Goal: Task Accomplishment & Management: Use online tool/utility

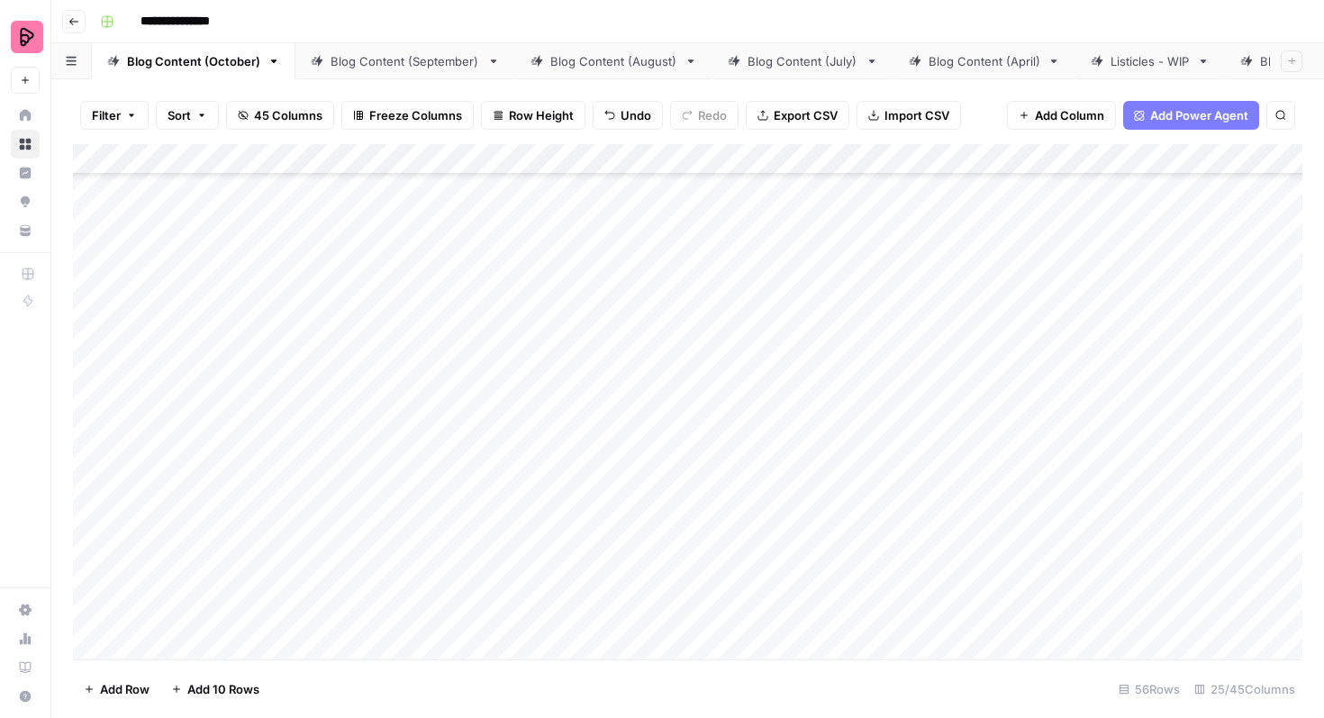
scroll to position [2167, 0]
click at [416, 59] on div "Blog Content (September)" at bounding box center [406, 61] width 150 height 18
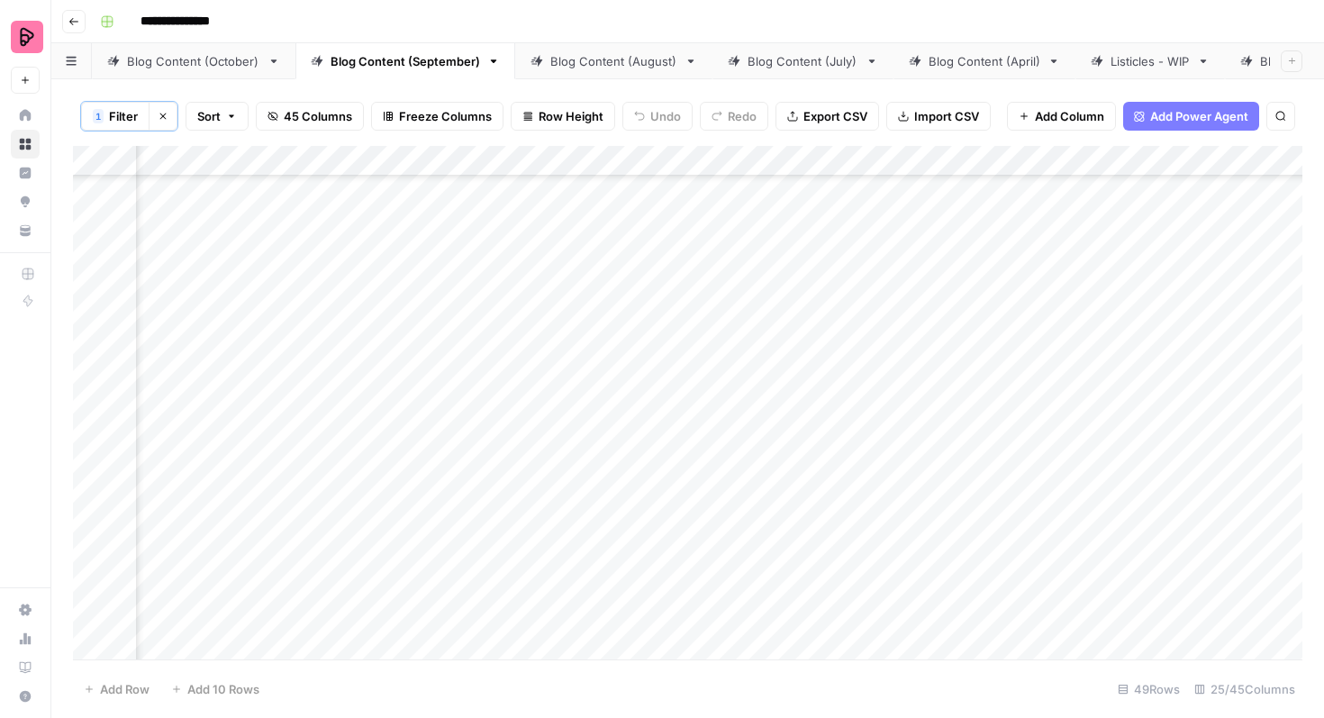
scroll to position [578, 830]
click at [244, 66] on div "Blog Content (October)" at bounding box center [193, 61] width 133 height 18
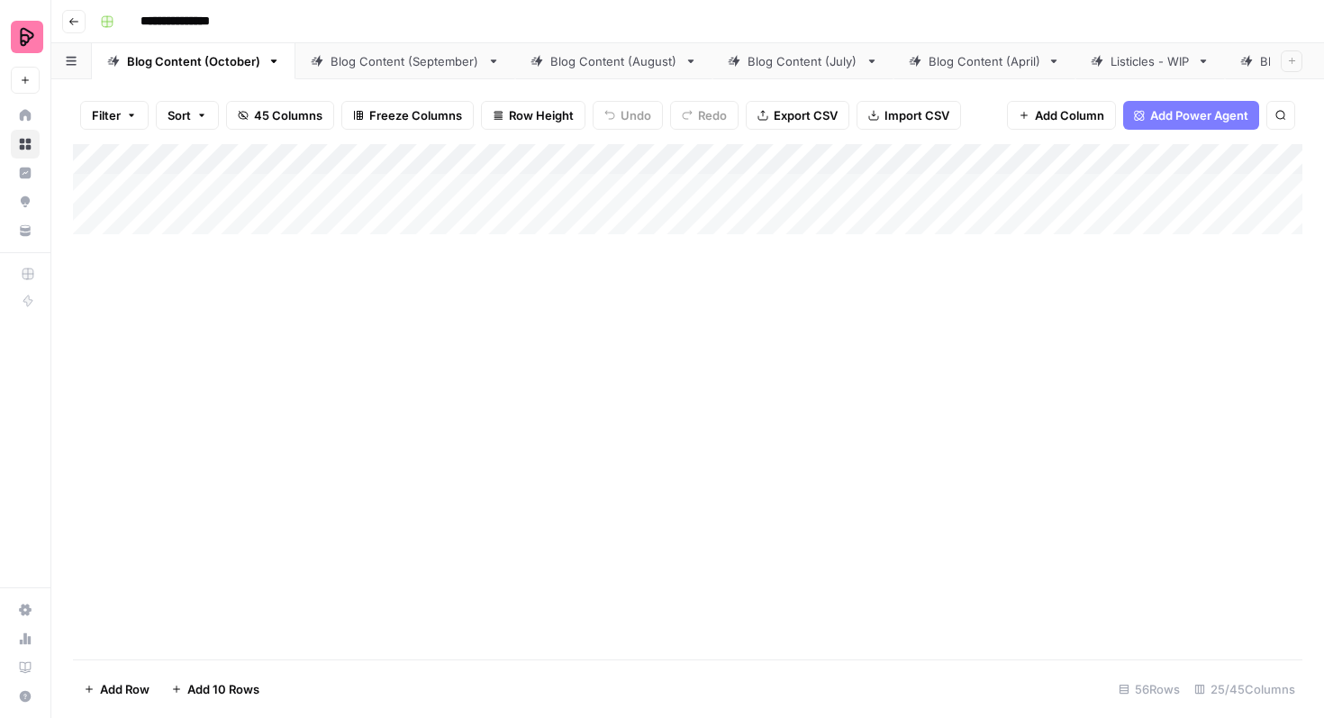
click at [570, 62] on div "Blog Content (August)" at bounding box center [613, 61] width 127 height 18
click at [797, 457] on div "Add Column" at bounding box center [687, 401] width 1229 height 515
click at [810, 475] on div "Add Column" at bounding box center [687, 401] width 1229 height 515
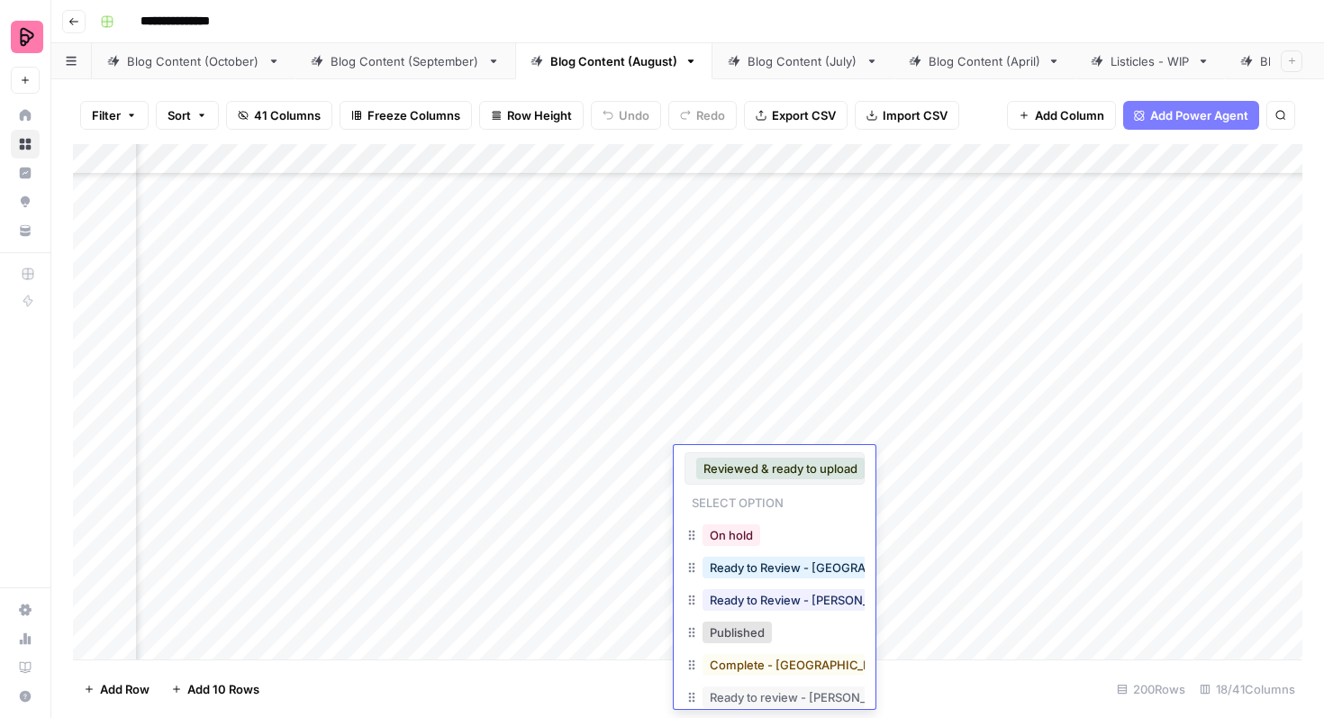
scroll to position [53, 0]
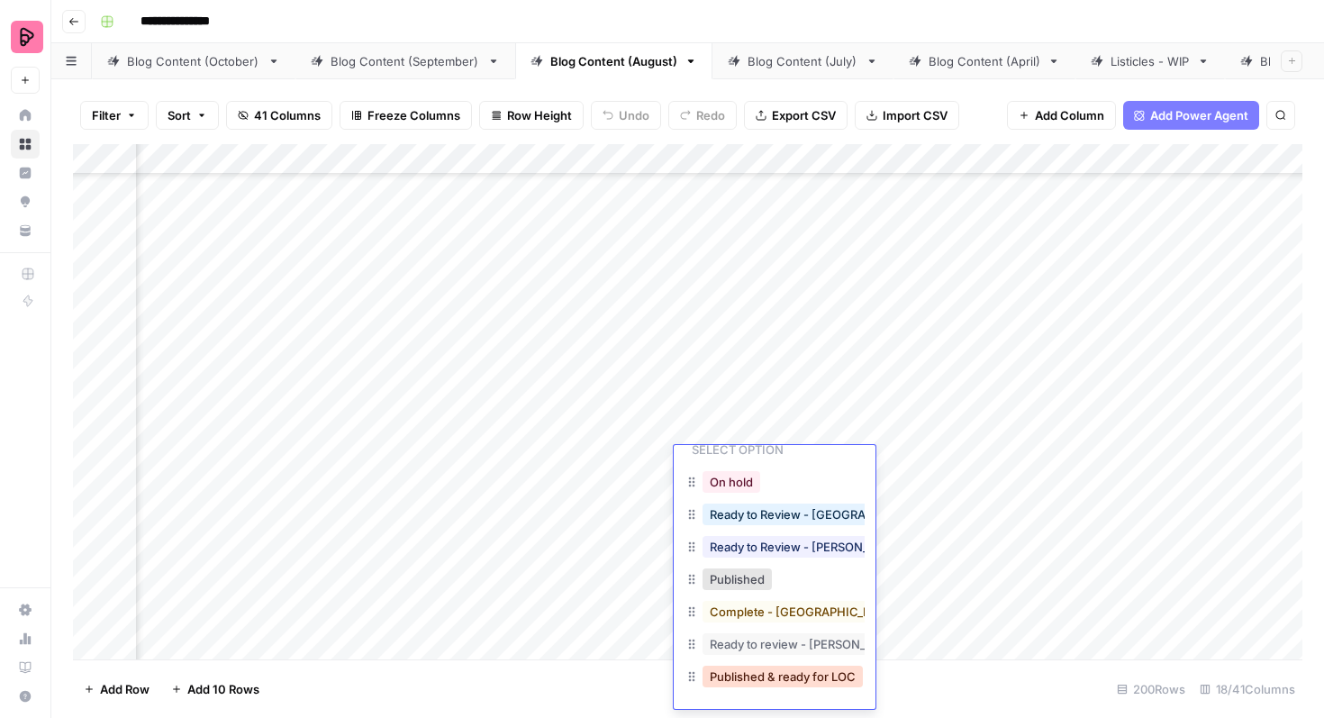
click at [789, 679] on button "Published & ready for LOC" at bounding box center [783, 677] width 160 height 22
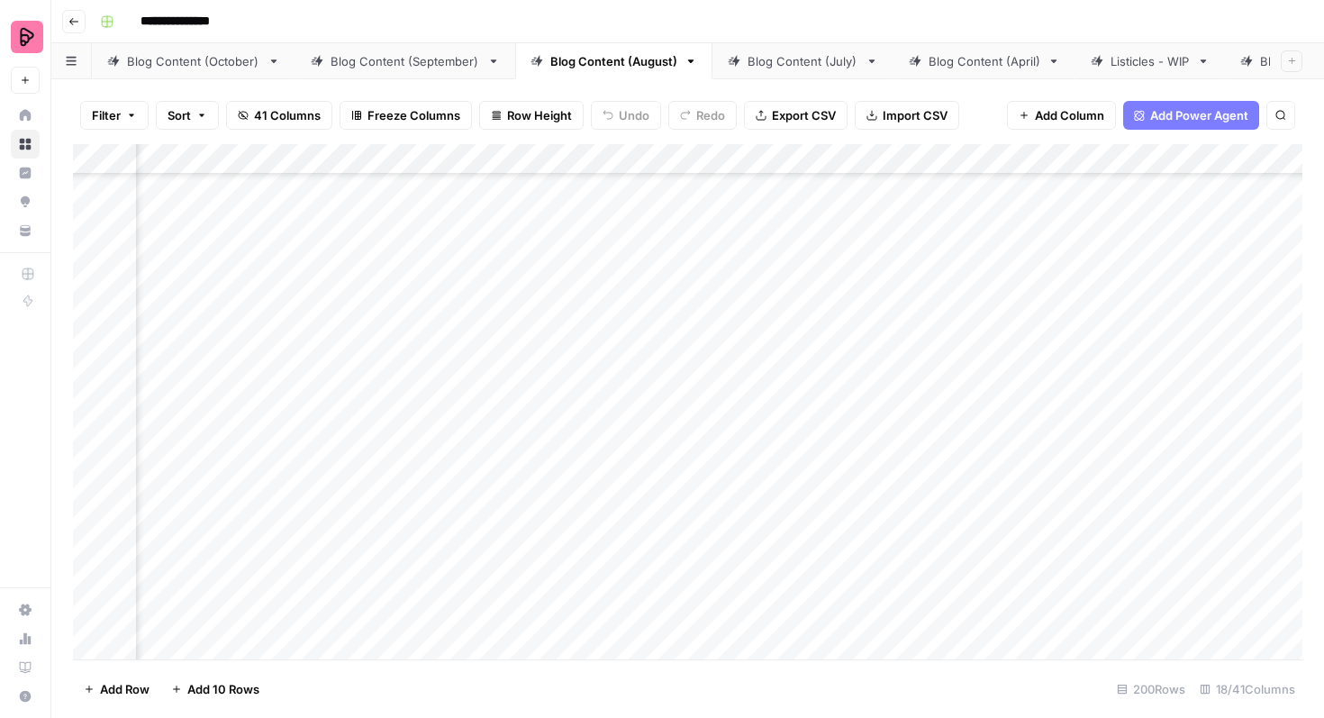
click at [813, 515] on div "Add Column" at bounding box center [687, 401] width 1229 height 515
click at [800, 511] on div "Add Column" at bounding box center [687, 401] width 1229 height 515
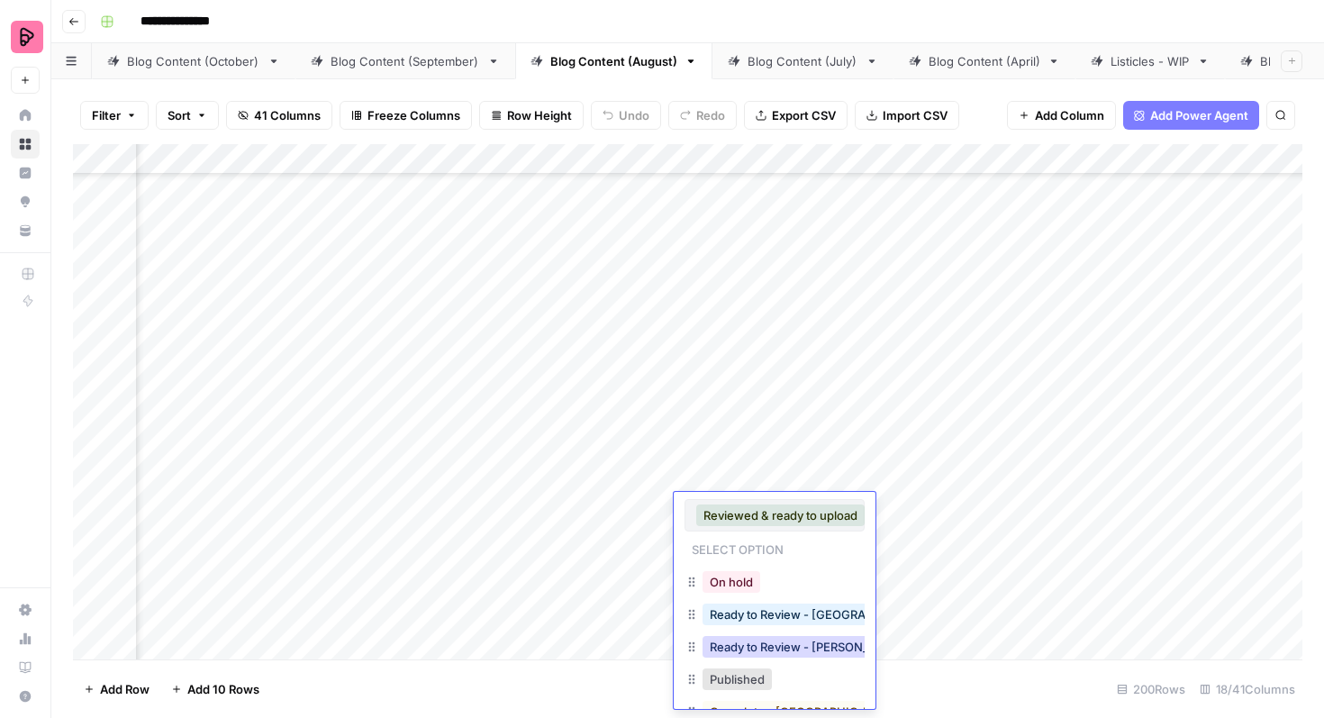
scroll to position [100, 0]
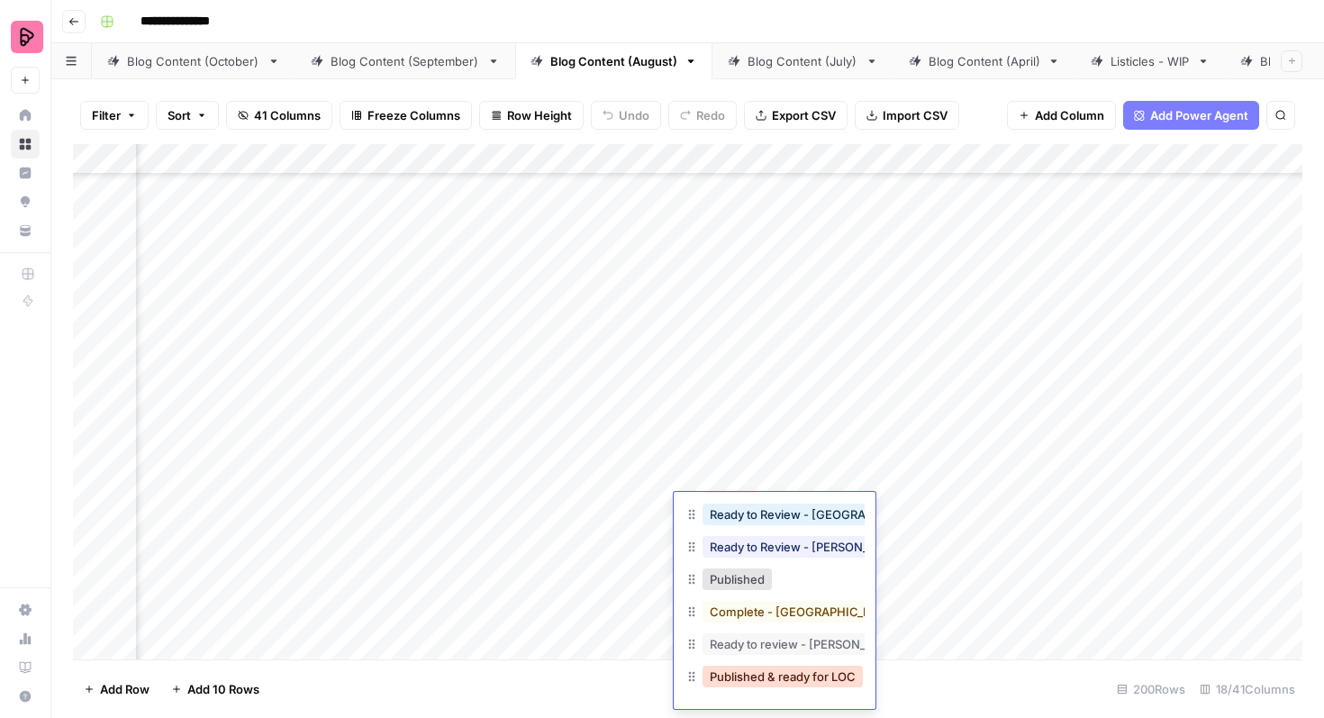
click at [791, 667] on button "Published & ready for LOC" at bounding box center [783, 677] width 160 height 22
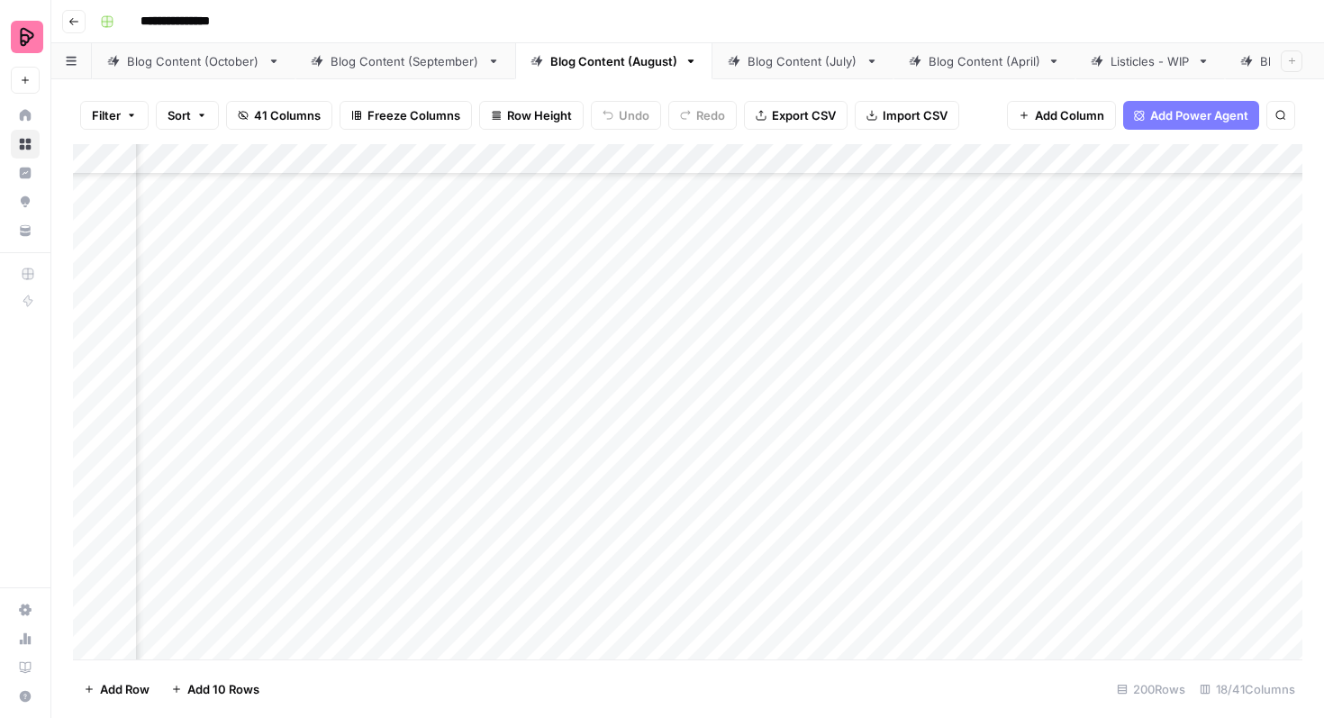
click at [779, 555] on div "Add Column" at bounding box center [687, 401] width 1229 height 515
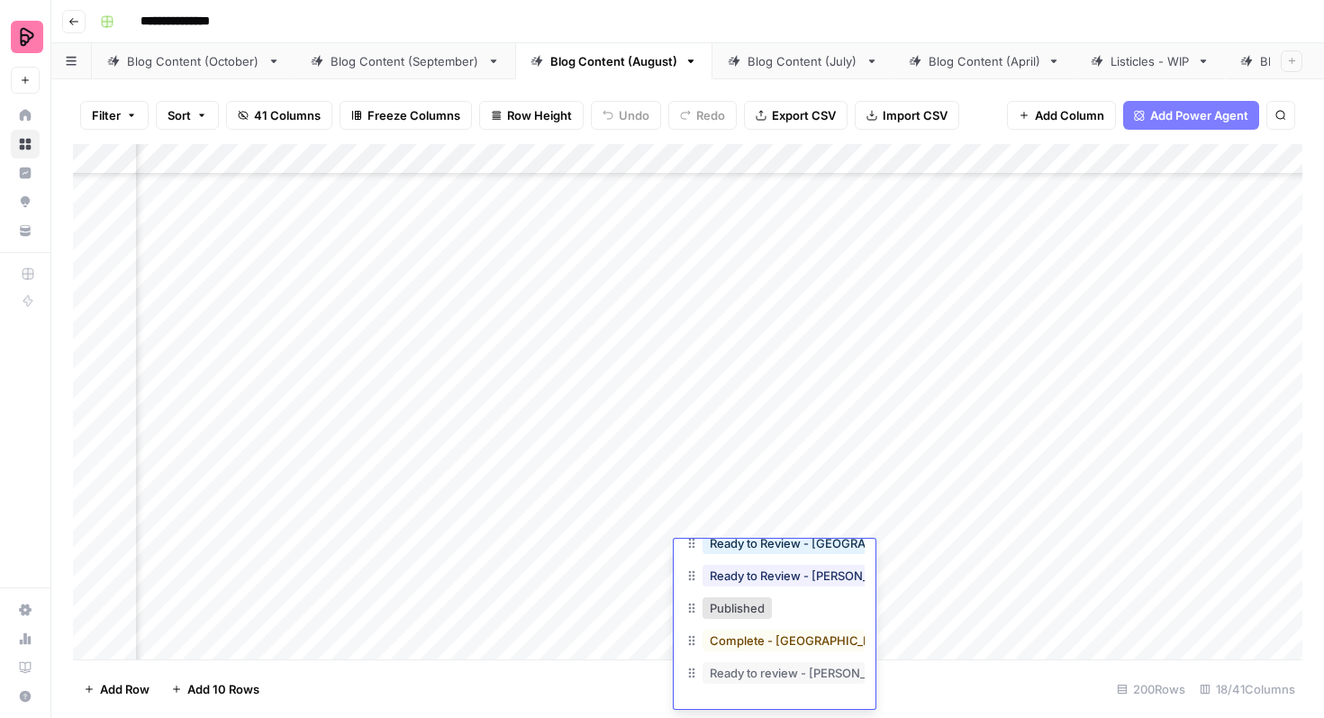
scroll to position [29, 0]
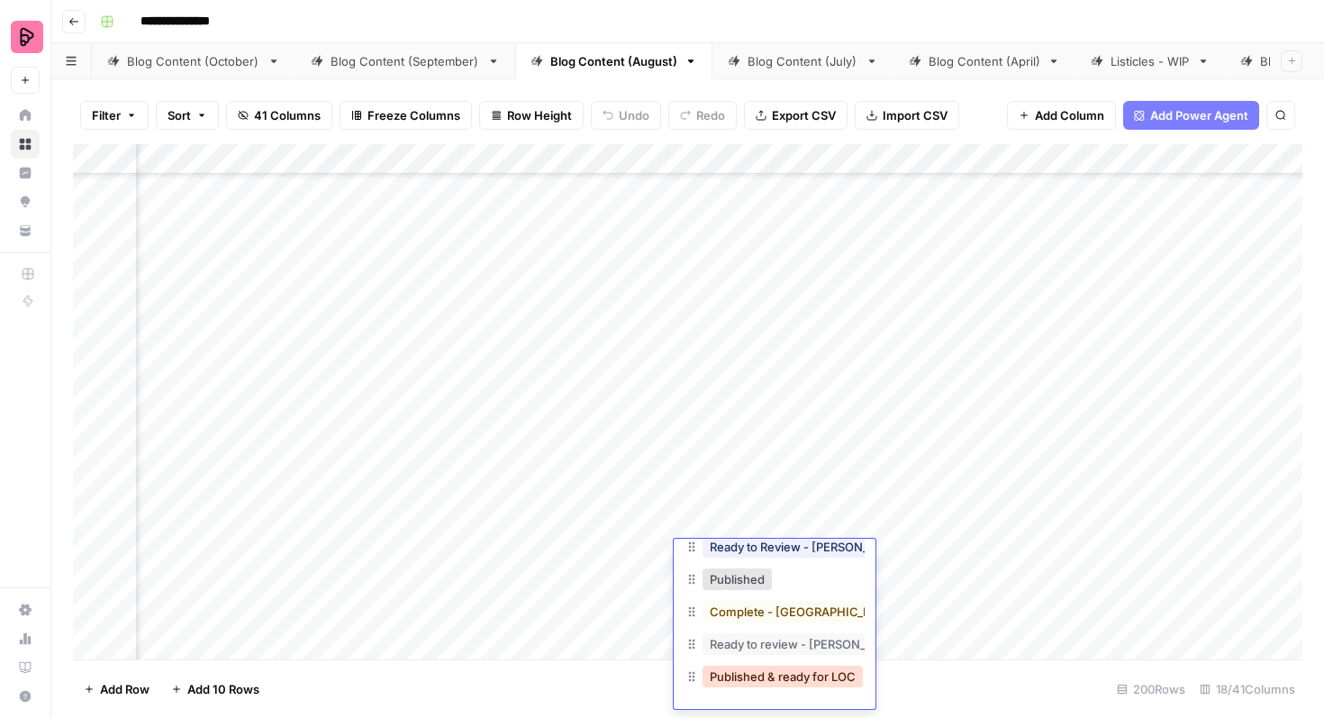
click at [782, 673] on button "Published & ready for LOC" at bounding box center [783, 677] width 160 height 22
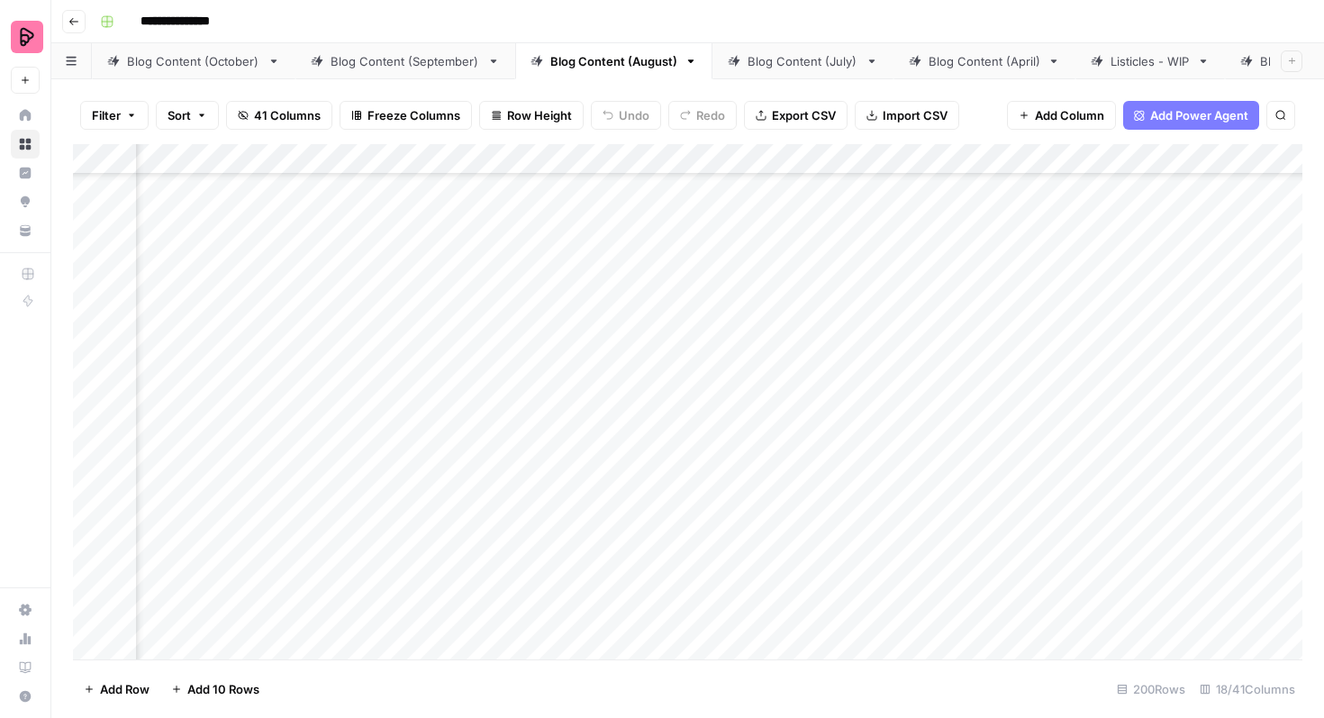
click at [772, 595] on div "Add Column" at bounding box center [687, 401] width 1229 height 515
click at [771, 602] on div "Add Column" at bounding box center [687, 401] width 1229 height 515
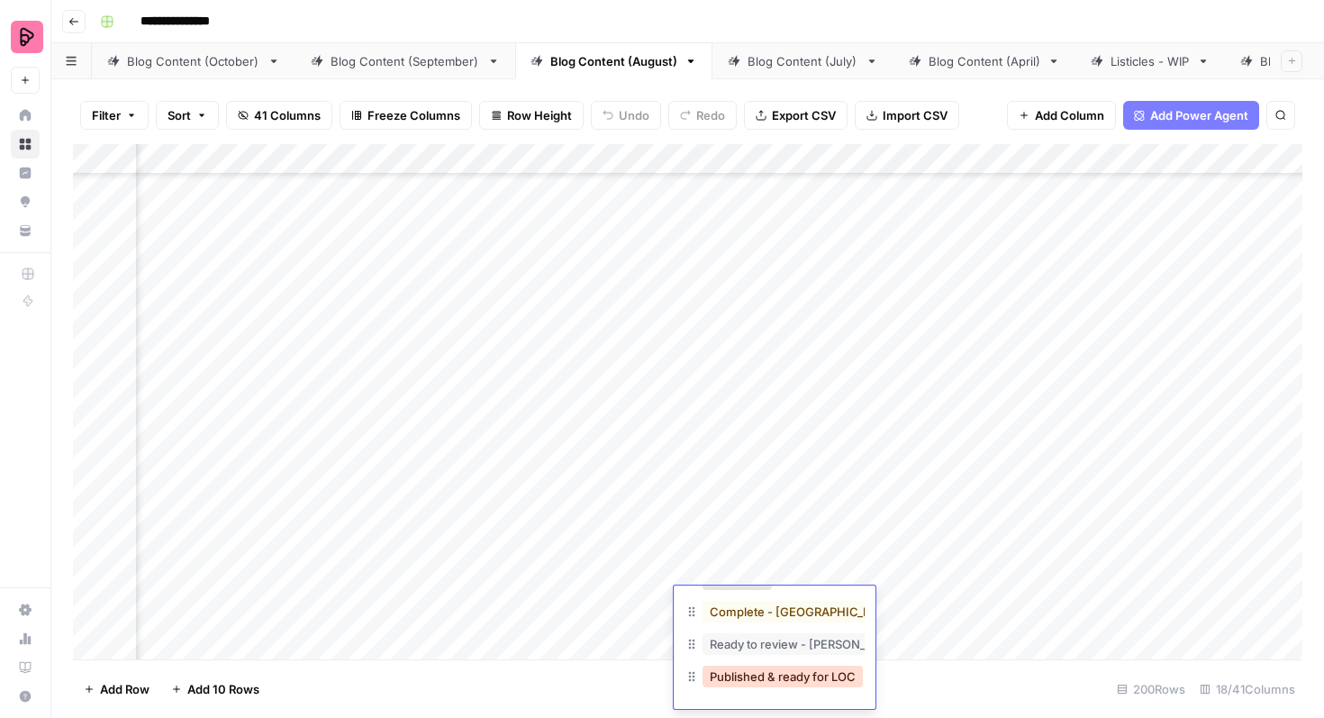
click at [773, 674] on button "Published & ready for LOC" at bounding box center [783, 677] width 160 height 22
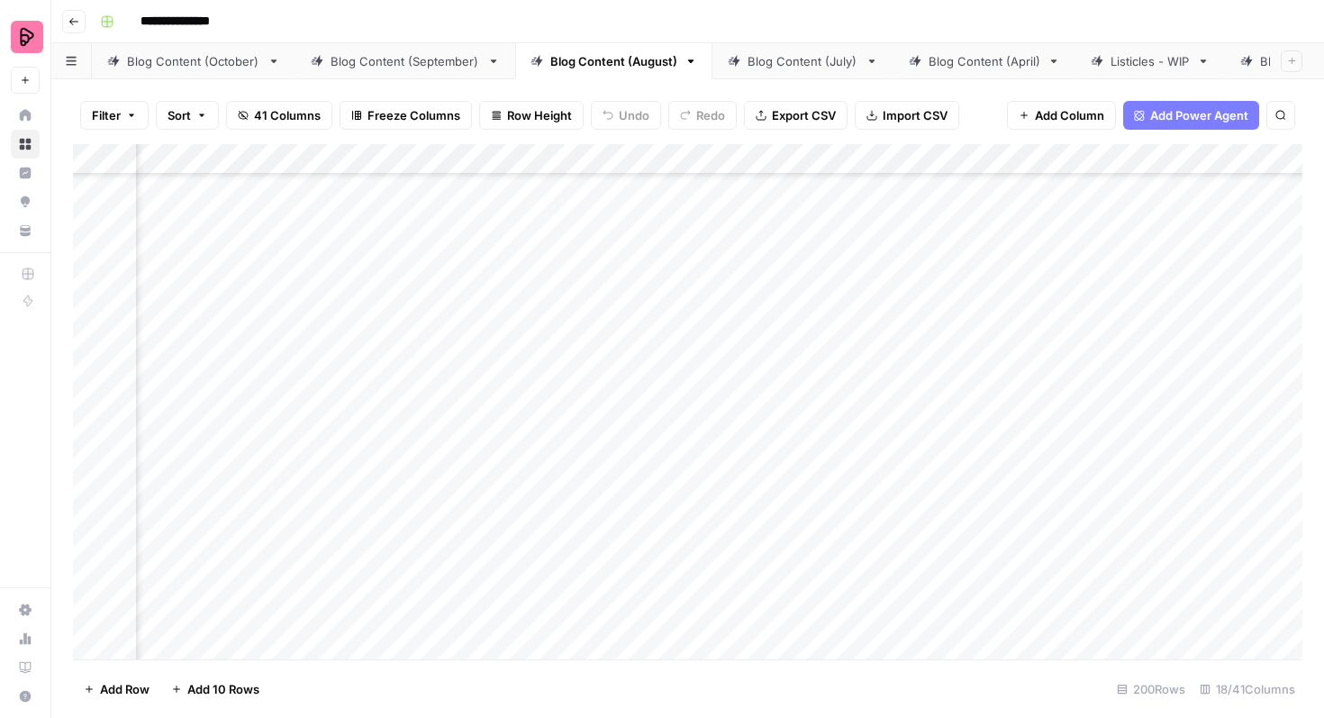
scroll to position [8772, 458]
click at [794, 234] on div "Add Column" at bounding box center [687, 401] width 1229 height 515
click at [794, 233] on div "Add Column" at bounding box center [687, 401] width 1229 height 515
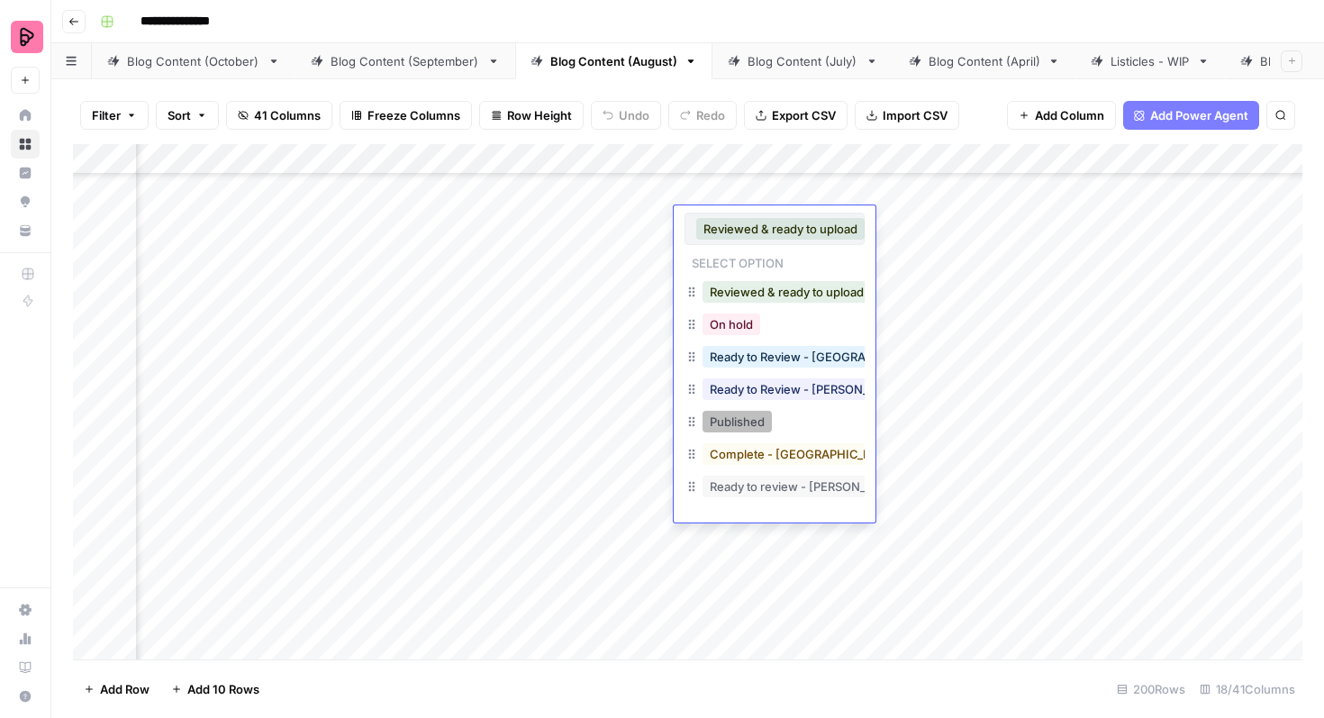
scroll to position [29, 0]
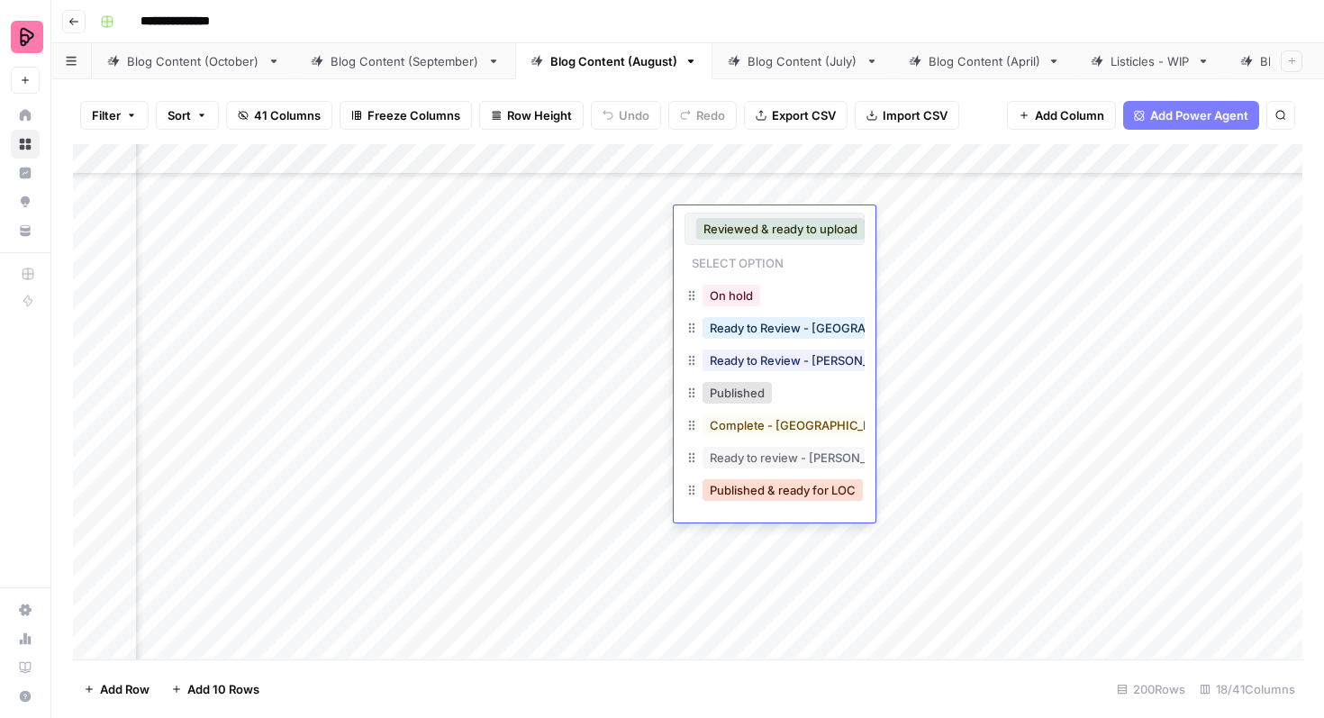
click at [768, 494] on button "Published & ready for LOC" at bounding box center [783, 490] width 160 height 22
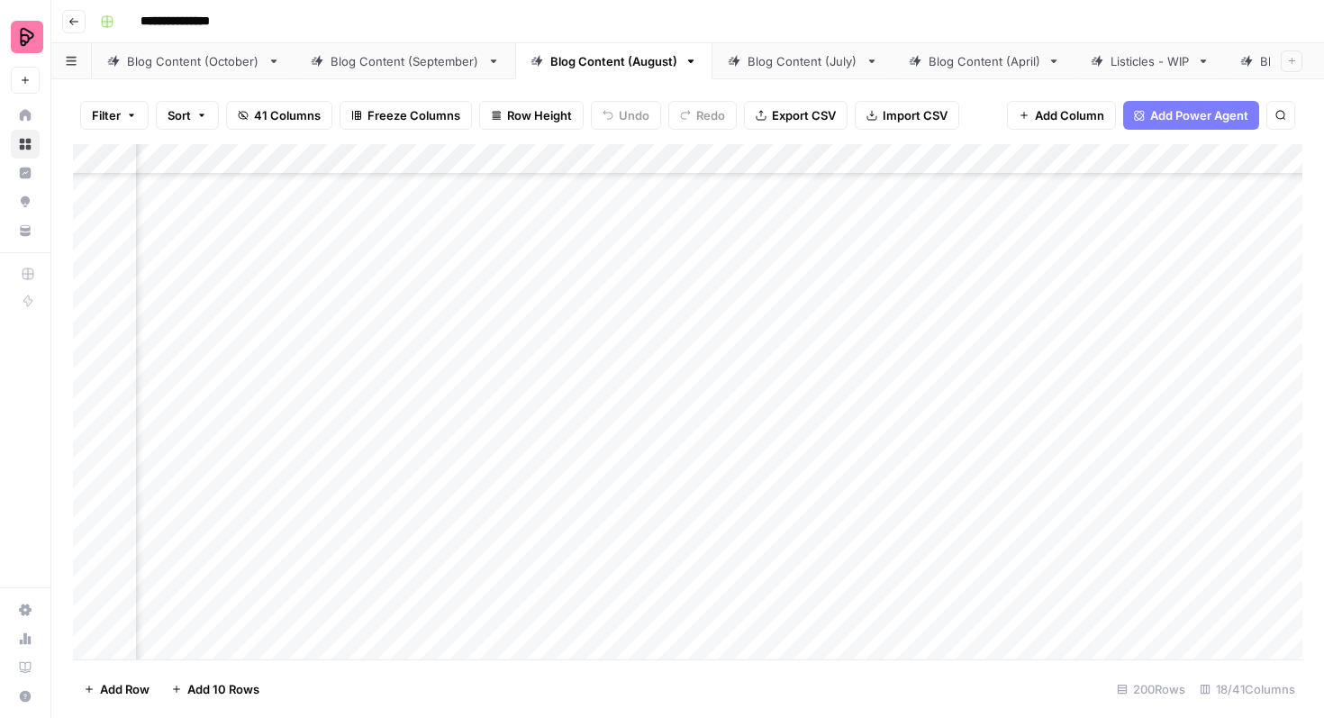
click at [782, 272] on div "Add Column" at bounding box center [687, 401] width 1229 height 515
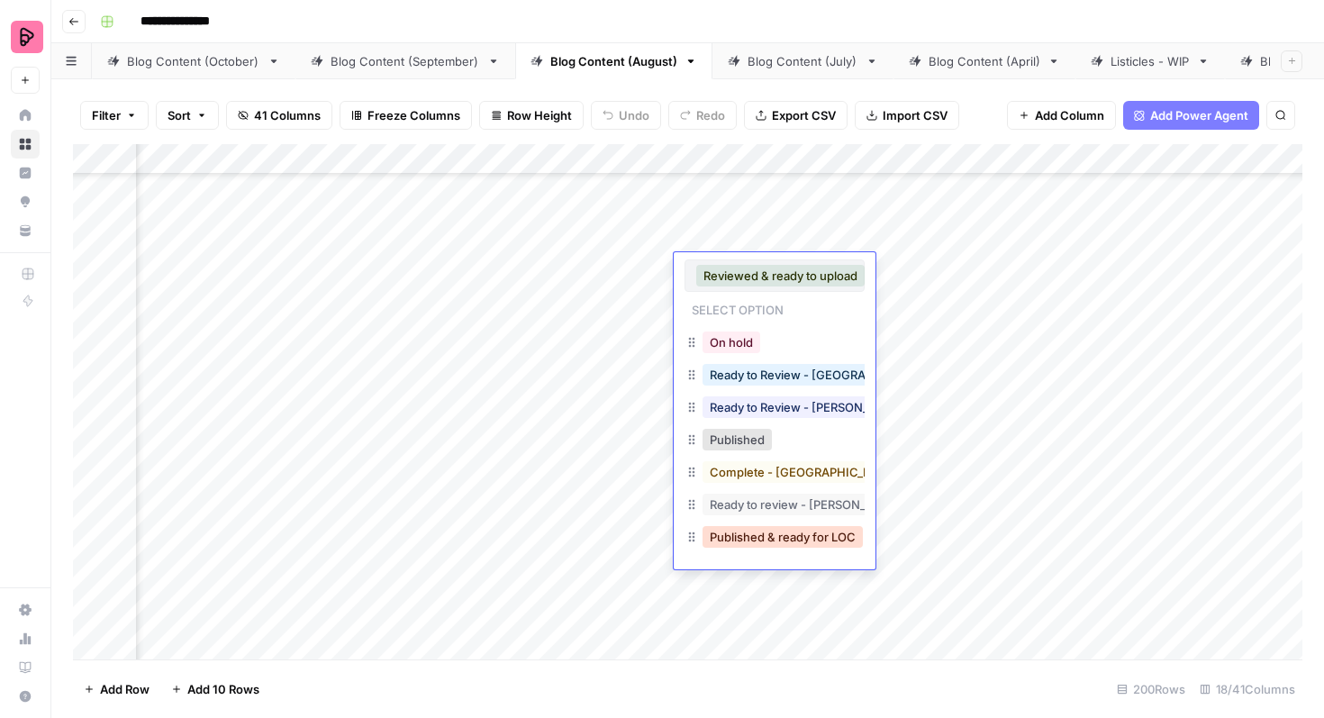
click at [773, 535] on button "Published & ready for LOC" at bounding box center [783, 537] width 160 height 22
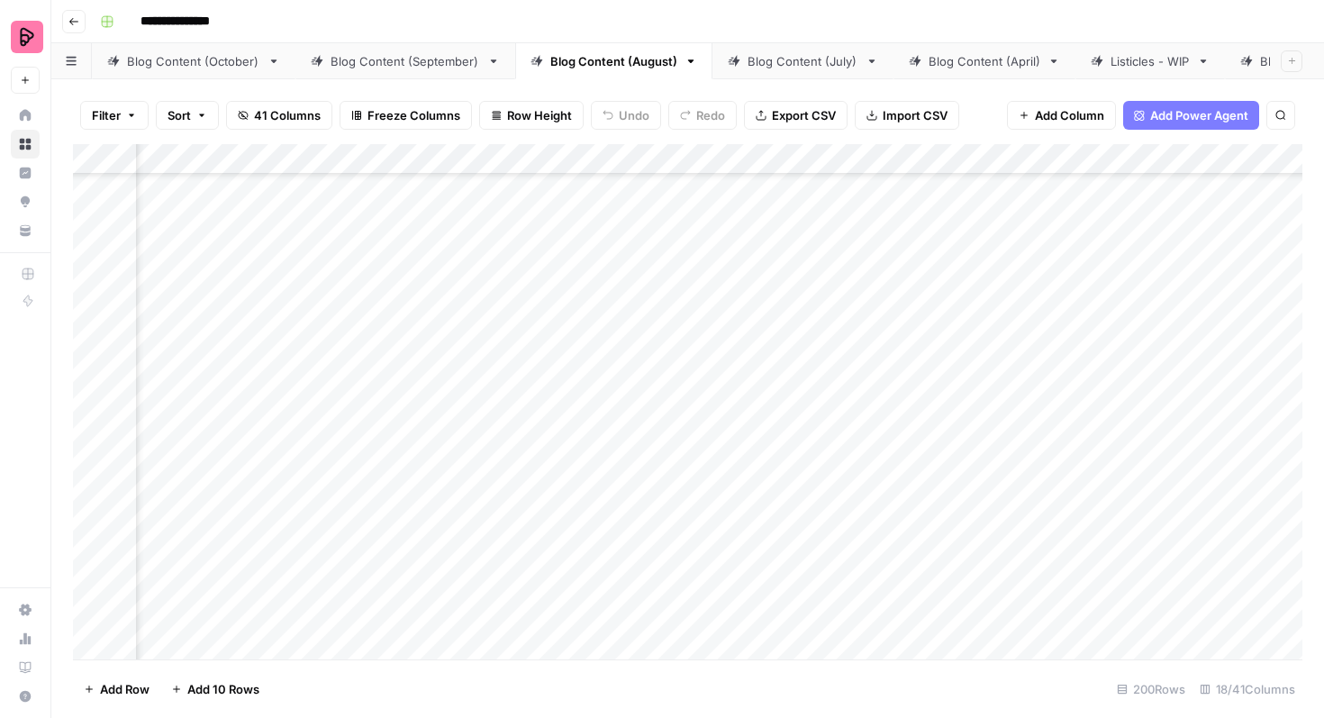
click at [754, 313] on div "Add Column" at bounding box center [687, 401] width 1229 height 515
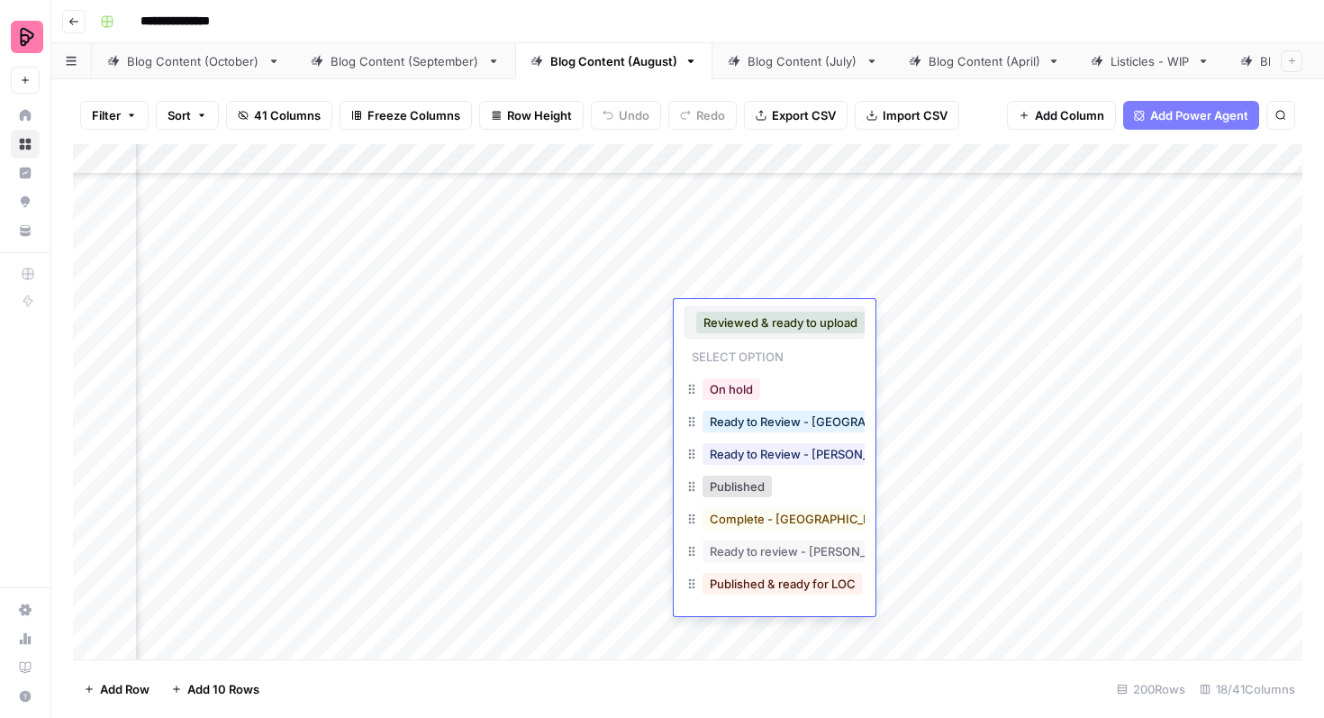
click at [757, 569] on div "Published & ready for LOC" at bounding box center [775, 585] width 180 height 32
click at [757, 587] on button "Published & ready for LOC" at bounding box center [783, 584] width 160 height 22
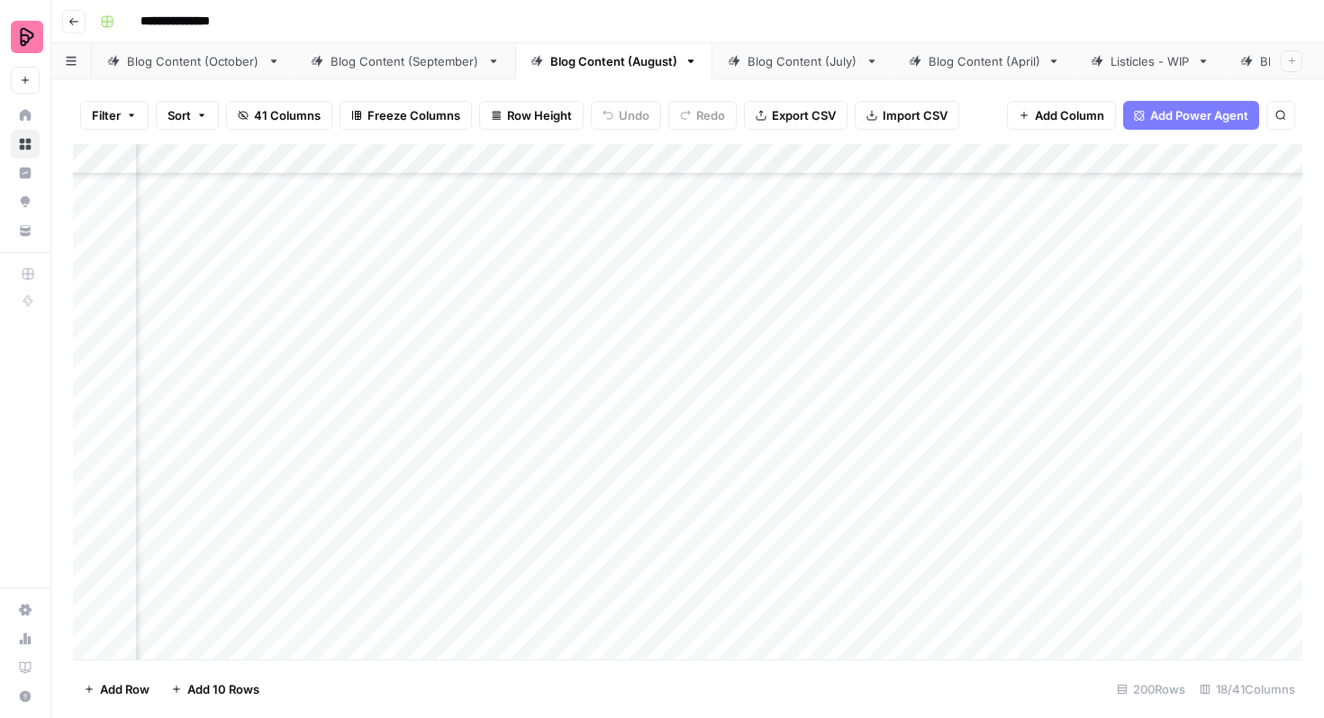
click at [777, 380] on div "Add Column" at bounding box center [687, 401] width 1229 height 515
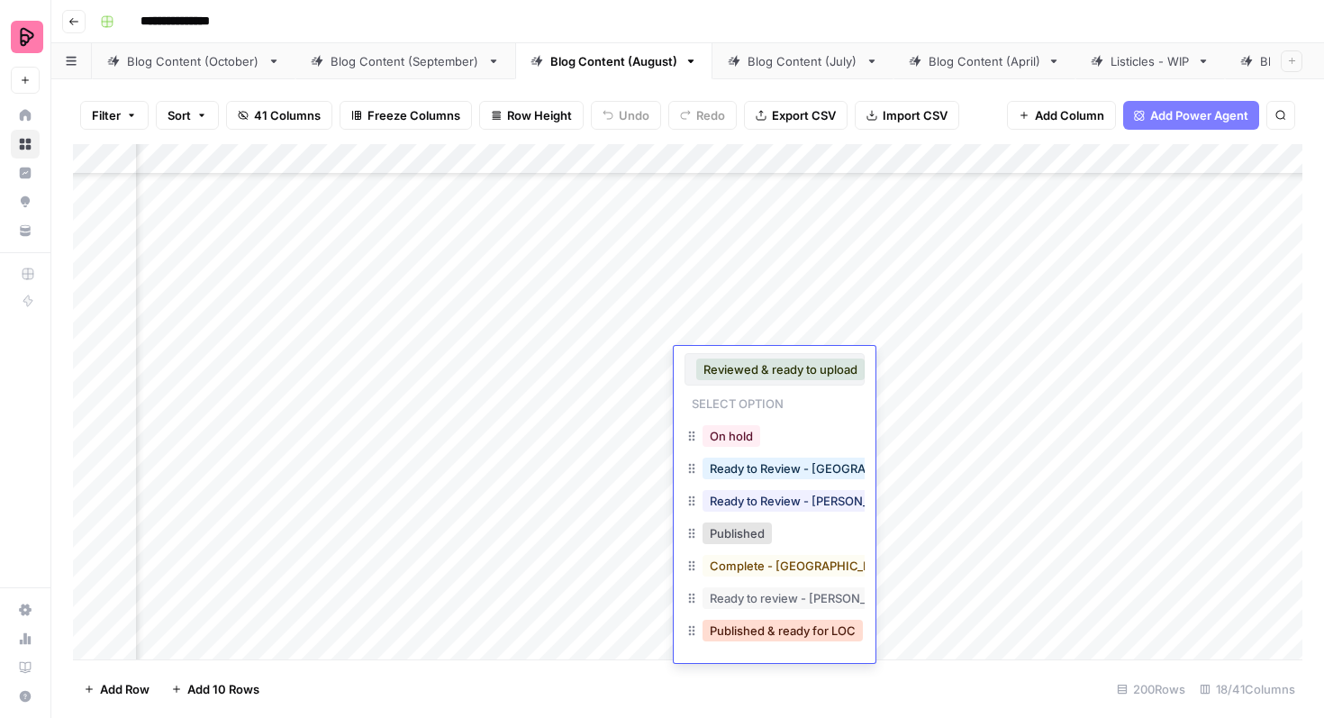
click at [776, 628] on button "Published & ready for LOC" at bounding box center [783, 631] width 160 height 22
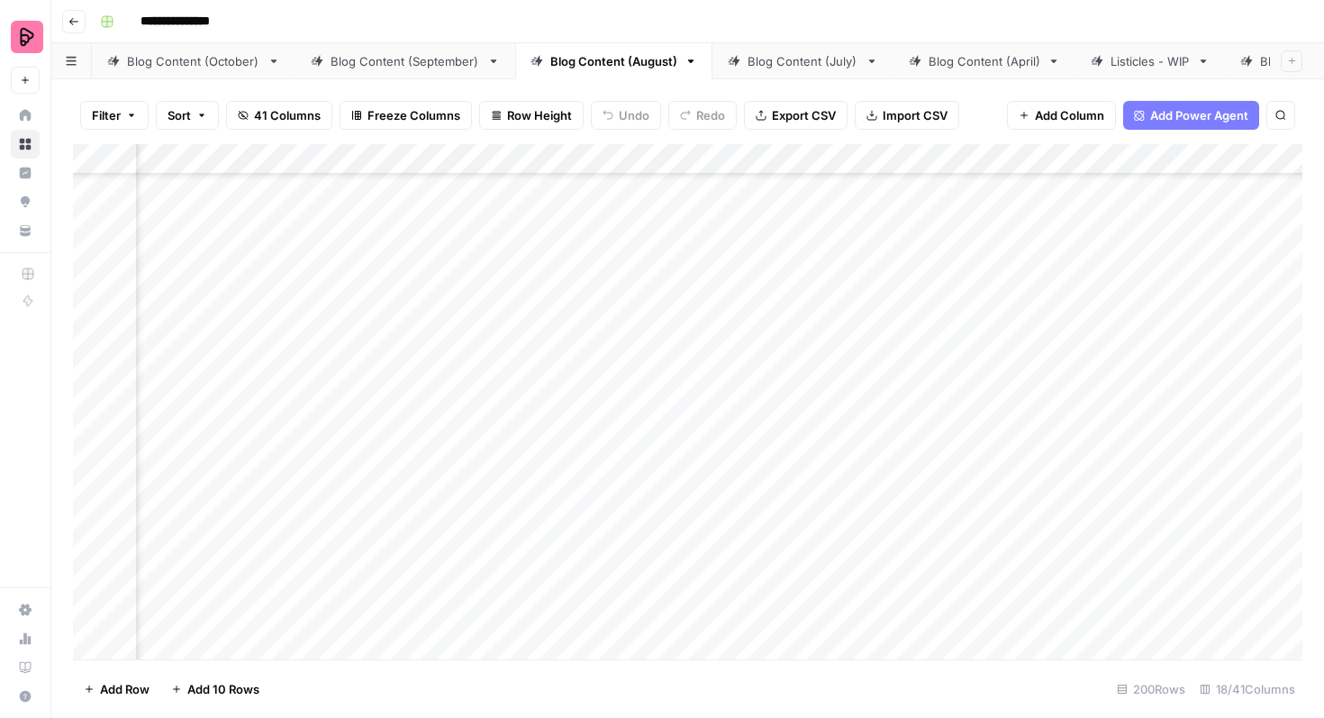
click at [778, 425] on div "Add Column" at bounding box center [687, 401] width 1229 height 515
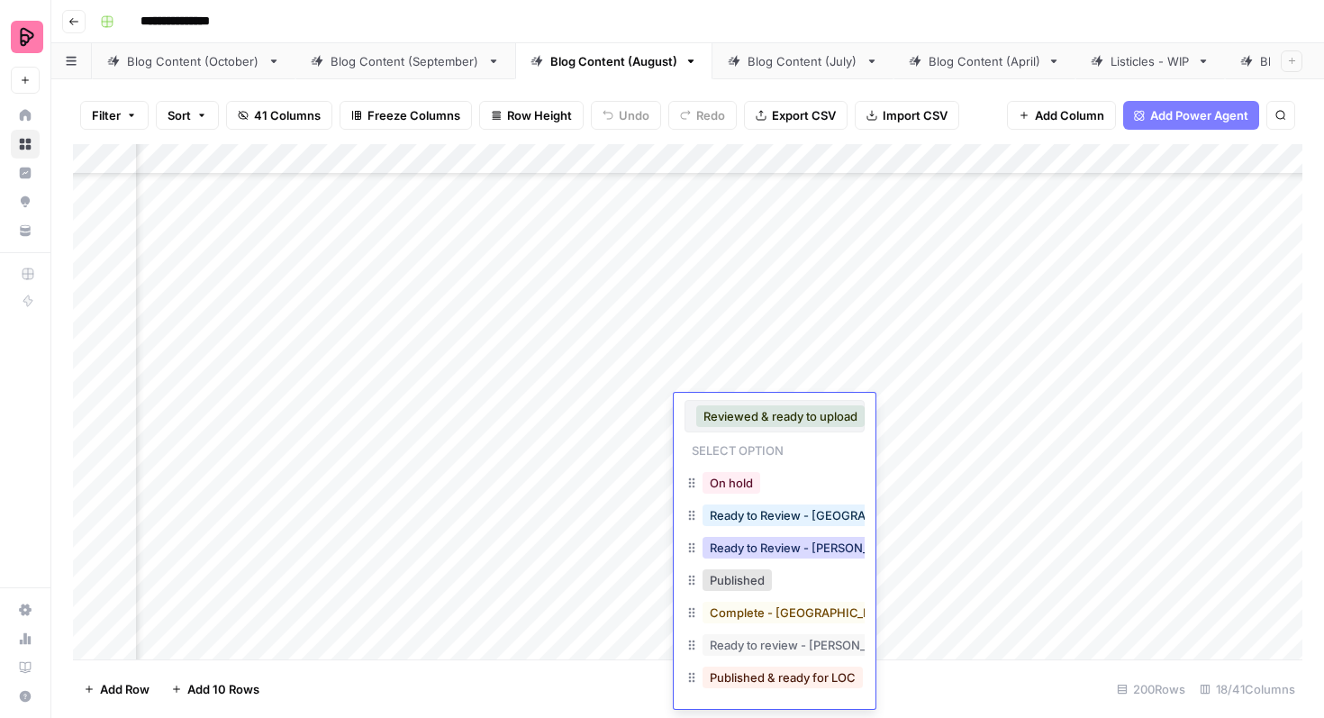
scroll to position [1, 0]
click at [757, 676] on button "Published & ready for LOC" at bounding box center [783, 677] width 160 height 22
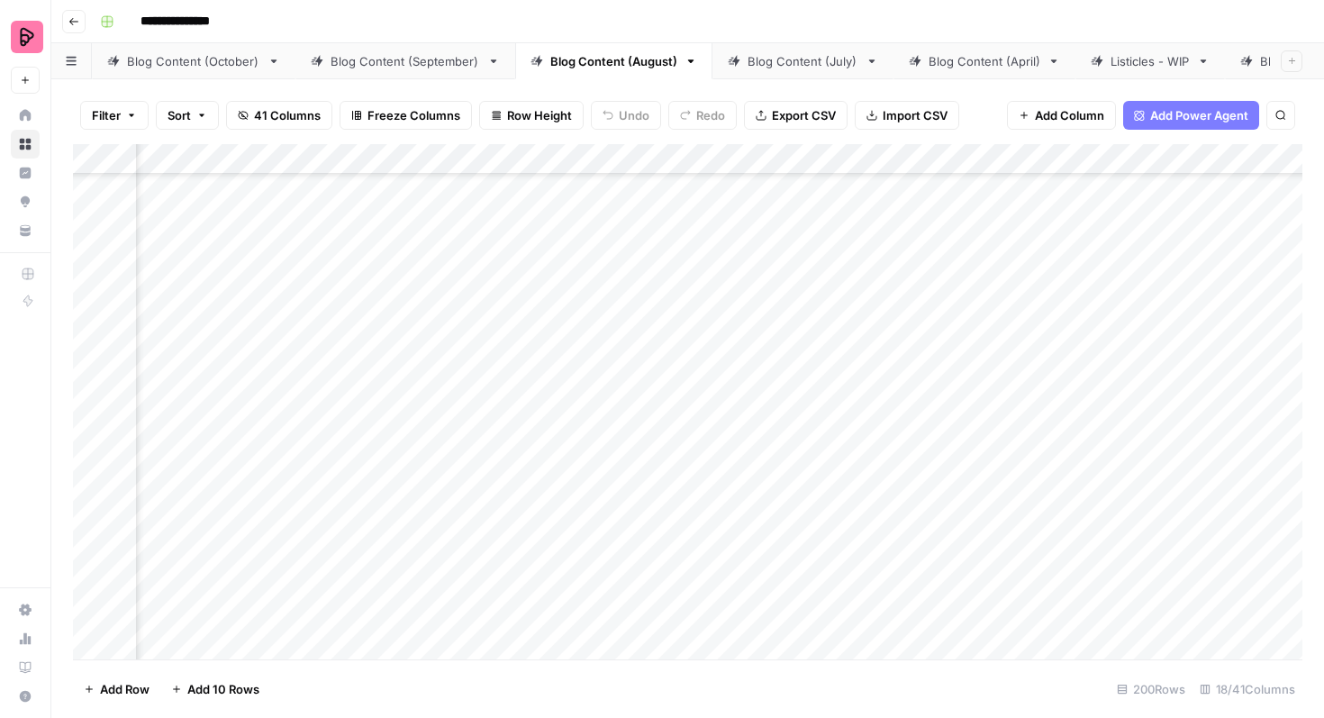
click at [784, 474] on div "Add Column" at bounding box center [687, 401] width 1229 height 515
click at [775, 467] on div "Add Column" at bounding box center [687, 401] width 1229 height 515
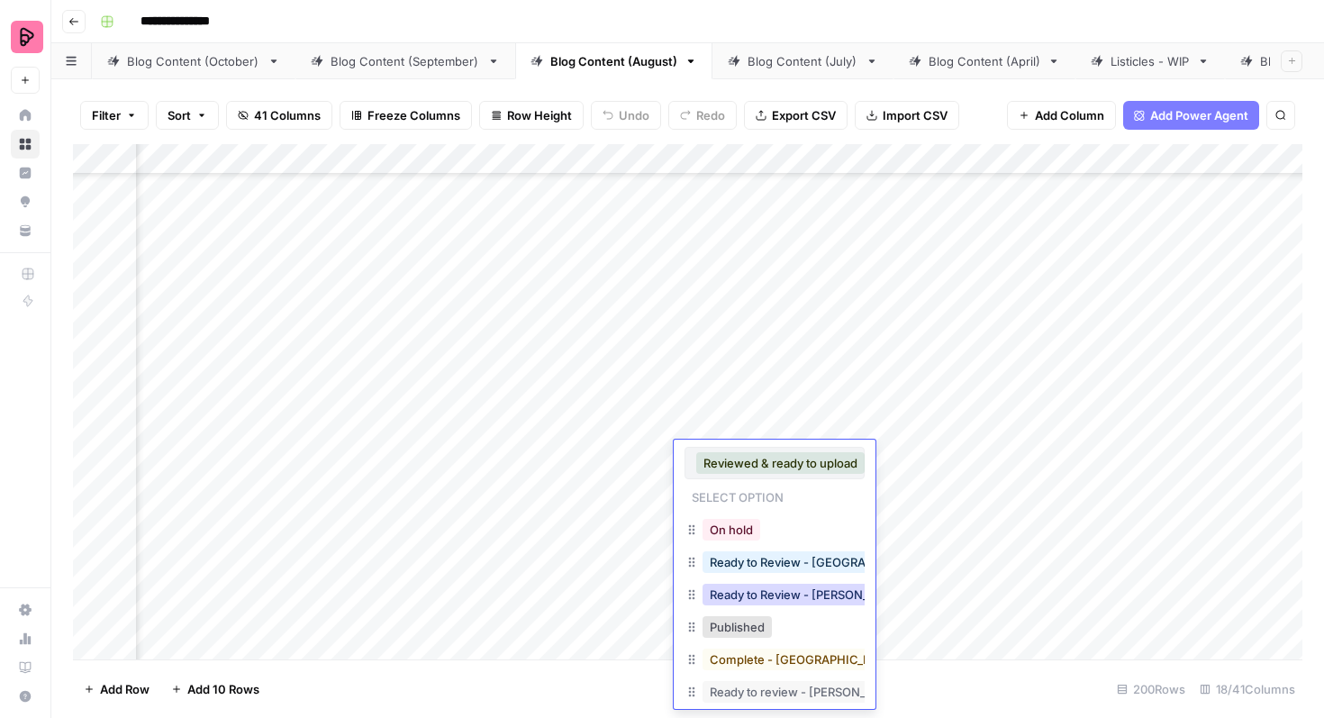
scroll to position [48, 0]
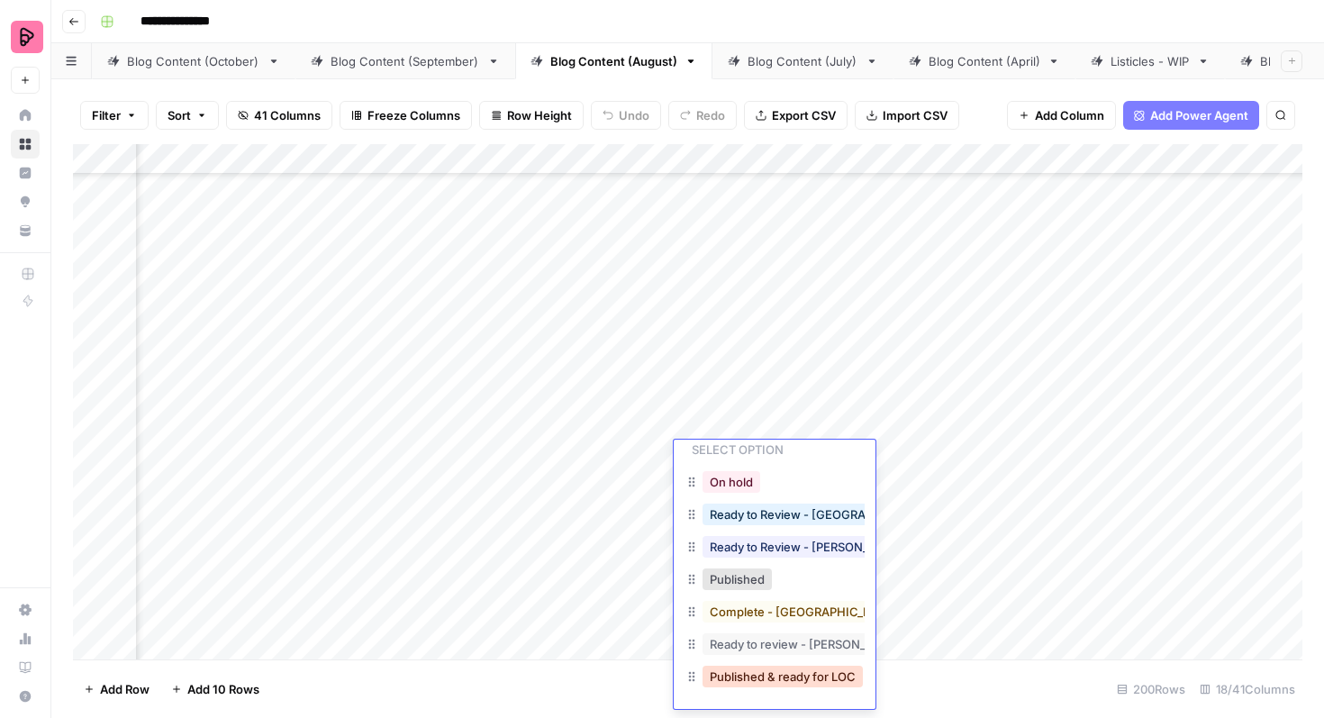
click at [768, 671] on button "Published & ready for LOC" at bounding box center [783, 677] width 160 height 22
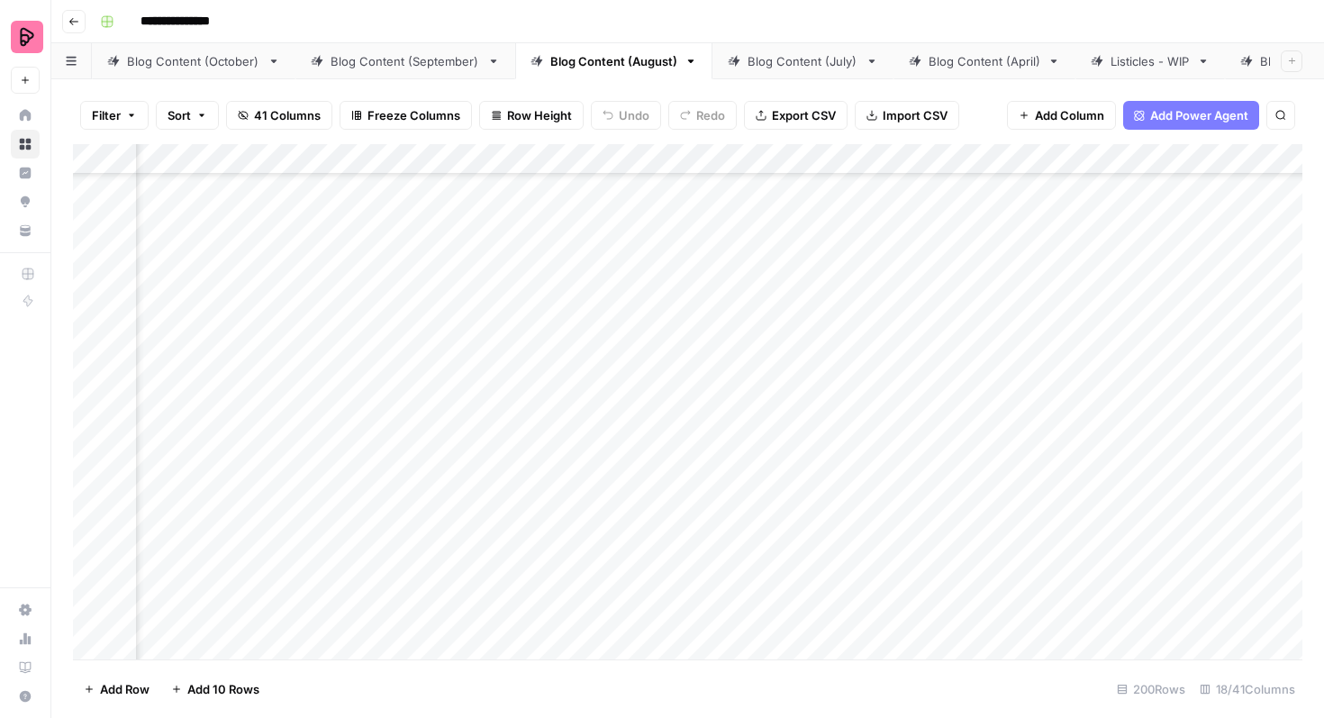
click at [782, 539] on div "Add Column" at bounding box center [687, 401] width 1229 height 515
click at [804, 427] on div "Add Column" at bounding box center [687, 401] width 1229 height 515
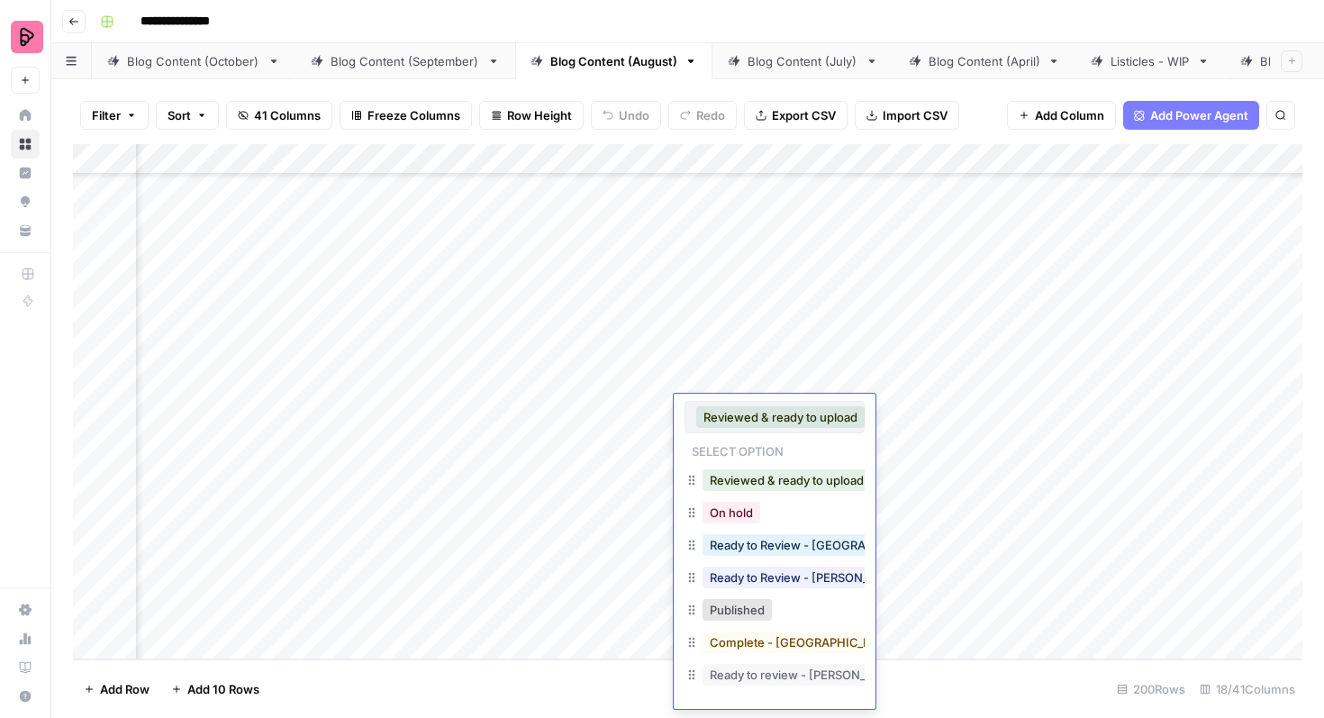
scroll to position [29, 0]
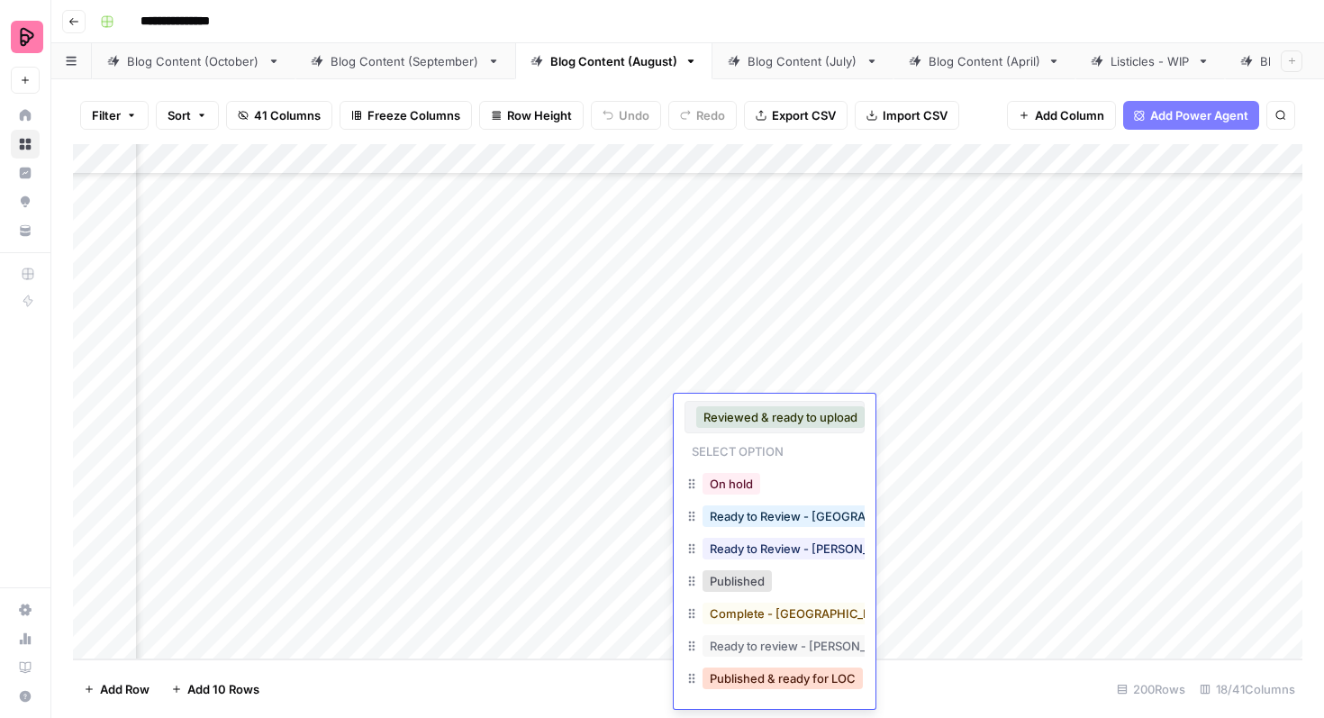
click at [770, 675] on button "Published & ready for LOC" at bounding box center [783, 678] width 160 height 22
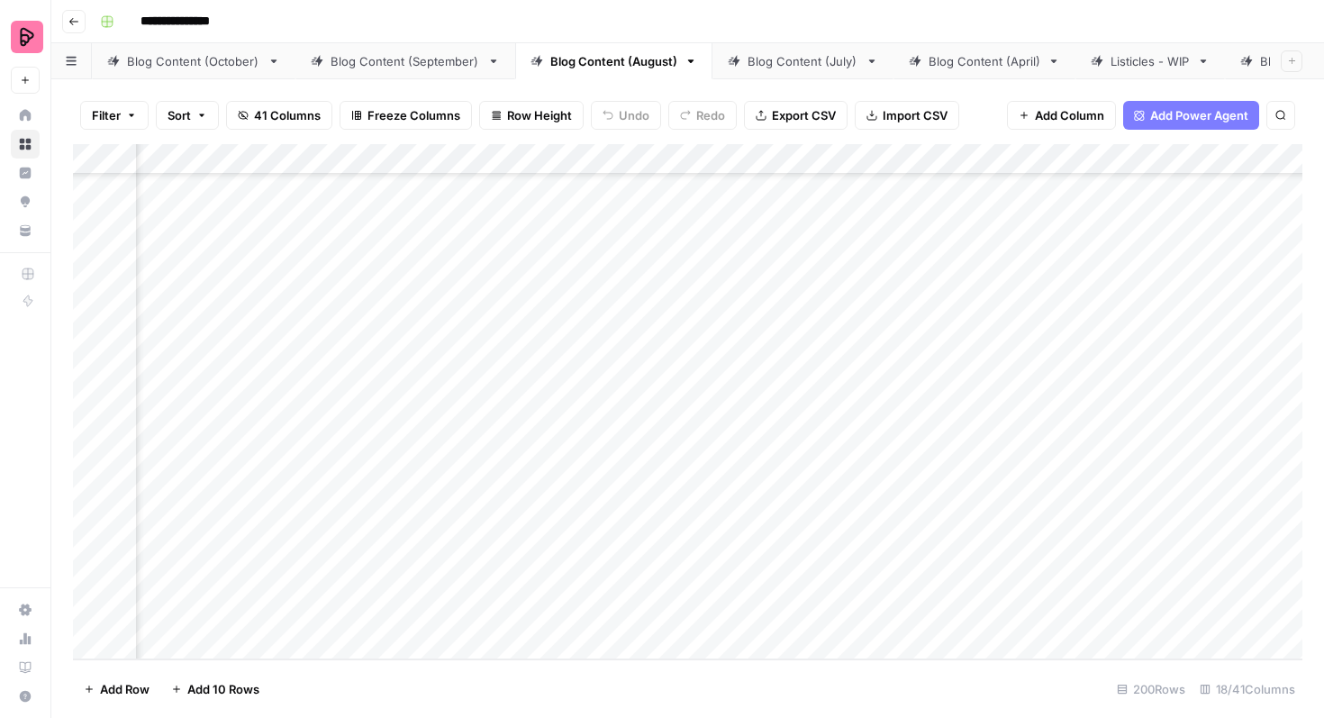
click at [801, 479] on div "Add Column" at bounding box center [687, 401] width 1229 height 515
click at [793, 475] on div "Add Column" at bounding box center [687, 401] width 1229 height 515
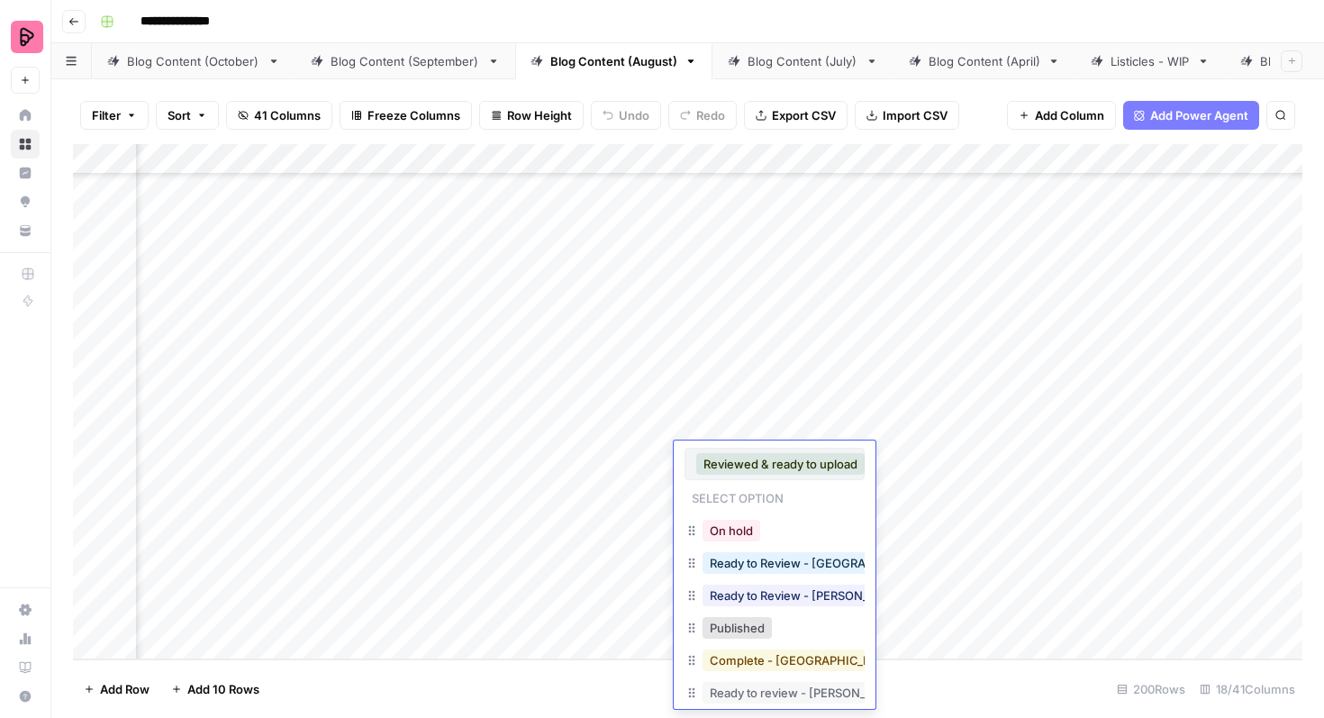
scroll to position [49, 0]
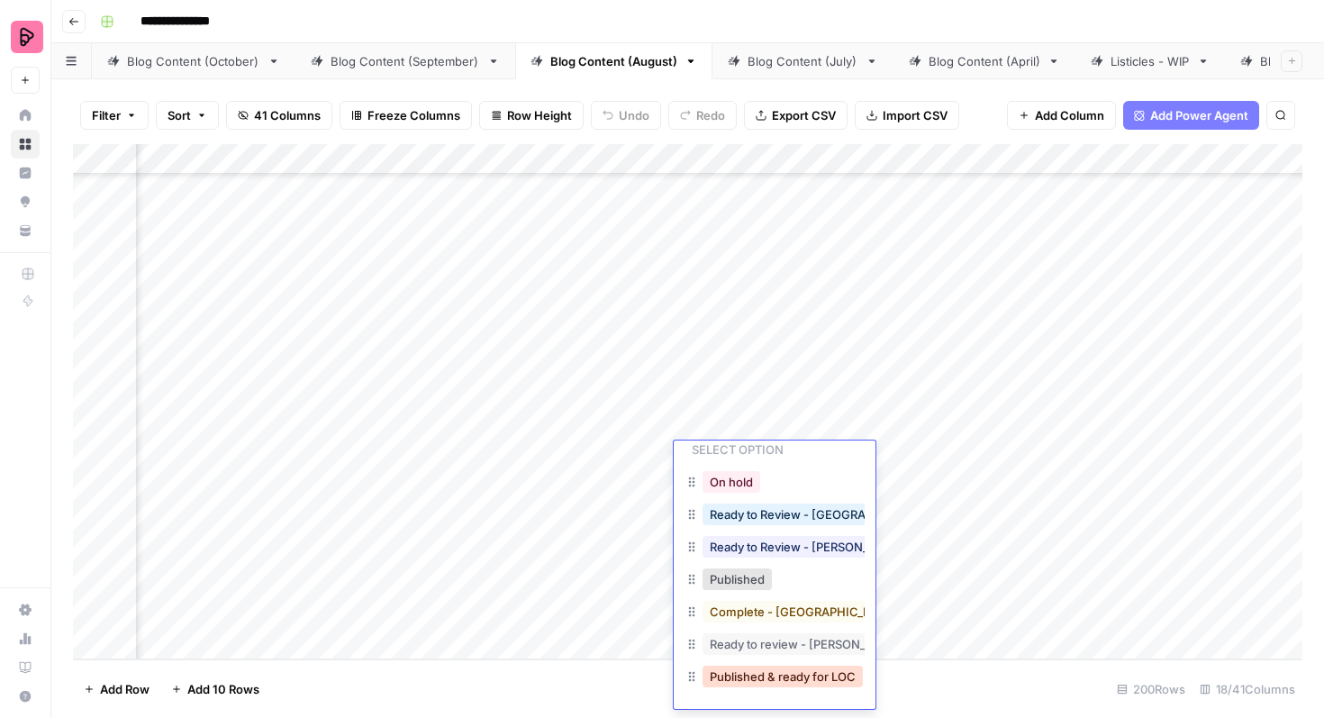
click at [761, 675] on button "Published & ready for LOC" at bounding box center [783, 677] width 160 height 22
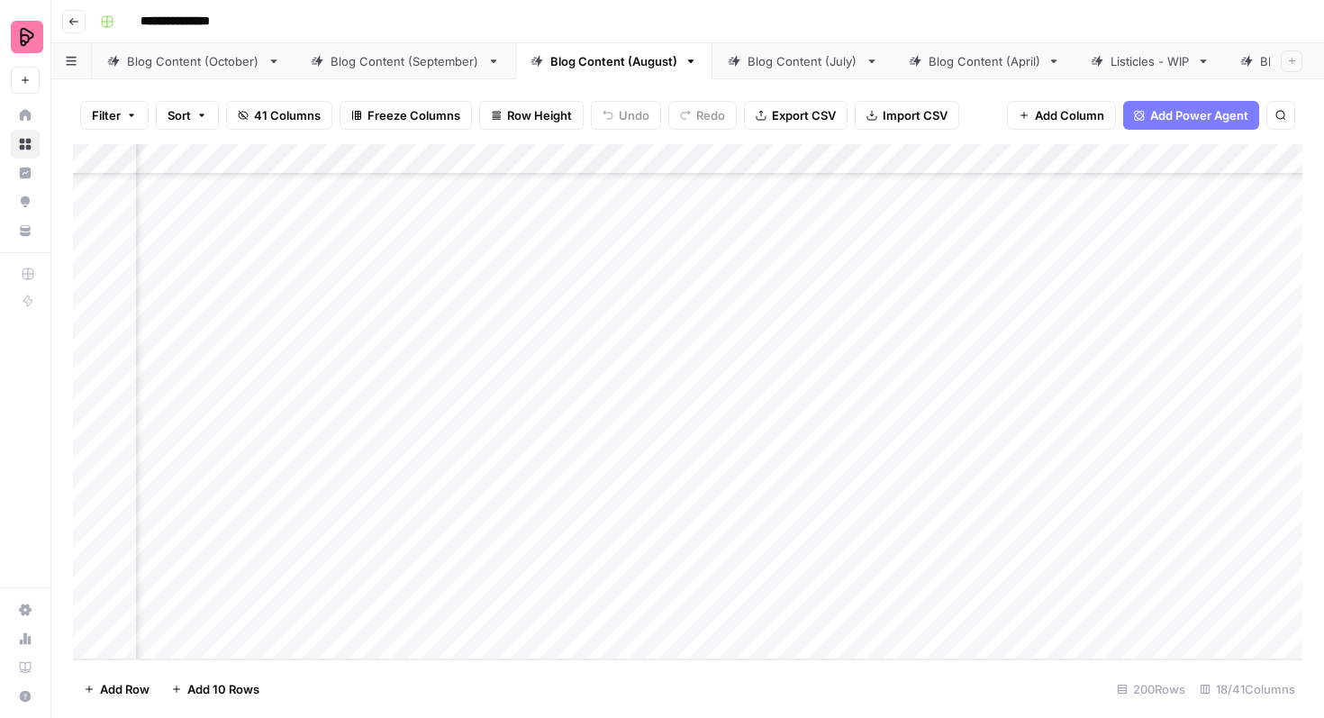
click at [772, 506] on div "Add Column" at bounding box center [687, 401] width 1229 height 515
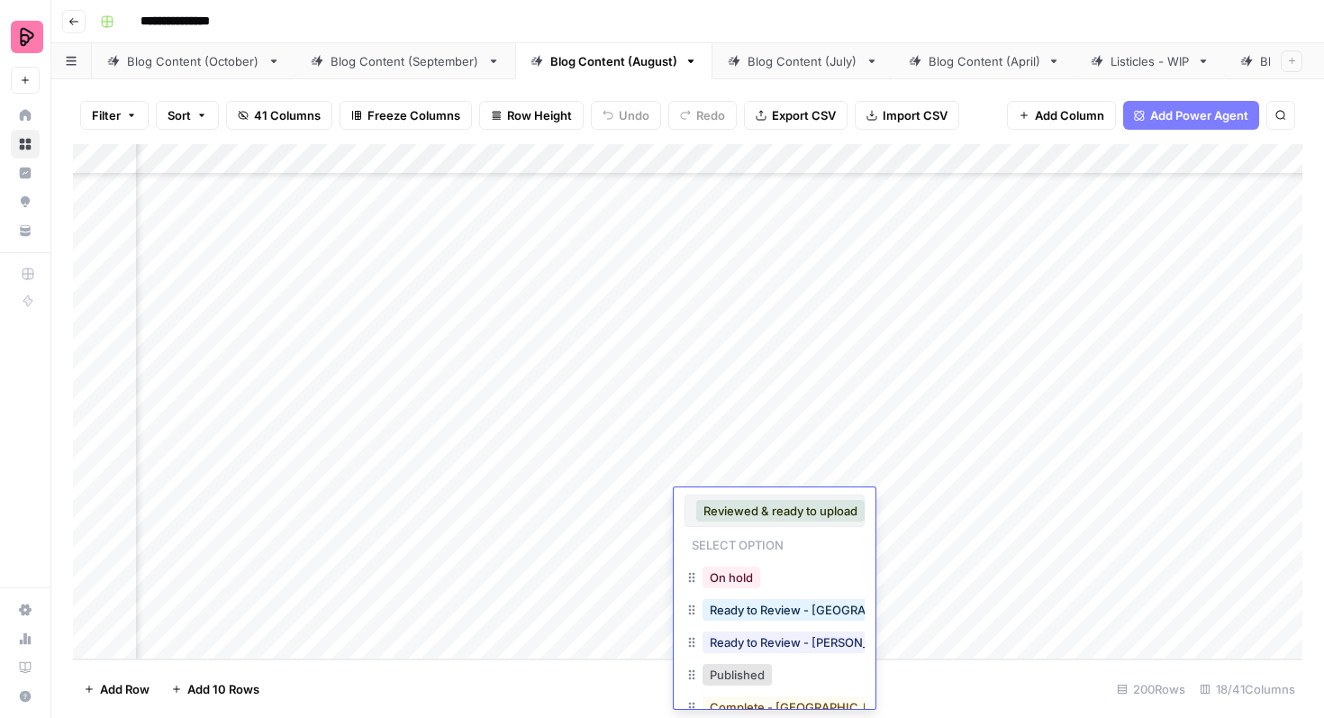
scroll to position [95, 0]
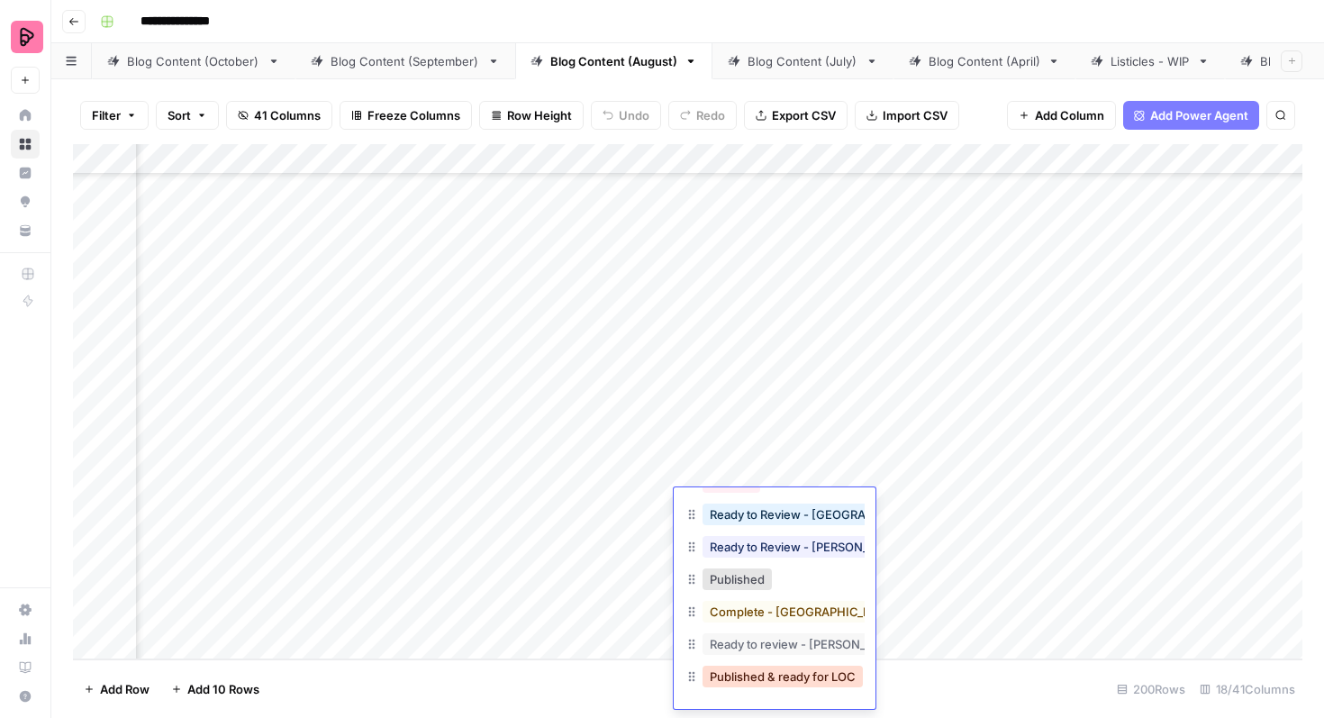
click at [771, 673] on button "Published & ready for LOC" at bounding box center [783, 677] width 160 height 22
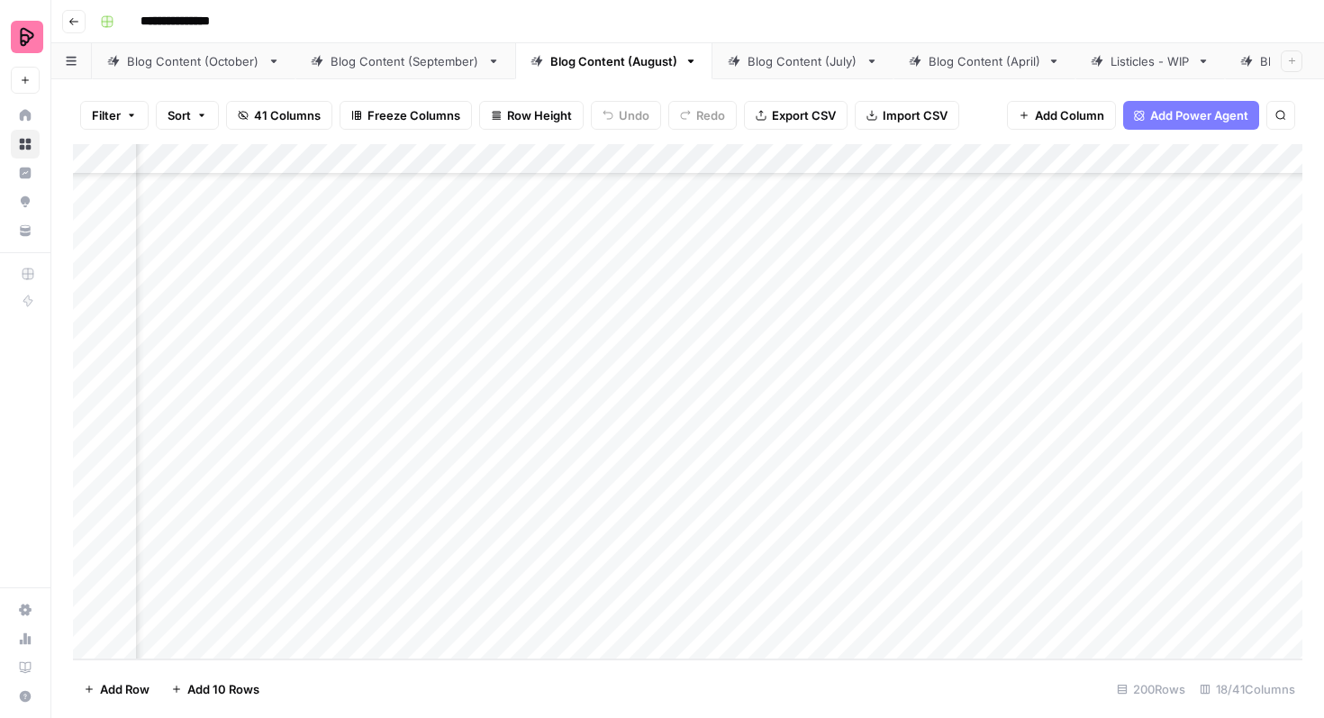
click at [765, 543] on div "Add Column" at bounding box center [687, 401] width 1229 height 515
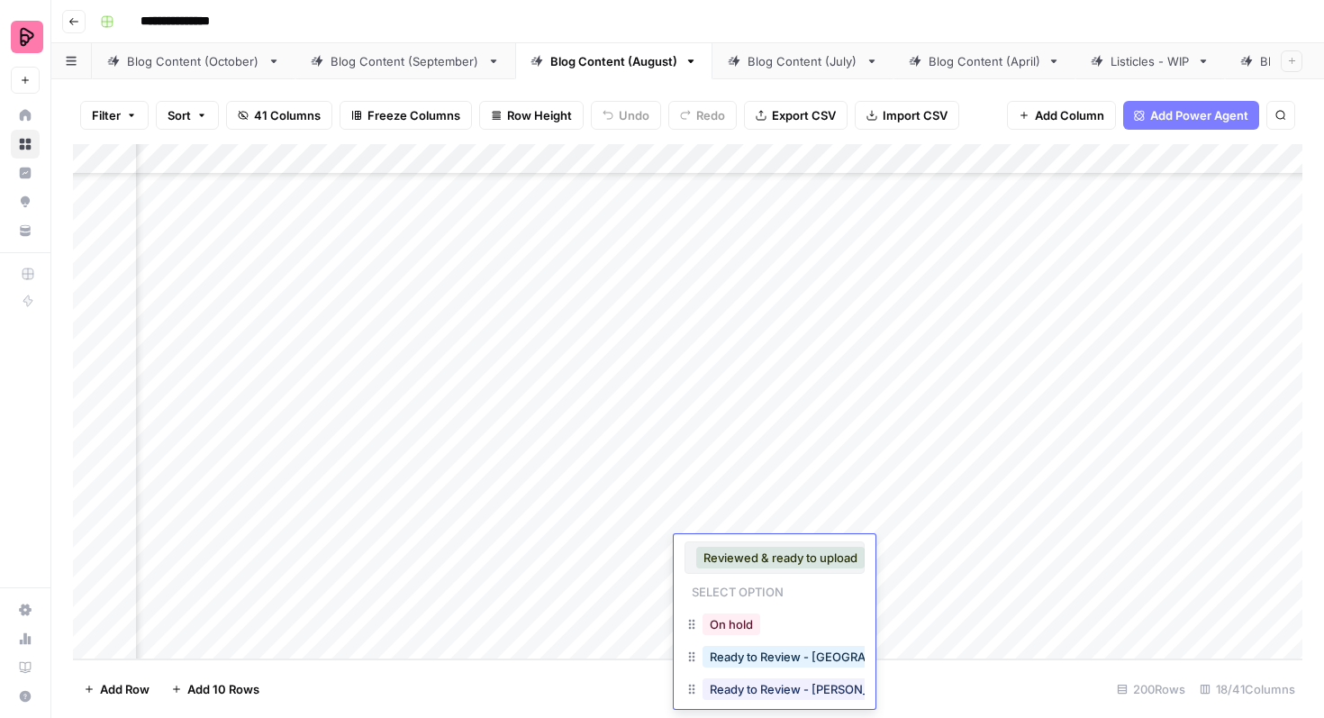
scroll to position [142, 0]
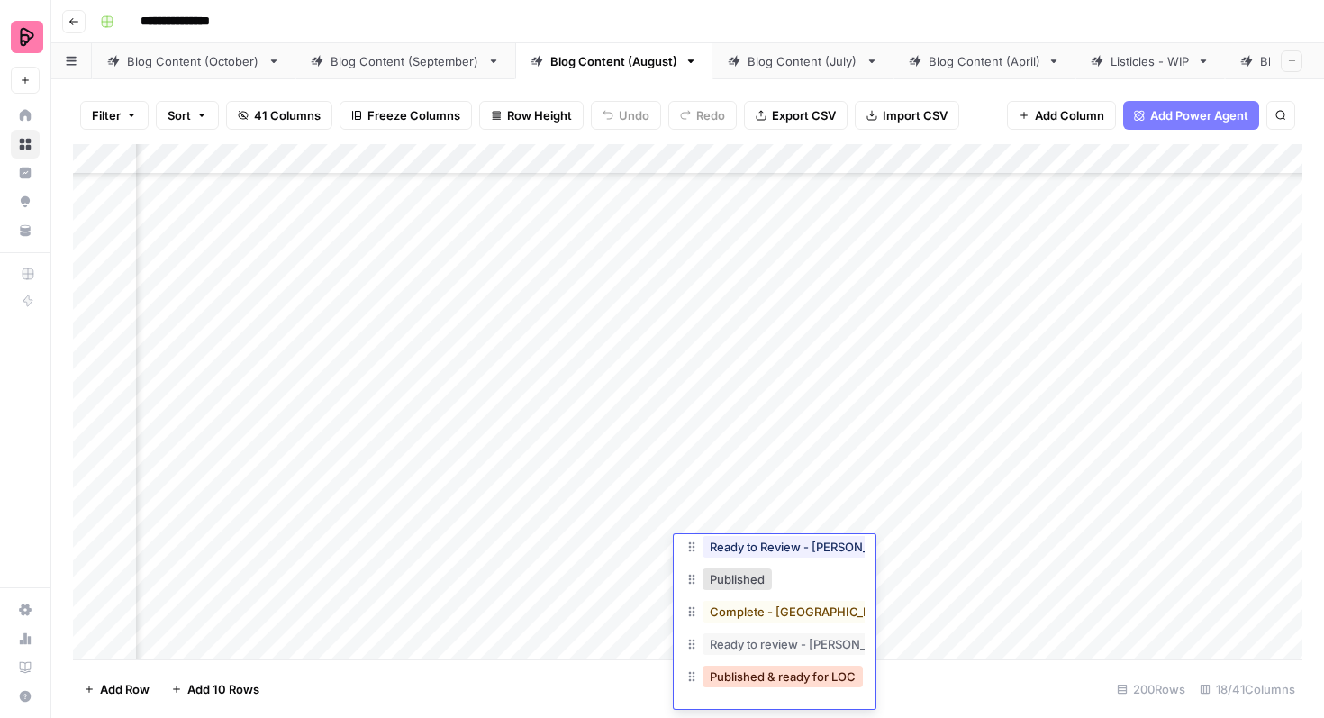
click at [758, 671] on button "Published & ready for LOC" at bounding box center [783, 677] width 160 height 22
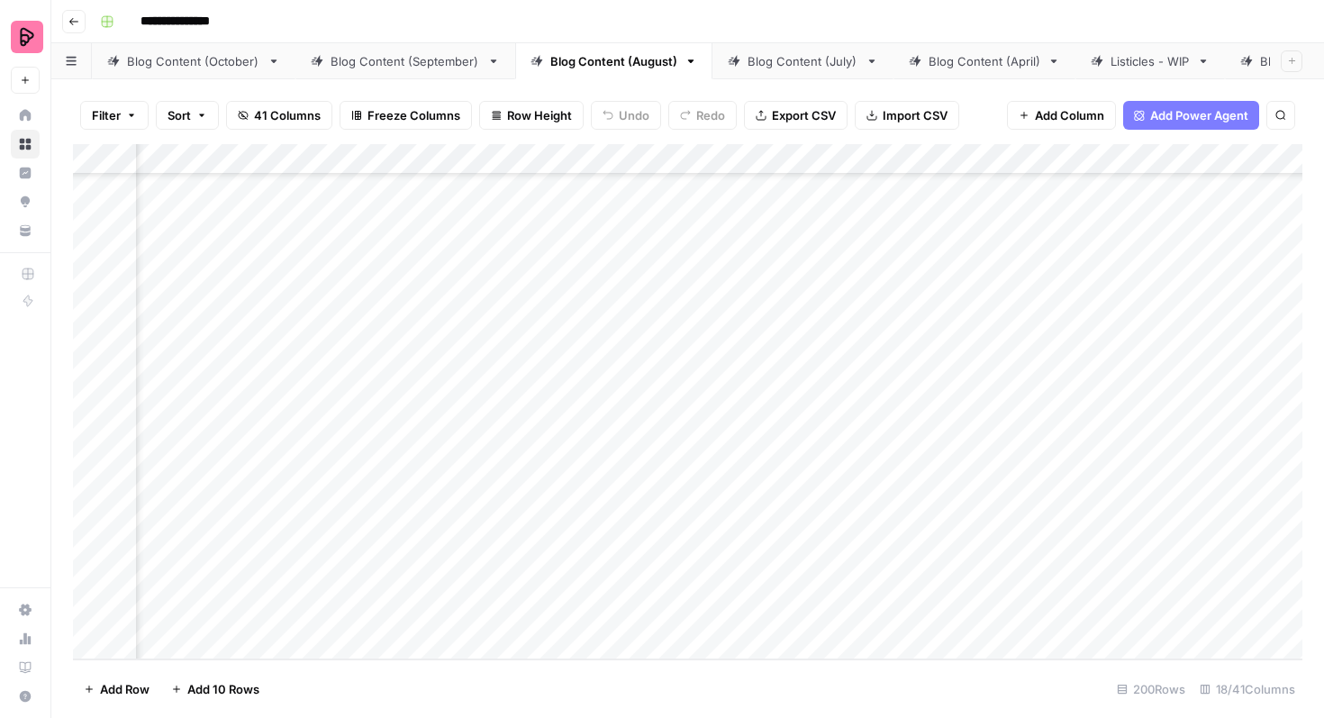
click at [766, 594] on div "Add Column" at bounding box center [687, 401] width 1229 height 515
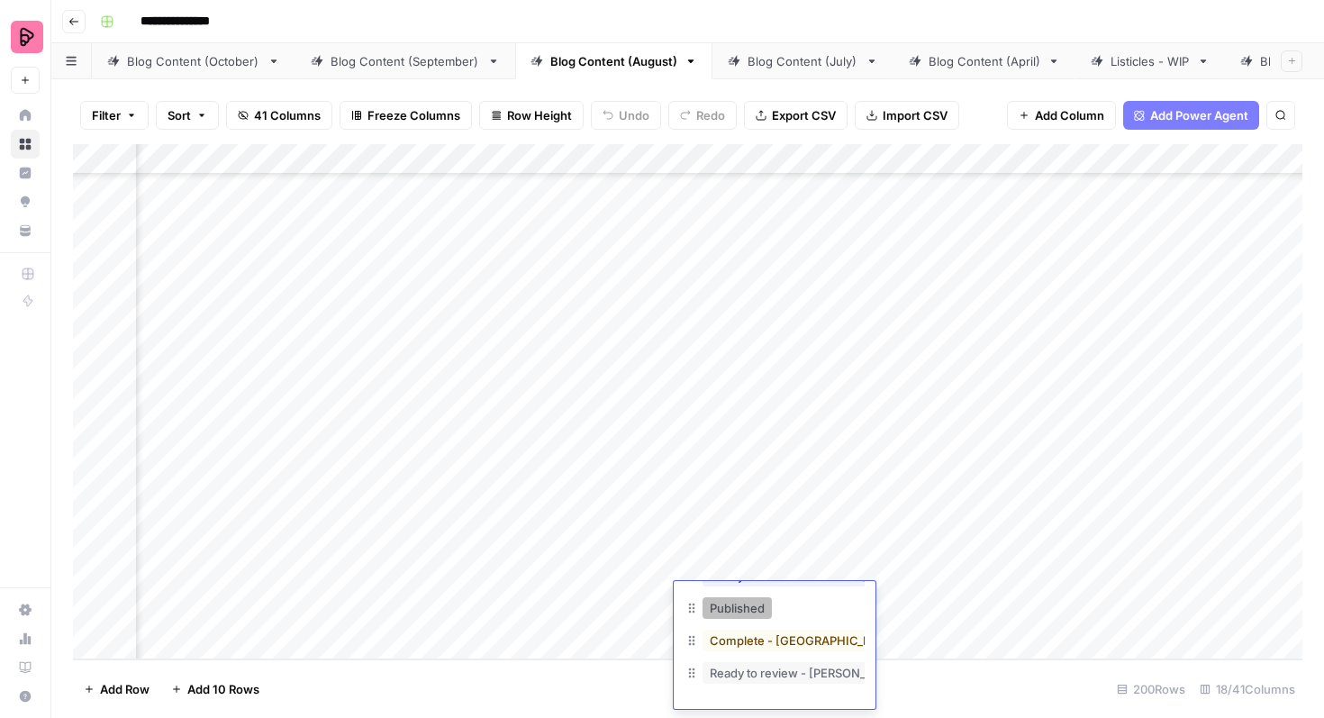
scroll to position [29, 0]
click at [765, 674] on button "Published & ready for LOC" at bounding box center [783, 677] width 160 height 22
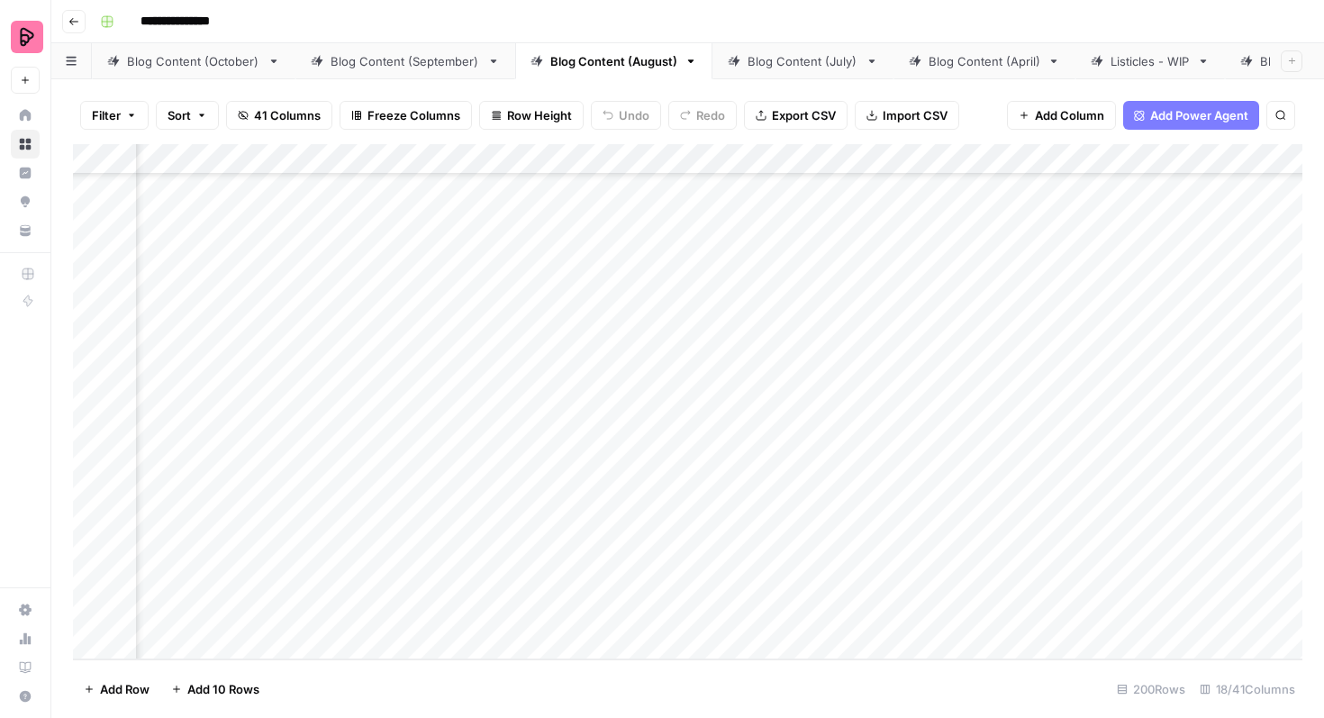
scroll to position [0, 0]
click at [418, 68] on div "Blog Content (September)" at bounding box center [406, 61] width 150 height 18
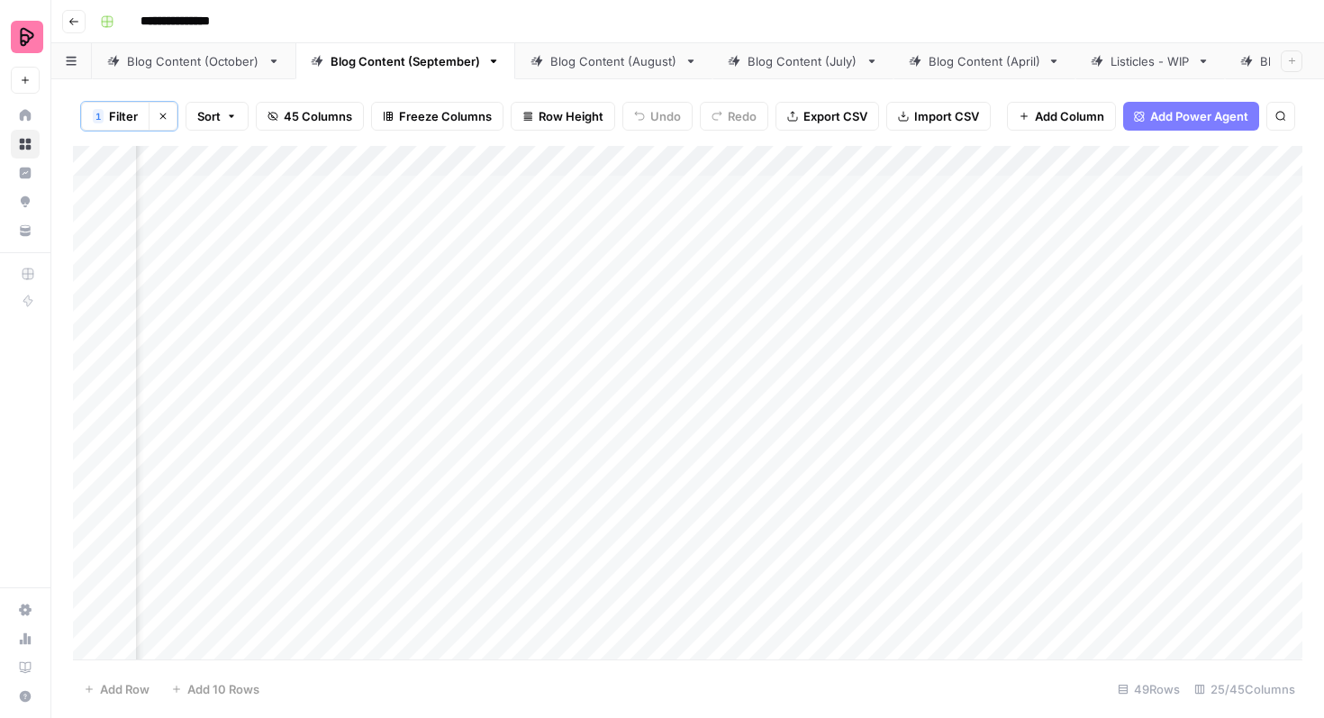
scroll to position [0, 588]
click at [232, 64] on div "Blog Content (October)" at bounding box center [193, 61] width 133 height 18
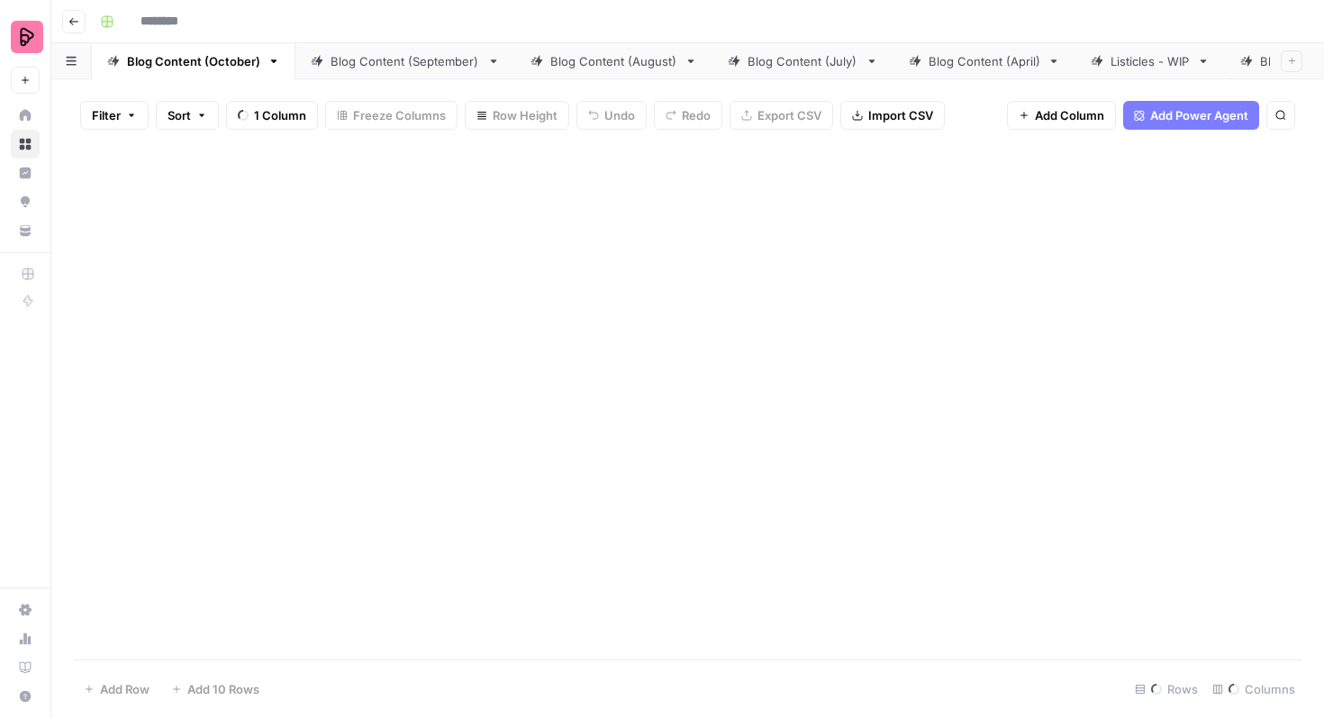
type input "**********"
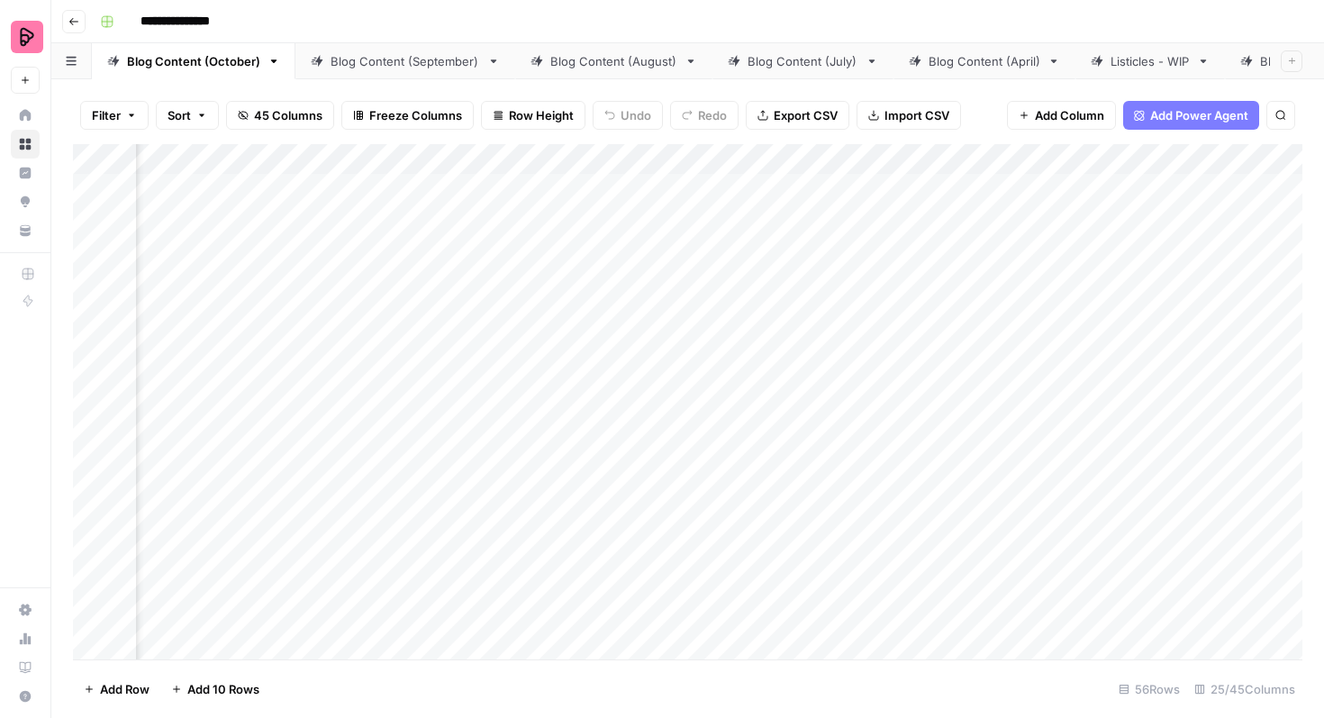
scroll to position [0, 368]
click at [676, 187] on div "Add Column" at bounding box center [687, 401] width 1229 height 515
click at [815, 411] on div "Add Column" at bounding box center [687, 401] width 1229 height 515
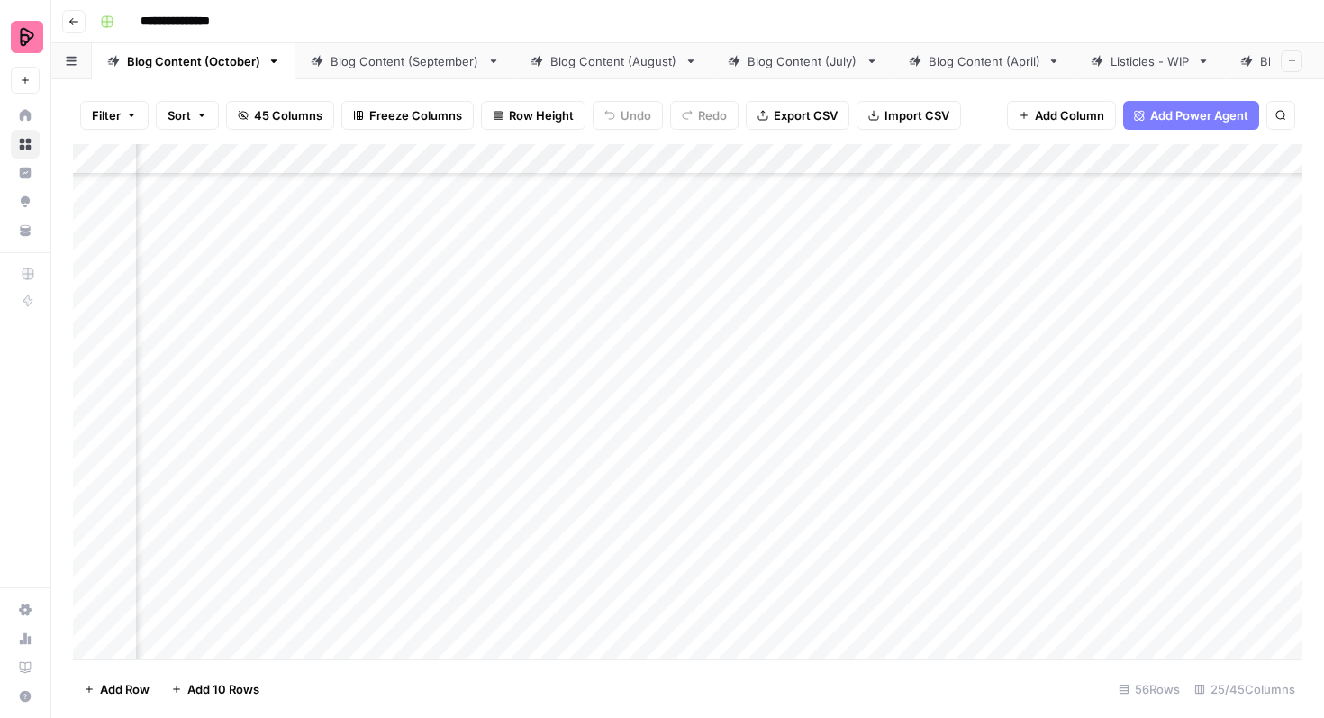
click at [809, 511] on div "Add Column" at bounding box center [687, 401] width 1229 height 515
click at [815, 394] on div "Add Column" at bounding box center [687, 401] width 1229 height 515
click at [814, 344] on div "Add Column" at bounding box center [687, 401] width 1229 height 515
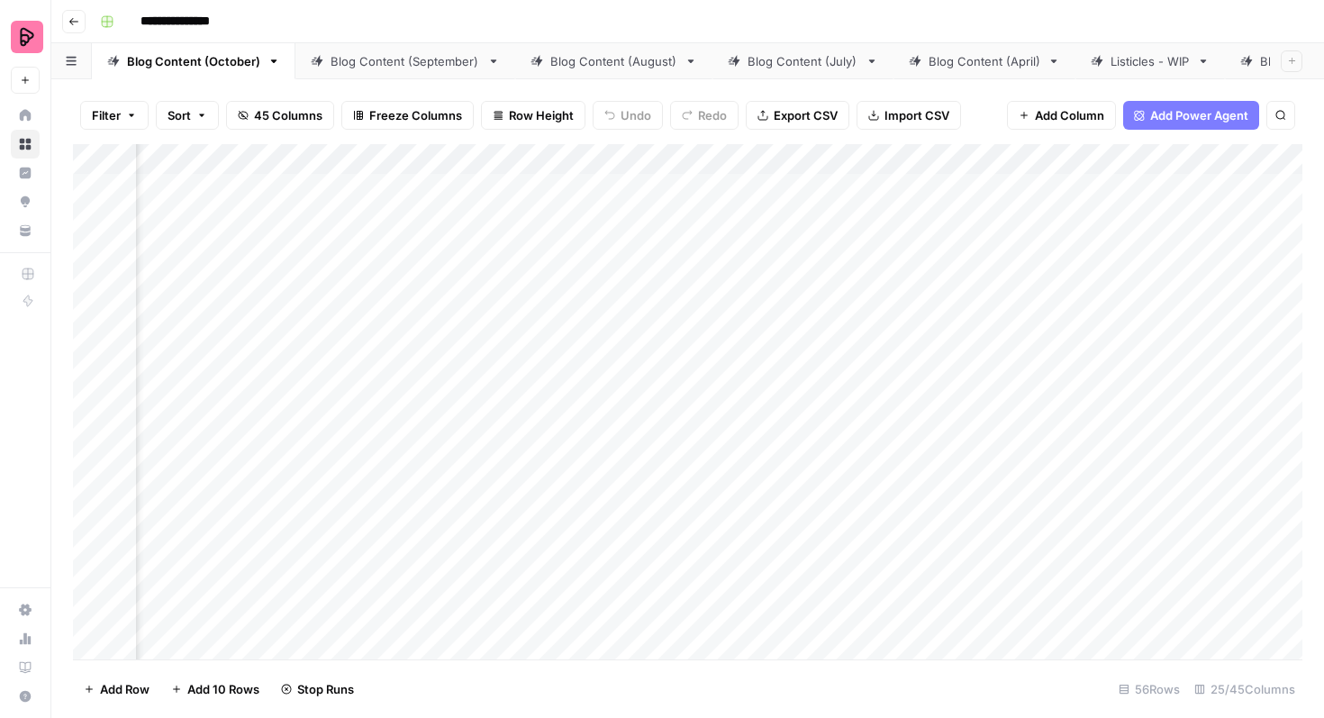
scroll to position [0, 226]
click at [410, 73] on link "Blog Content (September)" at bounding box center [405, 61] width 220 height 36
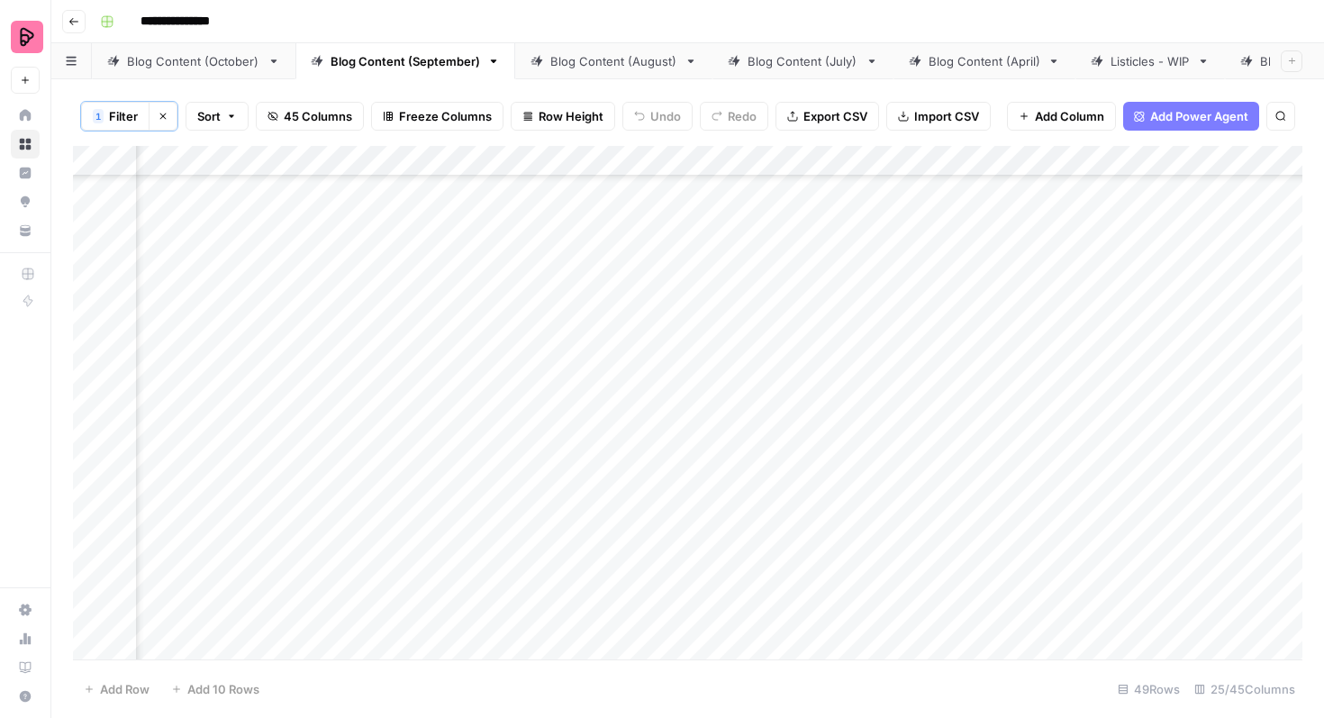
scroll to position [0, 904]
click at [794, 195] on div "Add Column" at bounding box center [687, 402] width 1229 height 513
click at [877, 164] on div "Add Column" at bounding box center [687, 402] width 1229 height 513
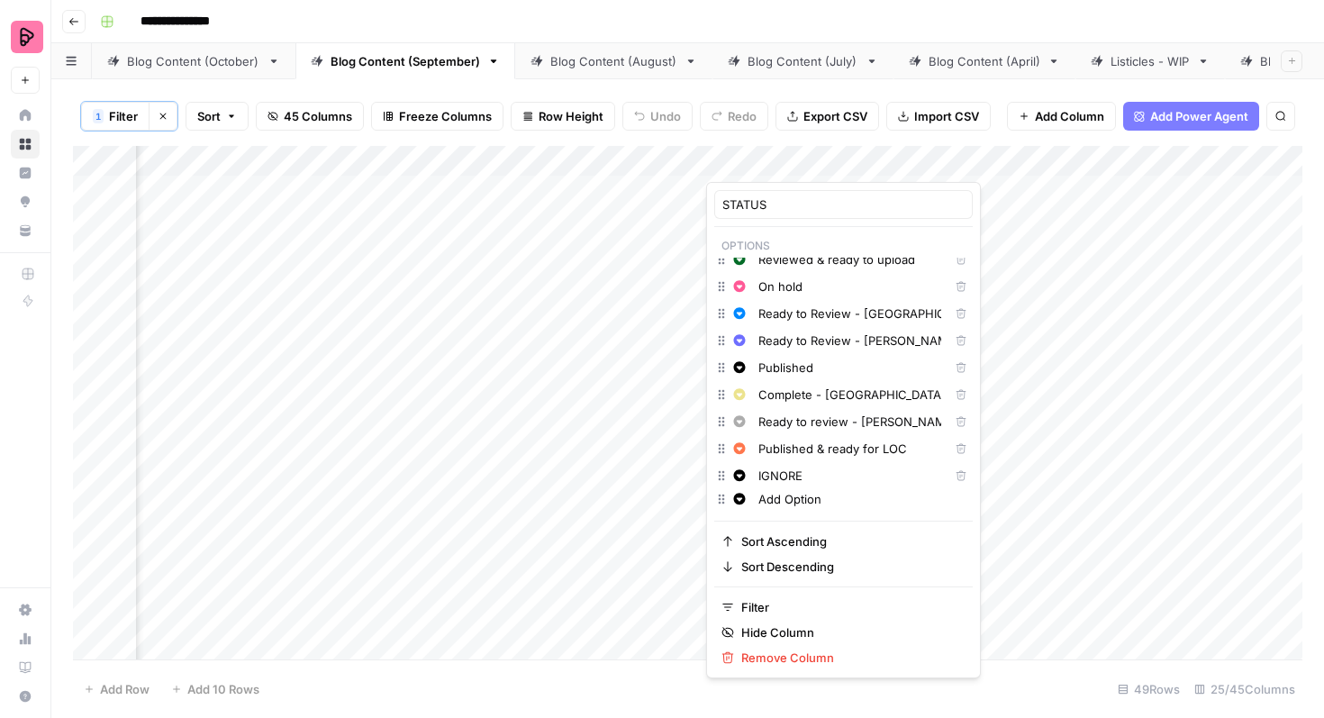
scroll to position [13, 0]
click at [799, 443] on input "Published & ready for LOC" at bounding box center [849, 446] width 183 height 18
click at [782, 447] on input "Published & ready for LOC" at bounding box center [849, 446] width 183 height 18
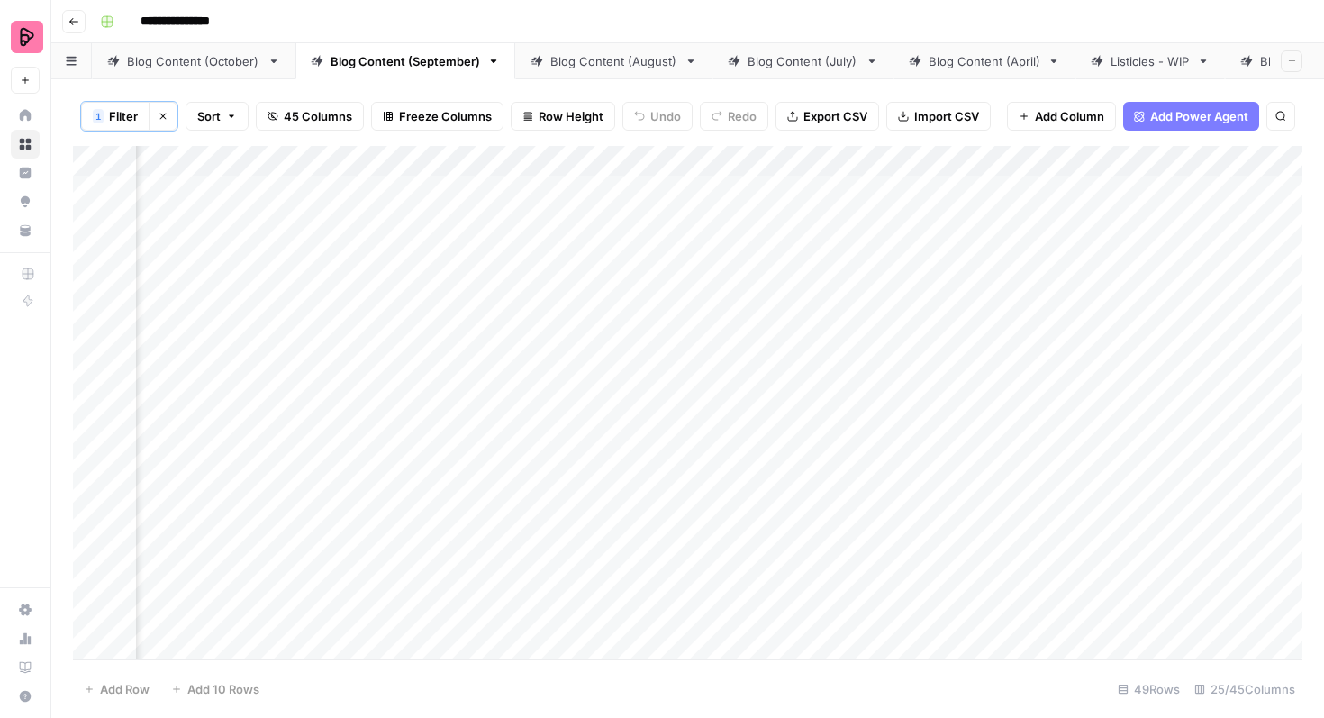
click at [789, 139] on div "1 Filter Clear filters Sort 45 Columns Freeze Columns Row Height Undo Redo Expo…" at bounding box center [687, 115] width 1229 height 59
click at [840, 197] on div "Add Column" at bounding box center [687, 402] width 1229 height 513
click at [850, 209] on div "Add Column" at bounding box center [687, 402] width 1229 height 513
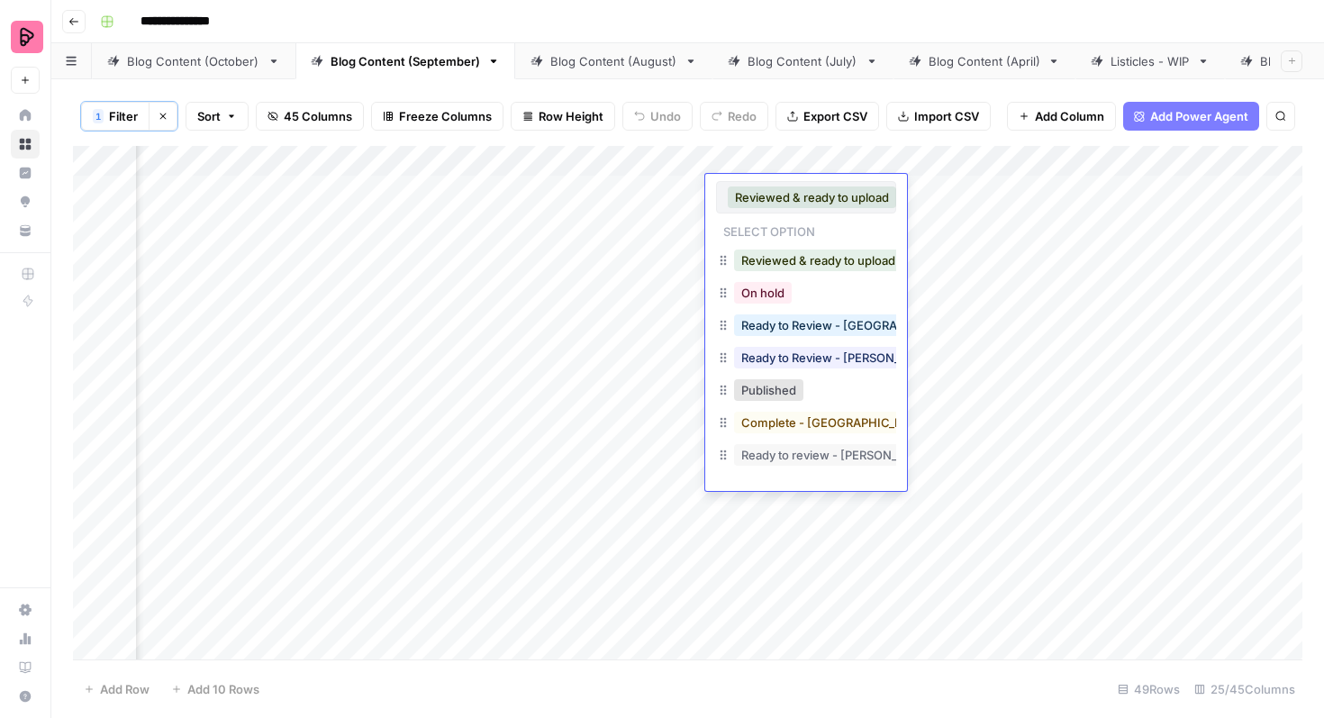
scroll to position [61, 0]
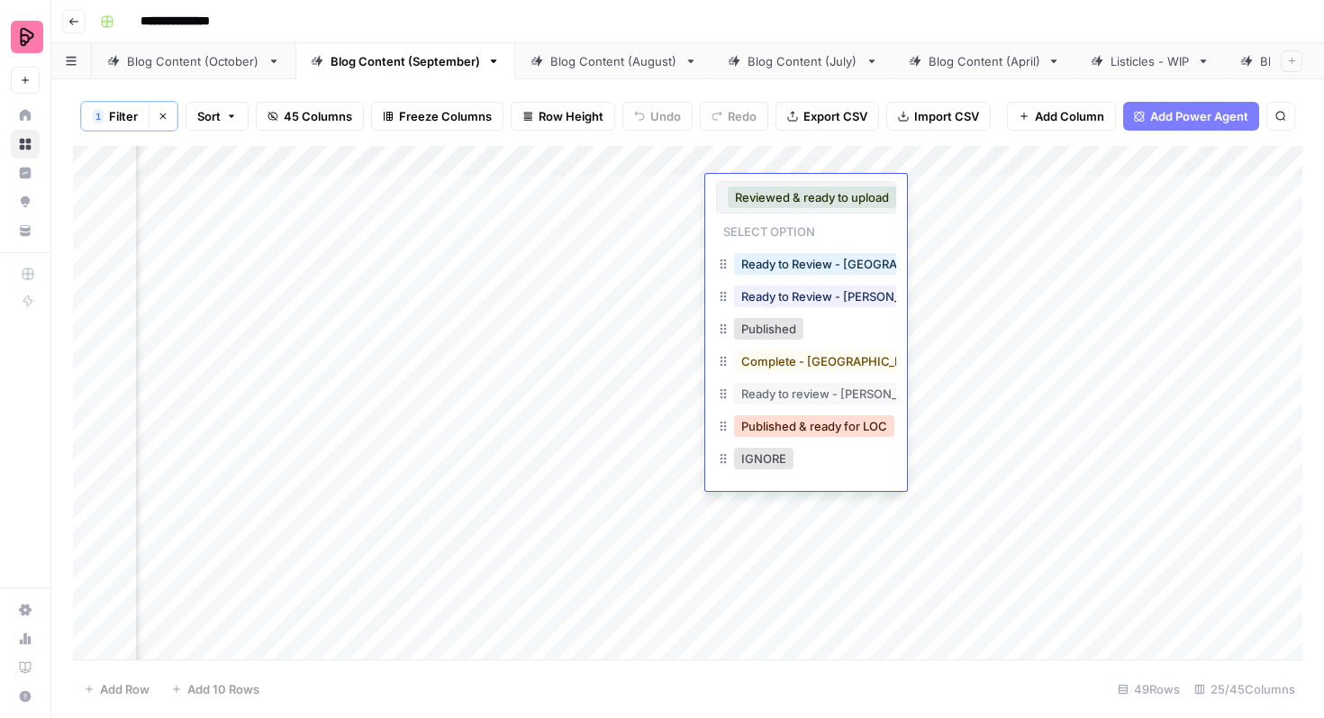
click at [803, 421] on button "Published & ready for LOC" at bounding box center [814, 426] width 160 height 22
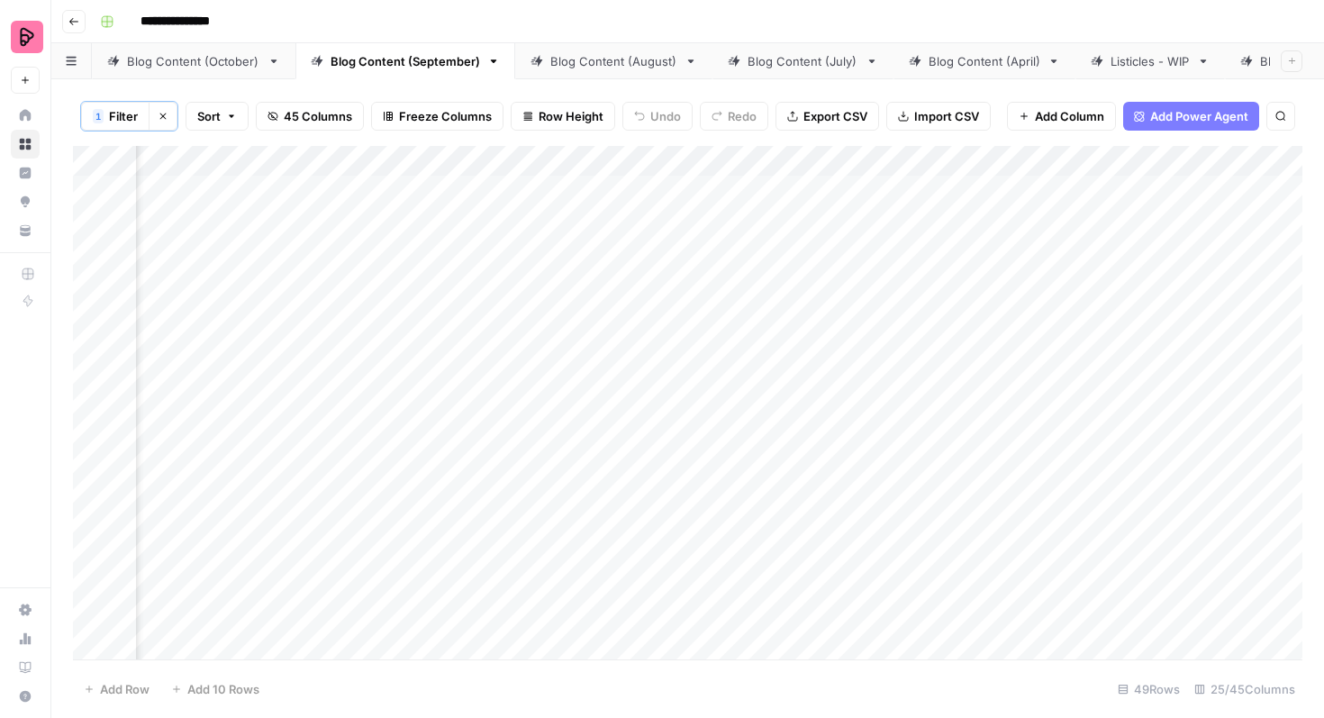
click at [839, 253] on div "Add Column" at bounding box center [687, 402] width 1229 height 513
click at [836, 247] on div "Add Column" at bounding box center [687, 402] width 1229 height 513
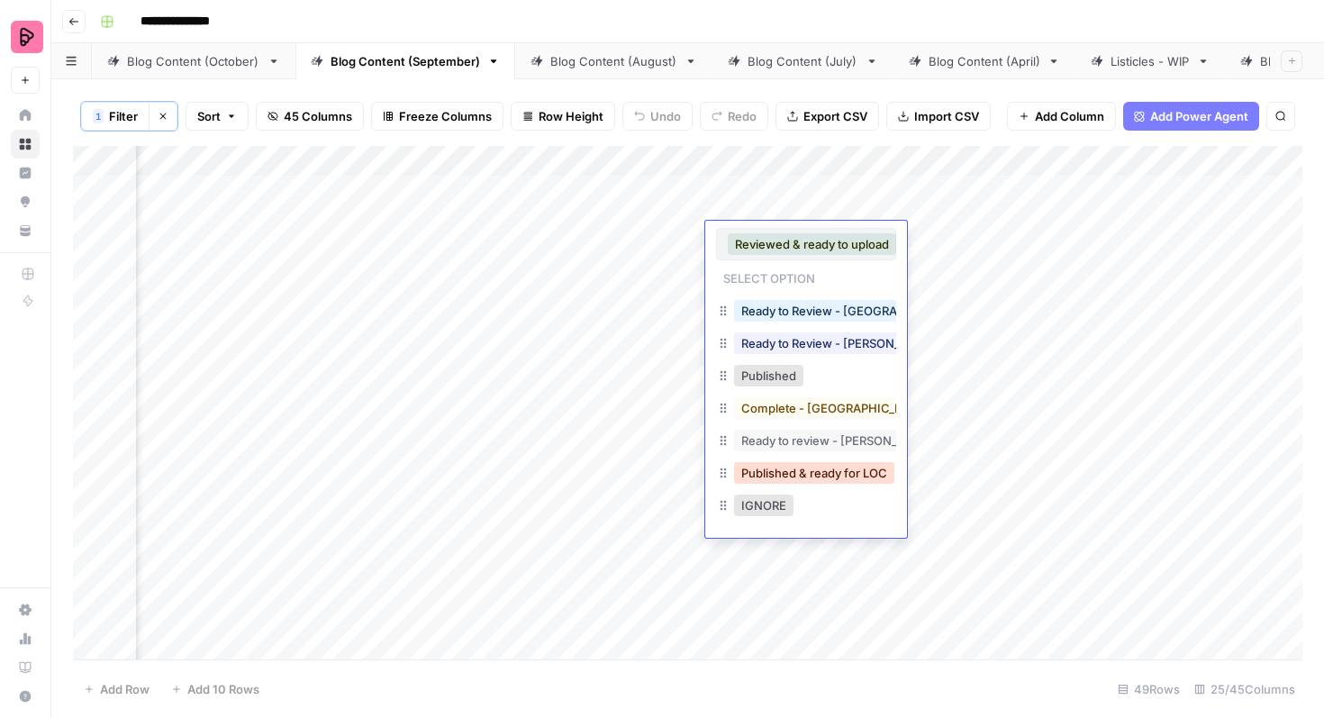
click at [795, 475] on button "Published & ready for LOC" at bounding box center [814, 473] width 160 height 22
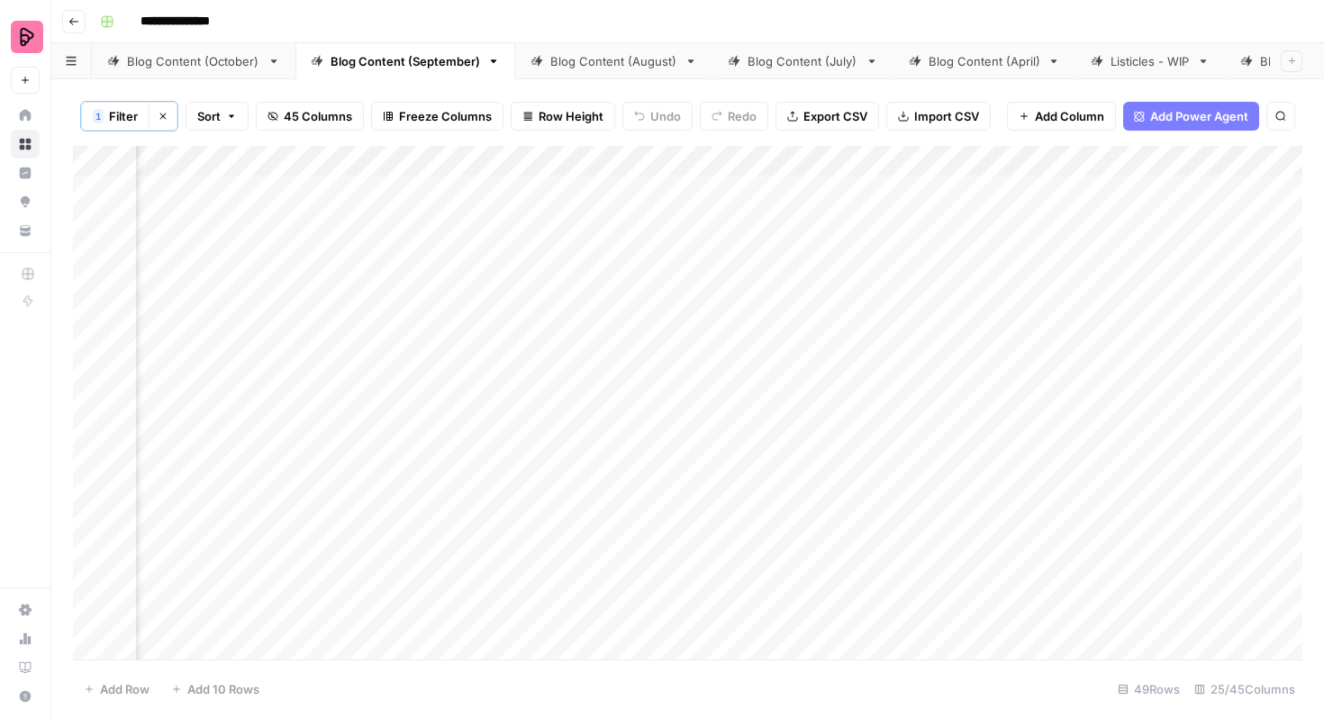
click at [816, 289] on div "Add Column" at bounding box center [687, 402] width 1229 height 513
click at [816, 299] on div "Add Column" at bounding box center [687, 402] width 1229 height 513
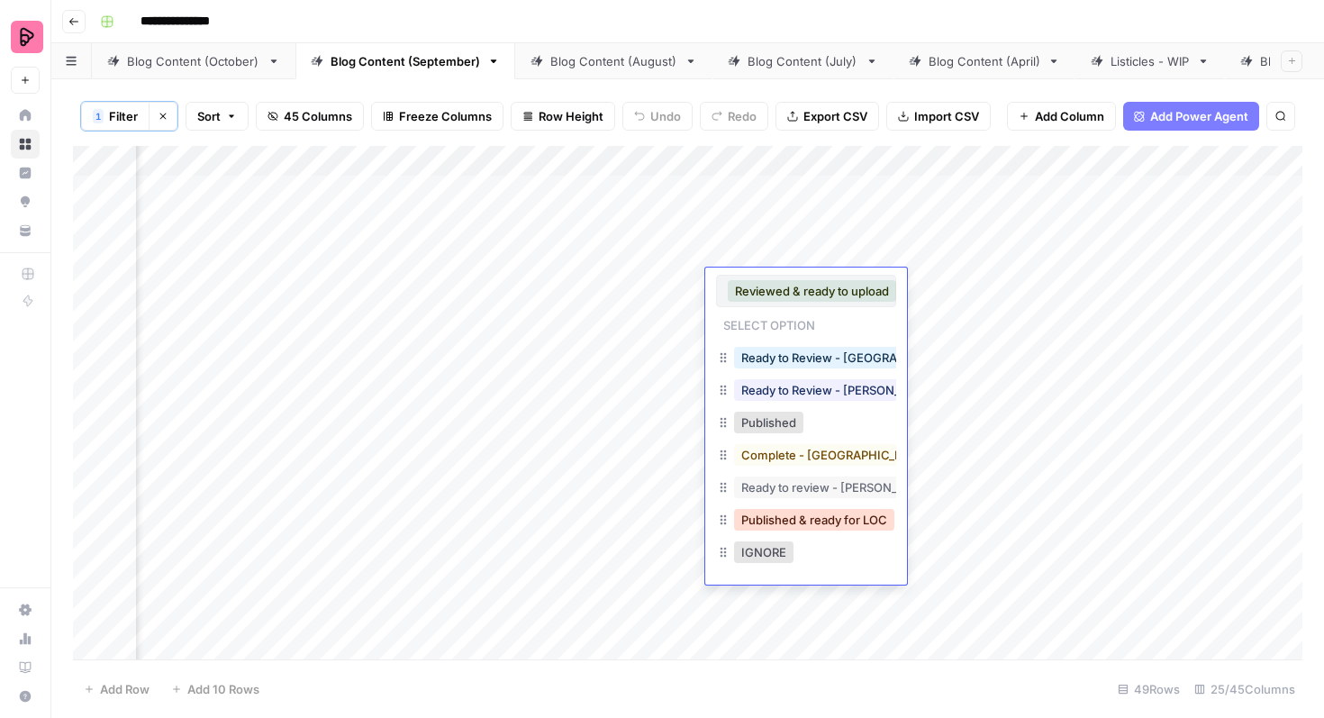
click at [797, 511] on button "Published & ready for LOC" at bounding box center [814, 520] width 160 height 22
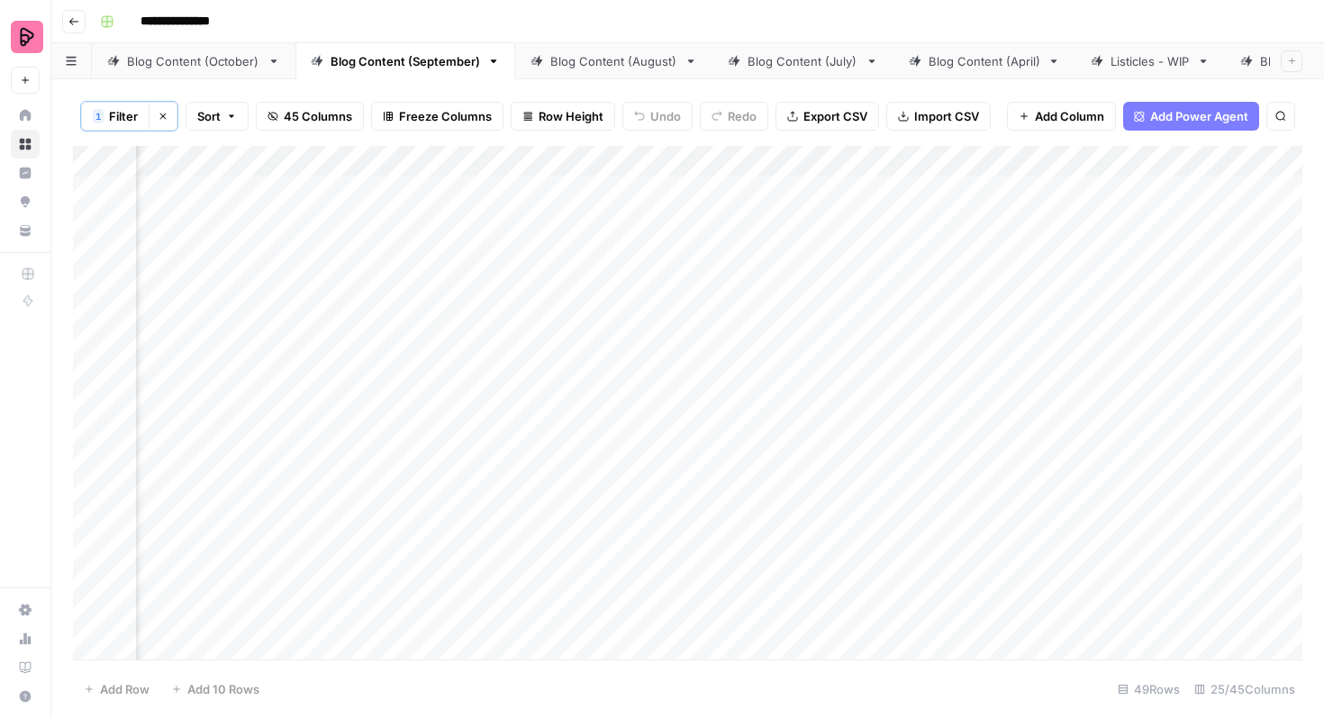
click at [802, 344] on div "Add Column" at bounding box center [687, 402] width 1229 height 513
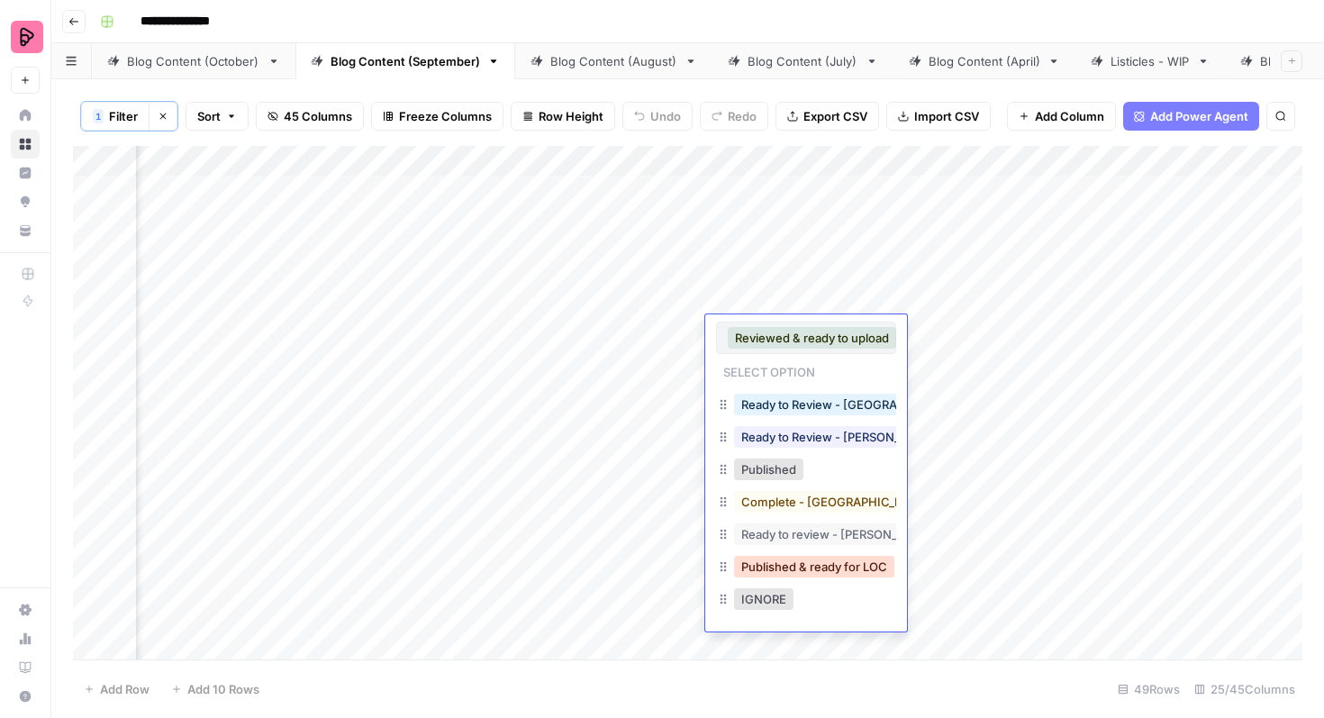
click at [800, 566] on button "Published & ready for LOC" at bounding box center [814, 567] width 160 height 22
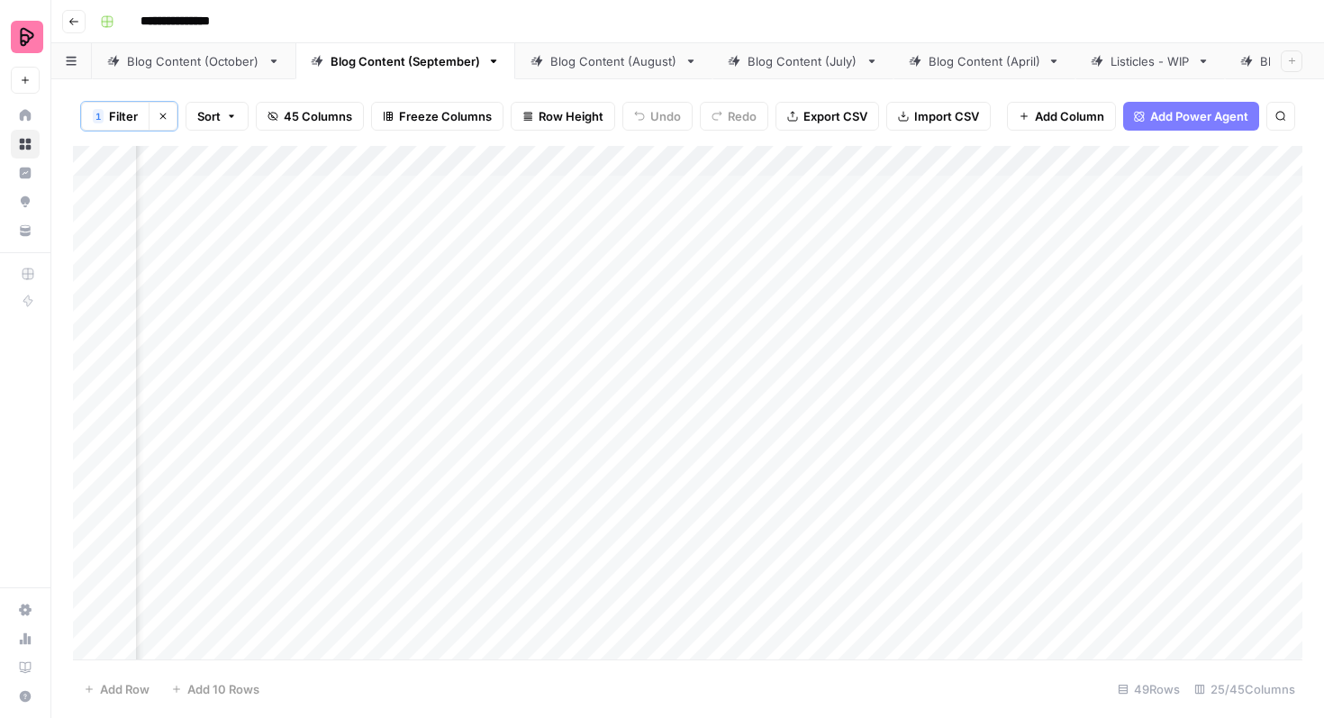
click at [815, 378] on div "Add Column" at bounding box center [687, 402] width 1229 height 513
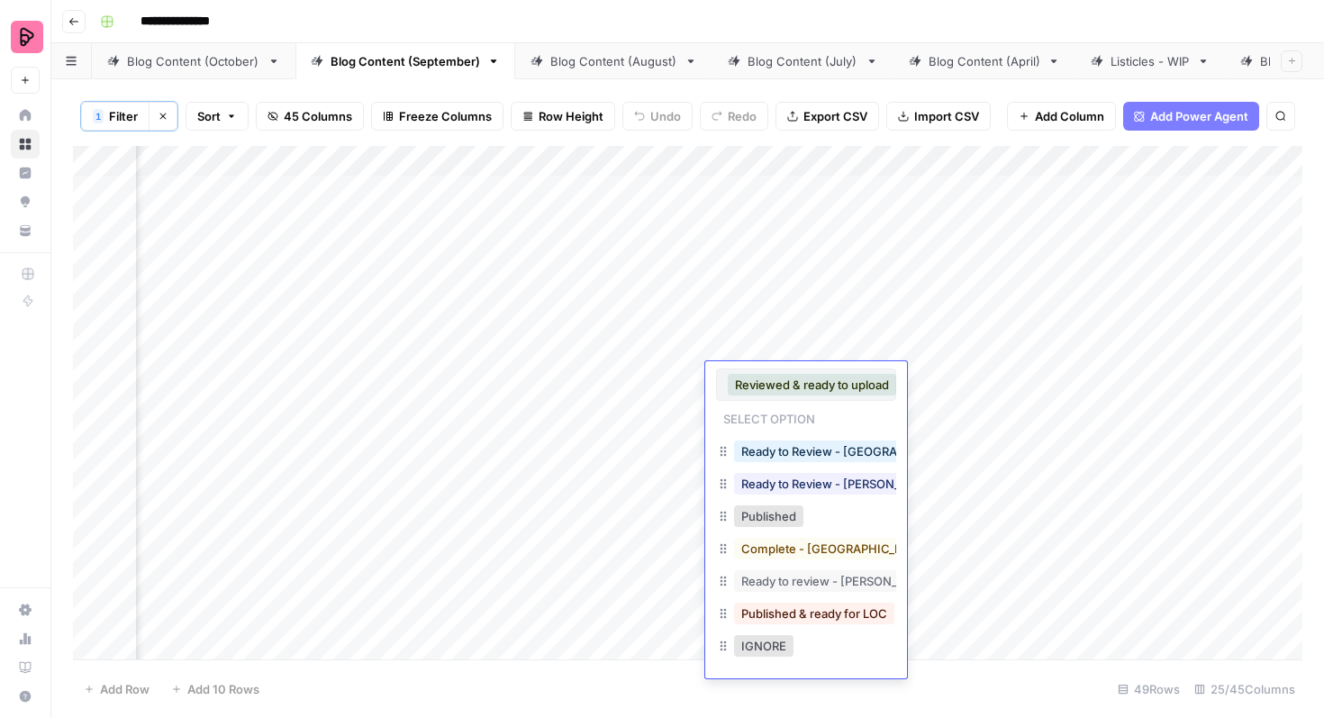
click at [804, 609] on button "Published & ready for LOC" at bounding box center [814, 614] width 160 height 22
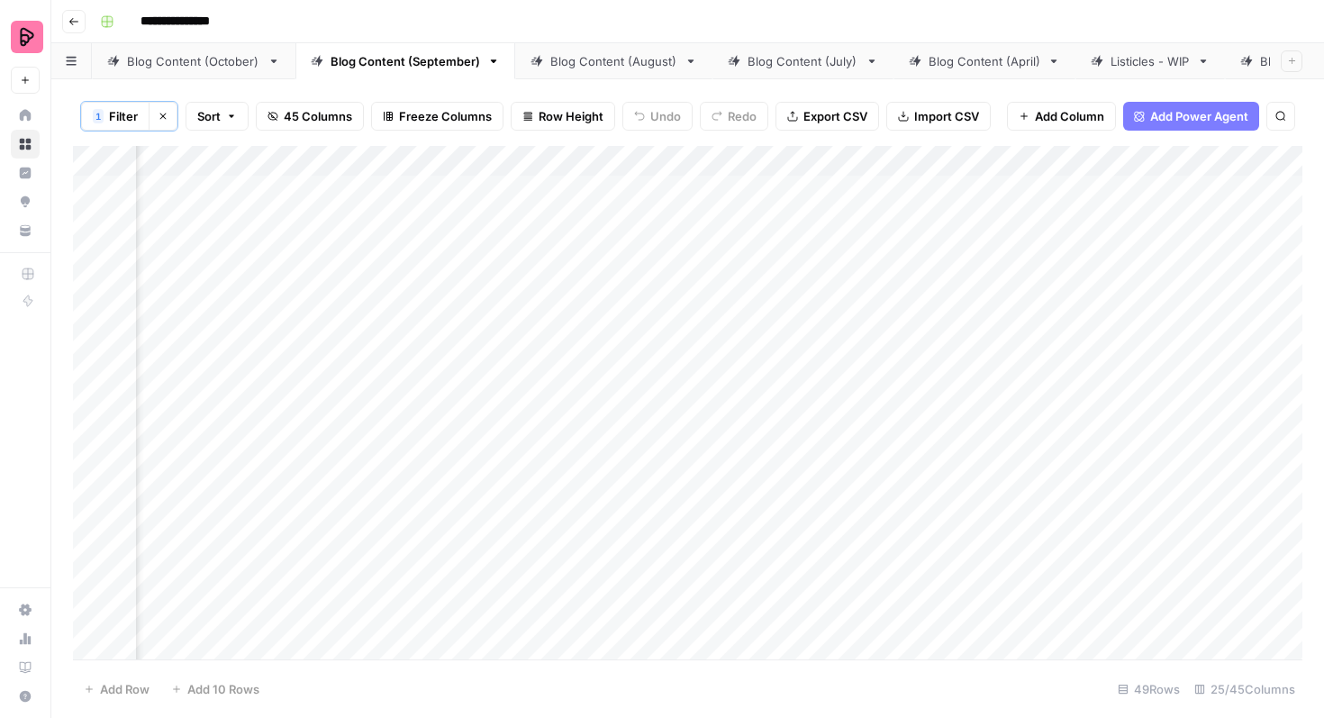
click at [797, 439] on div "Add Column" at bounding box center [687, 402] width 1229 height 513
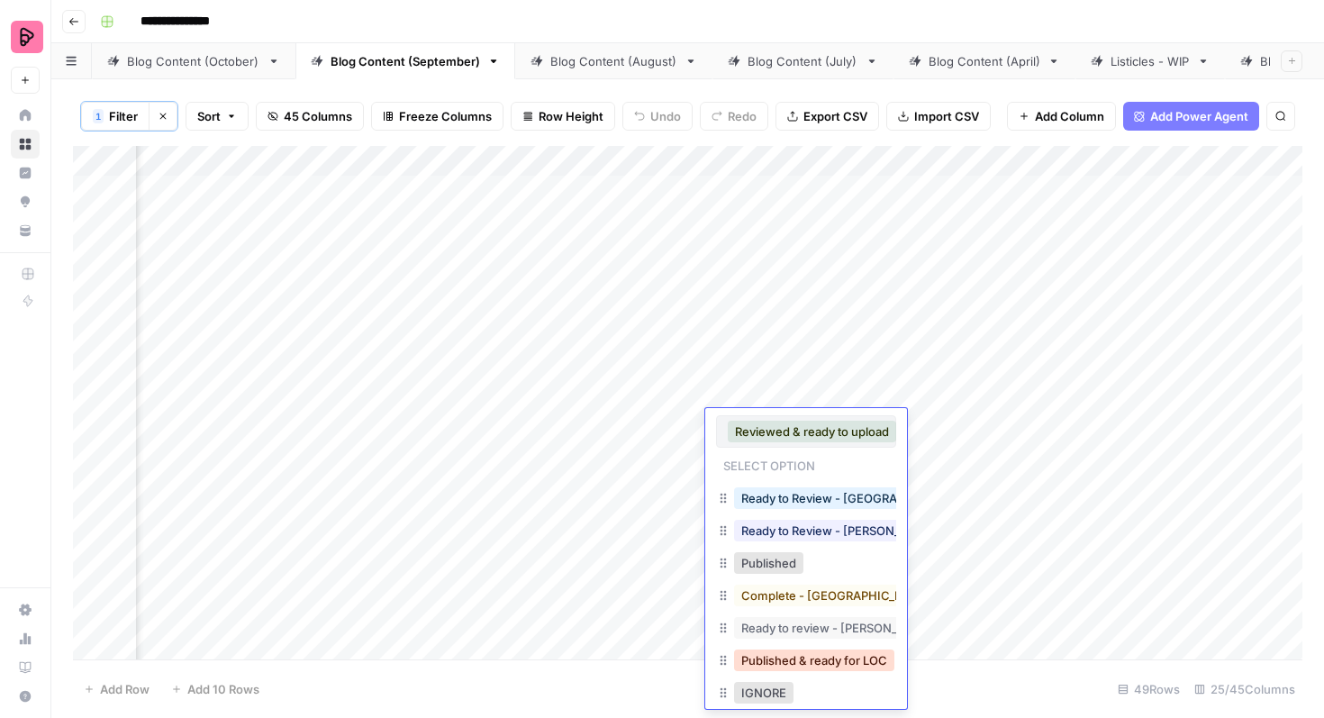
click at [797, 662] on button "Published & ready for LOC" at bounding box center [814, 660] width 160 height 22
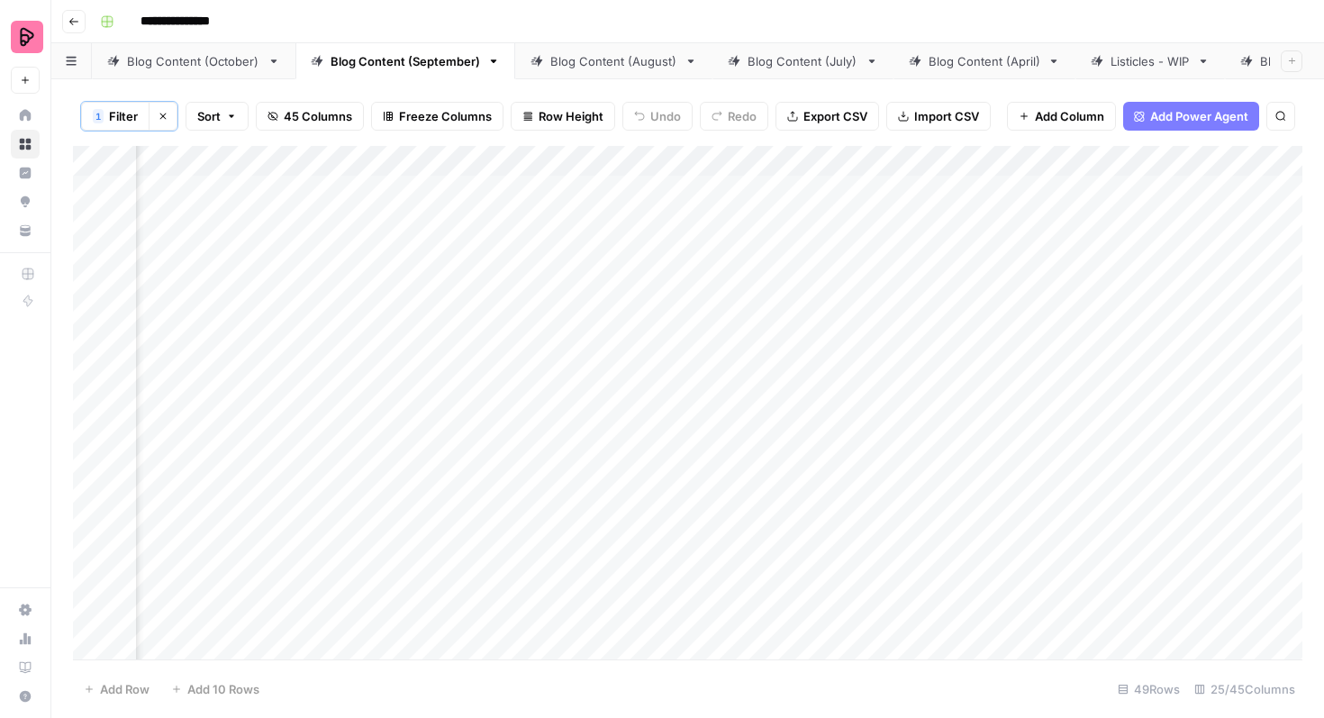
click at [793, 483] on div "Add Column" at bounding box center [687, 402] width 1229 height 513
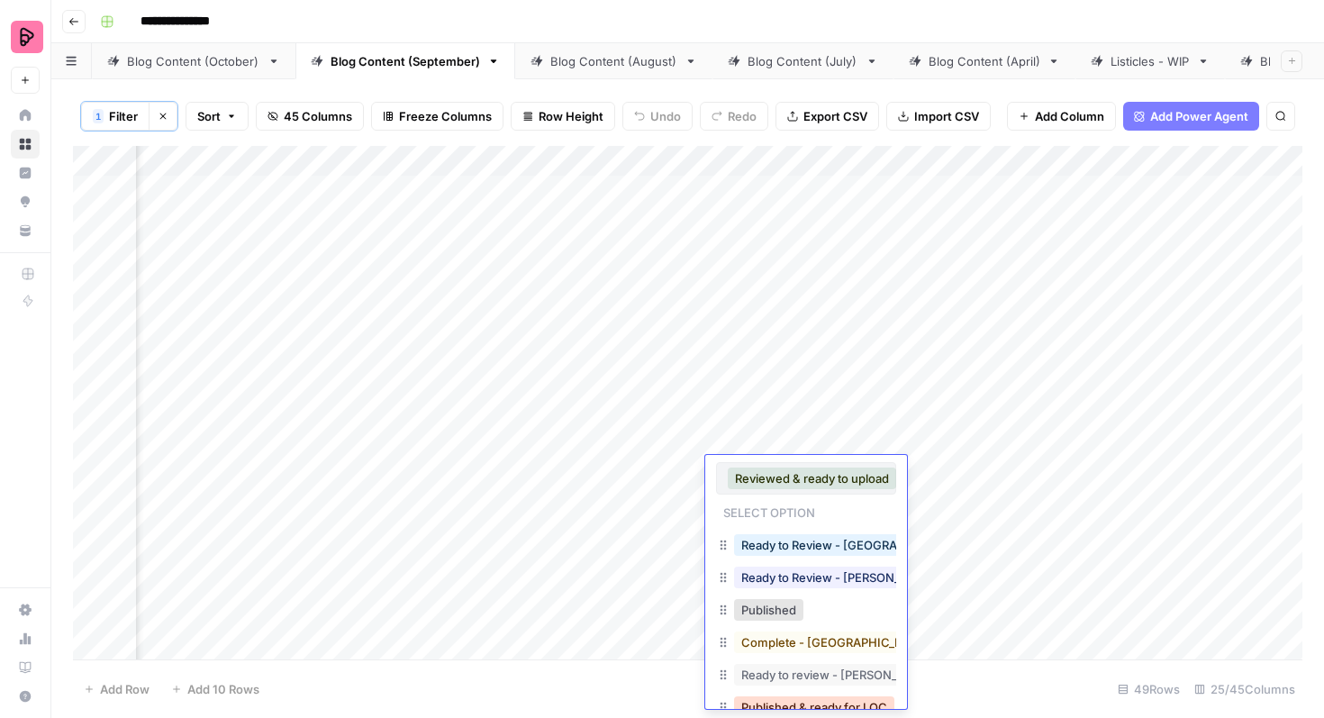
click at [808, 698] on button "Published & ready for LOC" at bounding box center [814, 707] width 160 height 22
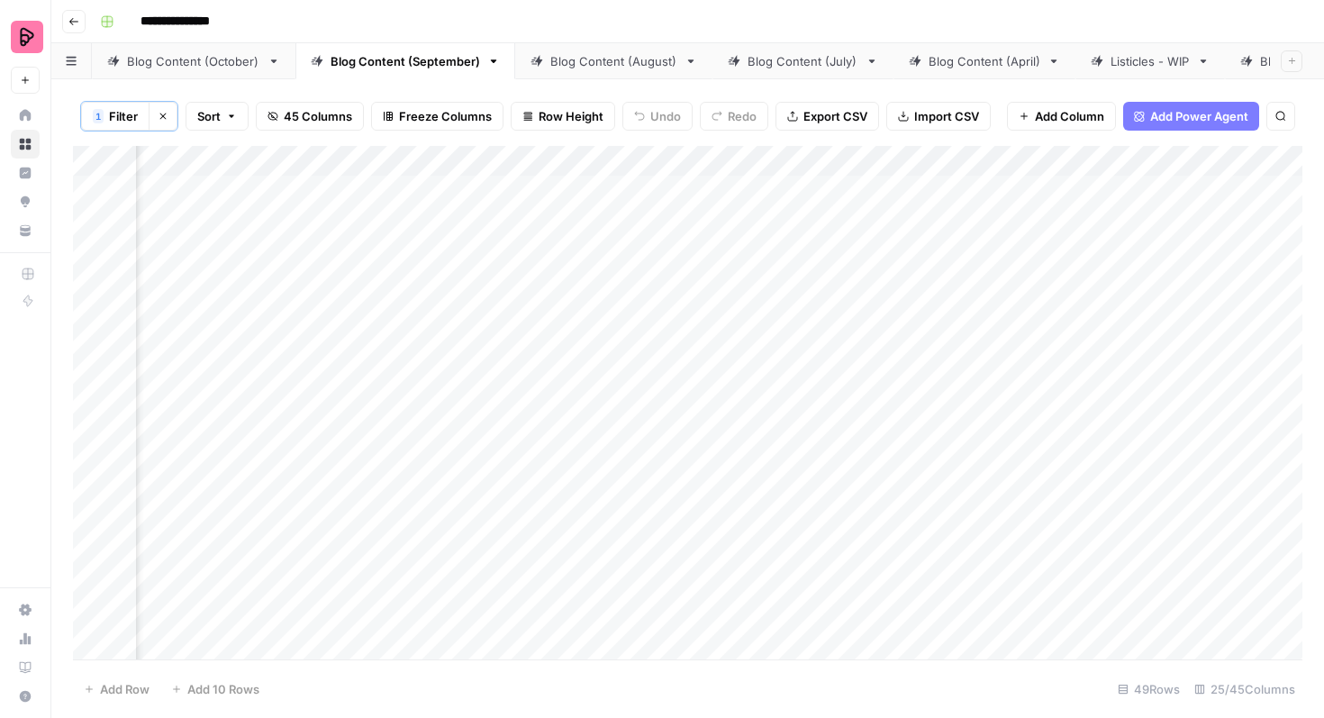
click at [807, 508] on div "Add Column" at bounding box center [687, 402] width 1229 height 513
click at [806, 520] on div "Add Column" at bounding box center [687, 402] width 1229 height 513
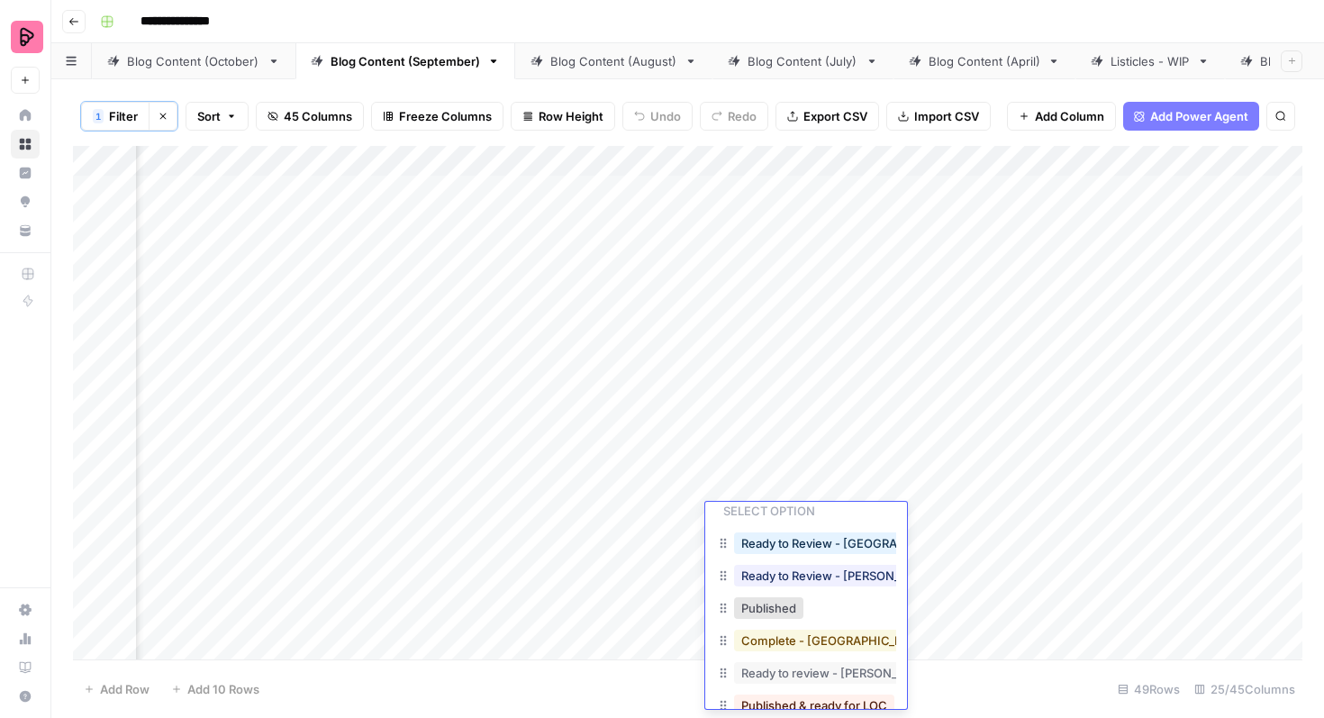
scroll to position [110, 0]
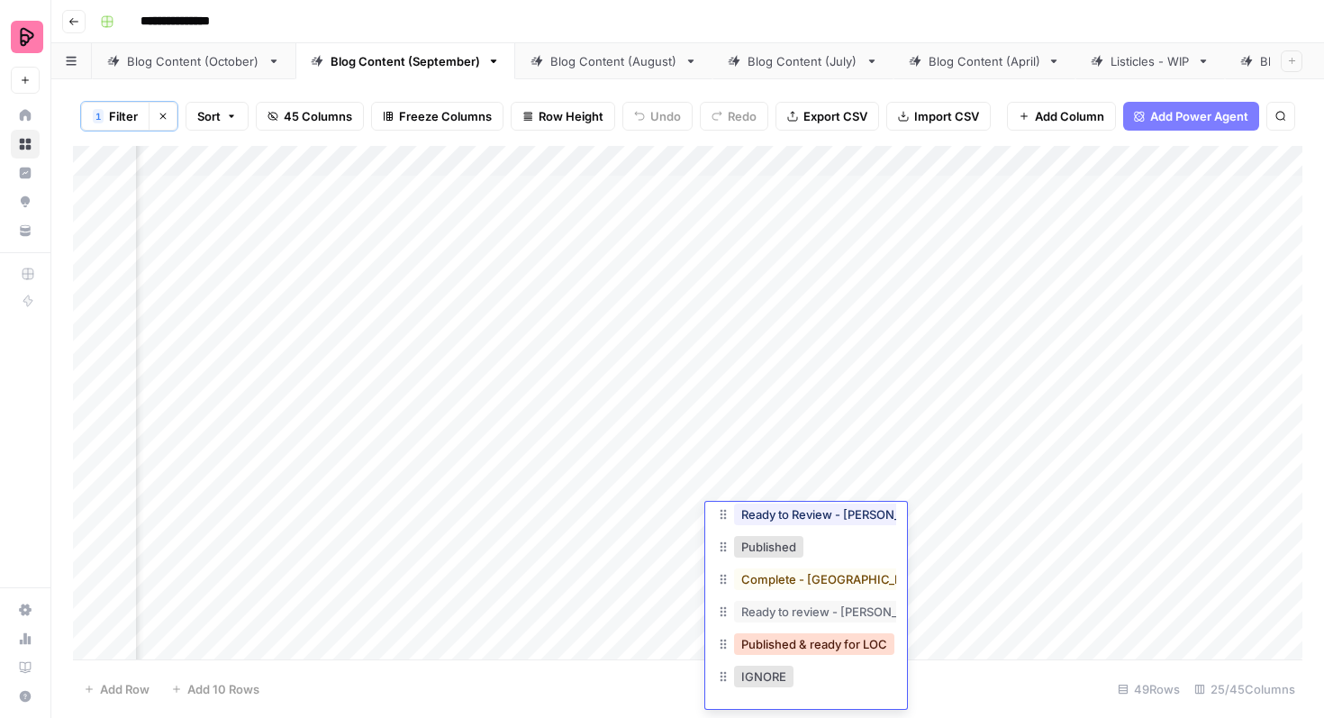
click at [806, 639] on button "Published & ready for LOC" at bounding box center [814, 644] width 160 height 22
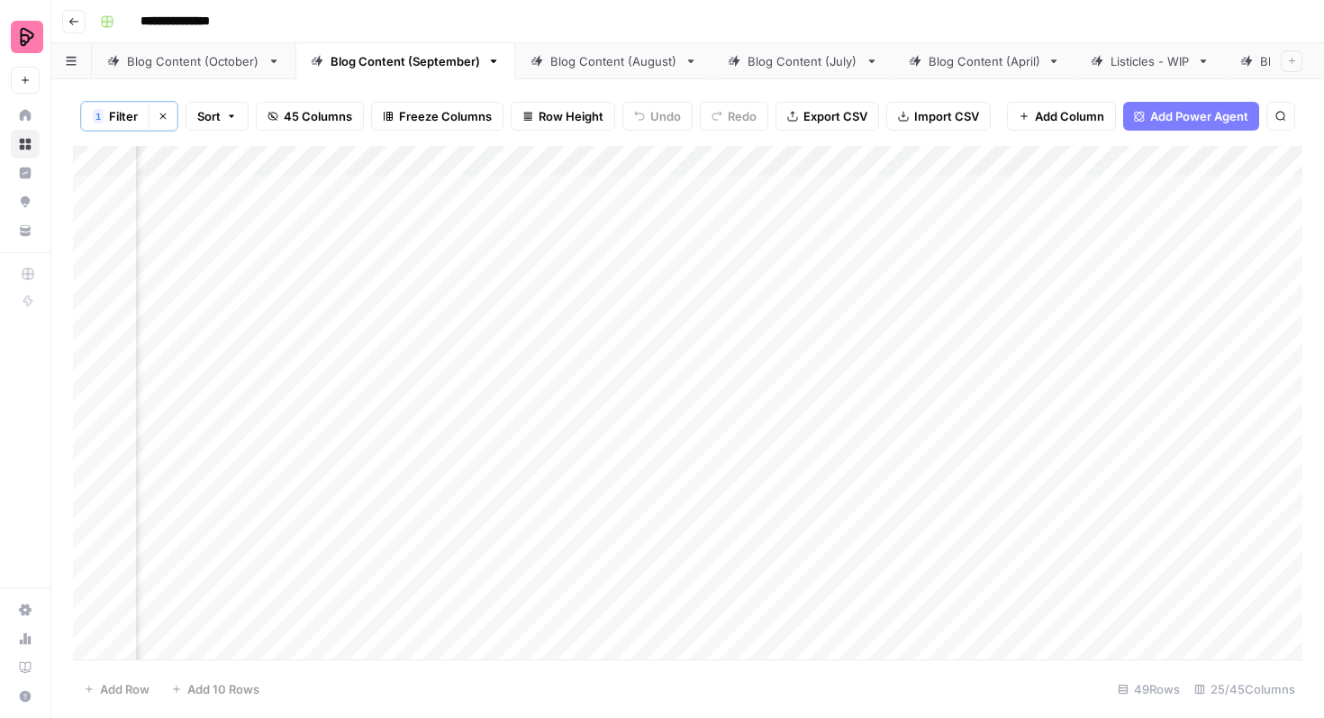
click at [794, 558] on div "Add Column" at bounding box center [687, 402] width 1229 height 513
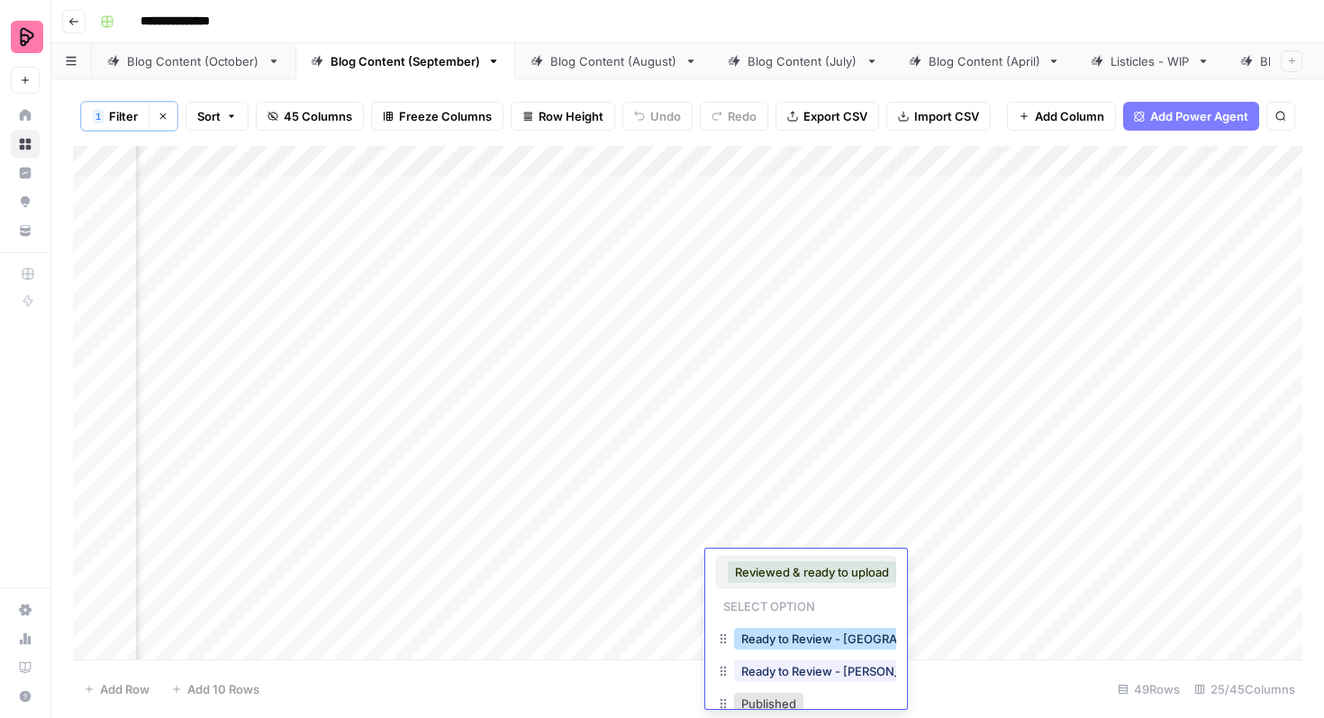
scroll to position [157, 0]
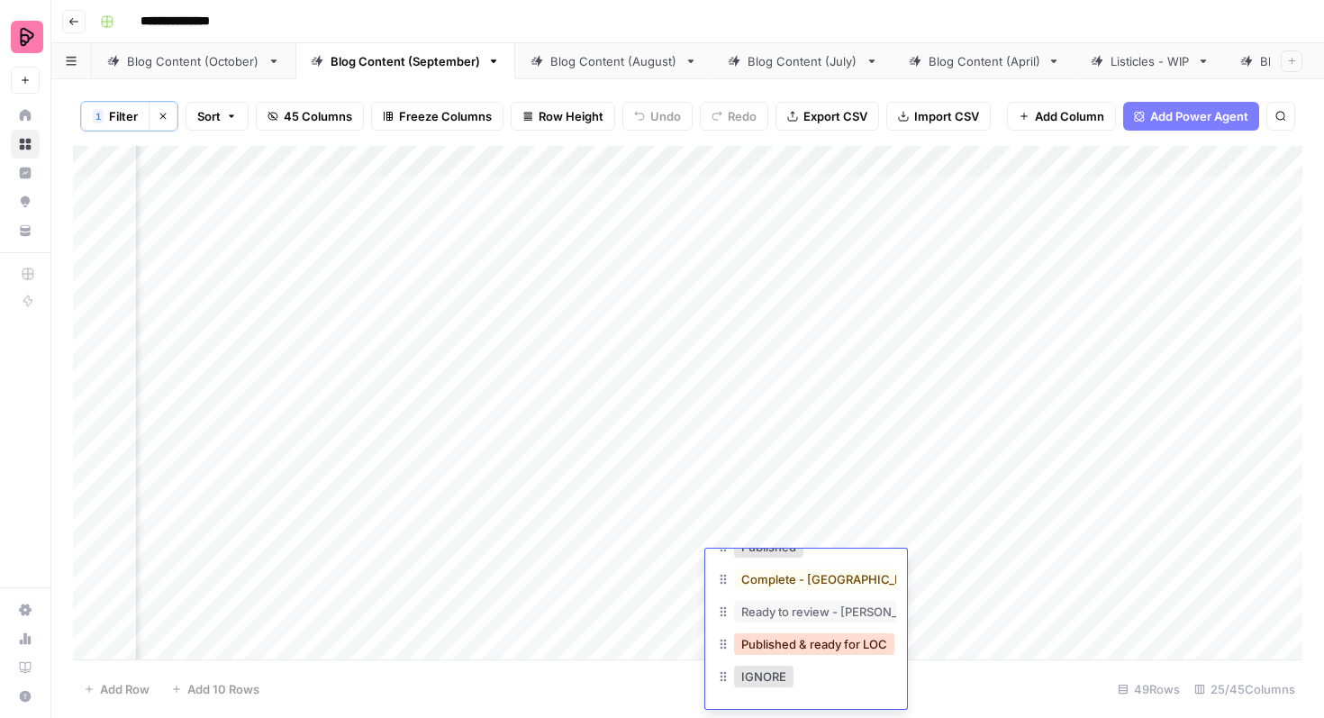
click at [802, 647] on button "Published & ready for LOC" at bounding box center [814, 644] width 160 height 22
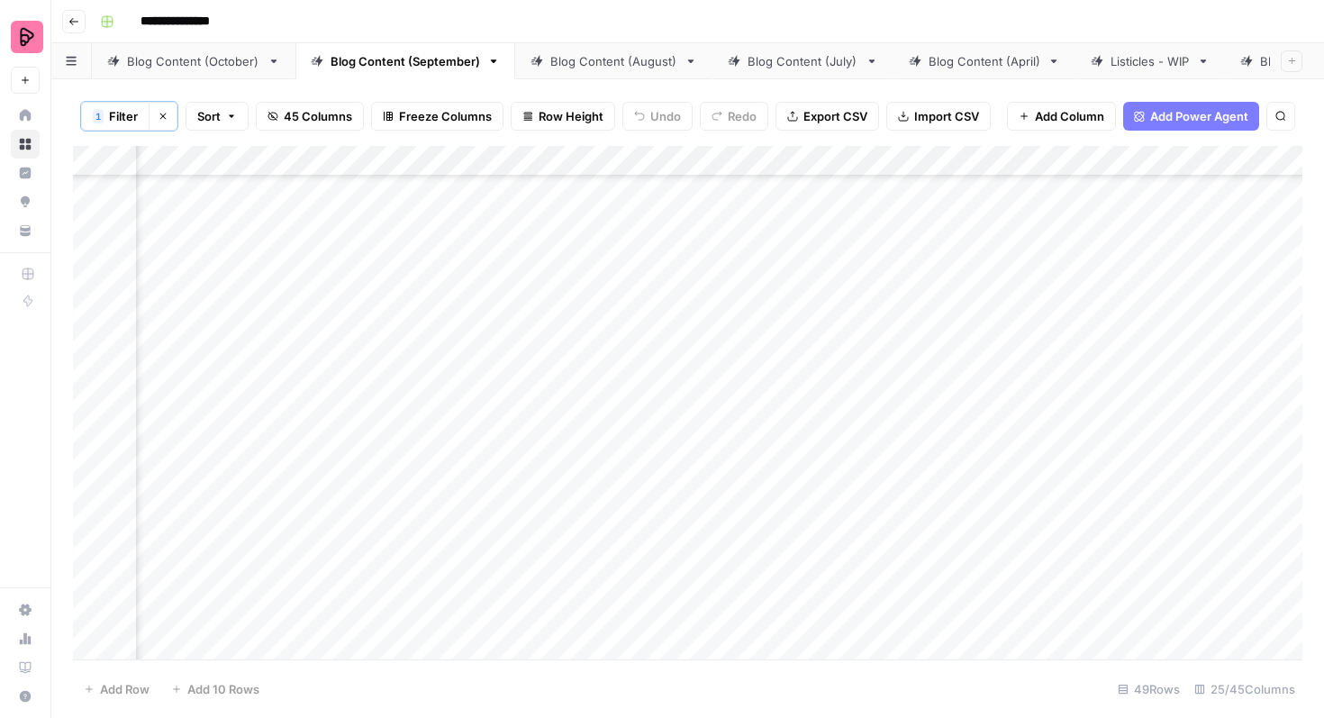
scroll to position [339, 904]
click at [781, 285] on div "Add Column" at bounding box center [687, 402] width 1229 height 513
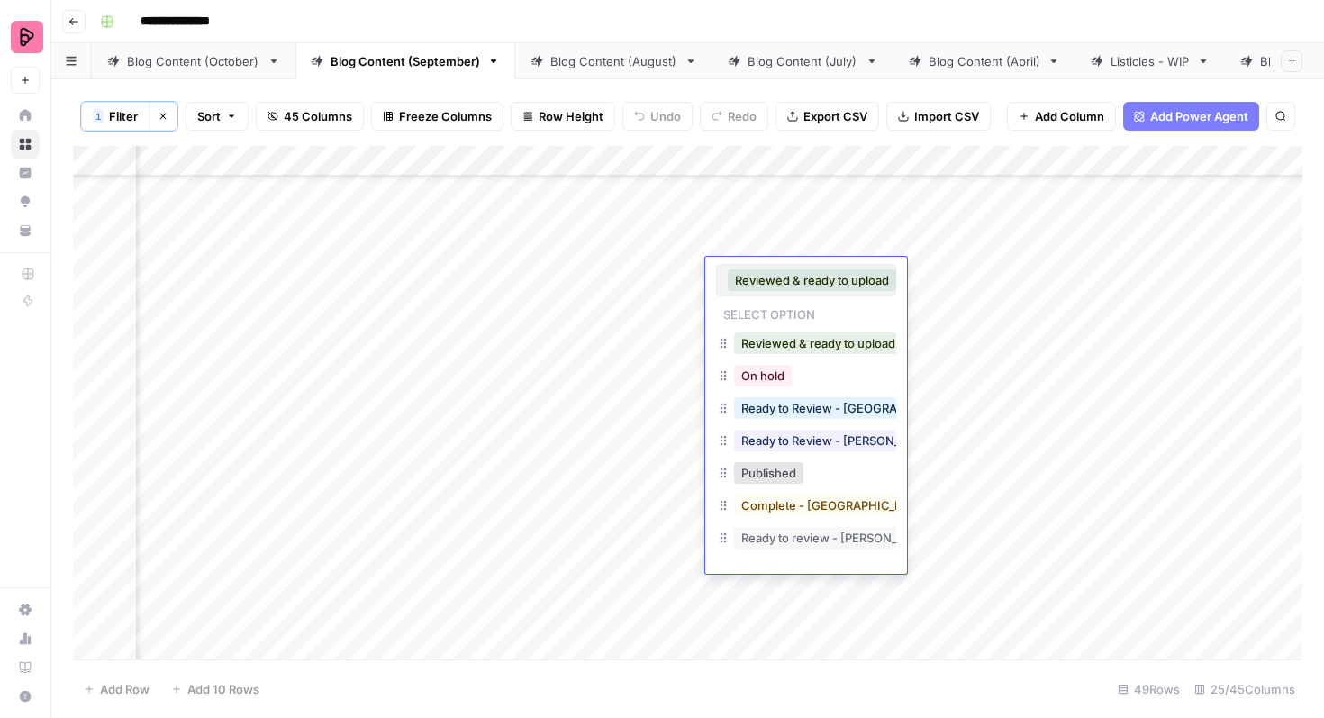
scroll to position [61, 0]
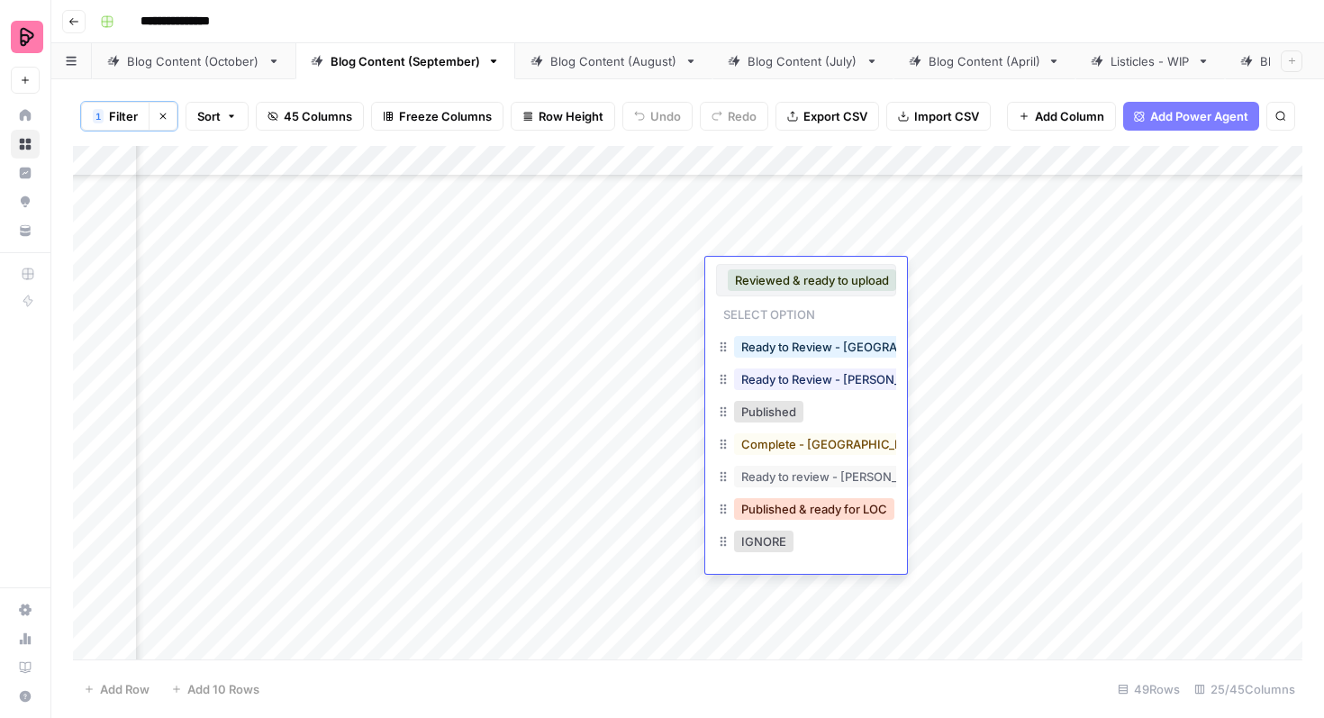
click at [826, 518] on button "Published & ready for LOC" at bounding box center [814, 509] width 160 height 22
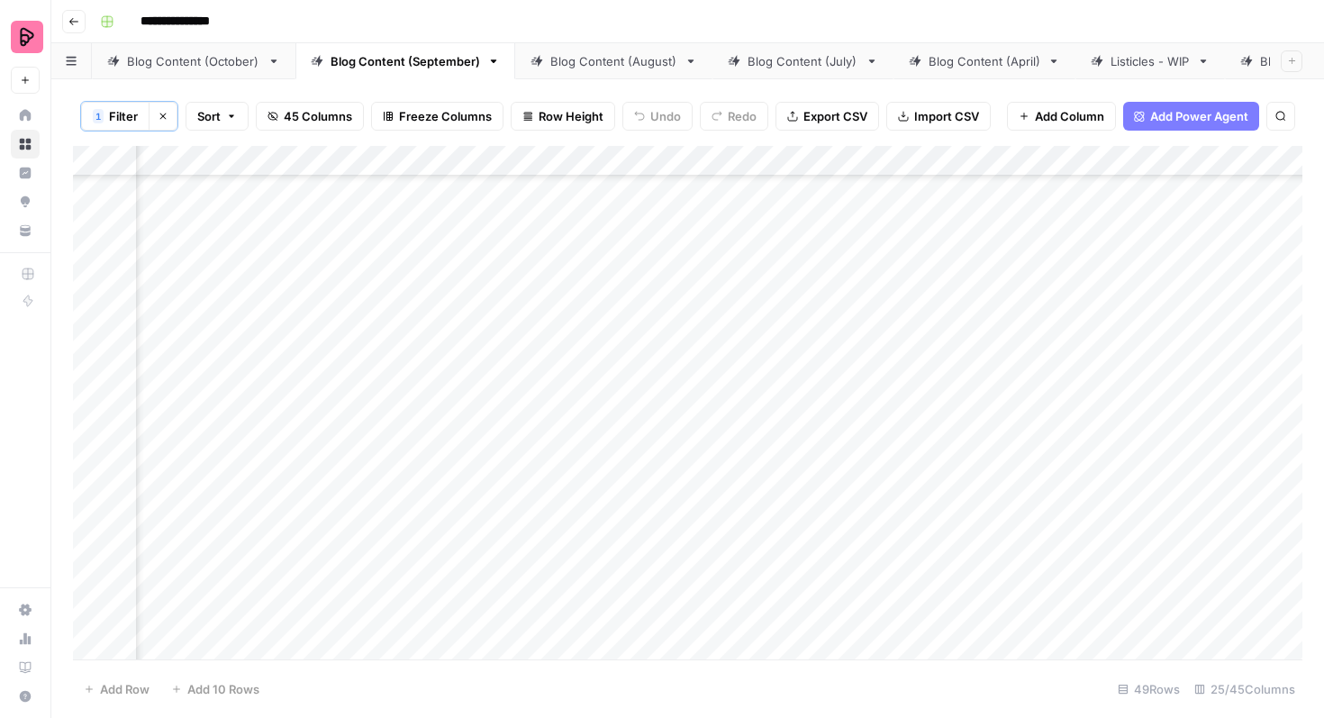
click at [826, 337] on div "Add Column" at bounding box center [687, 402] width 1229 height 513
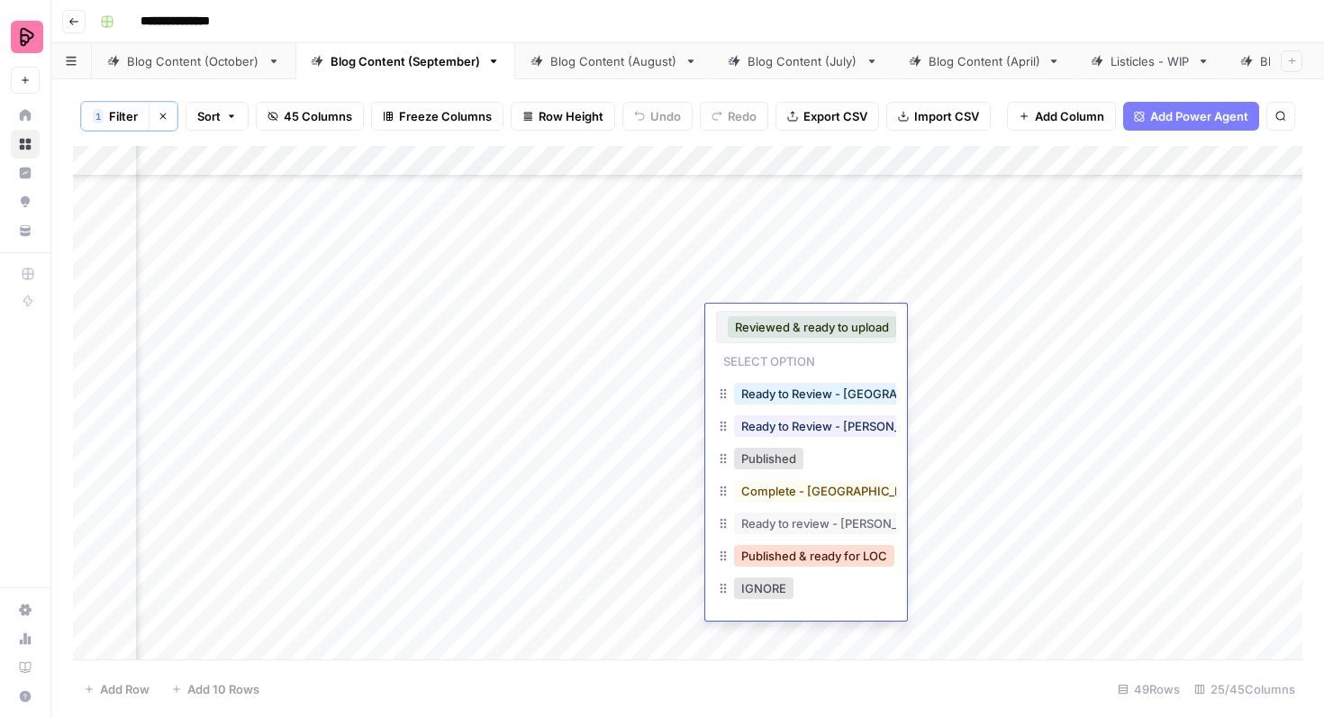
click at [803, 558] on button "Published & ready for LOC" at bounding box center [814, 556] width 160 height 22
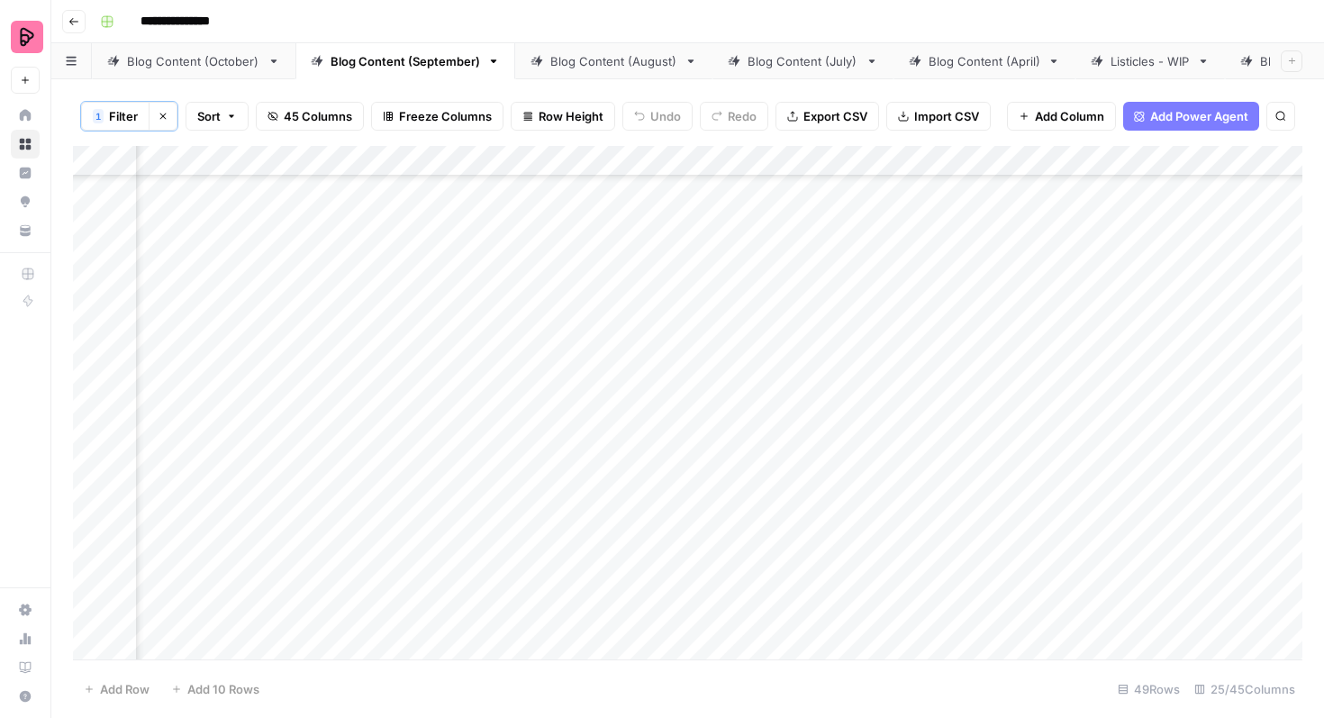
click at [802, 377] on div "Add Column" at bounding box center [687, 402] width 1229 height 513
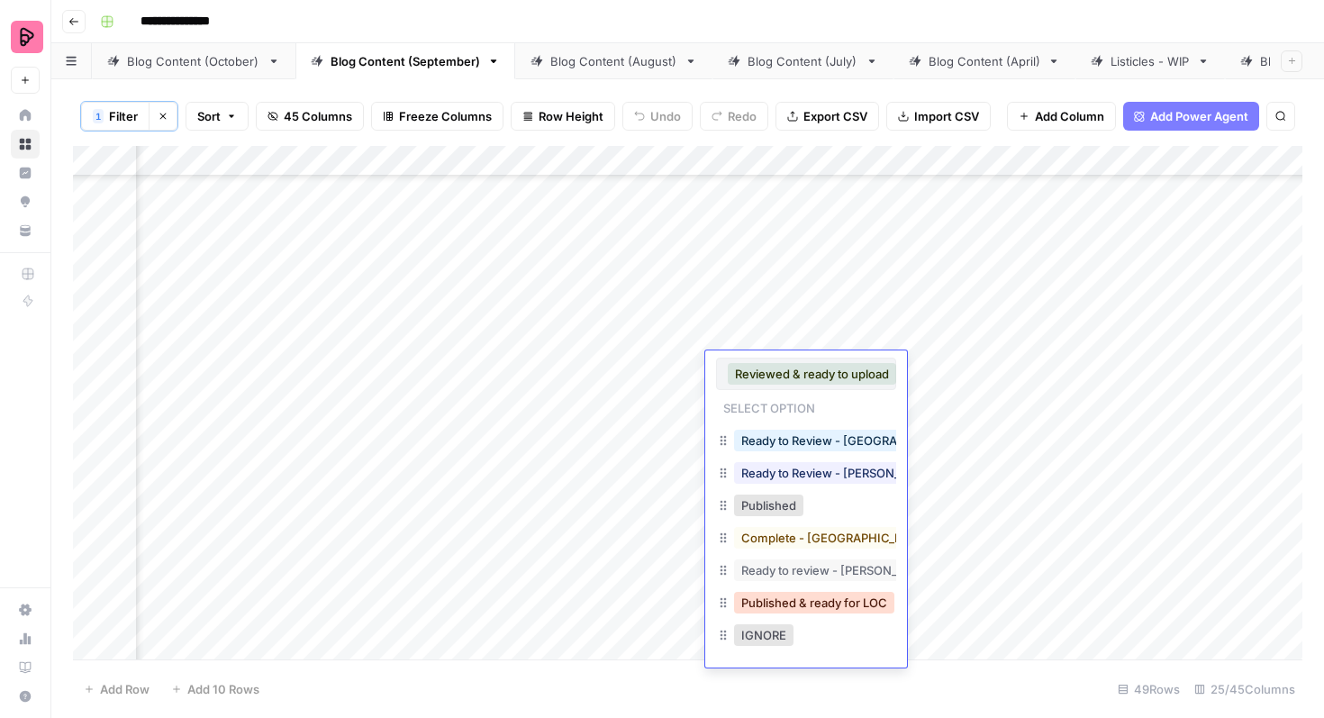
click at [803, 594] on button "Published & ready for LOC" at bounding box center [814, 603] width 160 height 22
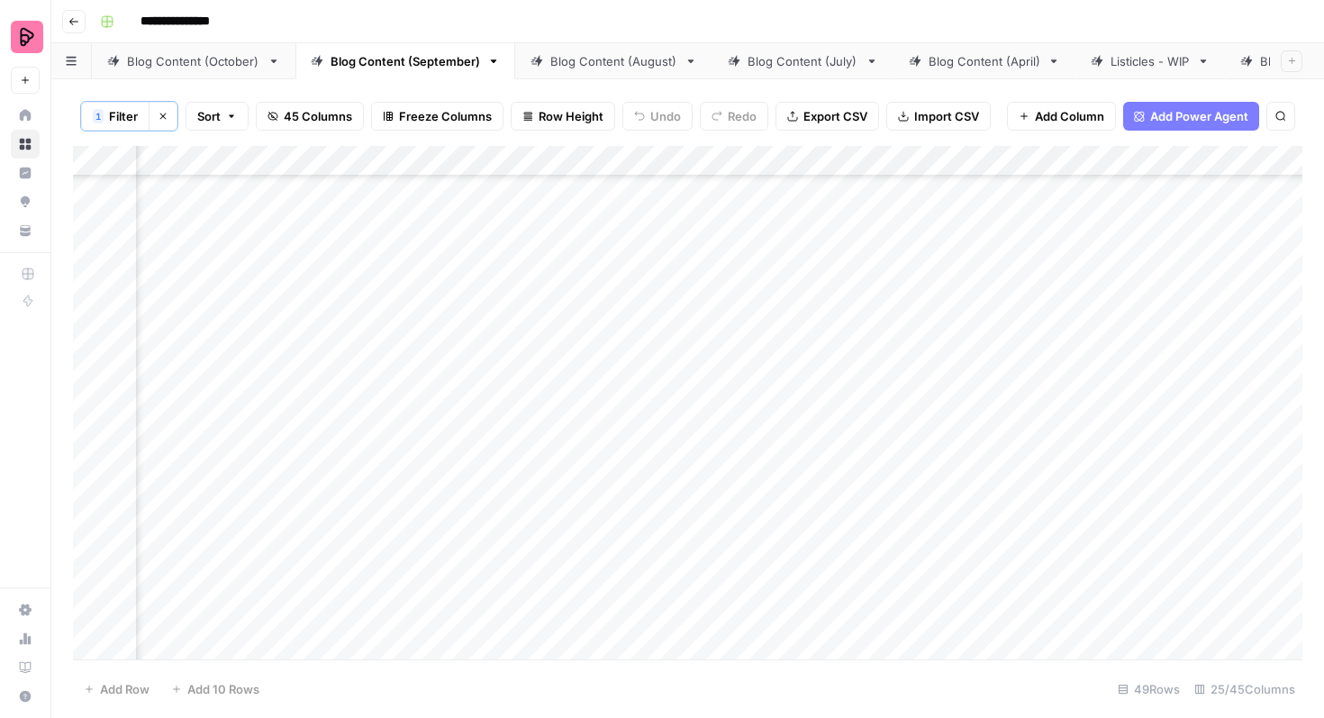
click at [809, 435] on div "Add Column" at bounding box center [687, 402] width 1229 height 513
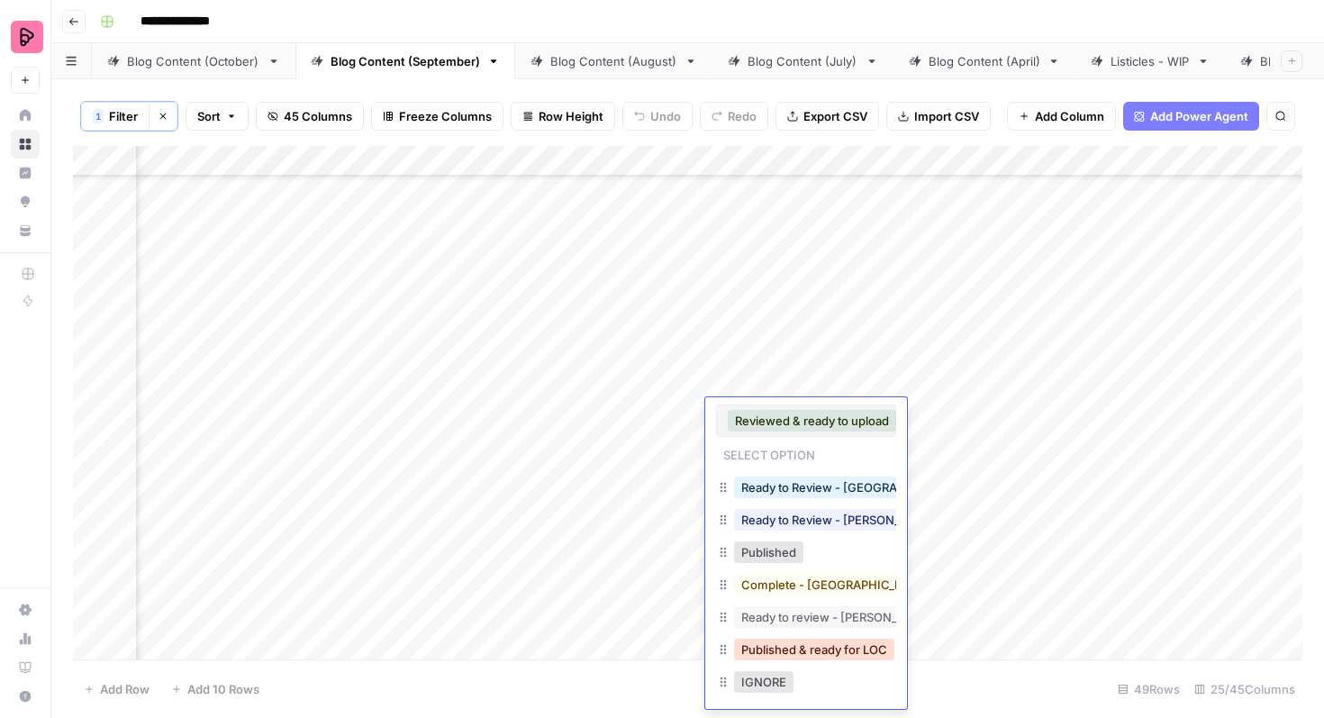
click at [812, 638] on div "Published & ready for LOC" at bounding box center [814, 649] width 168 height 25
click at [822, 653] on button "Published & ready for LOC" at bounding box center [814, 650] width 160 height 22
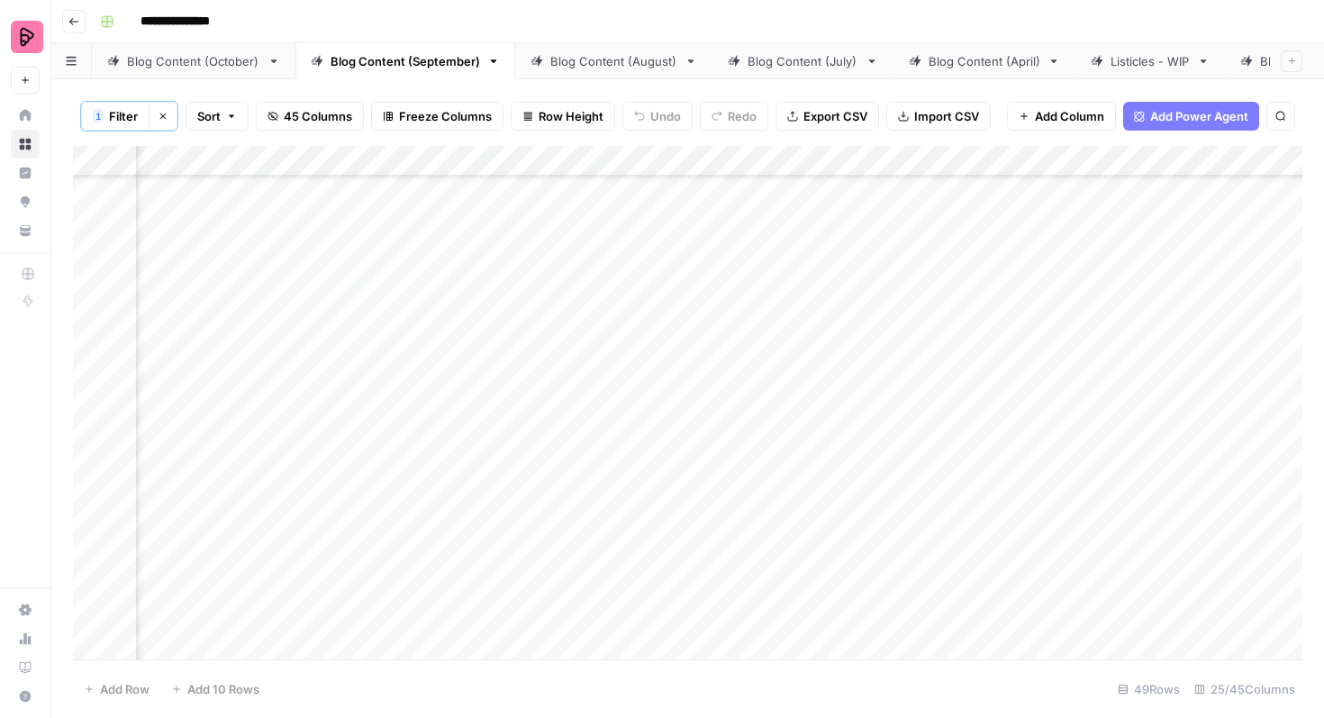
click at [798, 480] on div "Add Column" at bounding box center [687, 402] width 1229 height 513
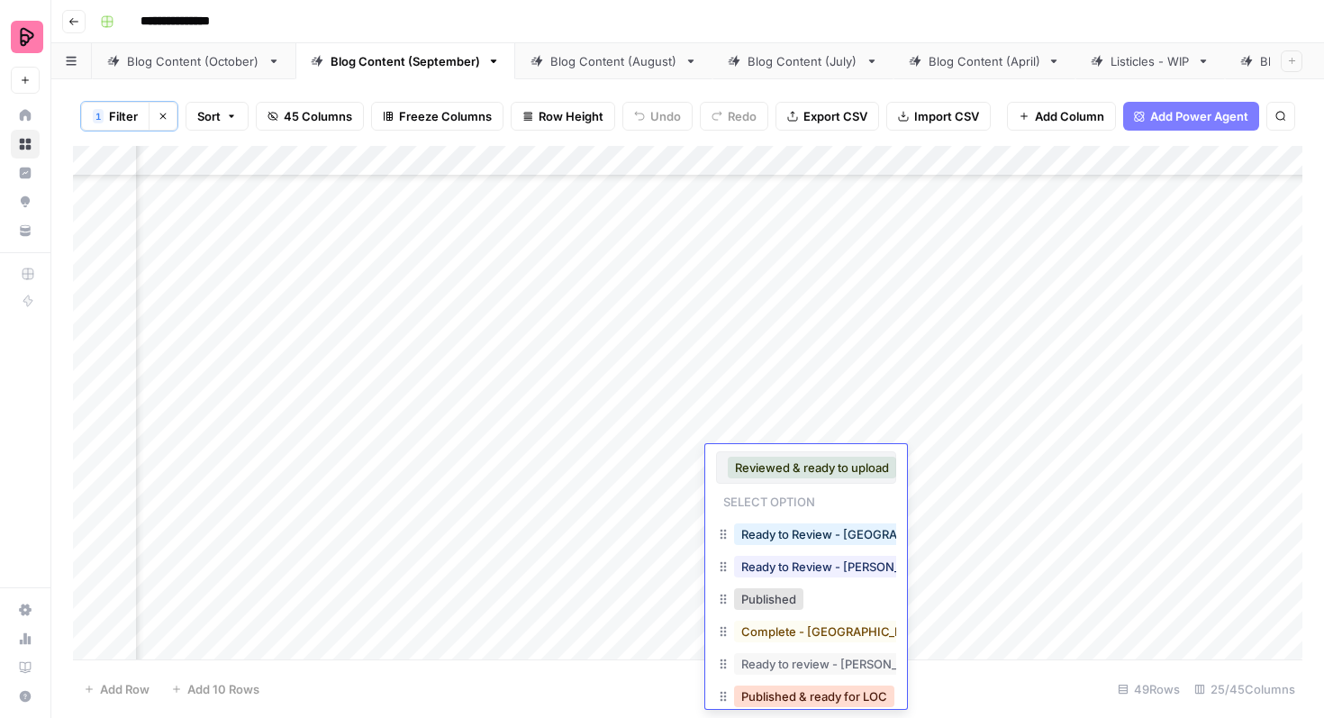
click at [812, 687] on button "Published & ready for LOC" at bounding box center [814, 696] width 160 height 22
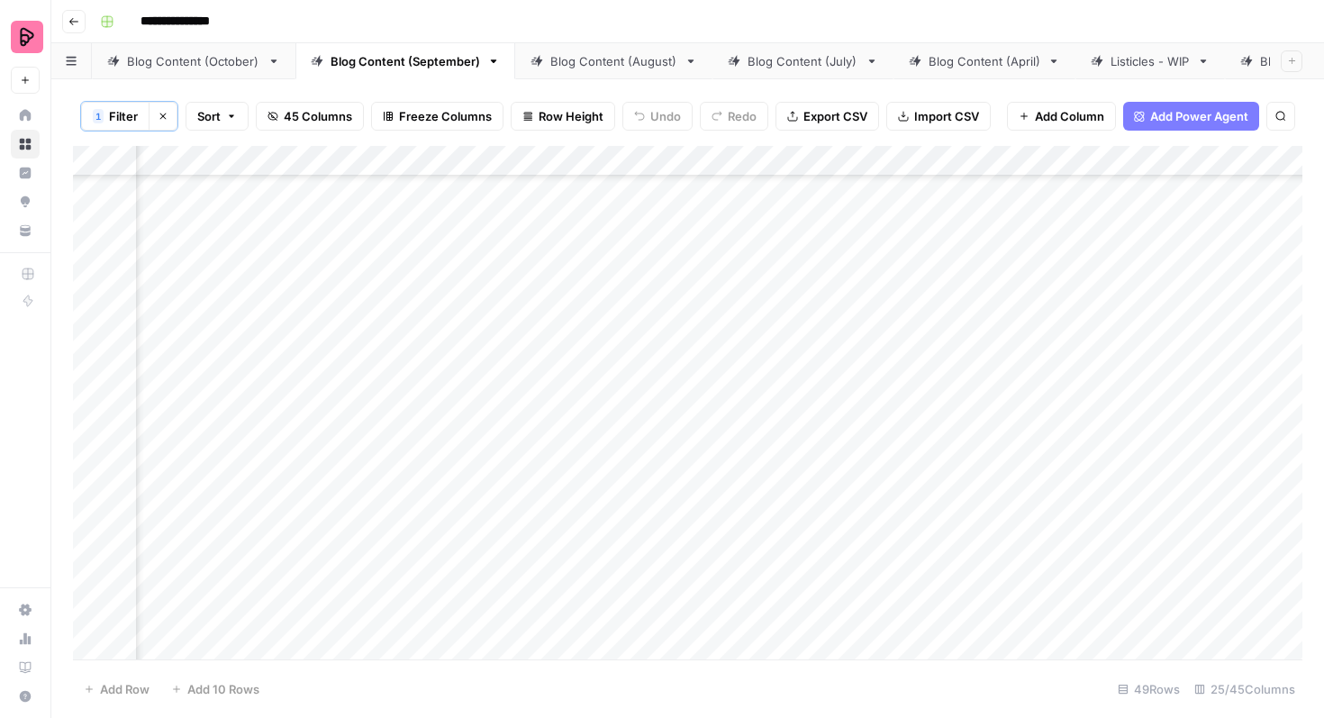
click at [816, 526] on div "Add Column" at bounding box center [687, 402] width 1229 height 513
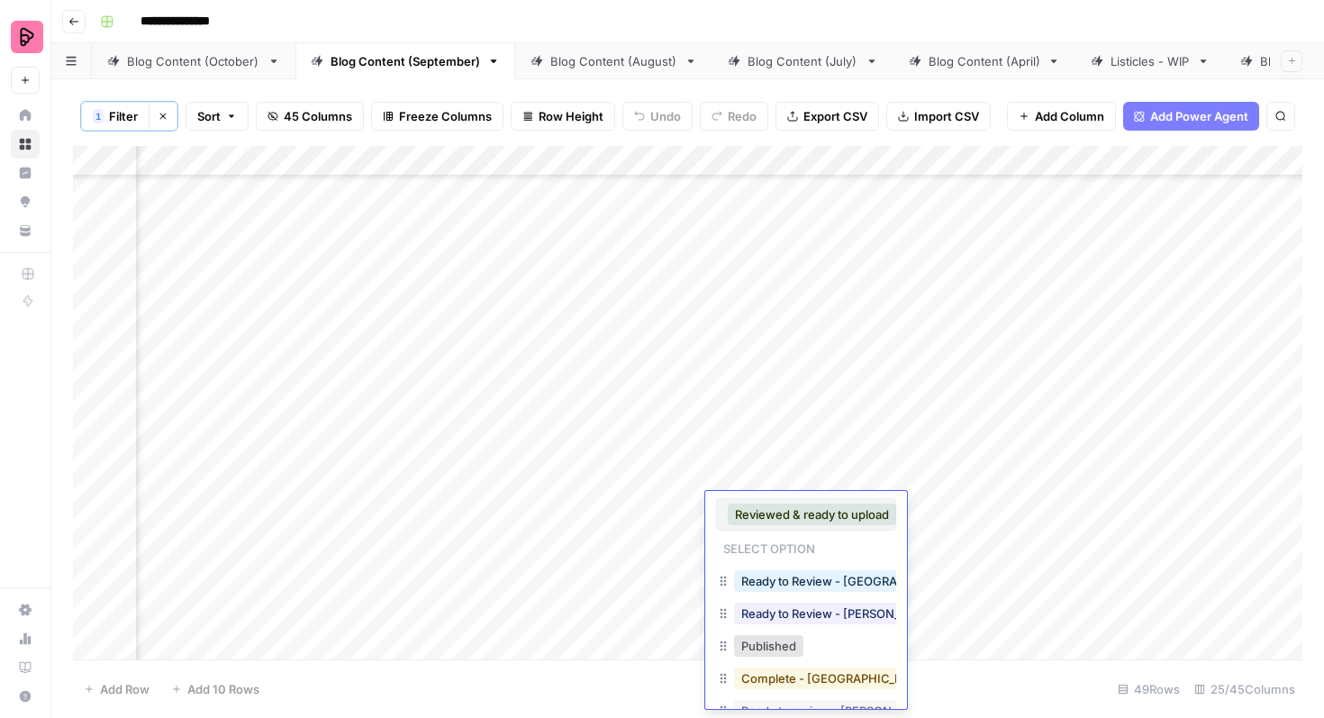
scroll to position [99, 0]
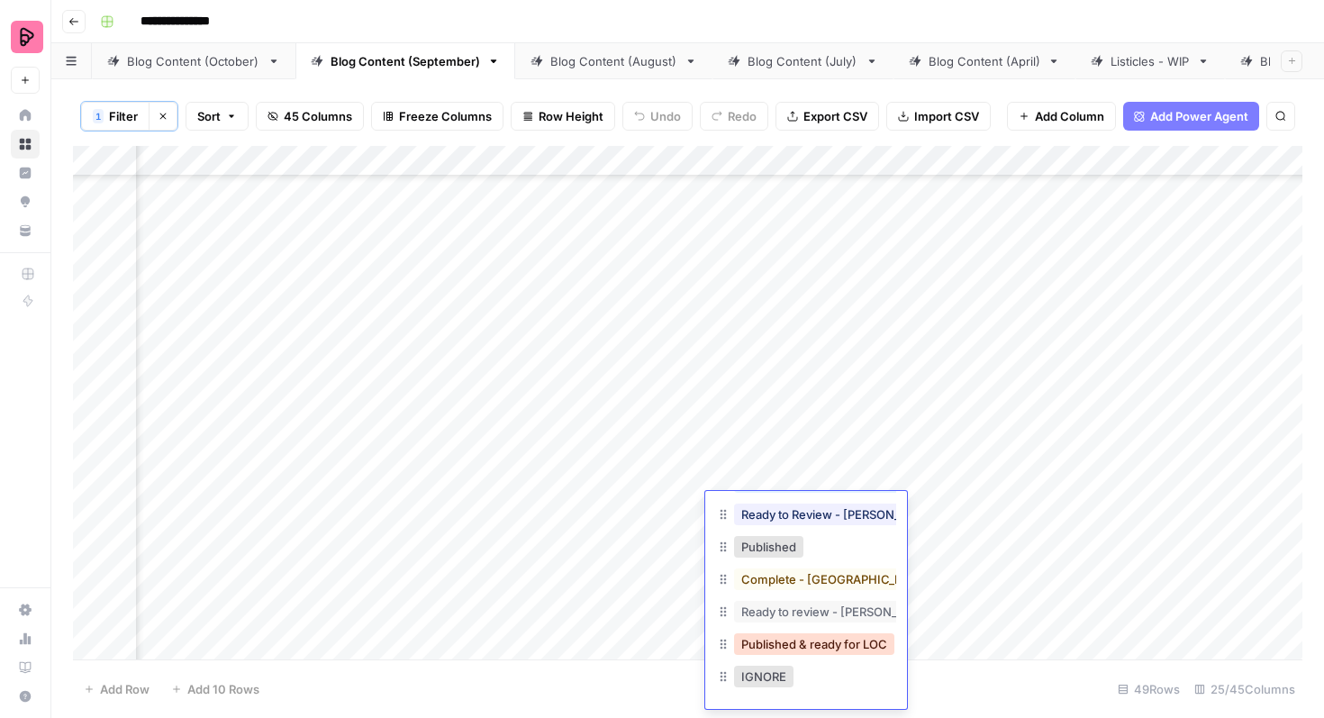
click at [811, 639] on button "Published & ready for LOC" at bounding box center [814, 644] width 160 height 22
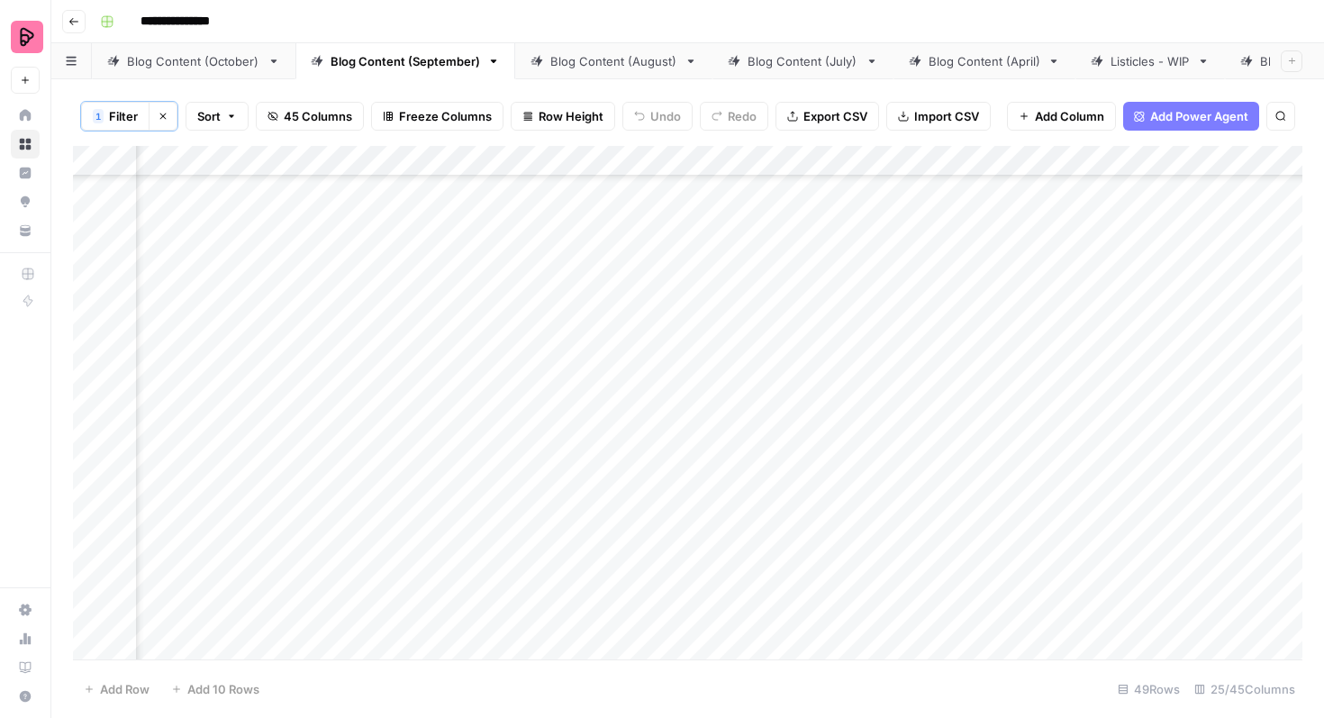
click at [804, 561] on div "Add Column" at bounding box center [687, 402] width 1229 height 513
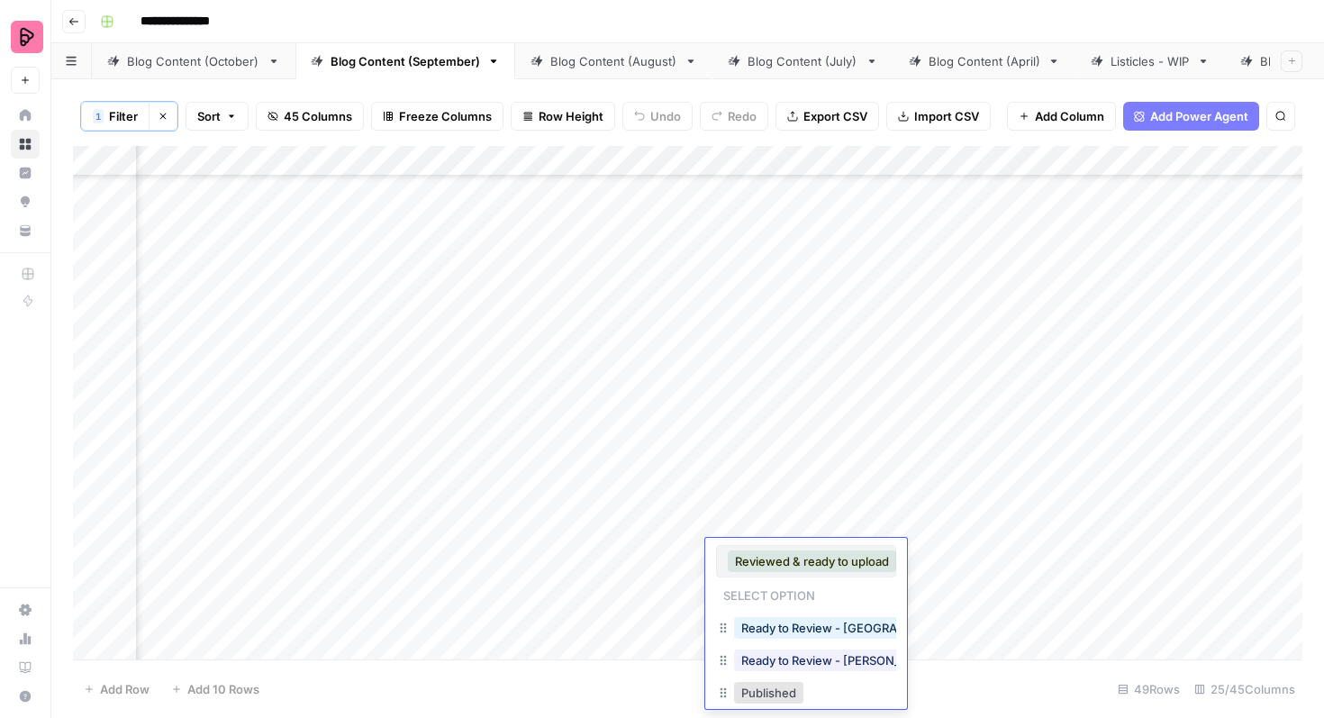
scroll to position [146, 0]
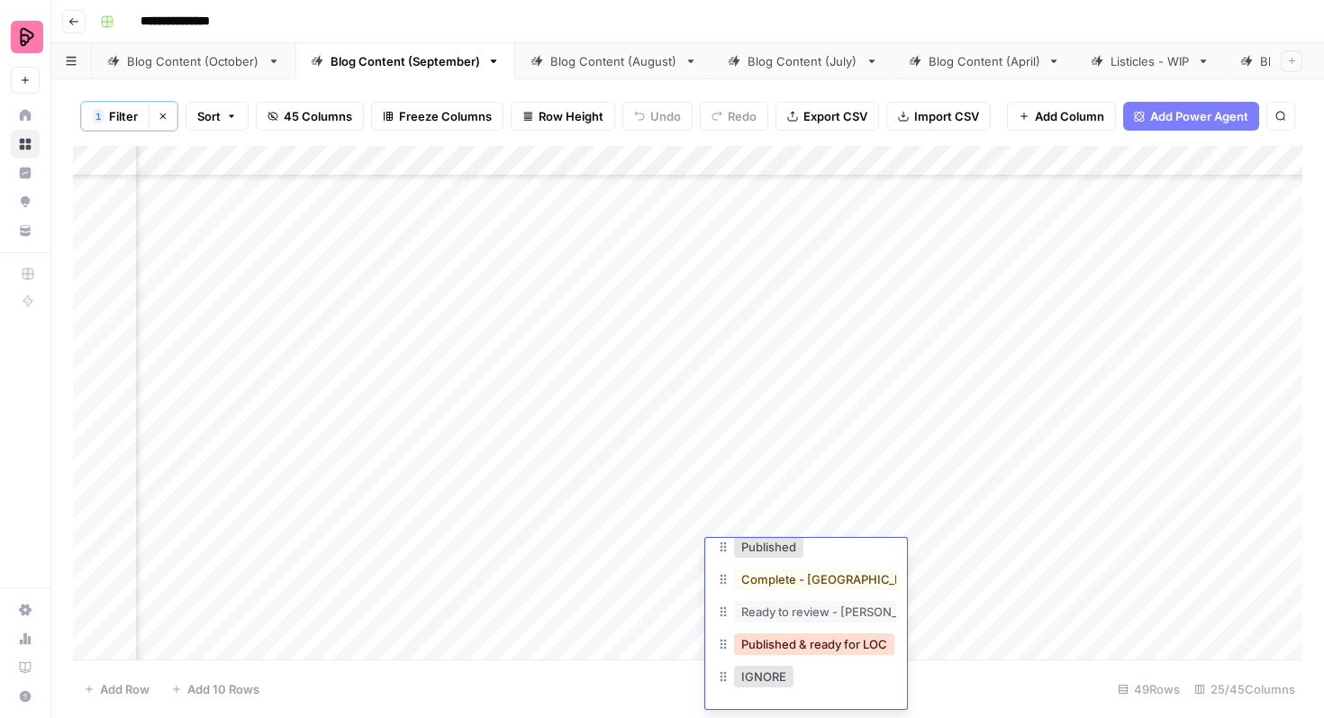
click at [807, 646] on button "Published & ready for LOC" at bounding box center [814, 644] width 160 height 22
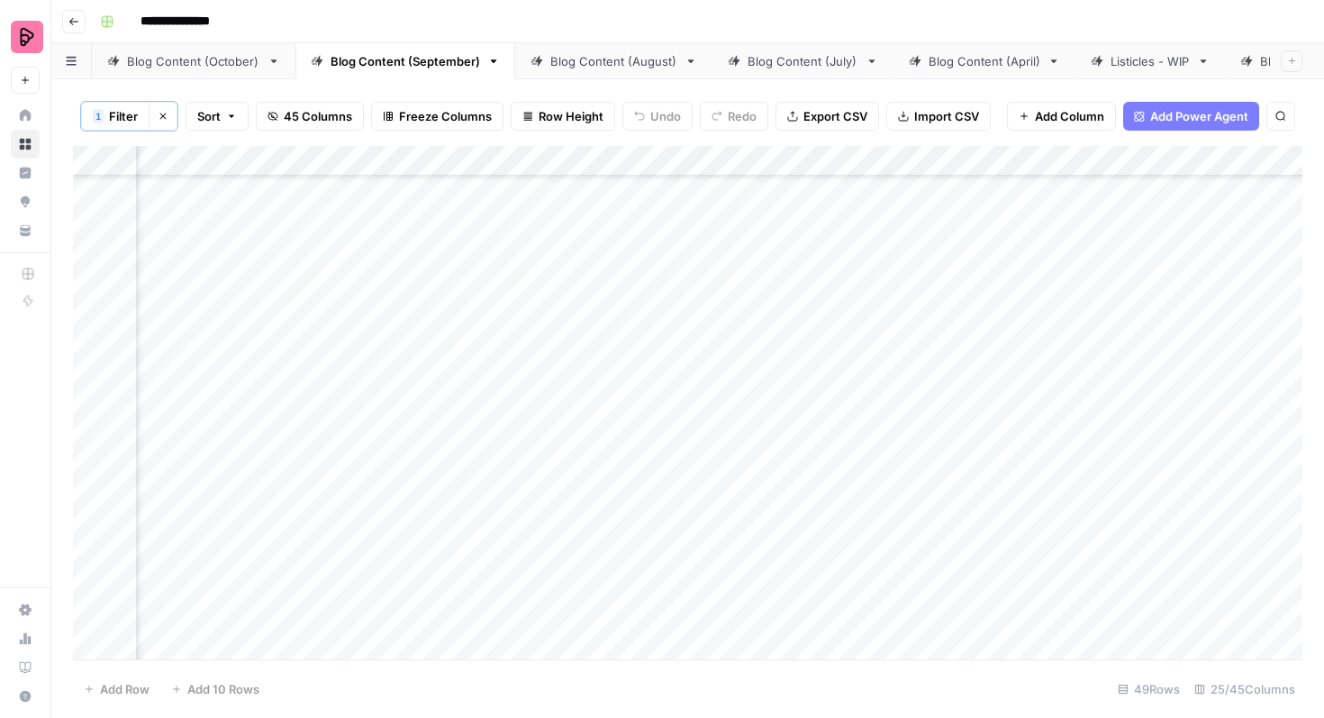
scroll to position [479, 904]
click at [790, 459] on div "Add Column" at bounding box center [687, 402] width 1229 height 513
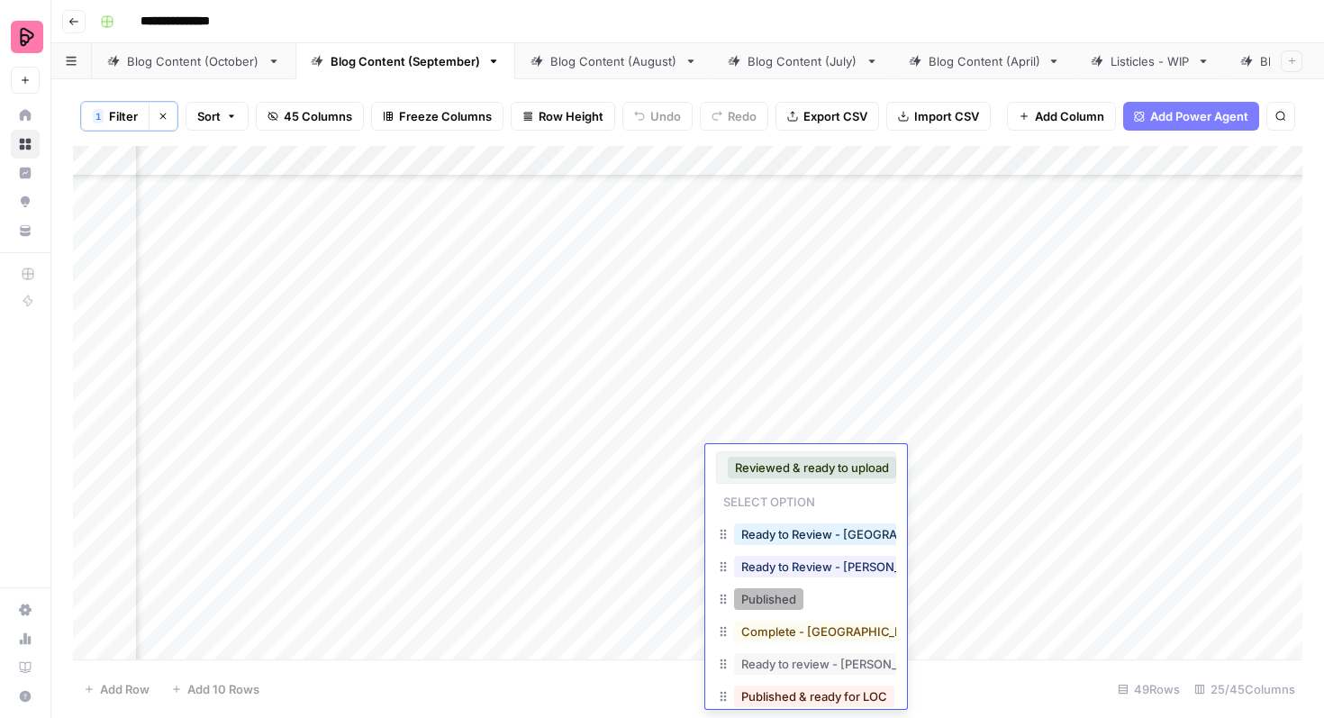
scroll to position [52, 0]
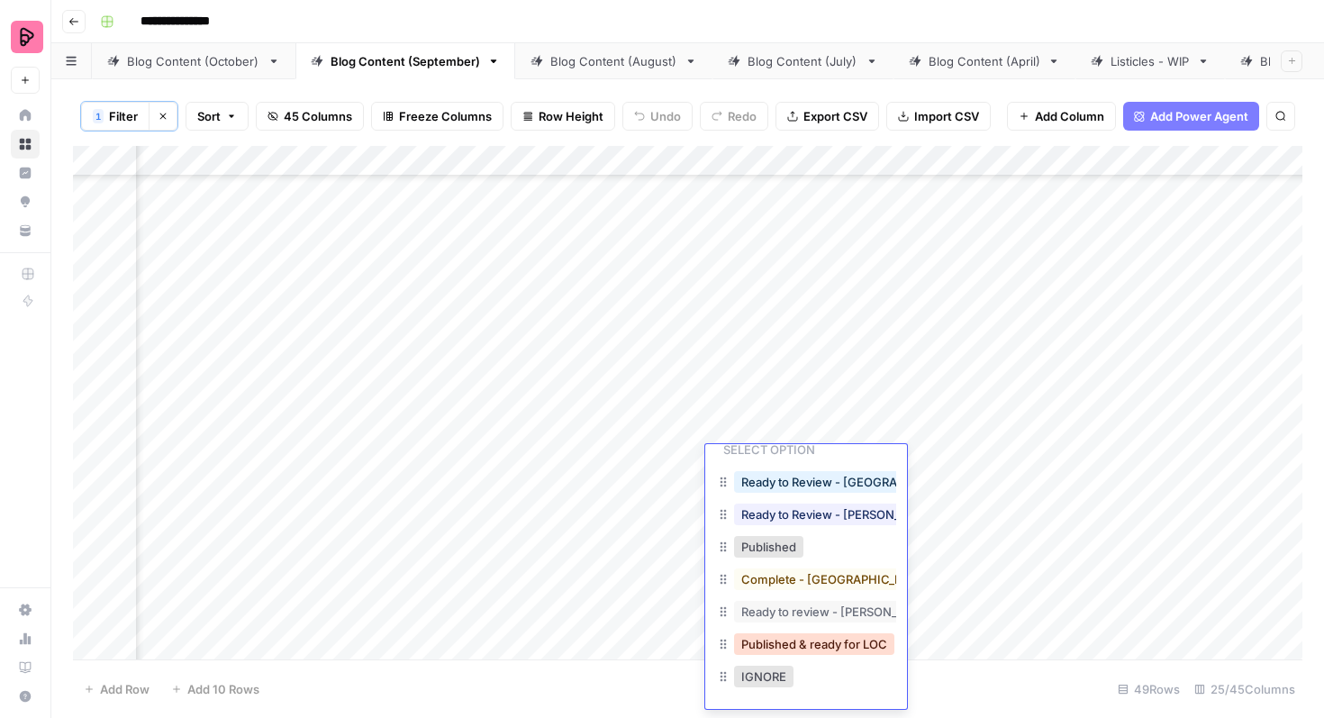
click at [805, 633] on button "Published & ready for LOC" at bounding box center [814, 644] width 160 height 22
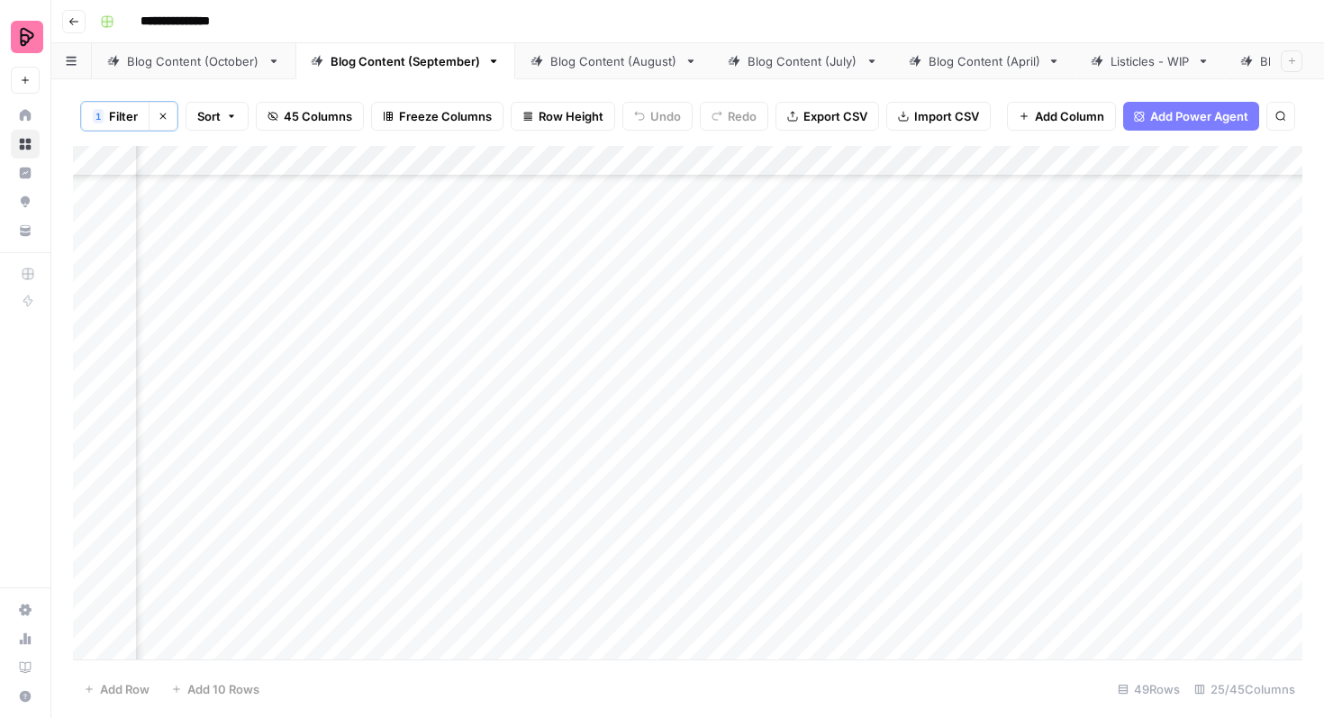
click at [802, 526] on div "Add Column" at bounding box center [687, 402] width 1229 height 513
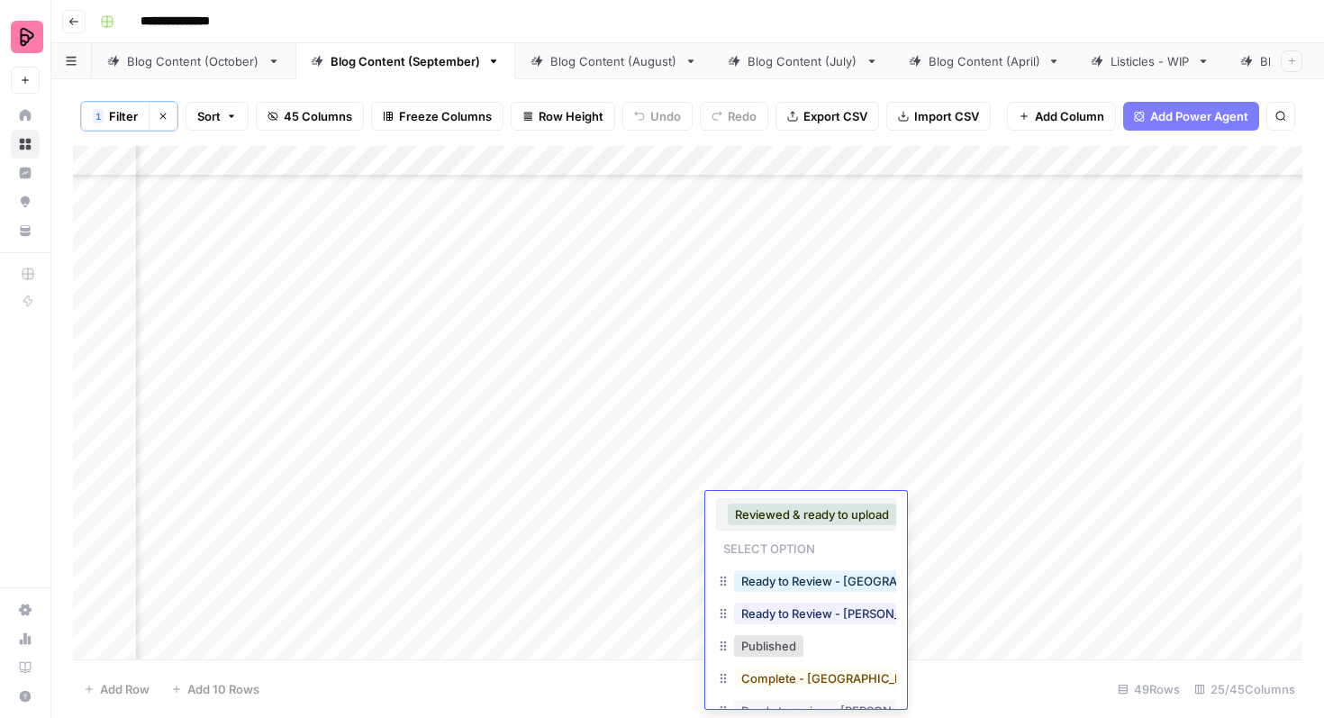
scroll to position [99, 0]
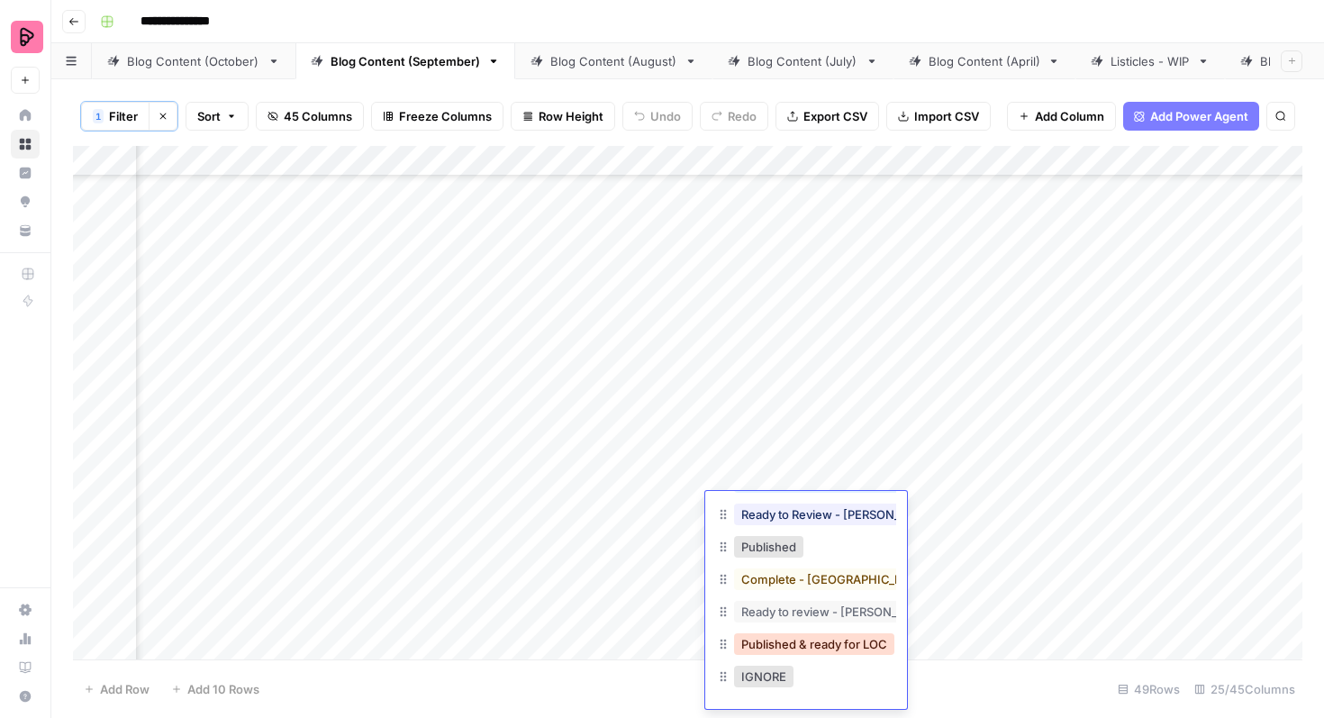
click at [813, 643] on button "Published & ready for LOC" at bounding box center [814, 644] width 160 height 22
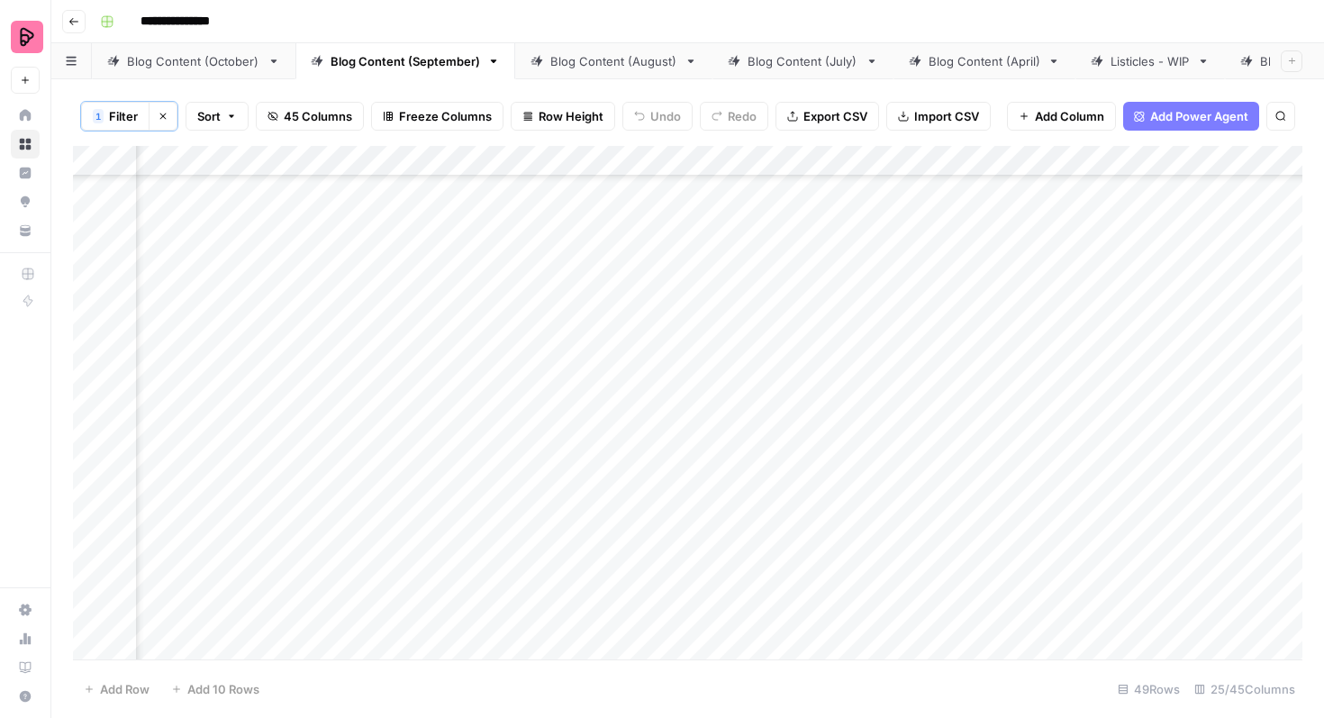
click at [806, 559] on div "Add Column" at bounding box center [687, 402] width 1229 height 513
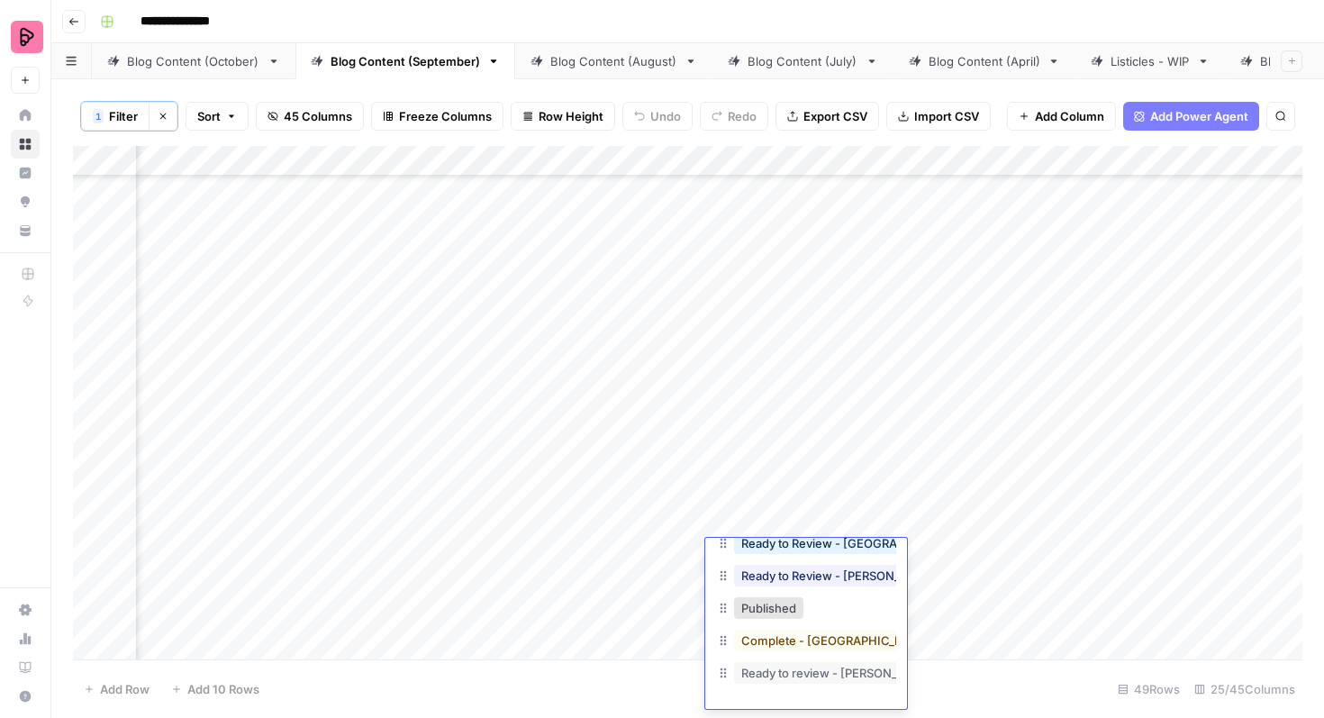
scroll to position [61, 0]
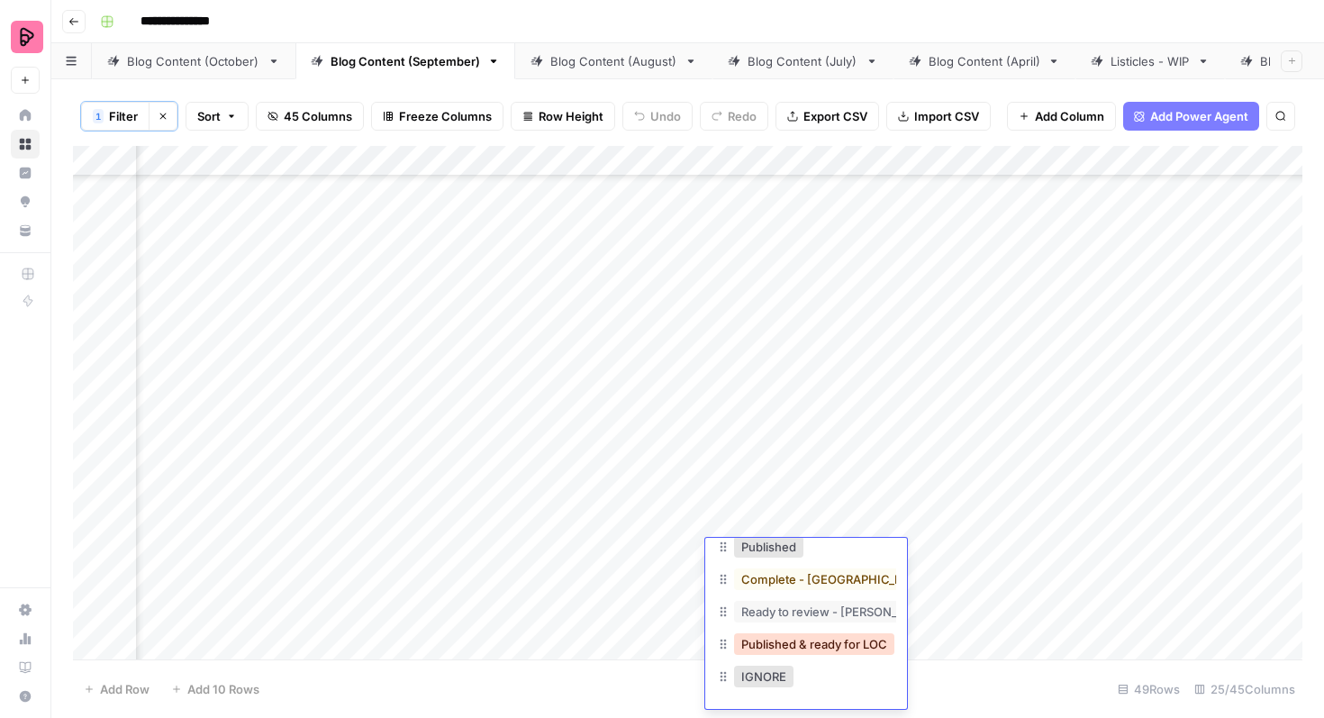
click at [817, 647] on button "Published & ready for LOC" at bounding box center [814, 644] width 160 height 22
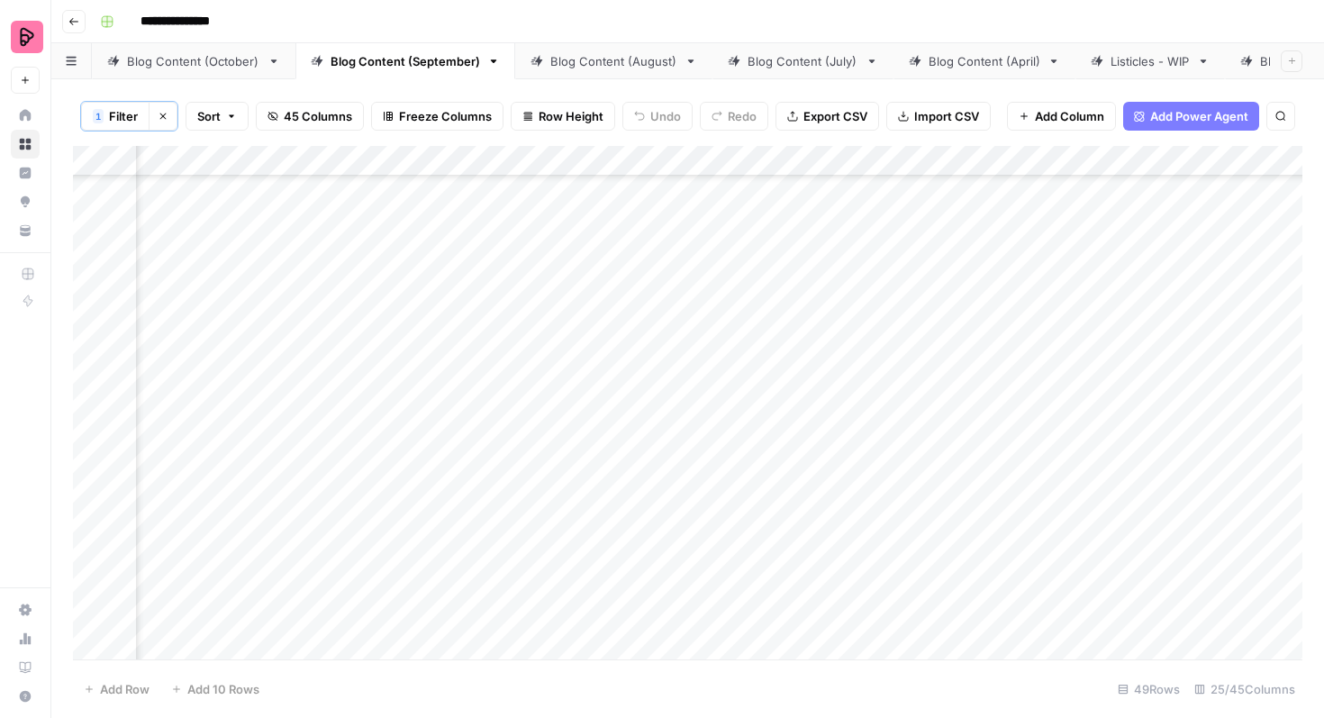
click at [812, 621] on div "Add Column" at bounding box center [687, 402] width 1229 height 513
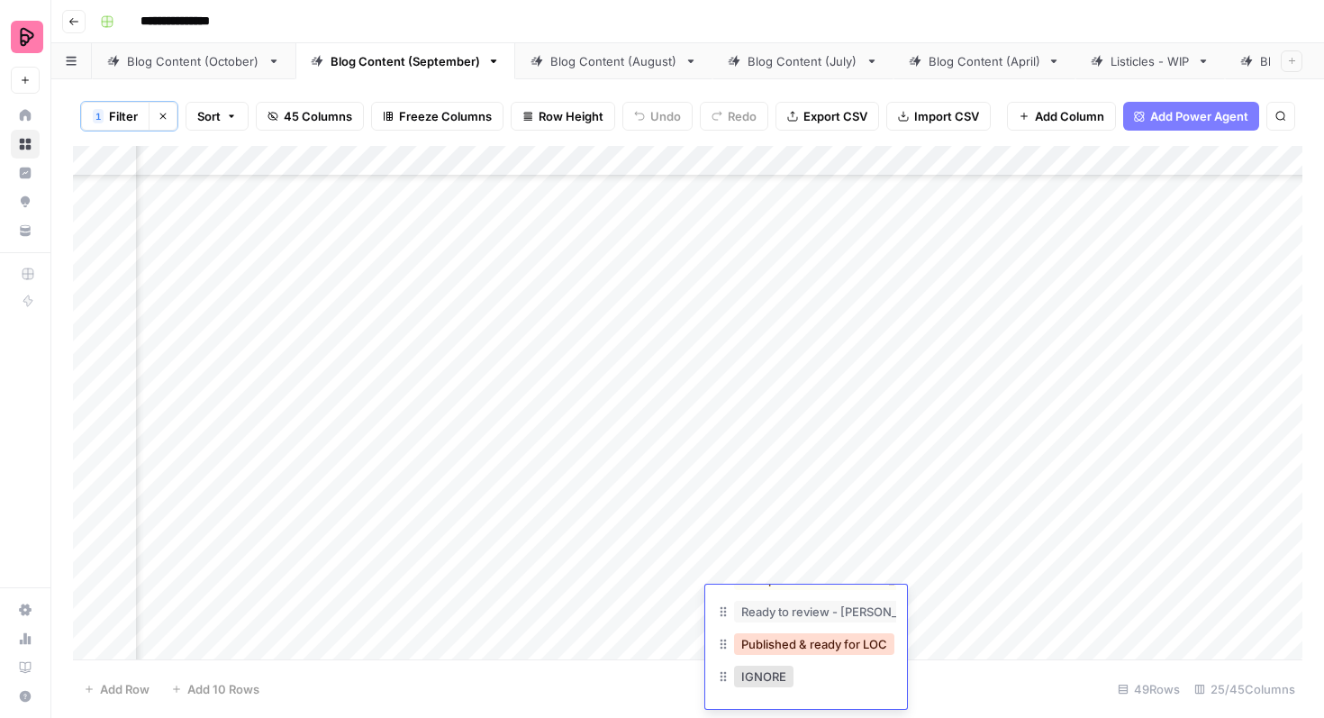
click at [814, 644] on button "Published & ready for LOC" at bounding box center [814, 644] width 160 height 22
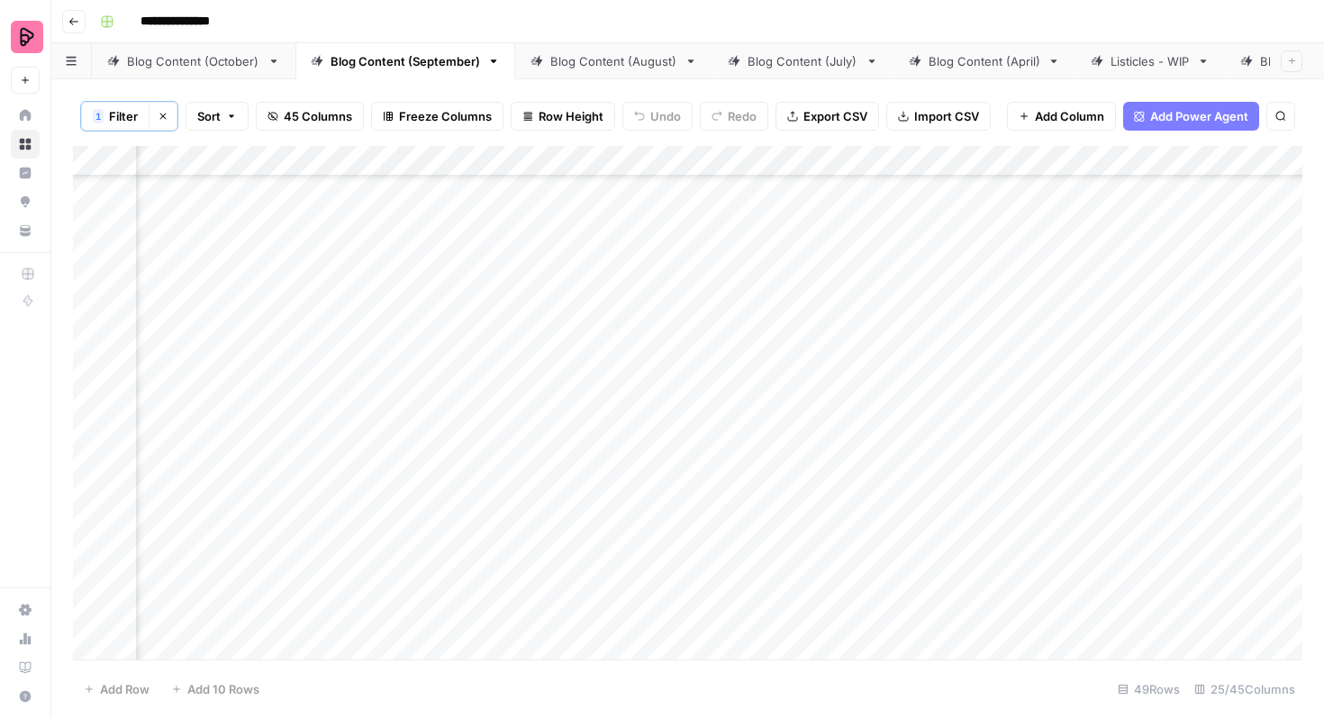
click at [796, 291] on div "Add Column" at bounding box center [687, 402] width 1229 height 513
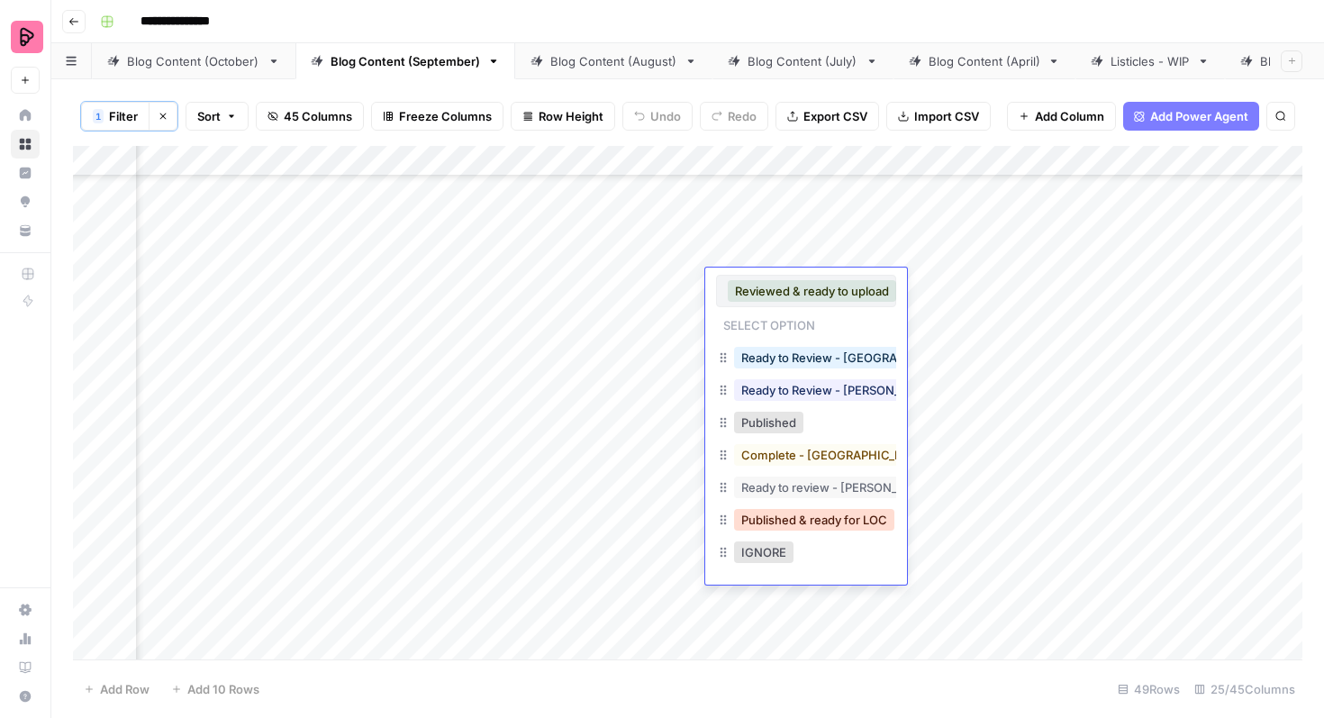
click at [803, 519] on button "Published & ready for LOC" at bounding box center [814, 520] width 160 height 22
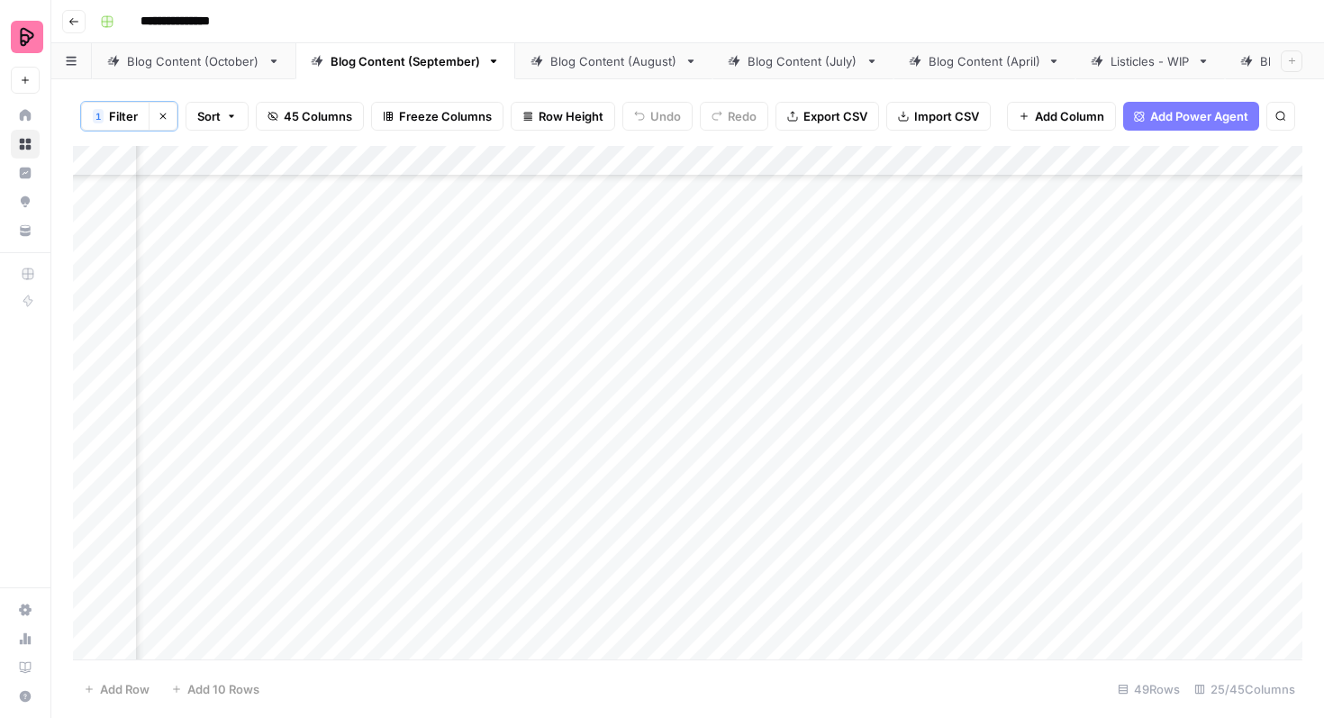
click at [792, 344] on div "Add Column" at bounding box center [687, 402] width 1229 height 513
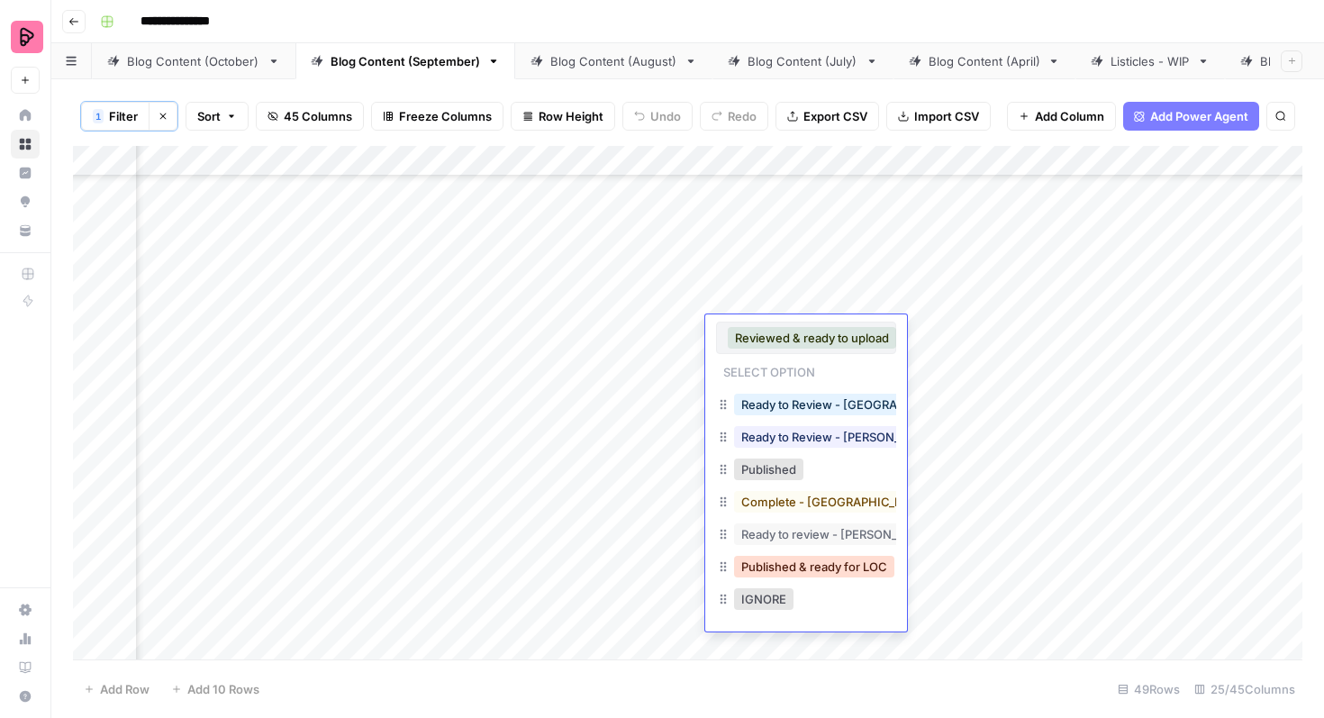
click at [784, 565] on button "Published & ready for LOC" at bounding box center [814, 567] width 160 height 22
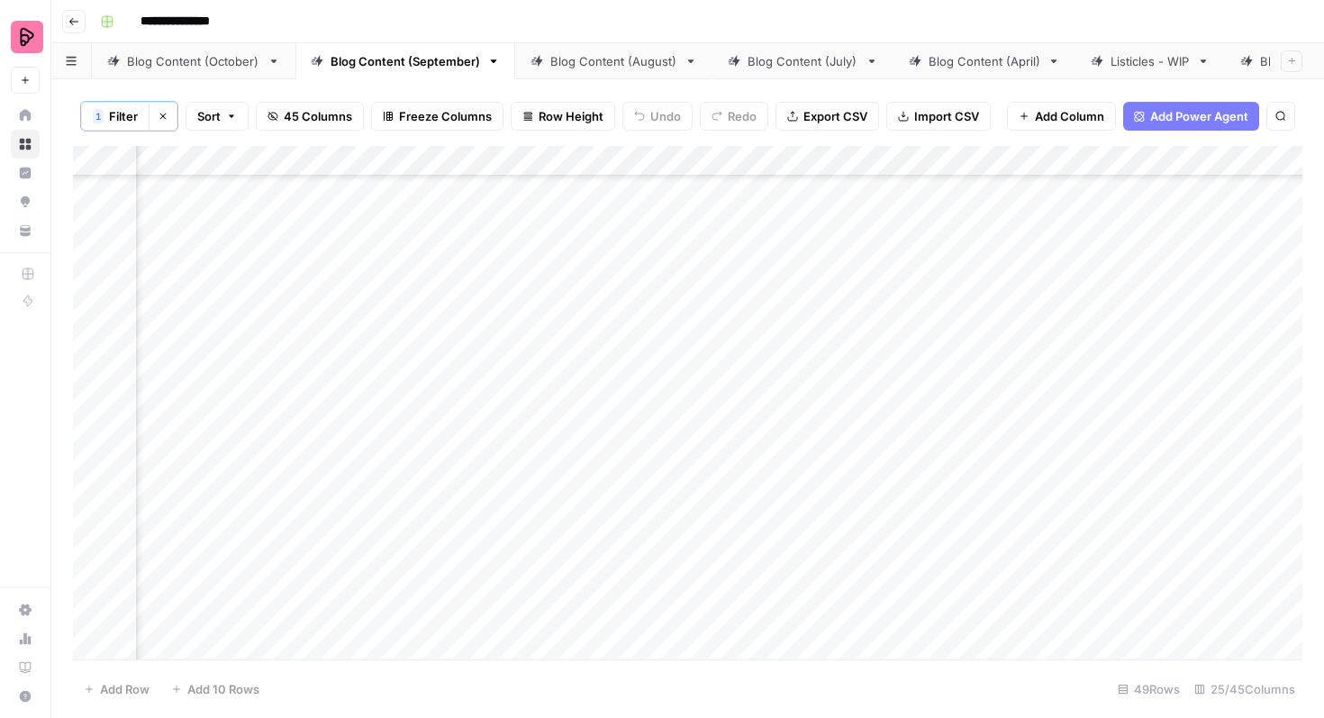
click at [803, 374] on div "Add Column" at bounding box center [687, 402] width 1229 height 513
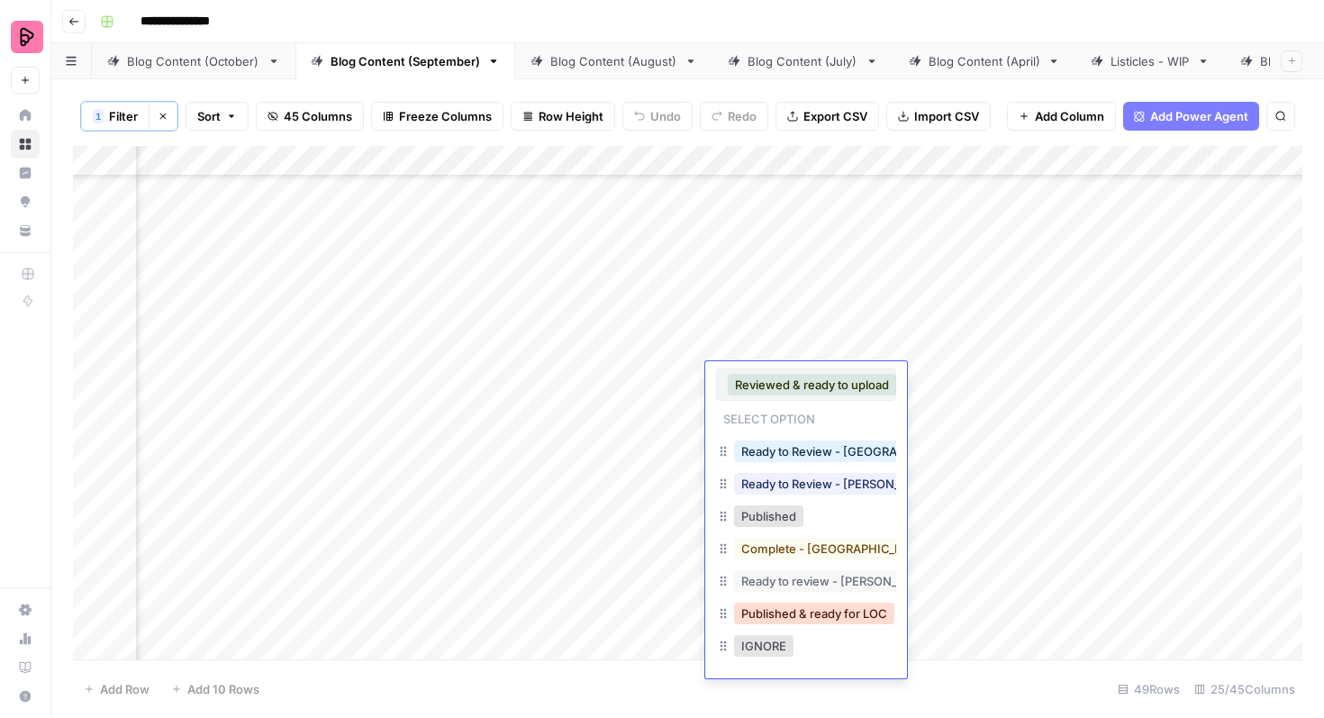
click at [806, 607] on button "Published & ready for LOC" at bounding box center [814, 614] width 160 height 22
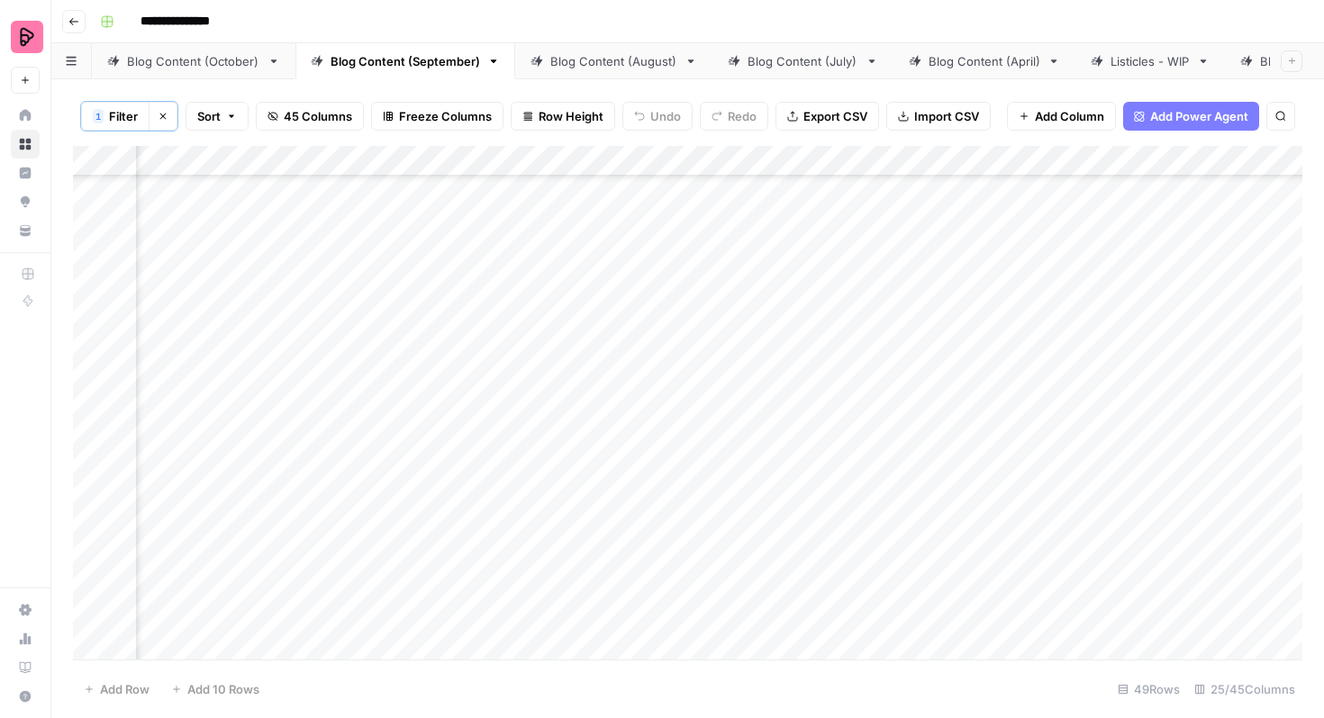
click at [794, 440] on div "Add Column" at bounding box center [687, 402] width 1229 height 513
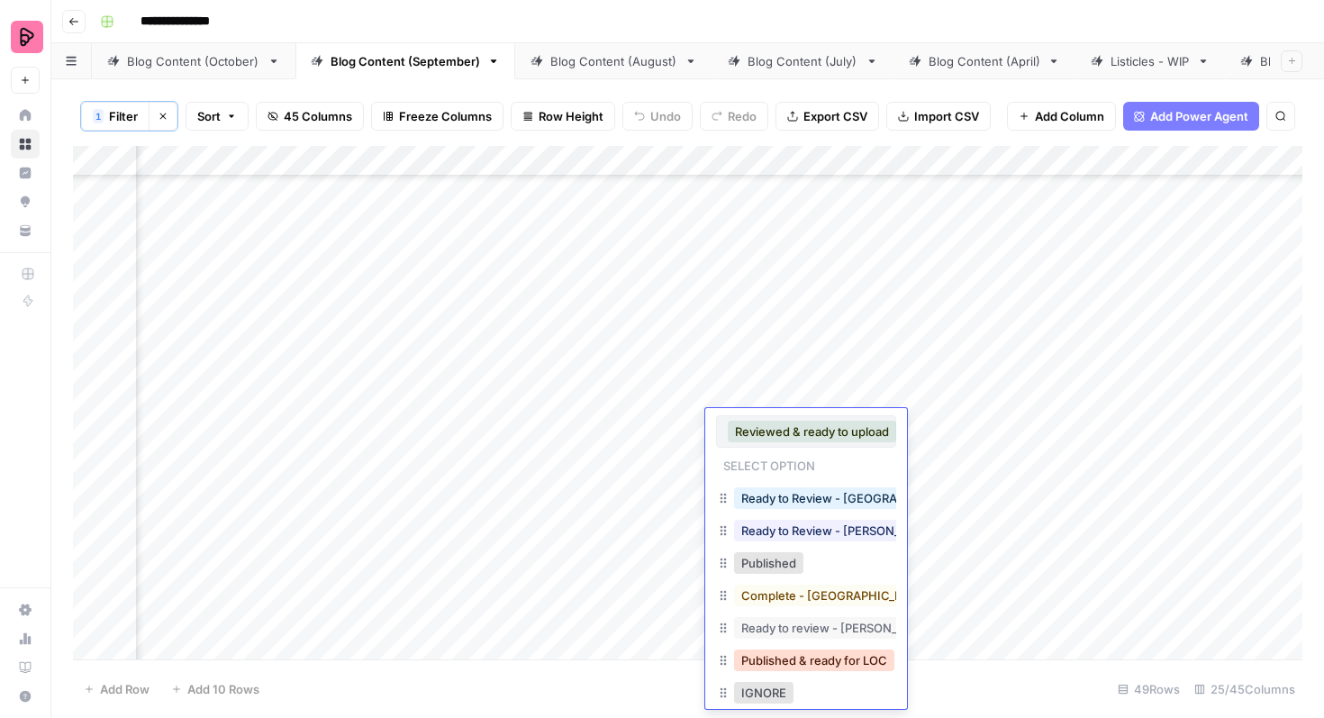
click at [813, 659] on button "Published & ready for LOC" at bounding box center [814, 660] width 160 height 22
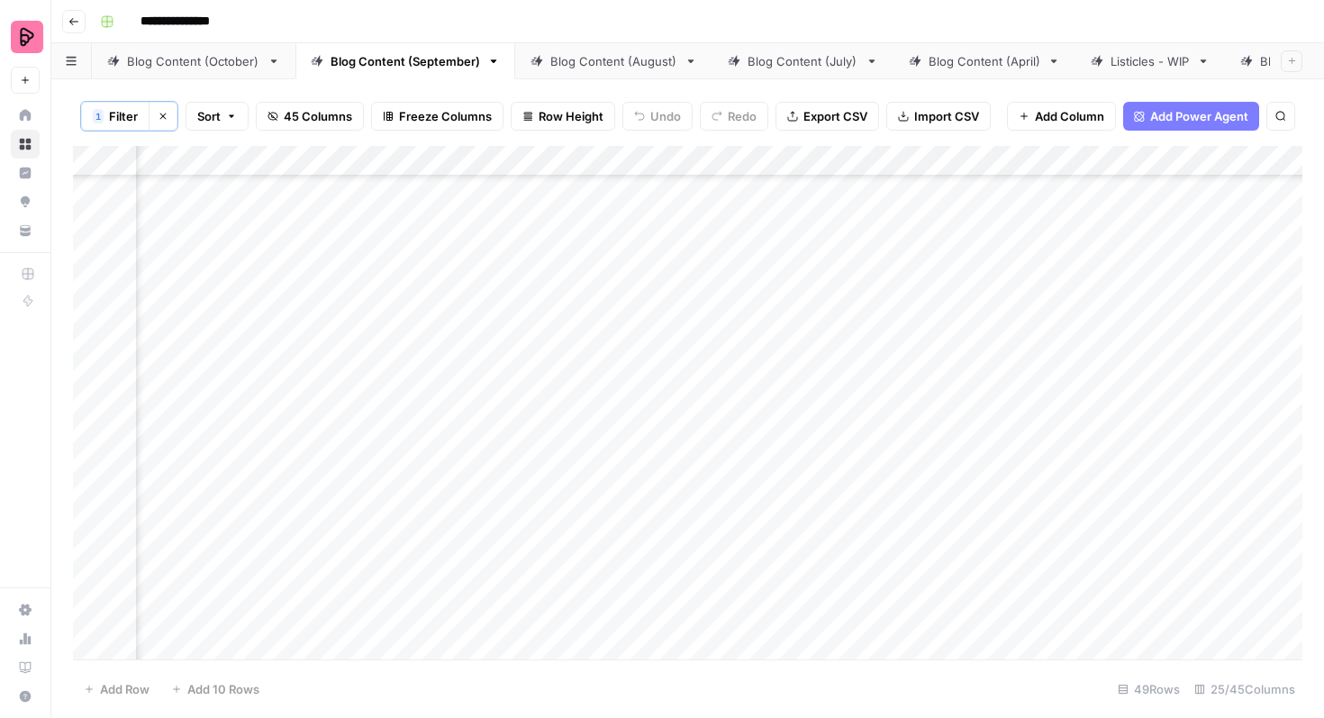
click at [813, 488] on div "Add Column" at bounding box center [687, 402] width 1229 height 513
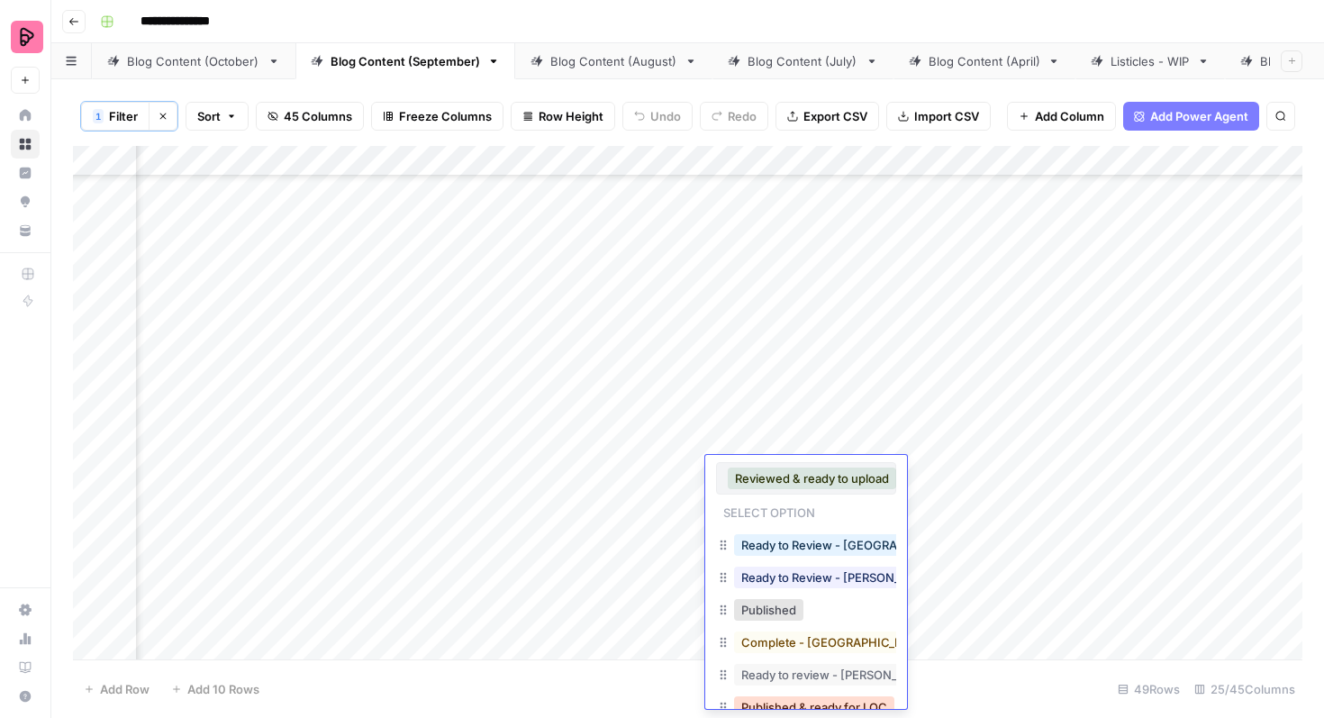
click at [818, 698] on button "Published & ready for LOC" at bounding box center [814, 707] width 160 height 22
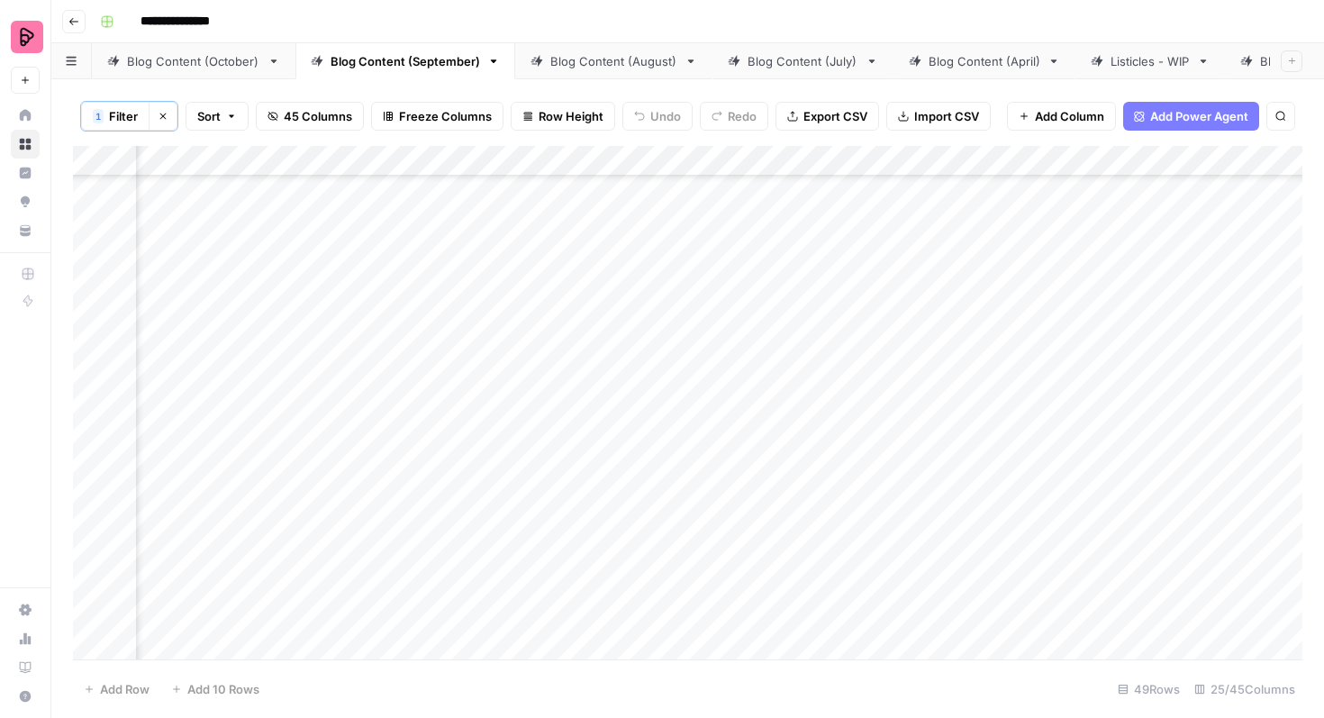
click at [804, 536] on div "Add Column" at bounding box center [687, 402] width 1229 height 513
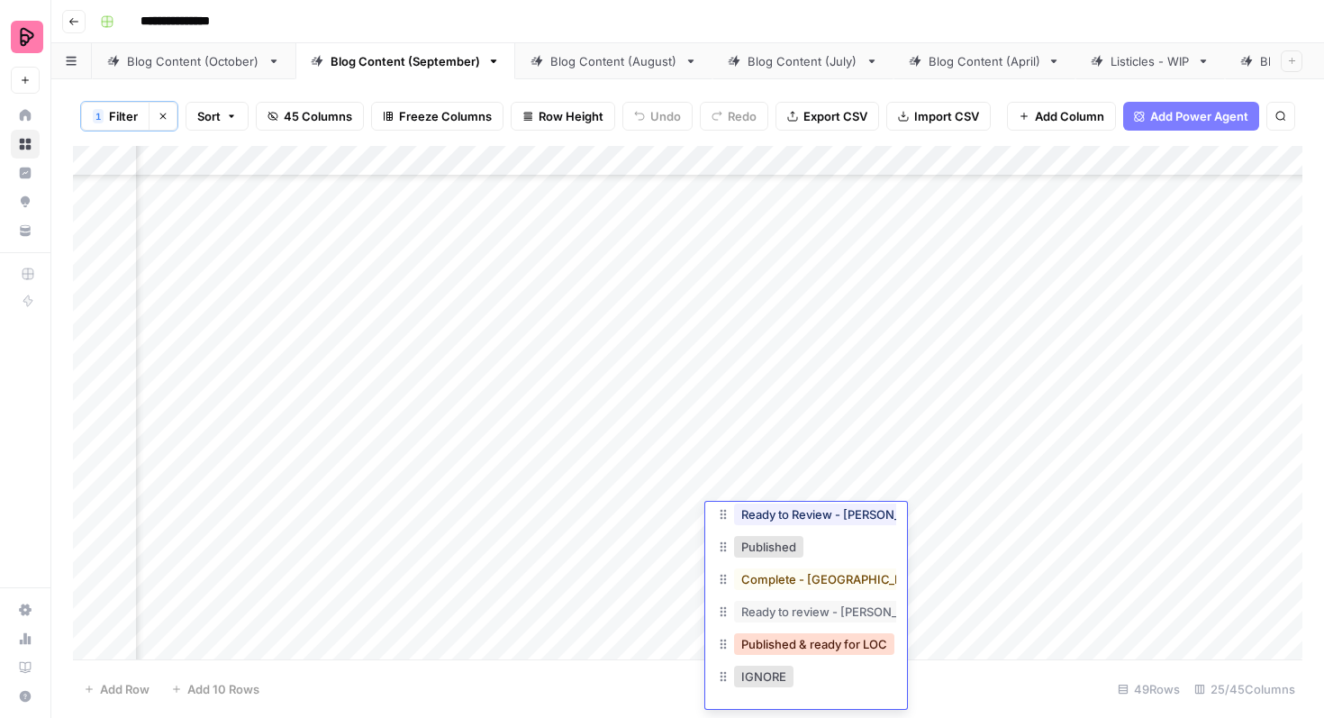
click at [816, 652] on button "Published & ready for LOC" at bounding box center [814, 644] width 160 height 22
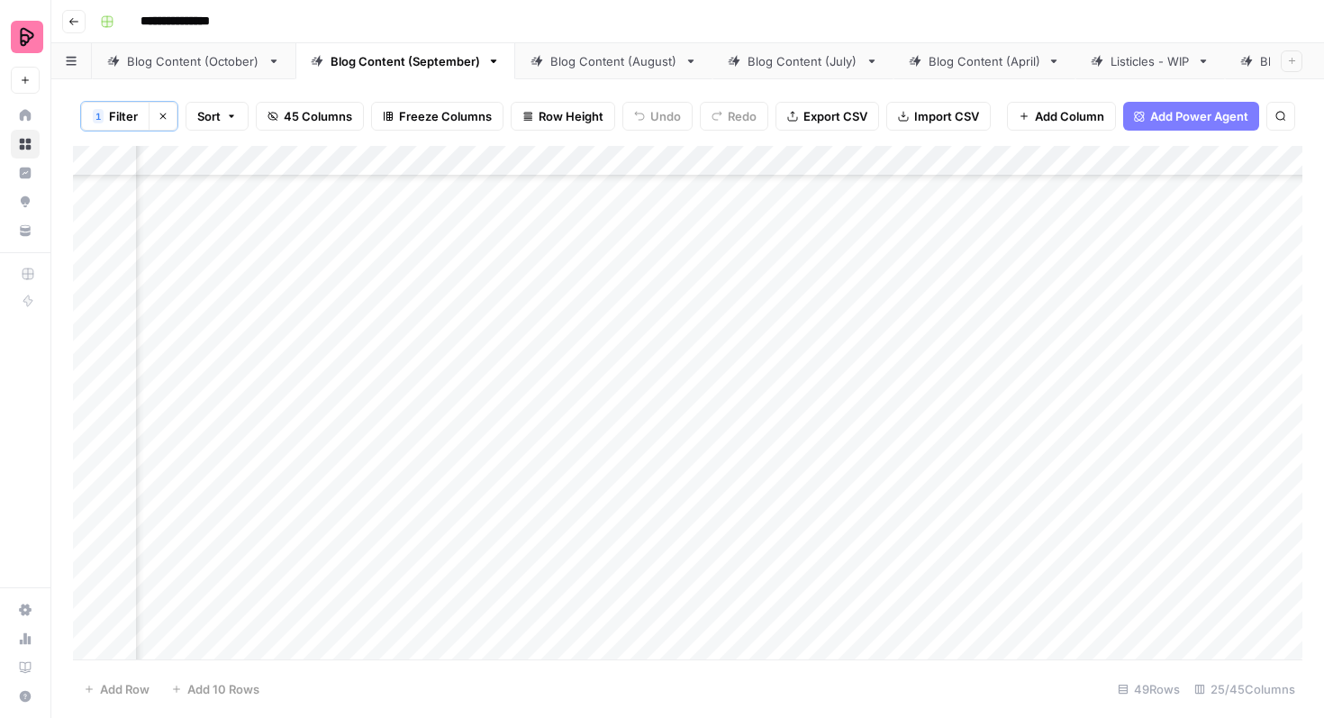
click at [784, 375] on div "Add Column" at bounding box center [687, 402] width 1229 height 513
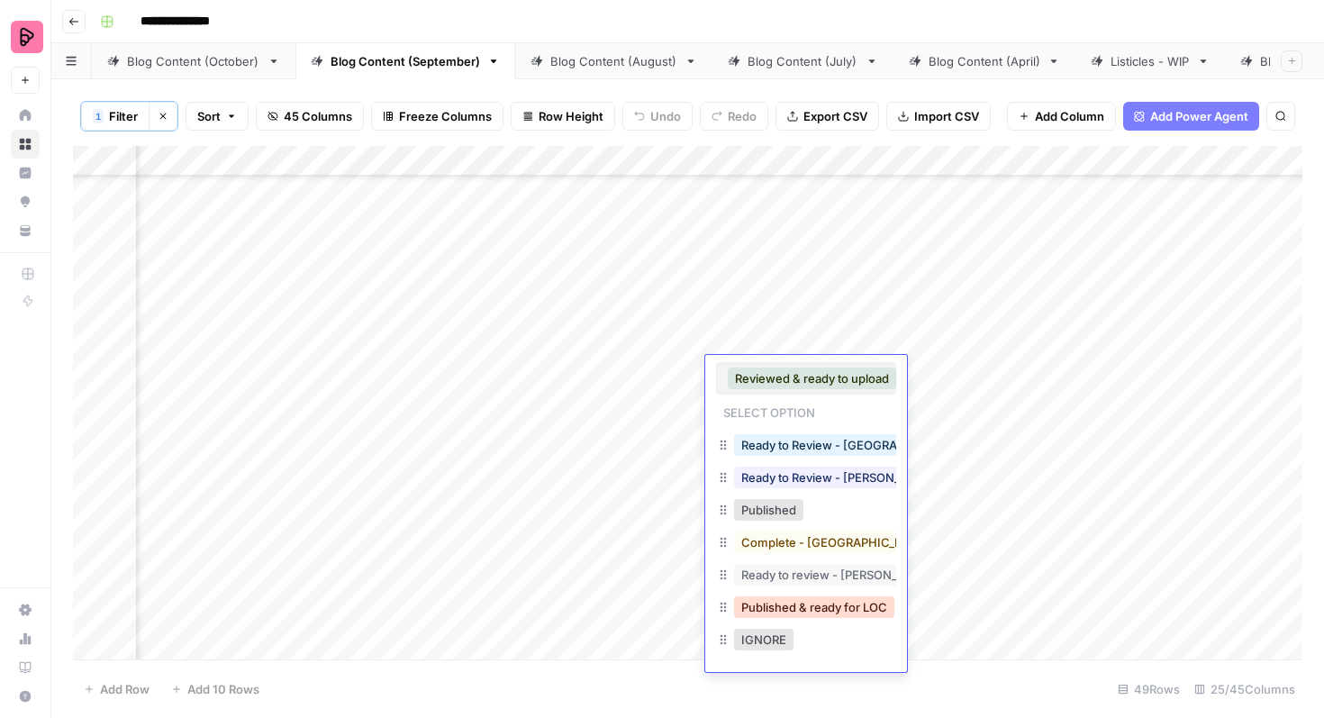
click at [805, 599] on button "Published & ready for LOC" at bounding box center [814, 607] width 160 height 22
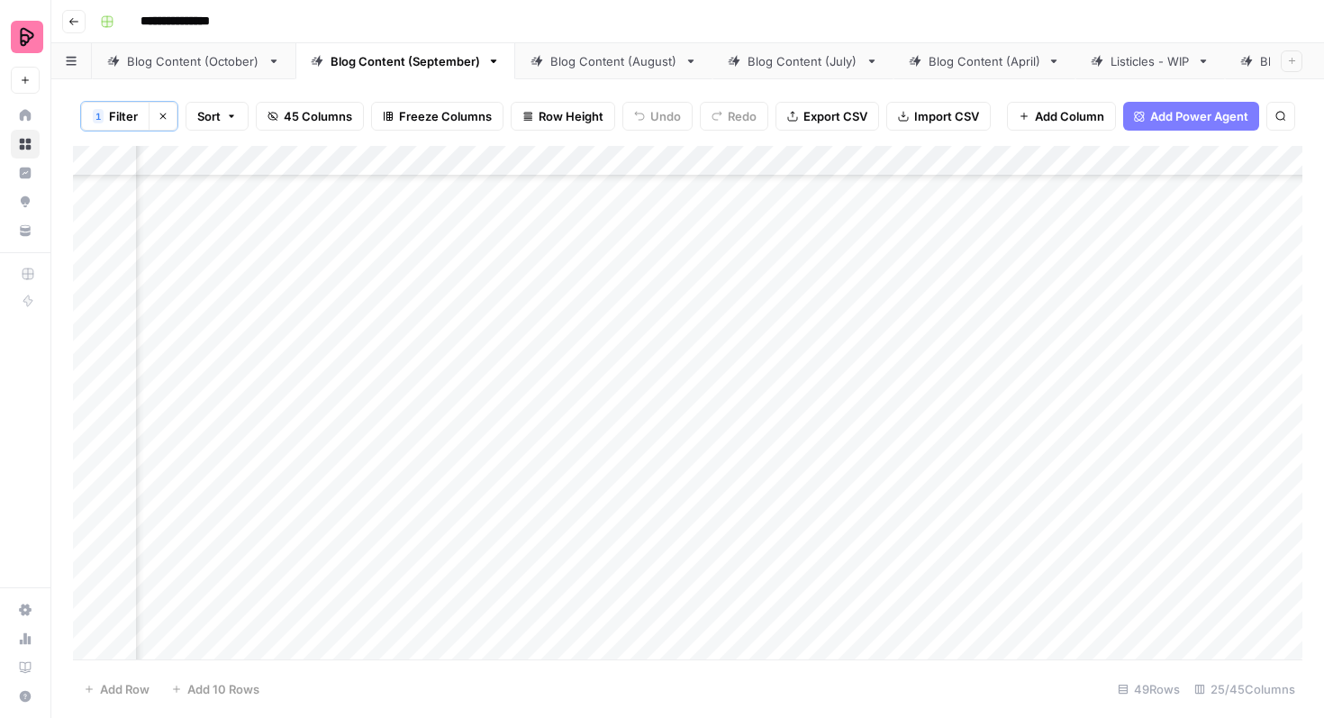
click at [801, 425] on div "Add Column" at bounding box center [687, 402] width 1229 height 513
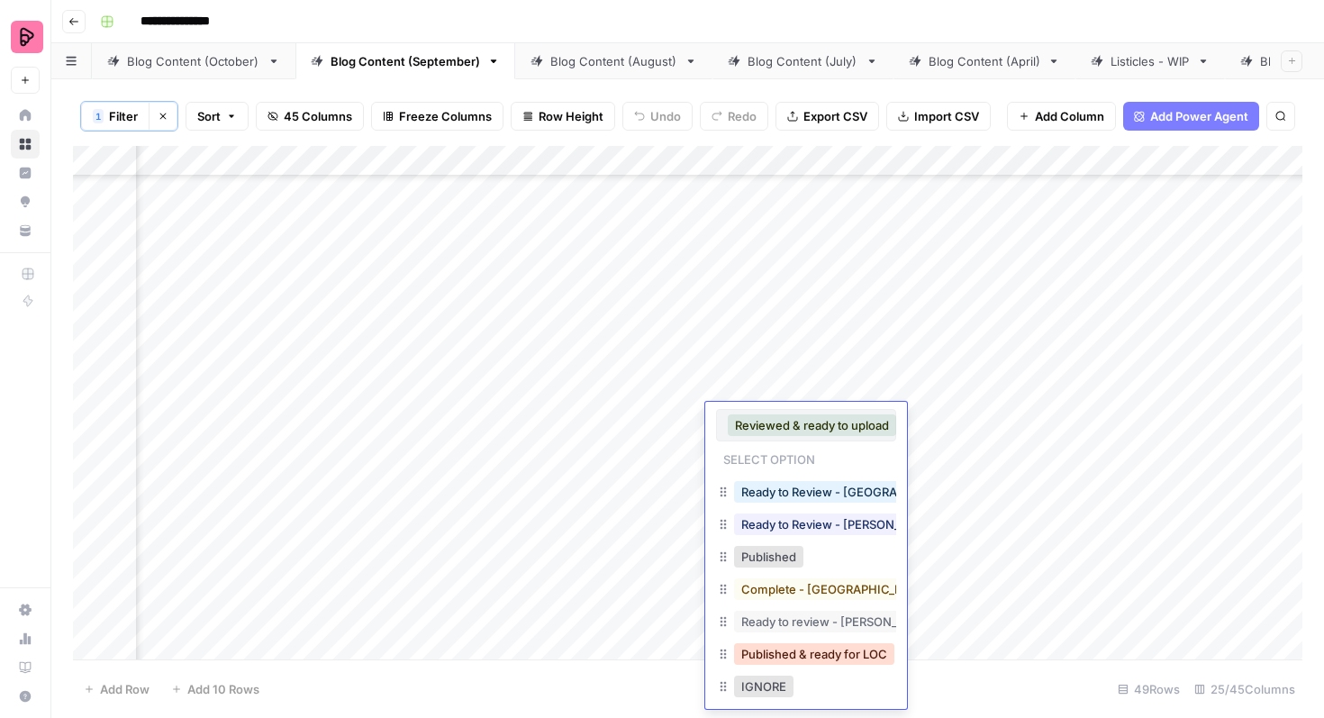
click at [817, 647] on button "Published & ready for LOC" at bounding box center [814, 654] width 160 height 22
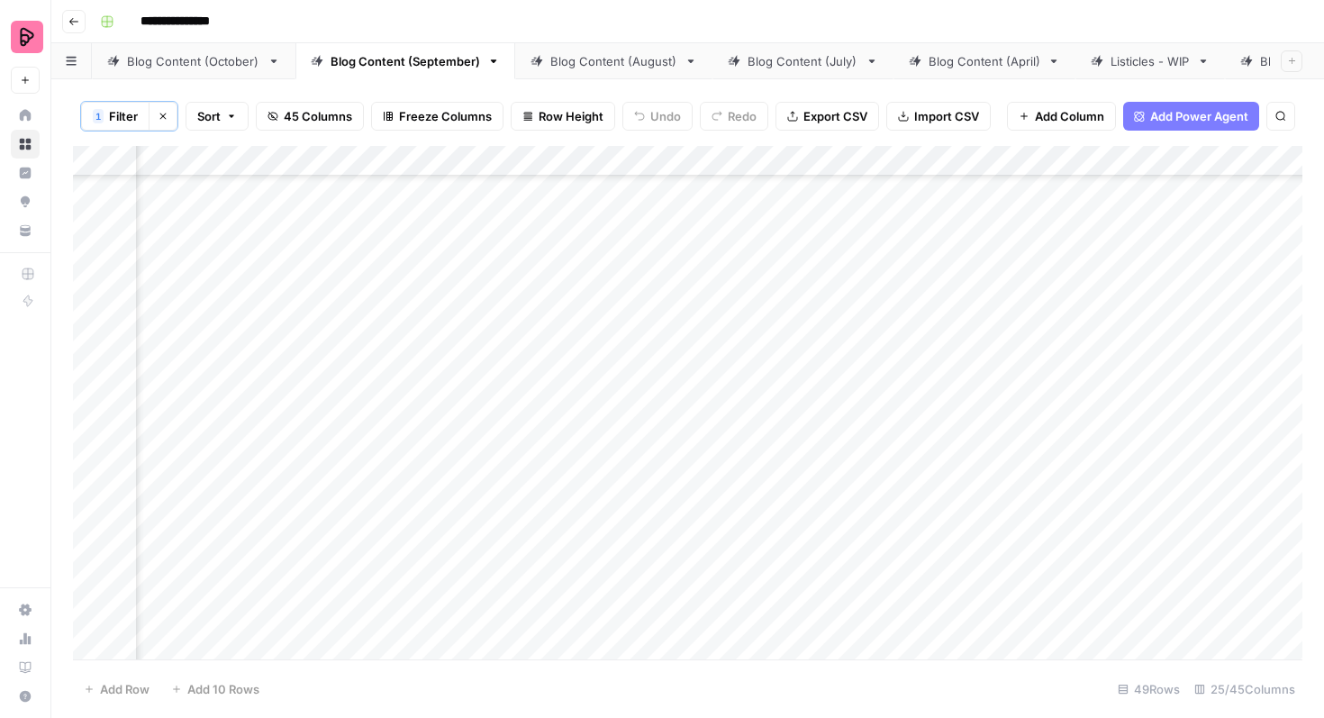
click at [807, 487] on div "Add Column" at bounding box center [687, 402] width 1229 height 513
click at [807, 480] on div "Add Column" at bounding box center [687, 402] width 1229 height 513
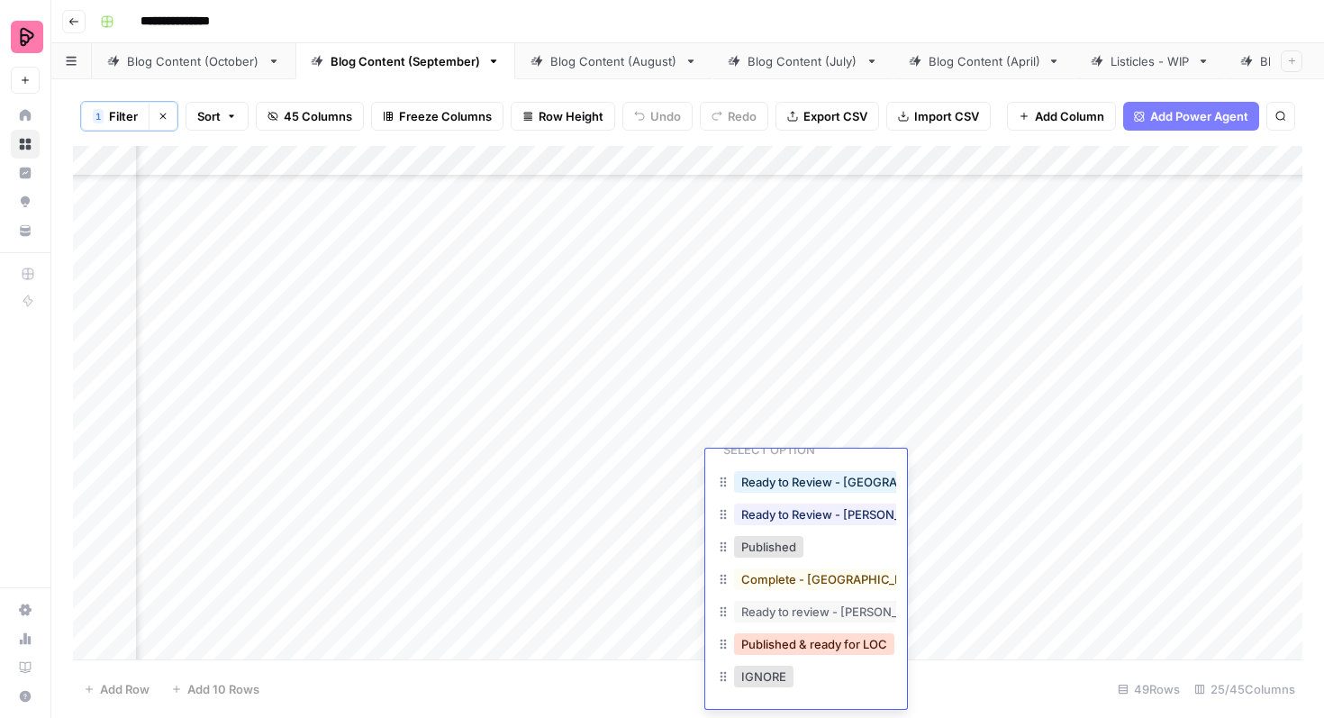
click at [809, 642] on button "Published & ready for LOC" at bounding box center [814, 644] width 160 height 22
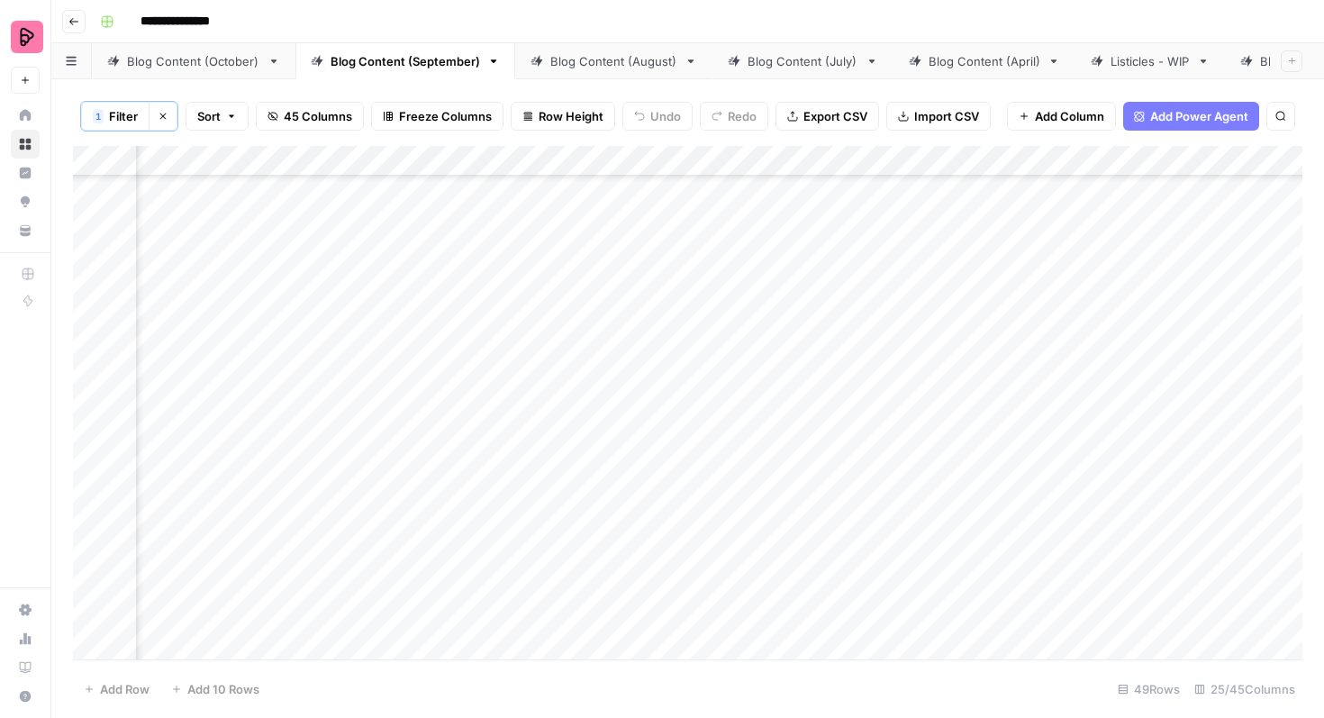
click at [807, 544] on div "Add Column" at bounding box center [687, 402] width 1229 height 513
click at [807, 521] on div "Add Column" at bounding box center [687, 402] width 1229 height 513
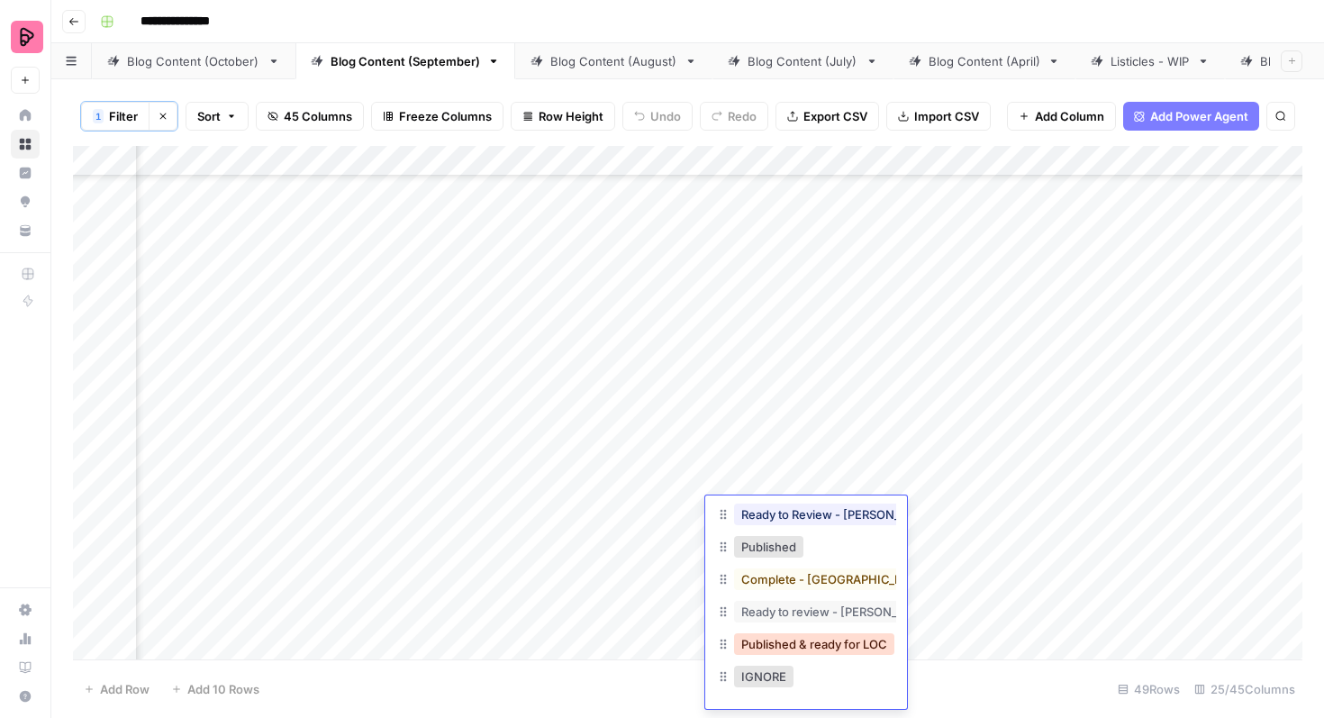
click at [804, 650] on button "Published & ready for LOC" at bounding box center [814, 644] width 160 height 22
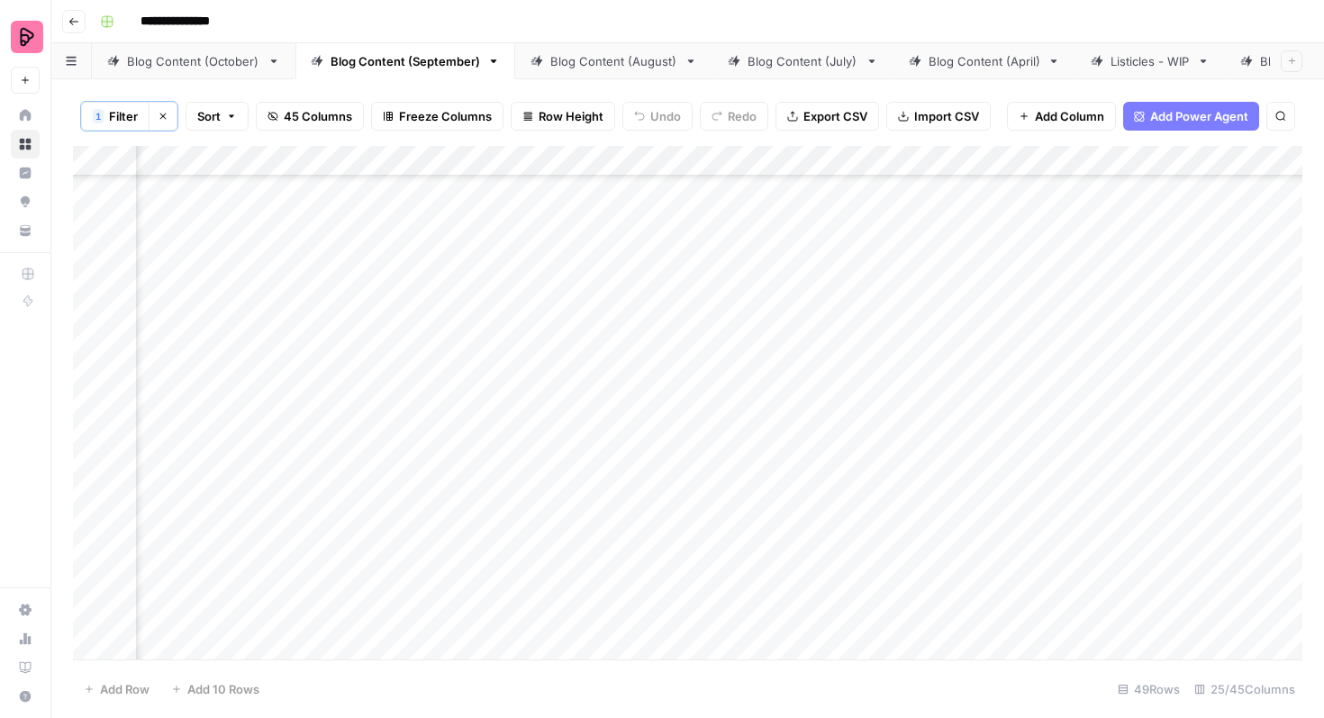
click at [801, 578] on div "Add Column" at bounding box center [687, 402] width 1229 height 513
click at [800, 572] on div "Add Column" at bounding box center [687, 402] width 1229 height 513
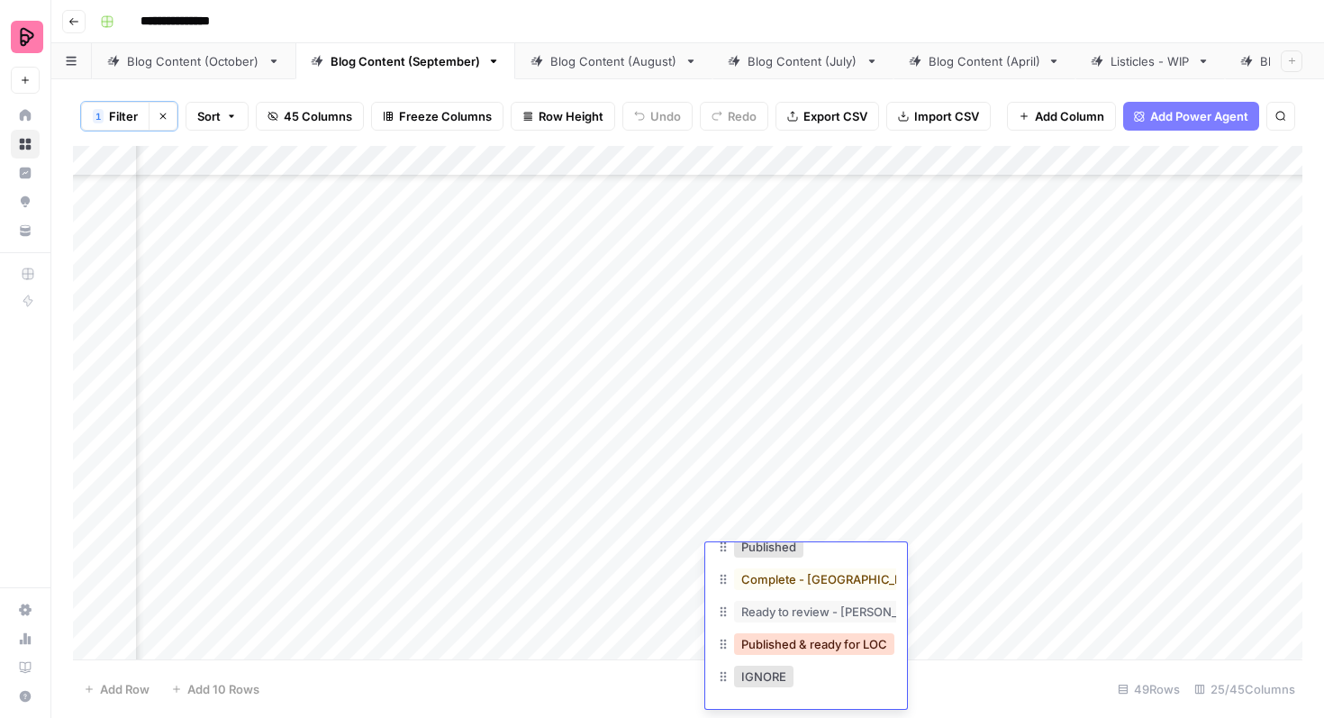
click at [805, 639] on button "Published & ready for LOC" at bounding box center [814, 644] width 160 height 22
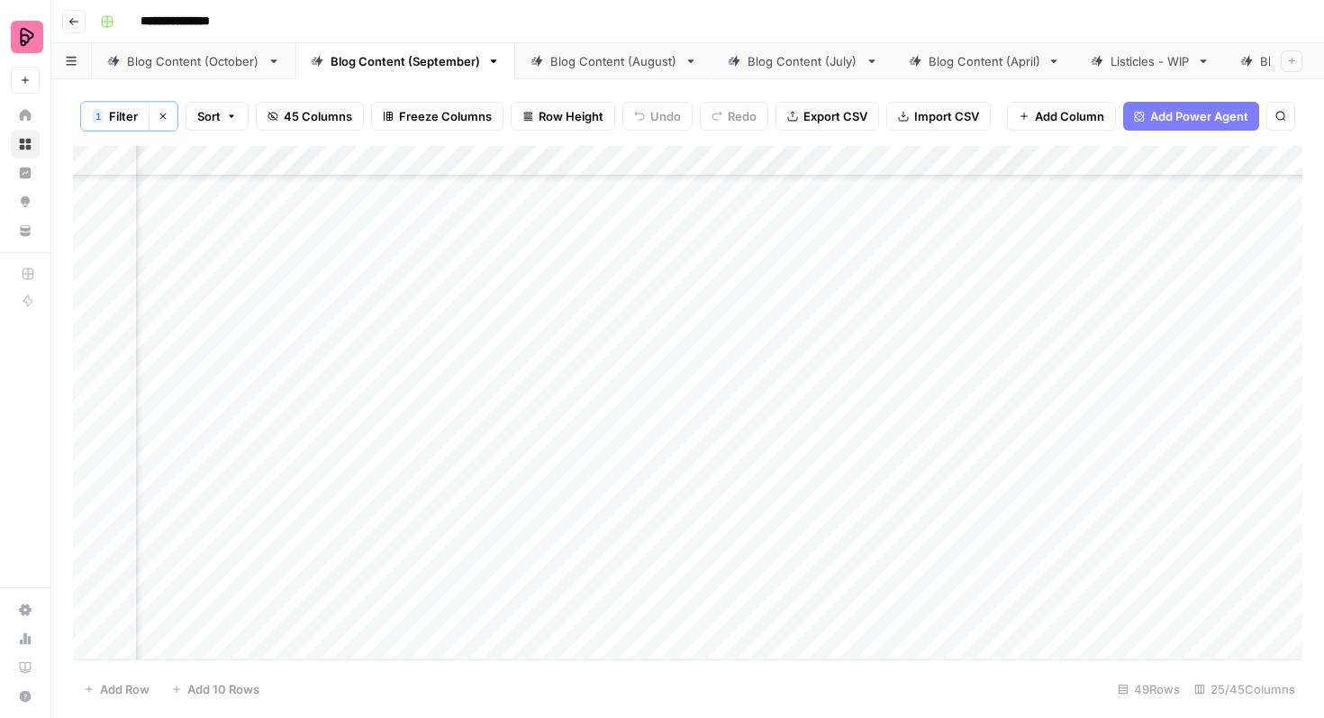
click at [799, 608] on div "Add Column" at bounding box center [687, 402] width 1229 height 513
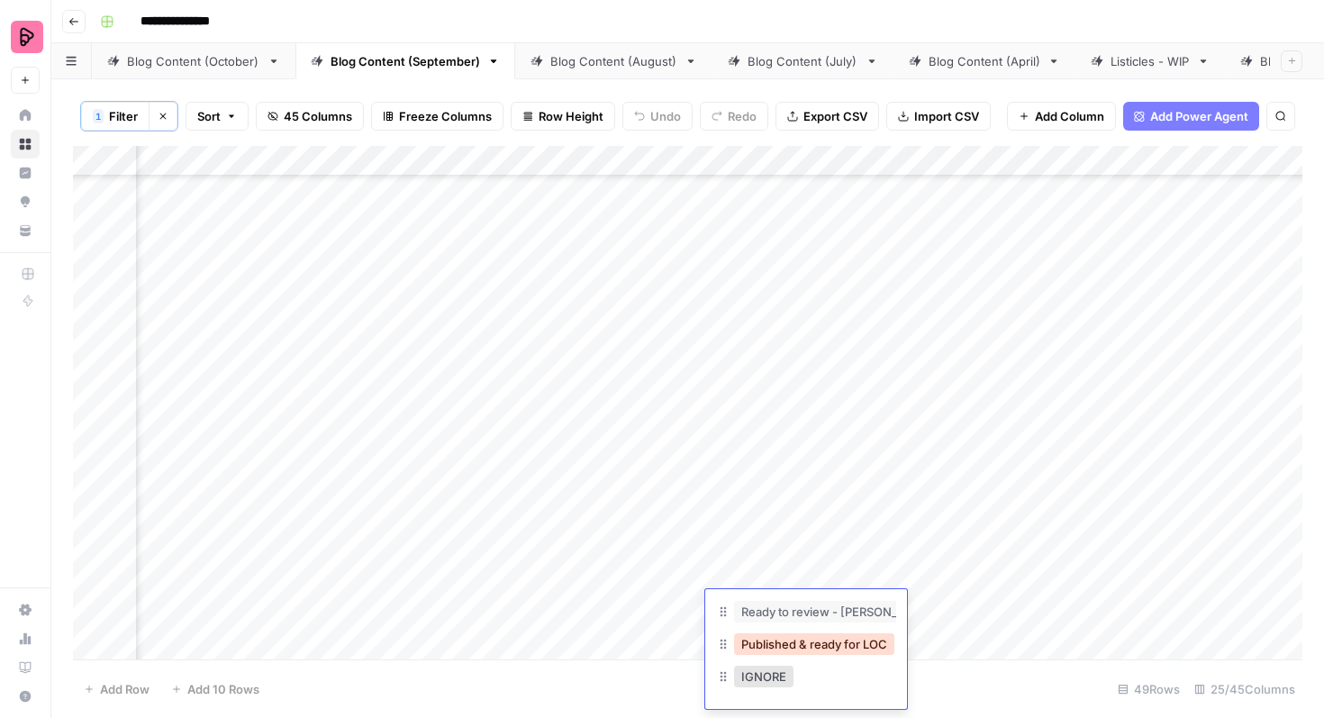
click at [802, 648] on button "Published & ready for LOC" at bounding box center [814, 644] width 160 height 22
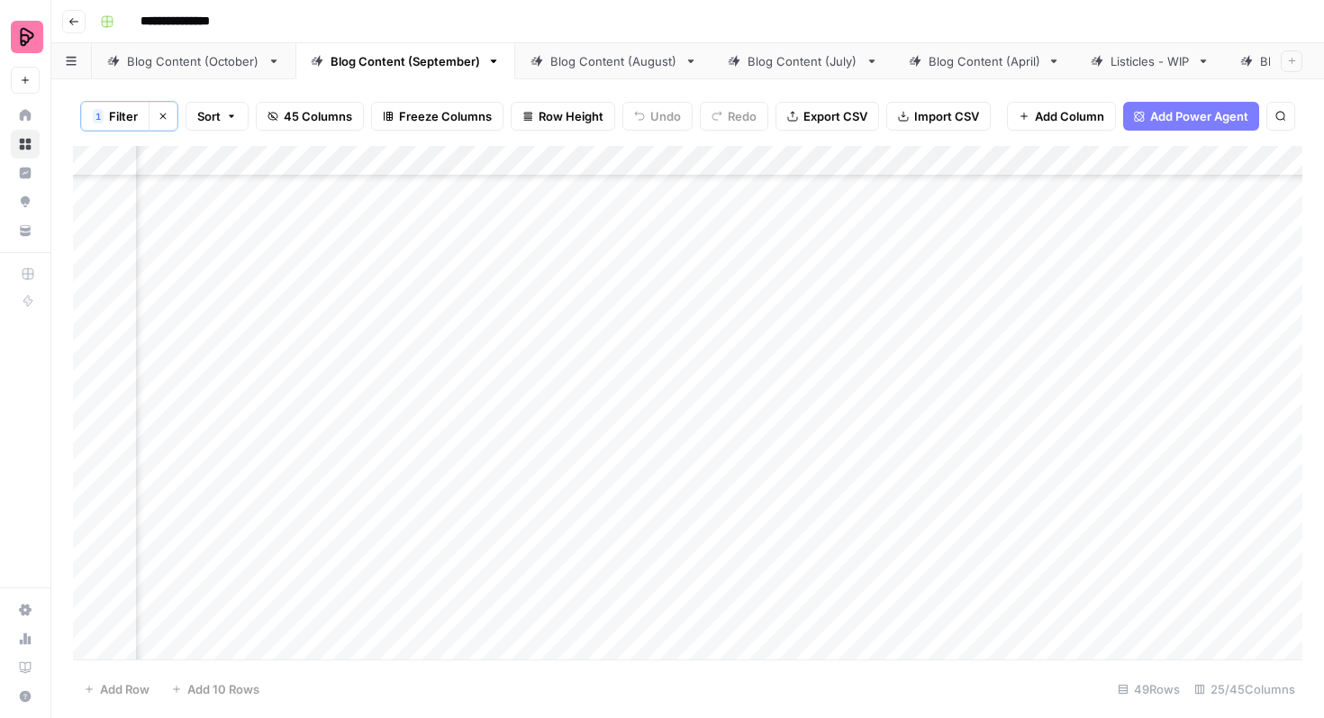
click at [803, 233] on div "Add Column" at bounding box center [687, 402] width 1229 height 513
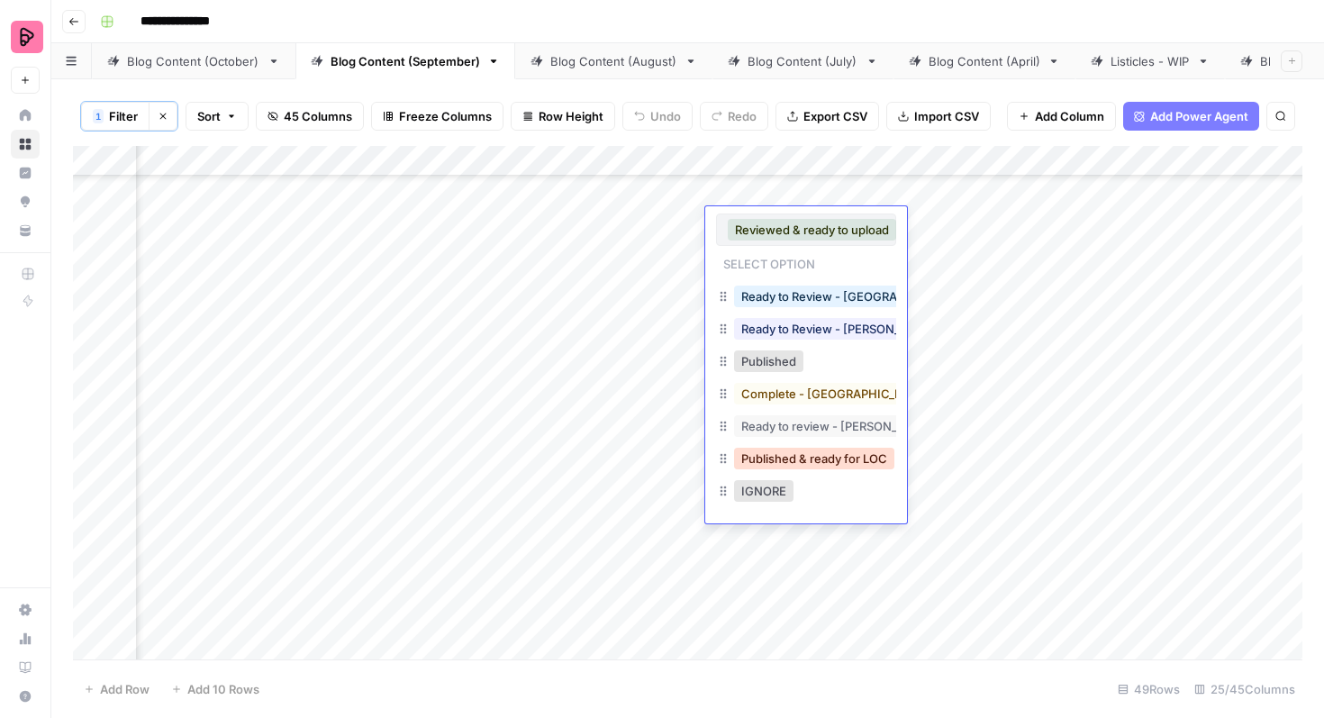
click at [809, 458] on button "Published & ready for LOC" at bounding box center [814, 459] width 160 height 22
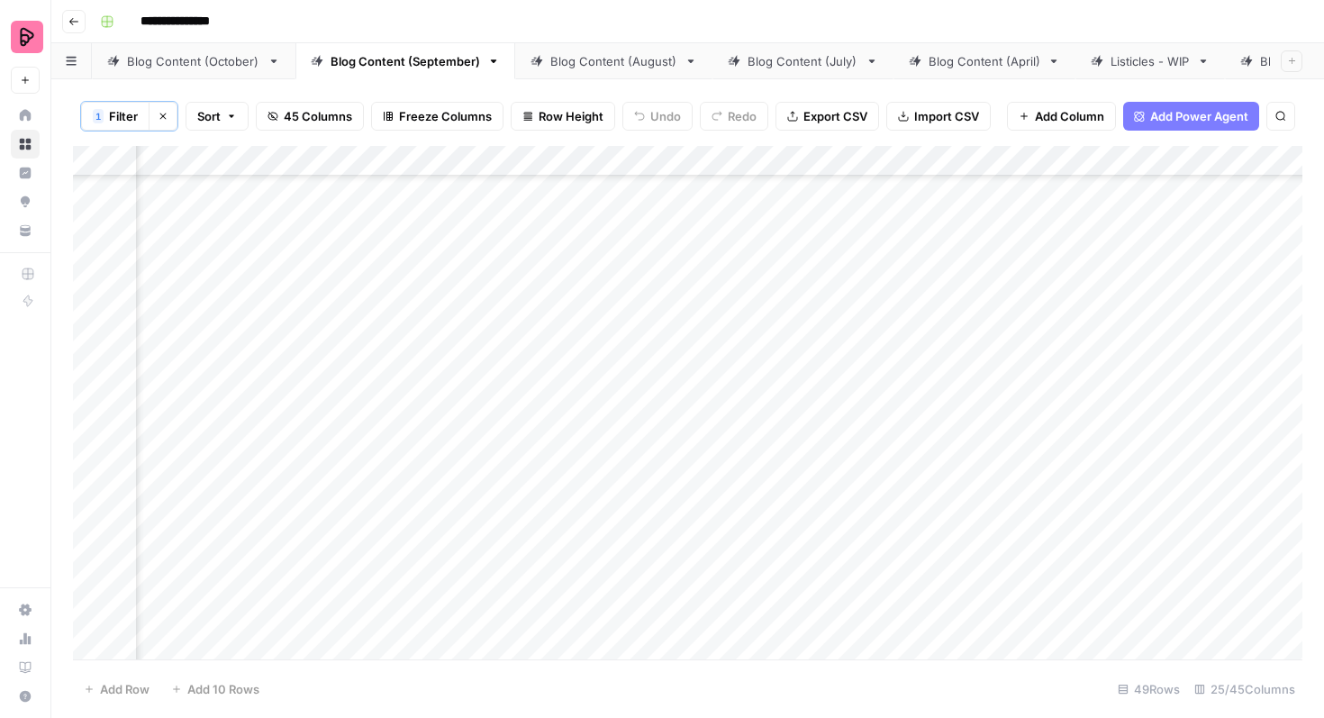
click at [801, 287] on div "Add Column" at bounding box center [687, 402] width 1229 height 513
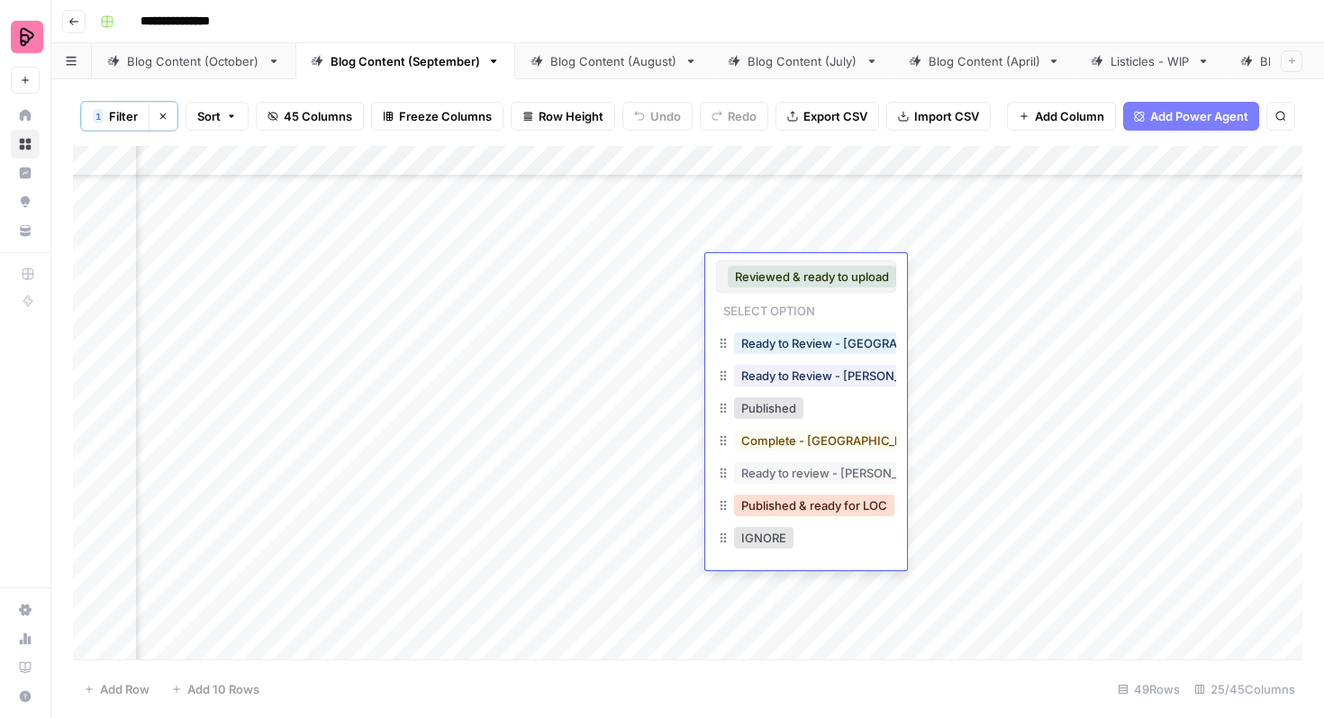
click at [809, 497] on button "Published & ready for LOC" at bounding box center [814, 505] width 160 height 22
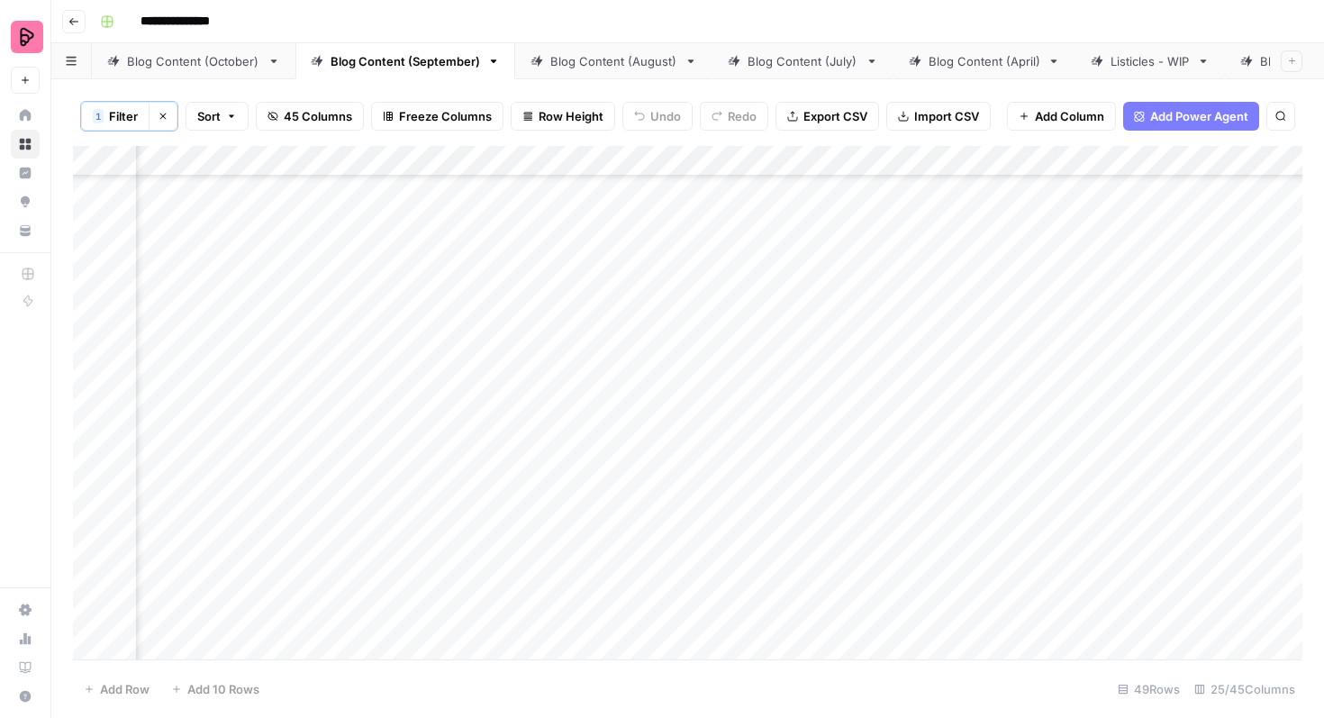
click at [812, 338] on div "Add Column" at bounding box center [687, 402] width 1229 height 513
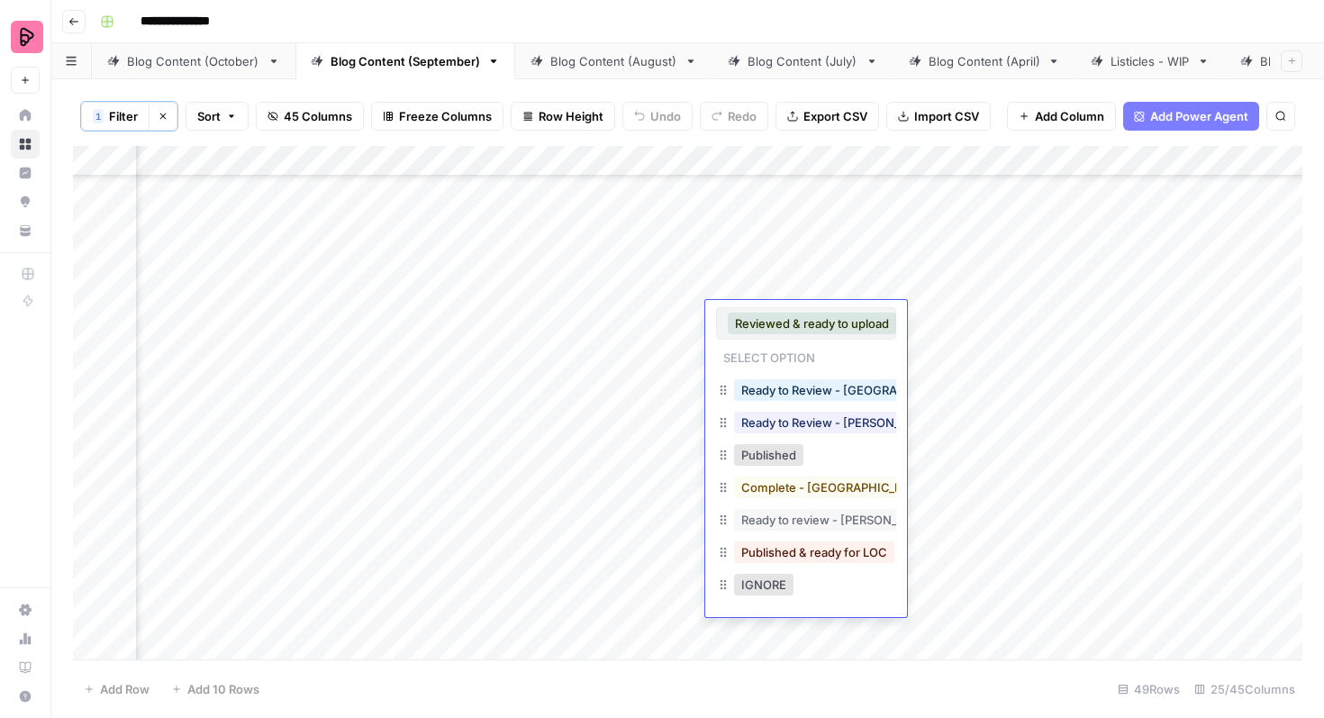
click at [812, 540] on div "Published & ready for LOC" at bounding box center [814, 552] width 168 height 25
click at [812, 548] on button "Published & ready for LOC" at bounding box center [814, 552] width 160 height 22
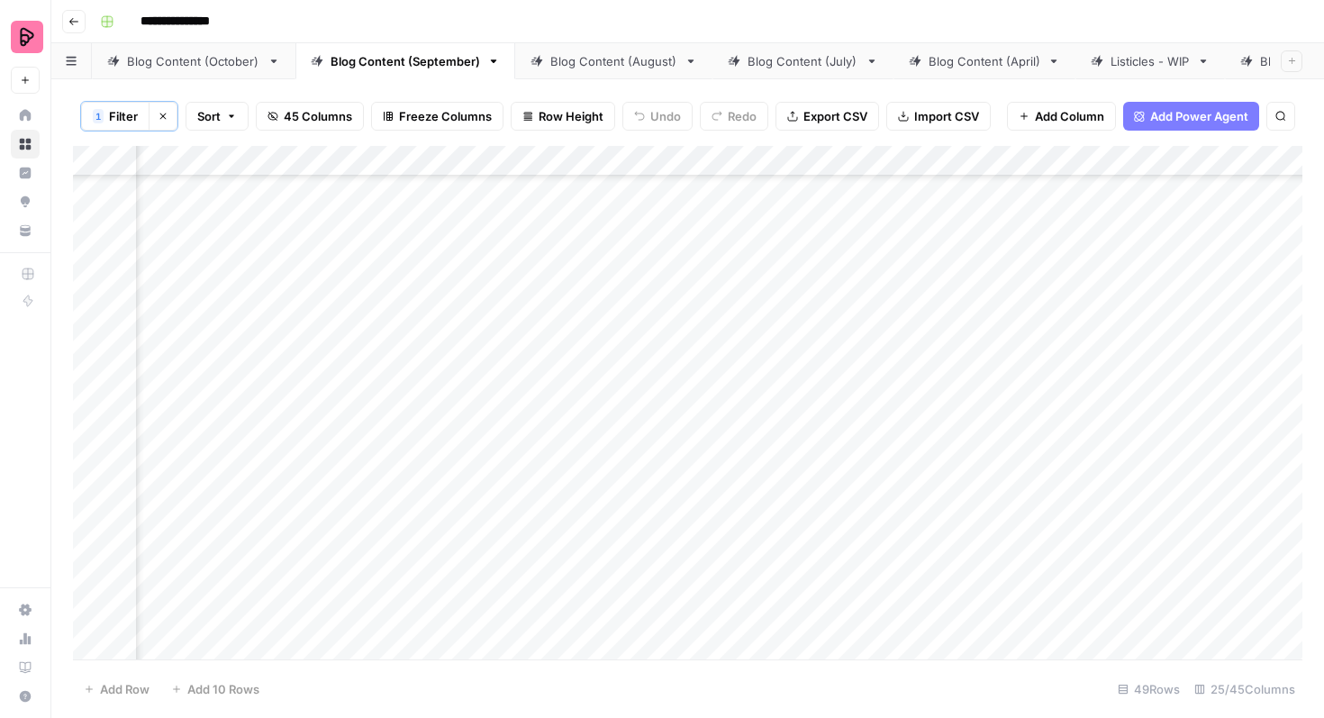
click at [803, 385] on div "Add Column" at bounding box center [687, 402] width 1229 height 513
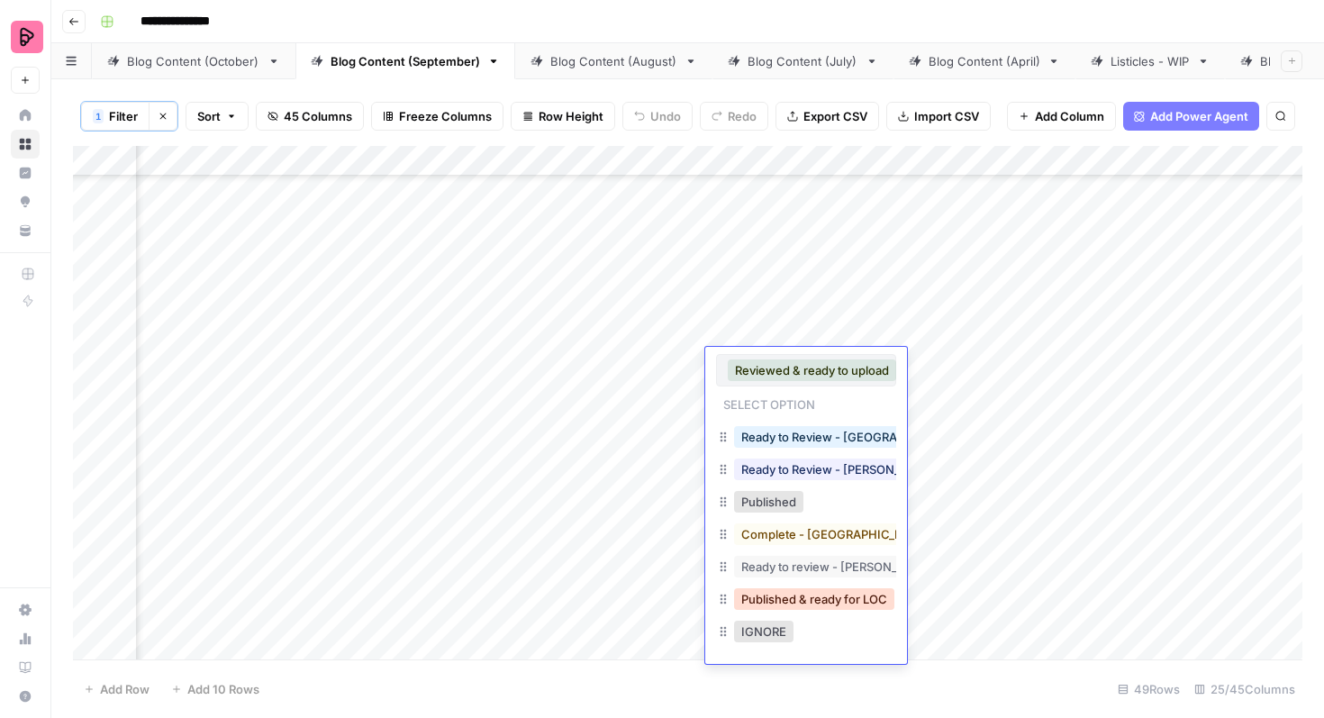
click at [808, 595] on button "Published & ready for LOC" at bounding box center [814, 599] width 160 height 22
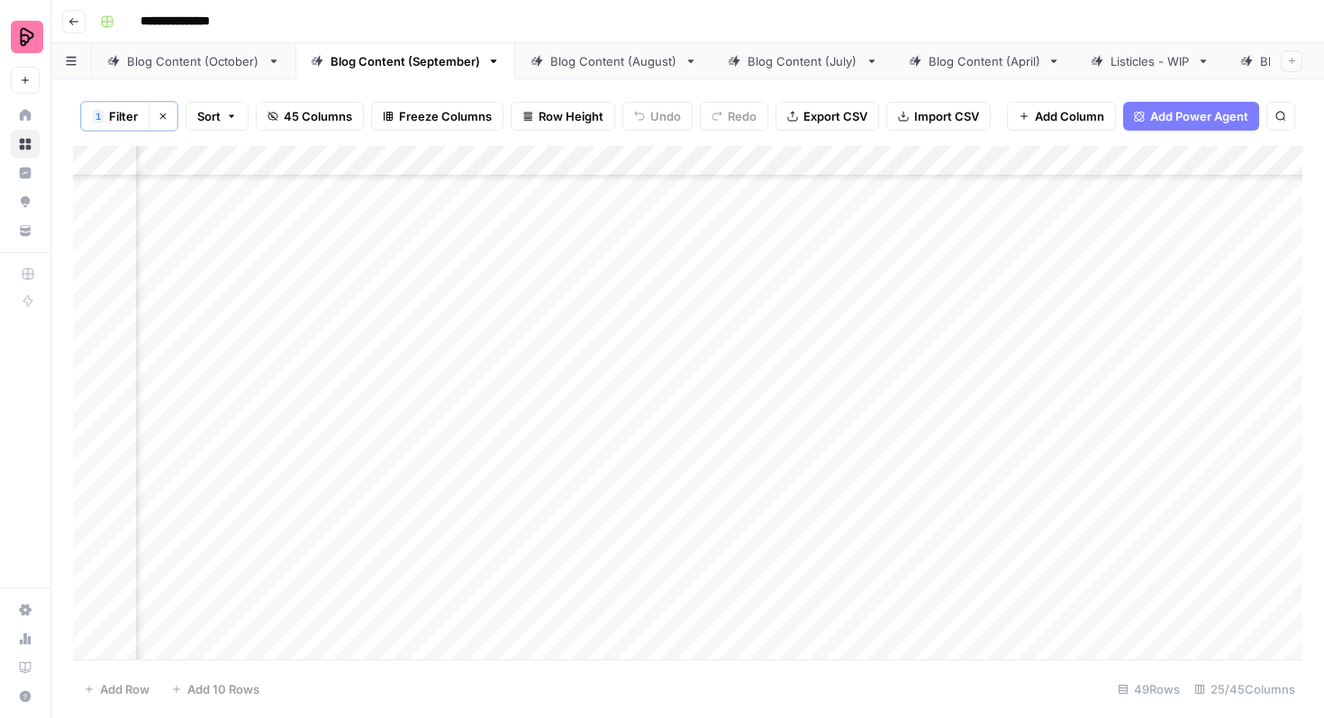
click at [809, 435] on div "Add Column" at bounding box center [687, 402] width 1229 height 513
click at [809, 428] on div "Add Column" at bounding box center [687, 402] width 1229 height 513
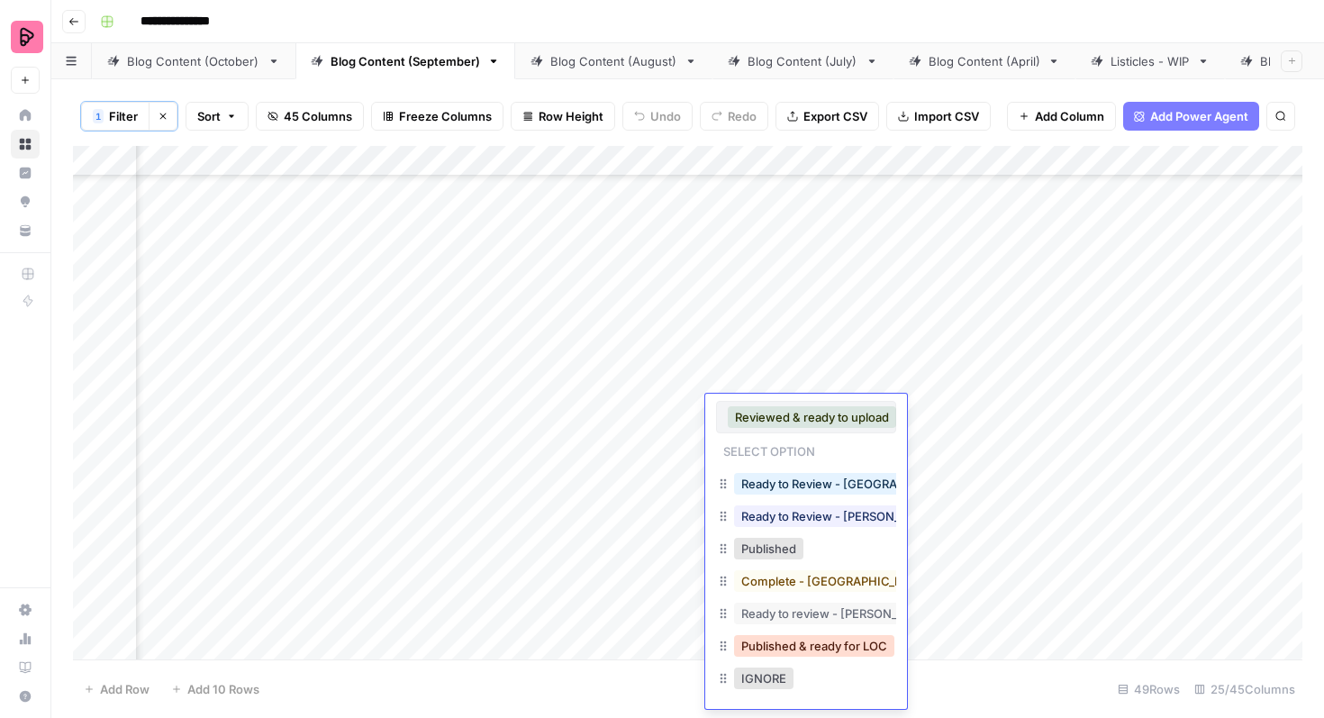
click at [814, 639] on button "Published & ready for LOC" at bounding box center [814, 646] width 160 height 22
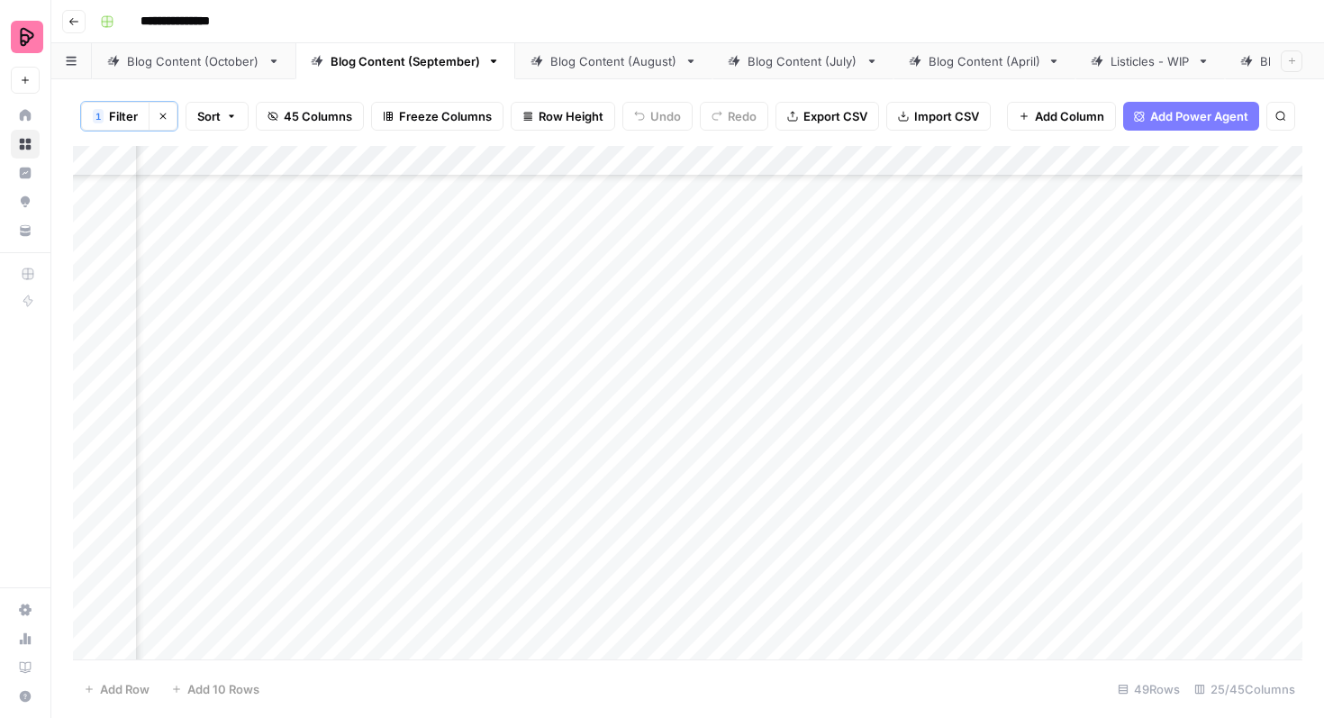
click at [808, 466] on div "Add Column" at bounding box center [687, 402] width 1229 height 513
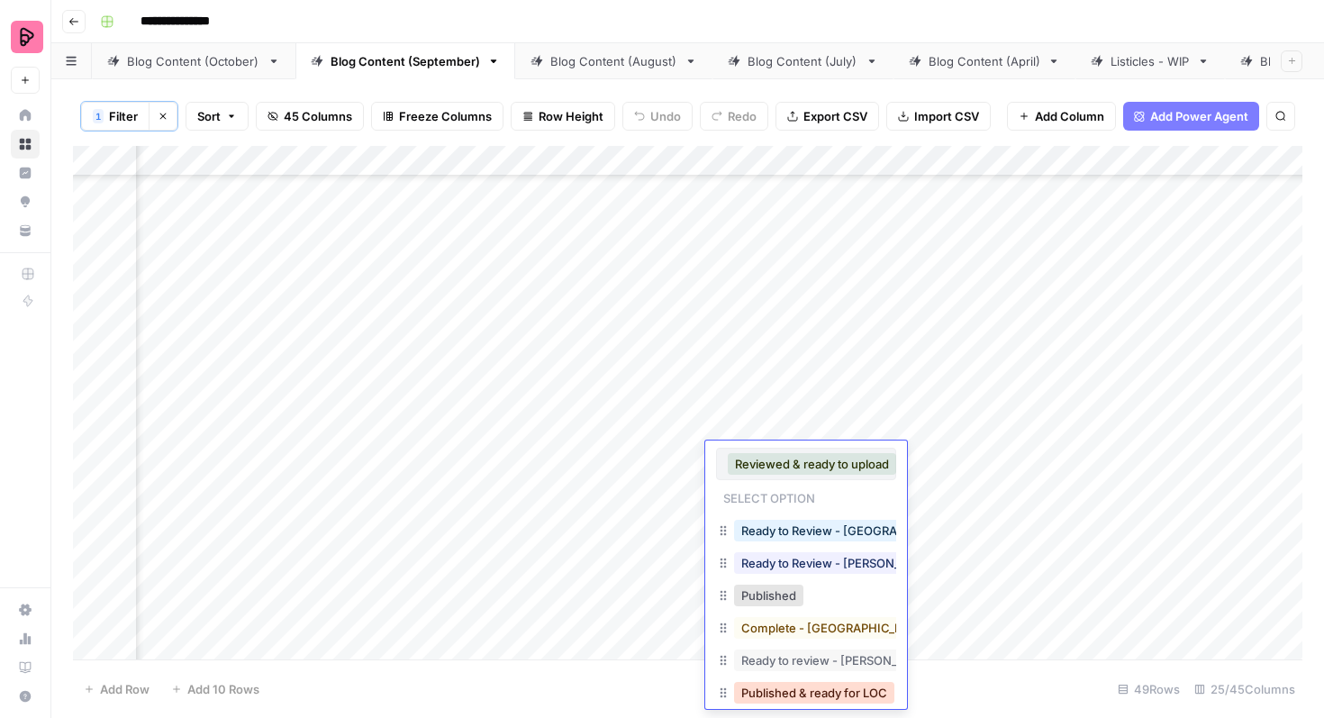
click at [819, 687] on button "Published & ready for LOC" at bounding box center [814, 693] width 160 height 22
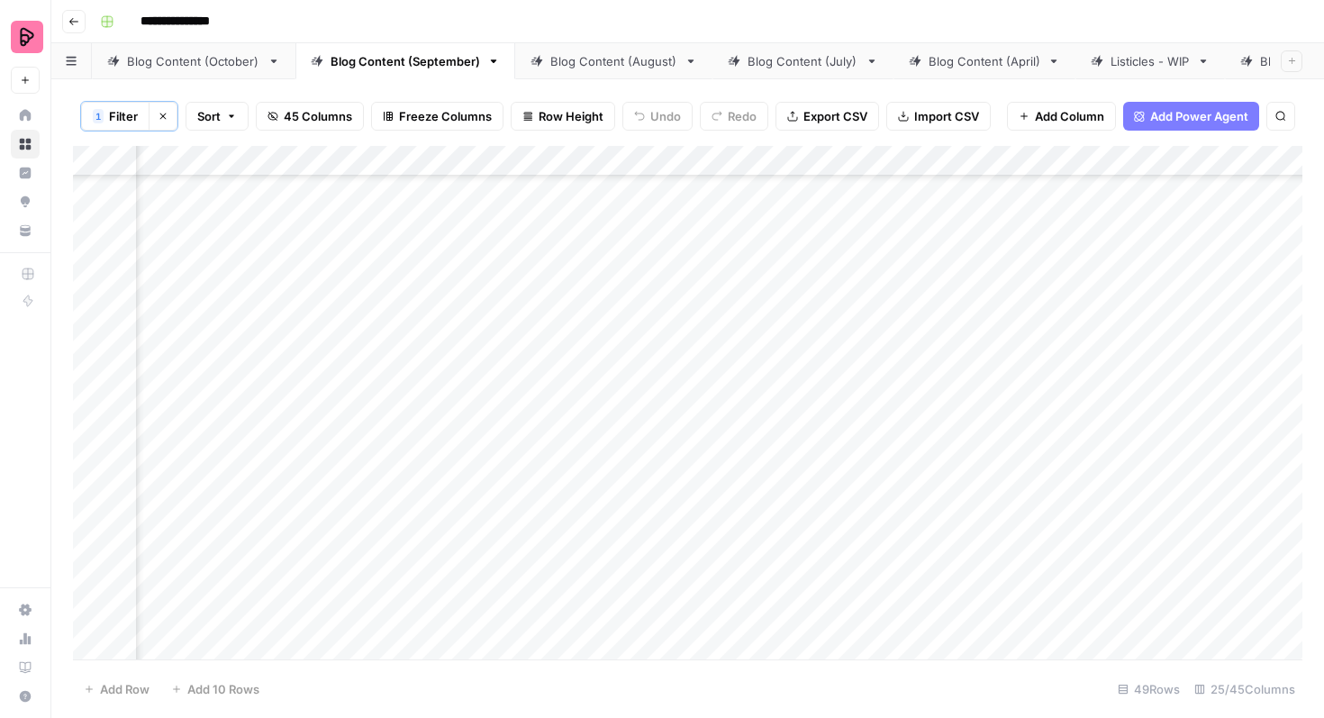
click at [813, 522] on div "Add Column" at bounding box center [687, 402] width 1229 height 513
click at [811, 514] on div "Add Column" at bounding box center [687, 402] width 1229 height 513
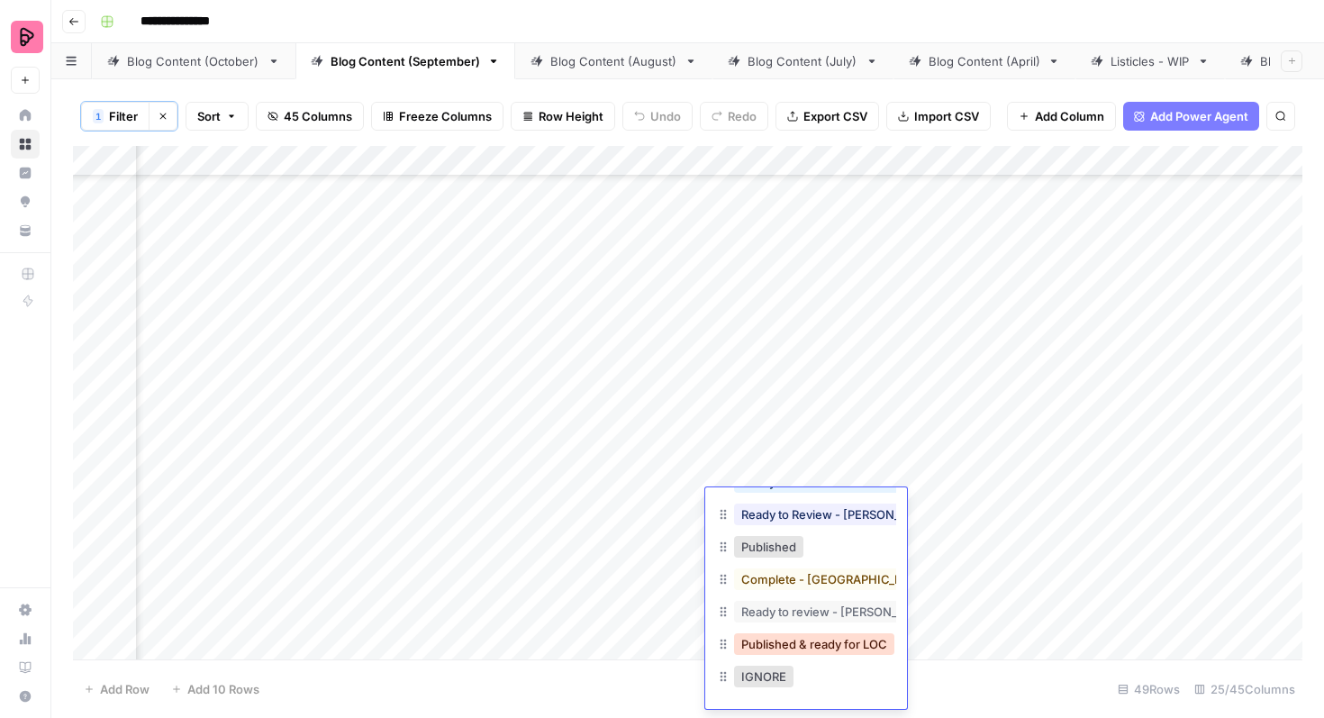
click at [825, 645] on button "Published & ready for LOC" at bounding box center [814, 644] width 160 height 22
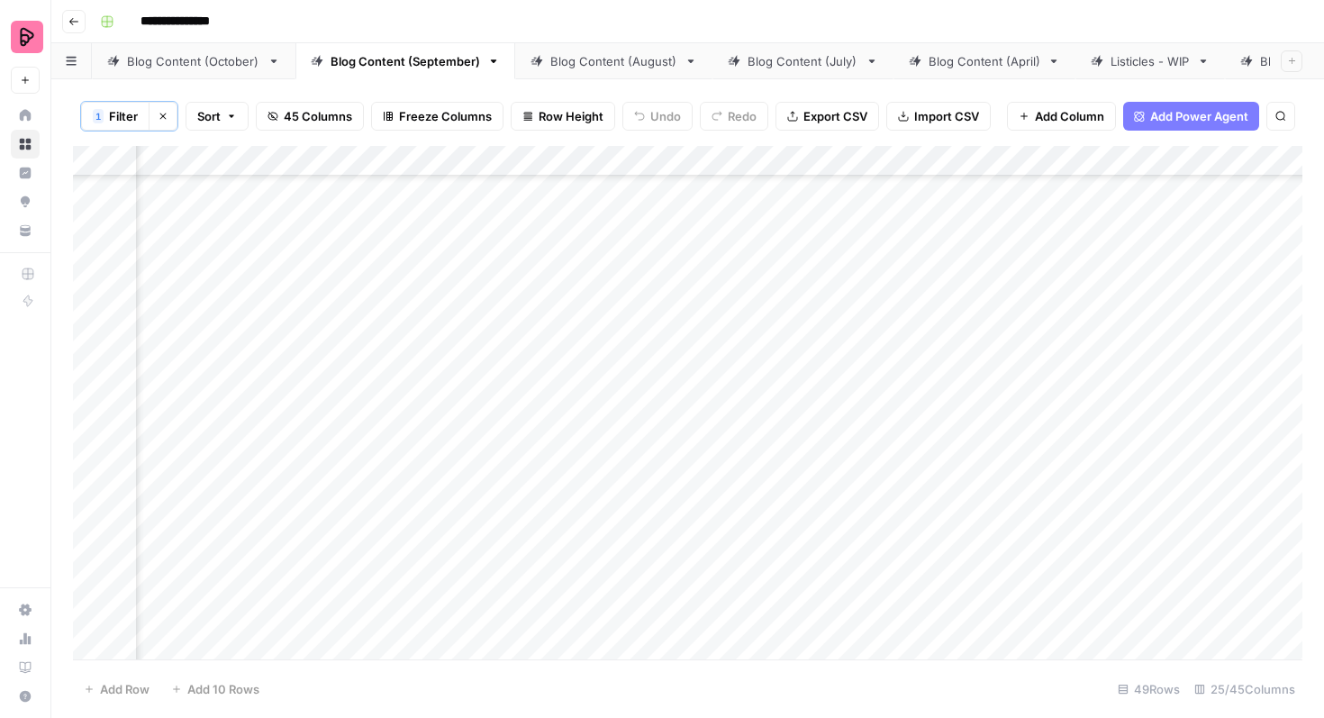
click at [811, 573] on div "Add Column" at bounding box center [687, 402] width 1229 height 513
click at [811, 567] on div "Add Column" at bounding box center [687, 402] width 1229 height 513
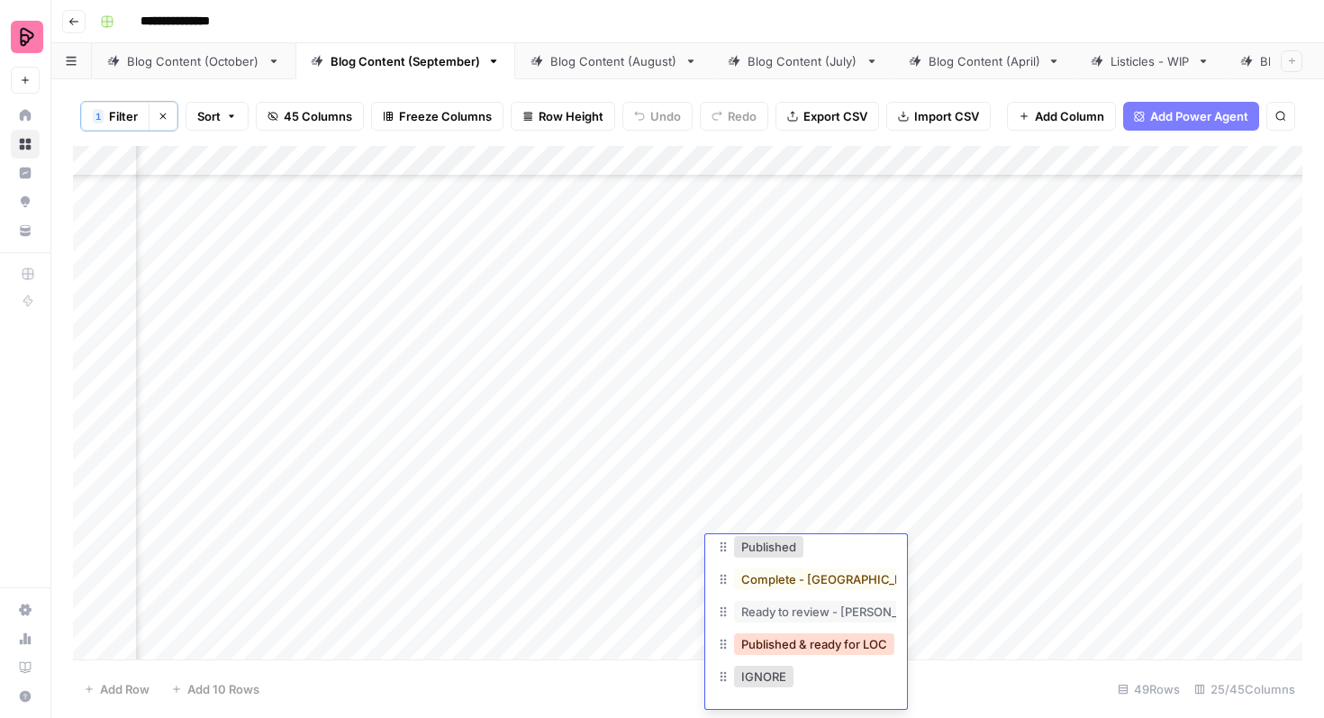
click at [820, 647] on button "Published & ready for LOC" at bounding box center [814, 644] width 160 height 22
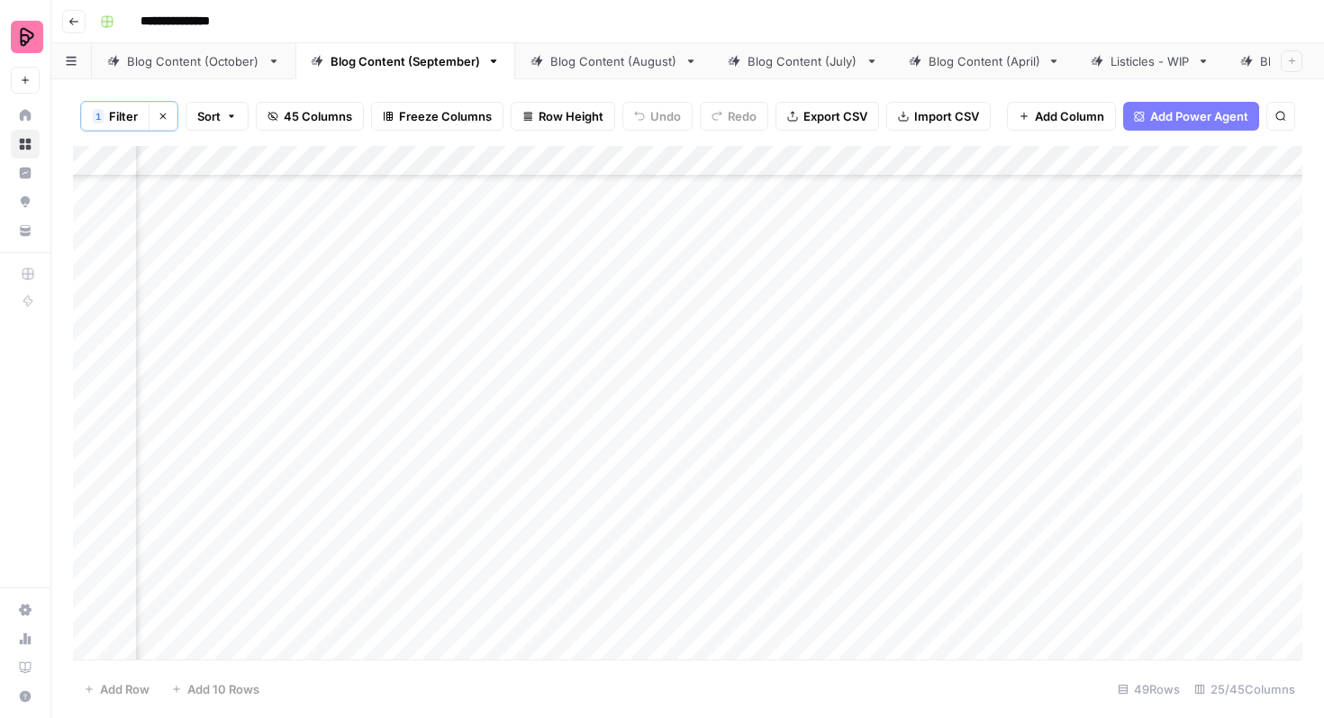
click at [798, 603] on div "Add Column" at bounding box center [687, 402] width 1229 height 513
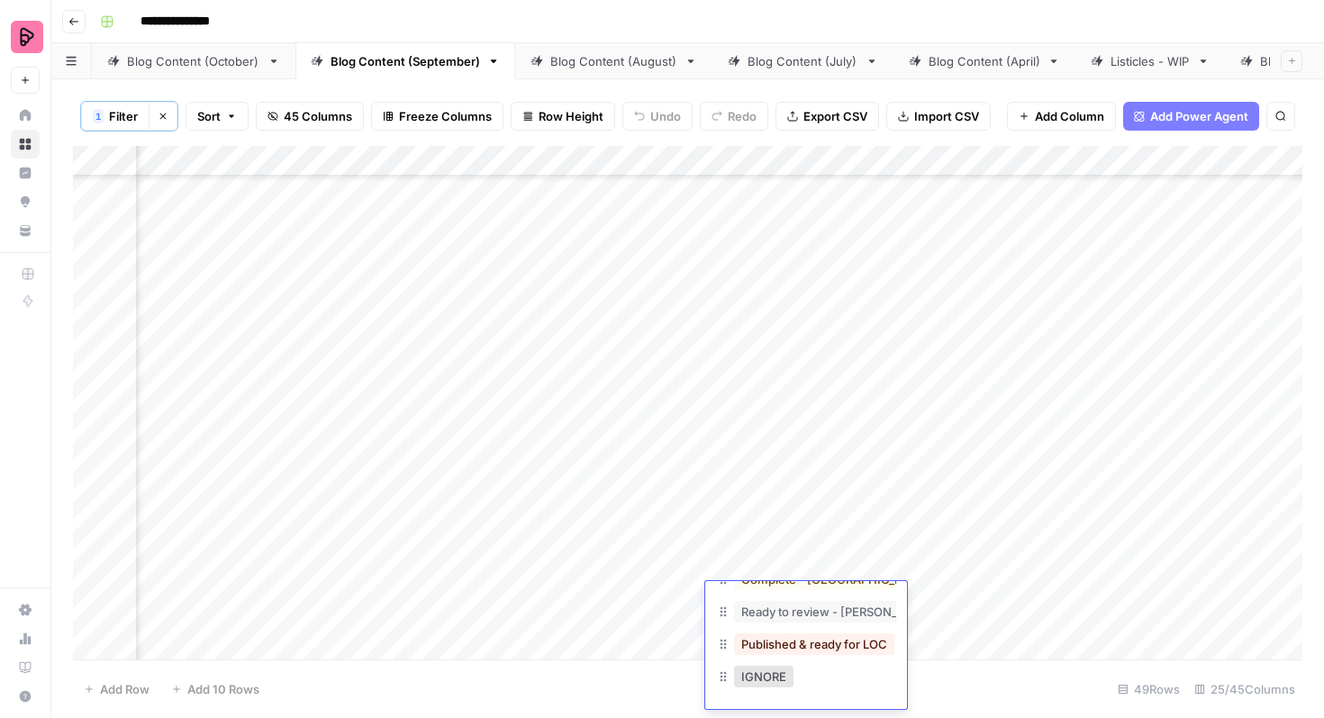
click at [800, 646] on button "Published & ready for LOC" at bounding box center [814, 644] width 160 height 22
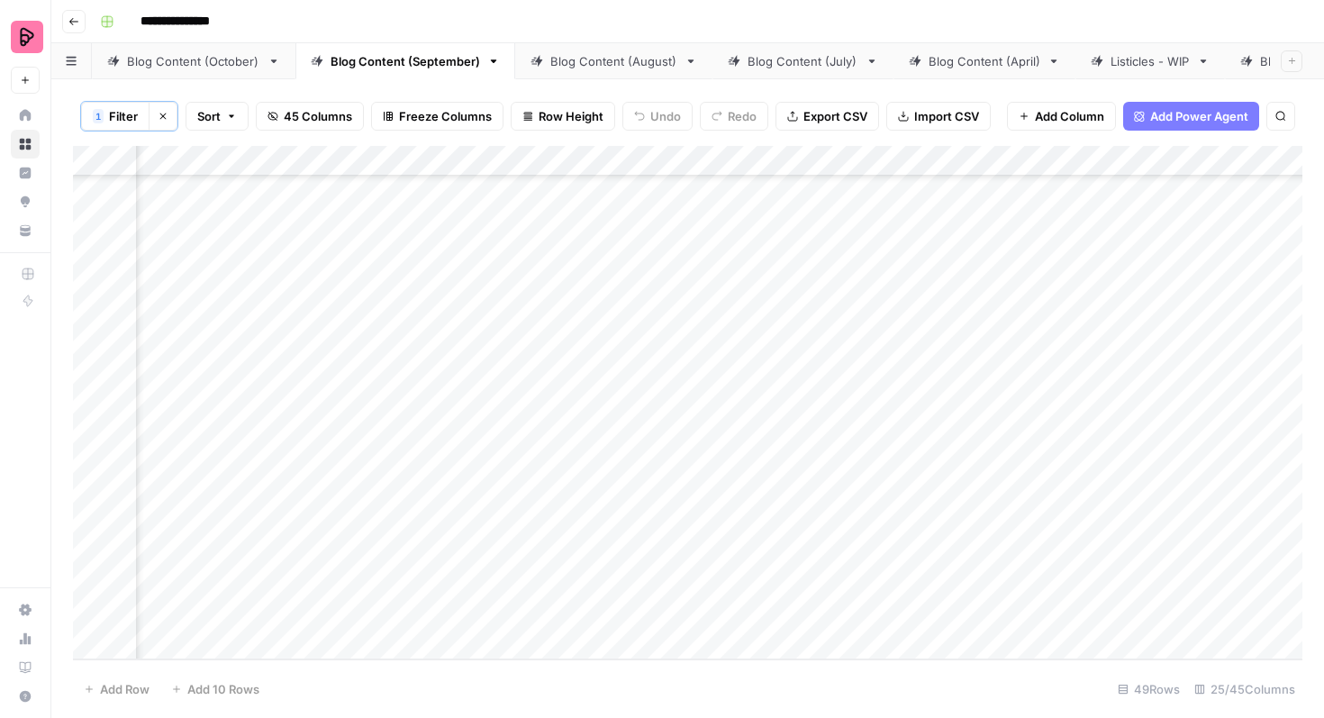
click at [805, 318] on div "Add Column" at bounding box center [687, 402] width 1229 height 513
click at [805, 316] on div "Add Column" at bounding box center [687, 402] width 1229 height 513
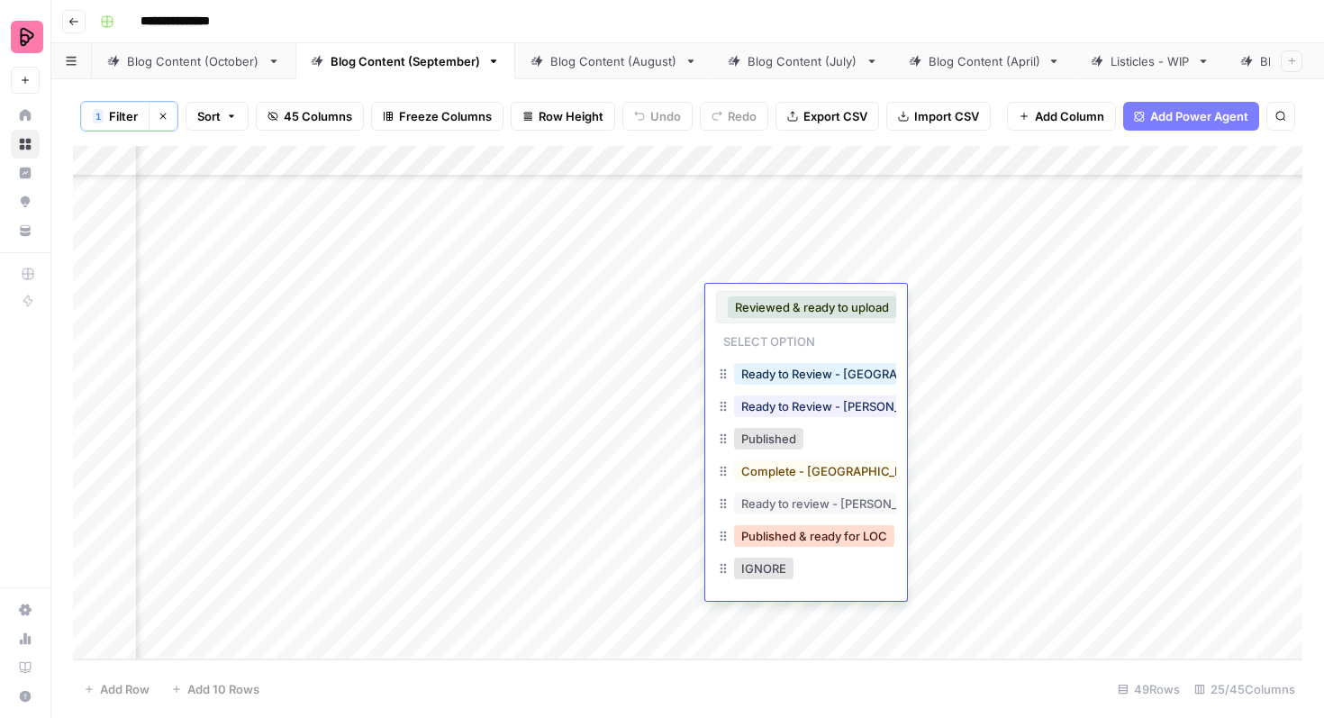
click at [810, 529] on button "Published & ready for LOC" at bounding box center [814, 536] width 160 height 22
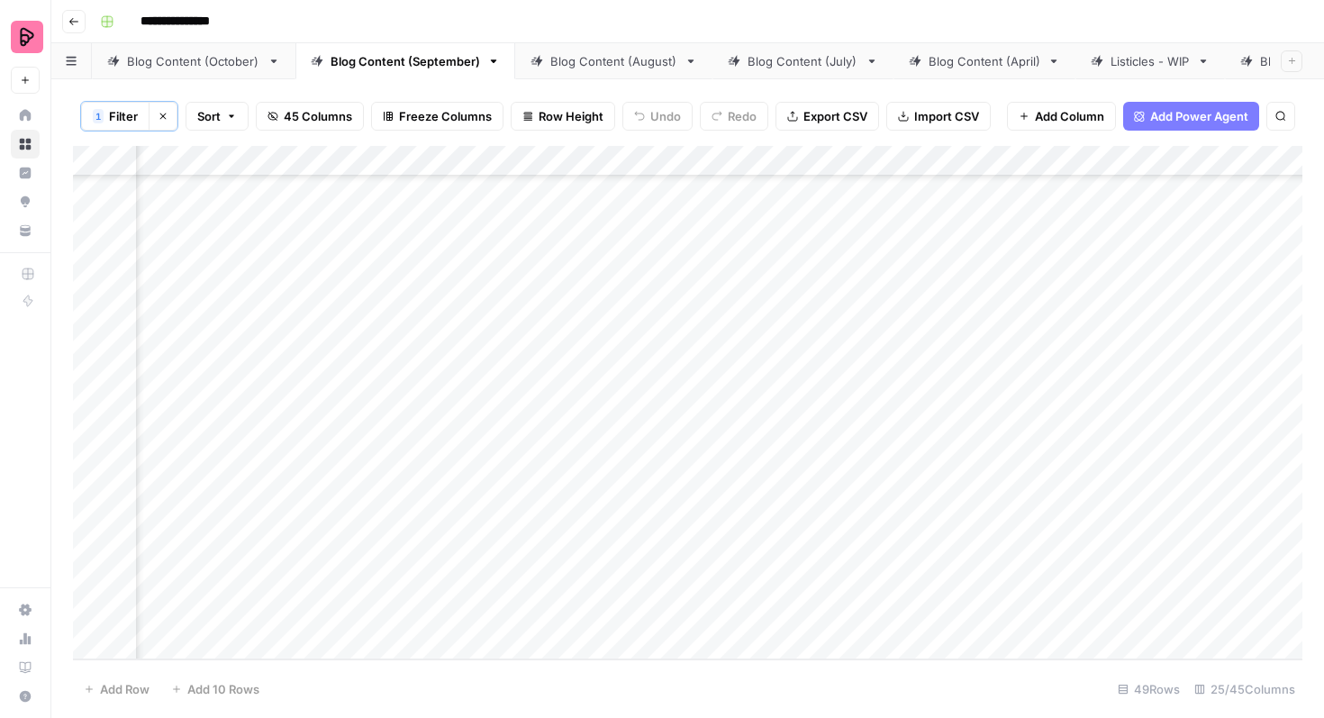
click at [799, 360] on div "Add Column" at bounding box center [687, 402] width 1229 height 513
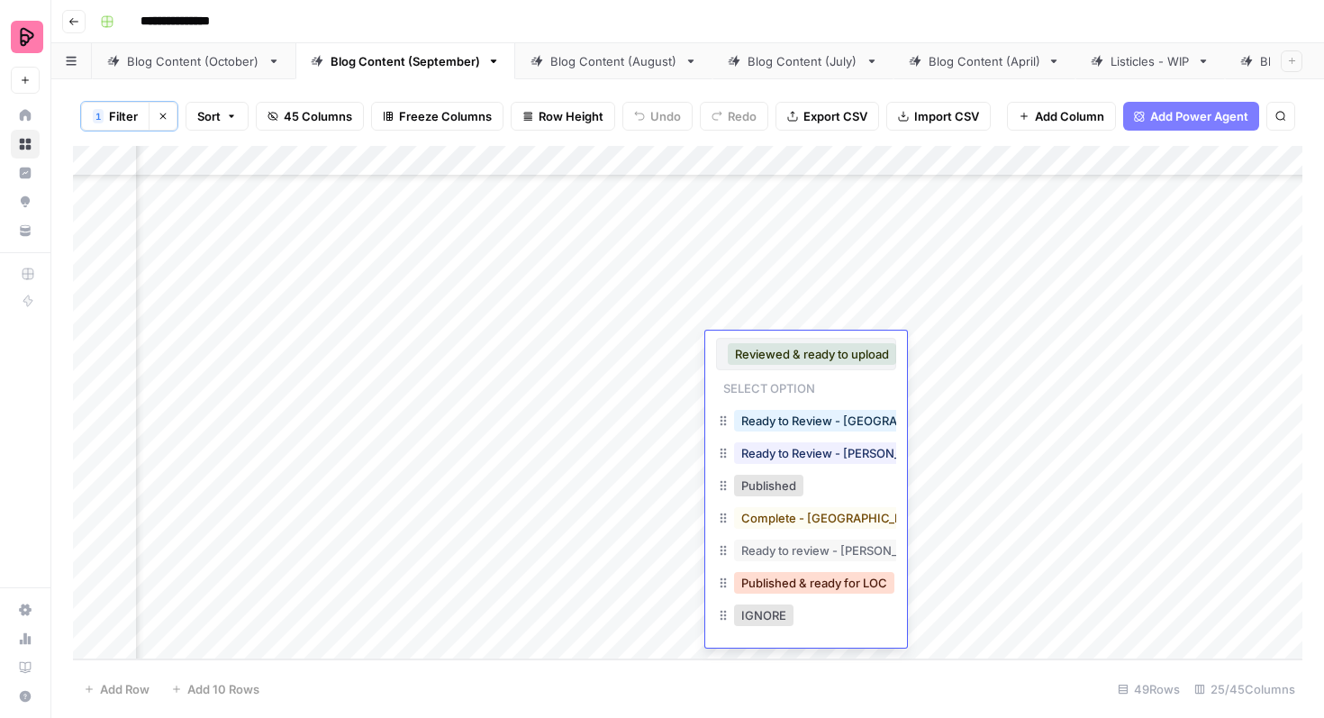
click at [800, 576] on button "Published & ready for LOC" at bounding box center [814, 583] width 160 height 22
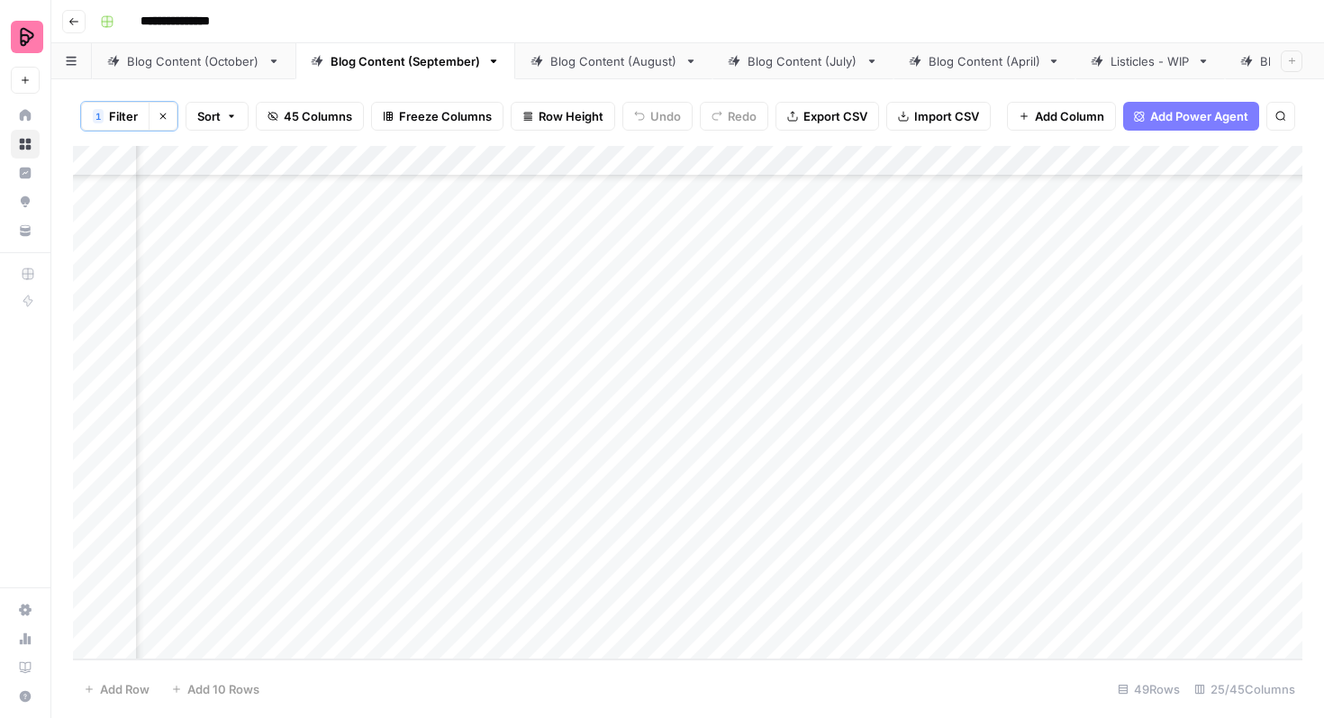
click at [794, 410] on div "Add Column" at bounding box center [687, 402] width 1229 height 513
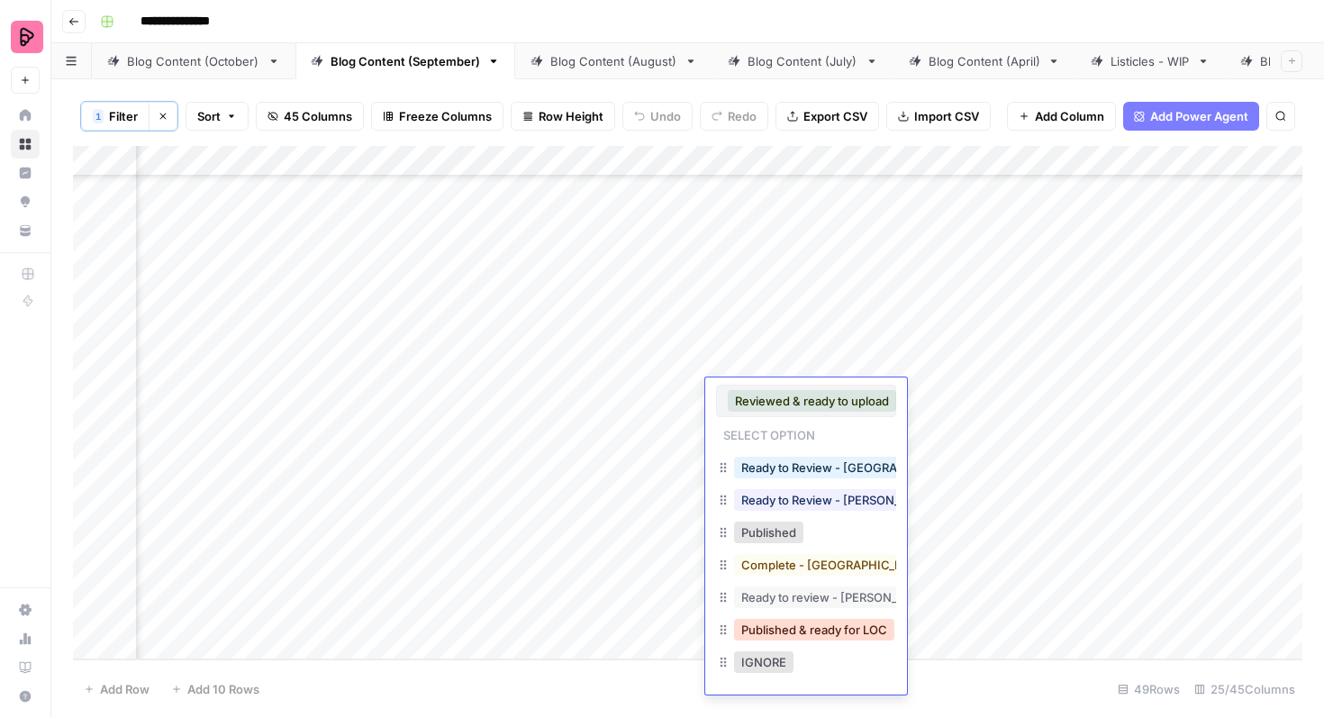
click at [805, 633] on button "Published & ready for LOC" at bounding box center [814, 630] width 160 height 22
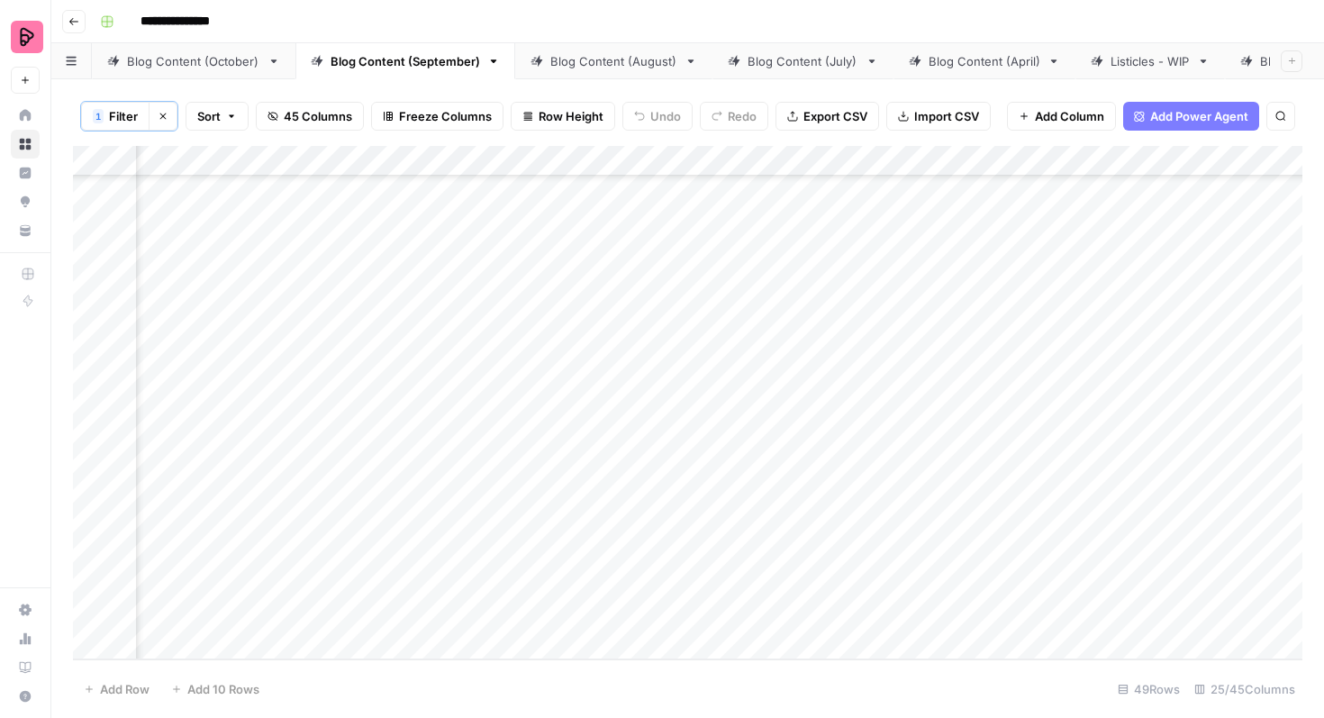
click at [788, 463] on div "Add Column" at bounding box center [687, 402] width 1229 height 513
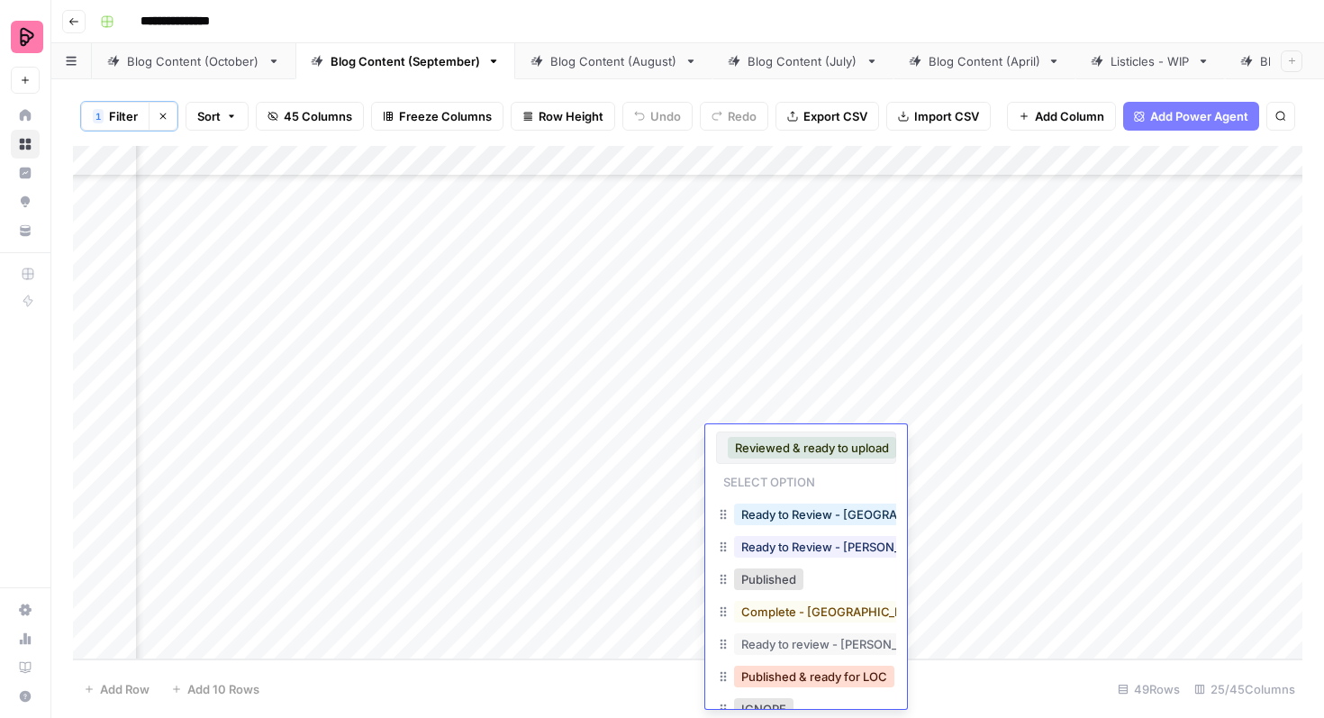
click at [821, 671] on button "Published & ready for LOC" at bounding box center [814, 677] width 160 height 22
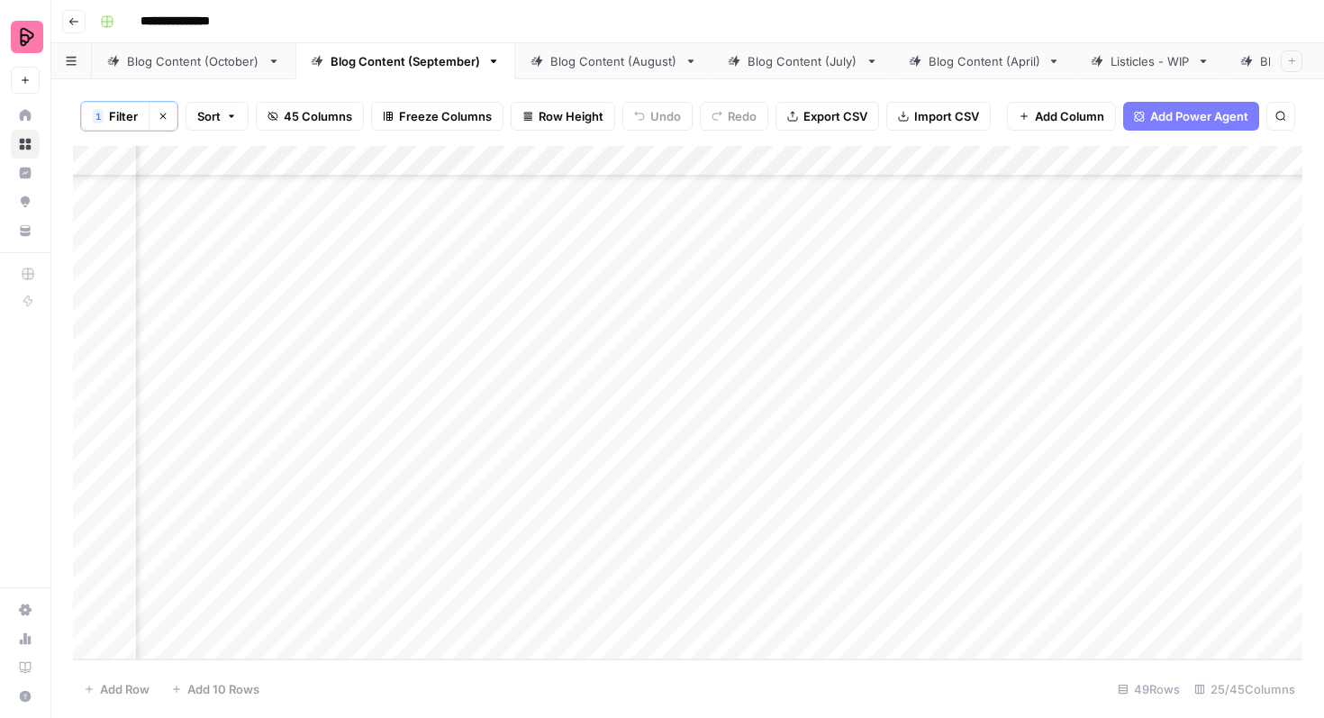
click at [791, 503] on div "Add Column" at bounding box center [687, 402] width 1229 height 513
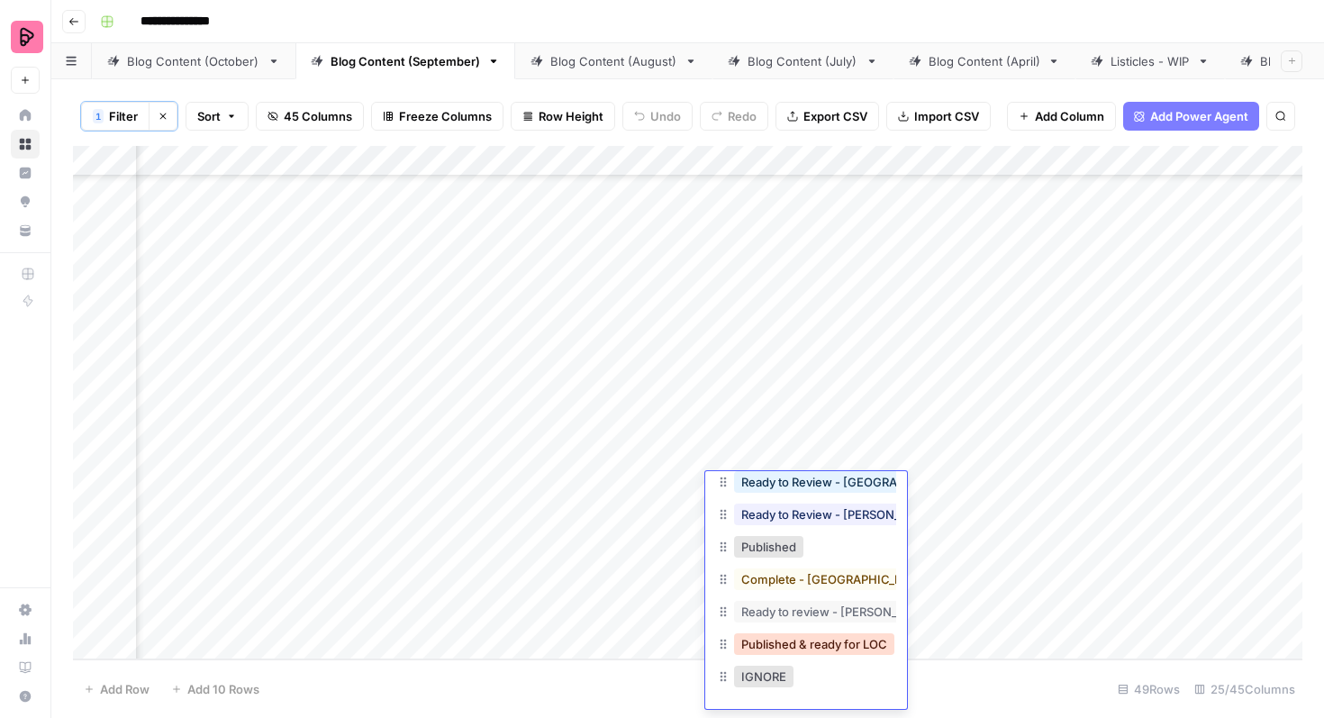
click at [810, 642] on button "Published & ready for LOC" at bounding box center [814, 644] width 160 height 22
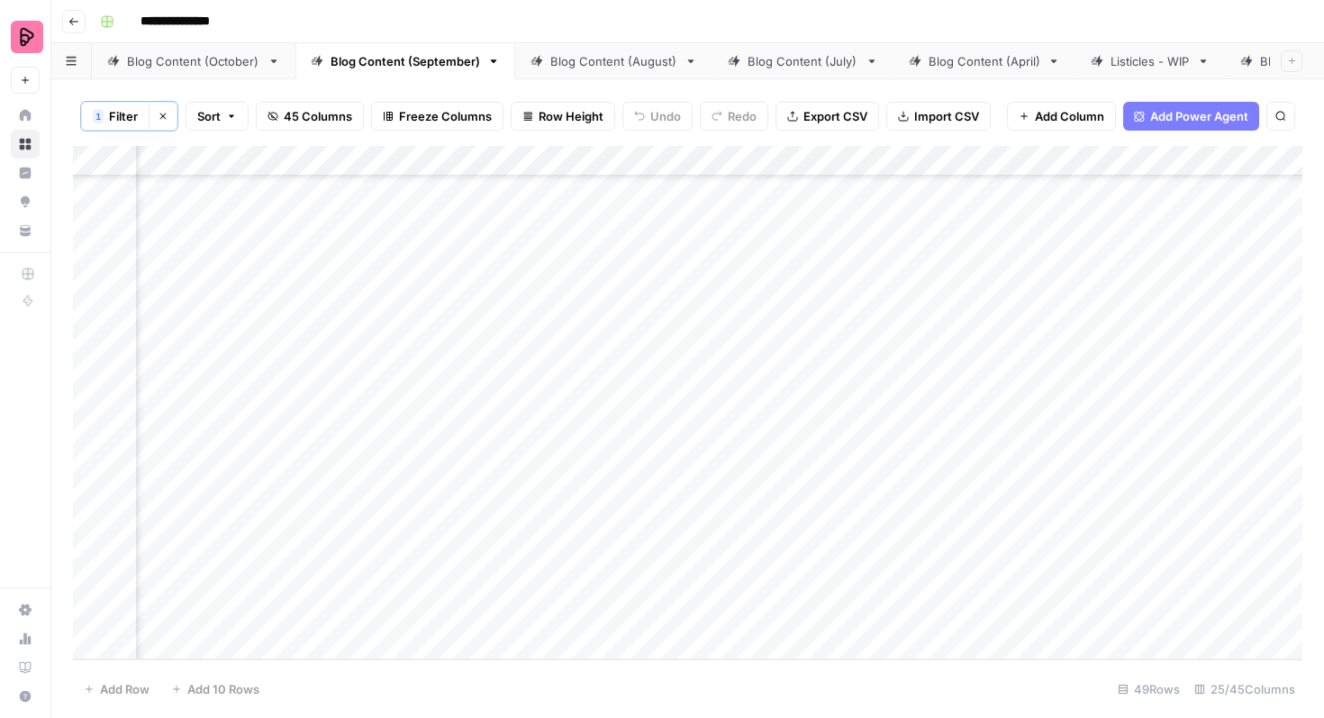
click at [794, 543] on div "Add Column" at bounding box center [687, 402] width 1229 height 513
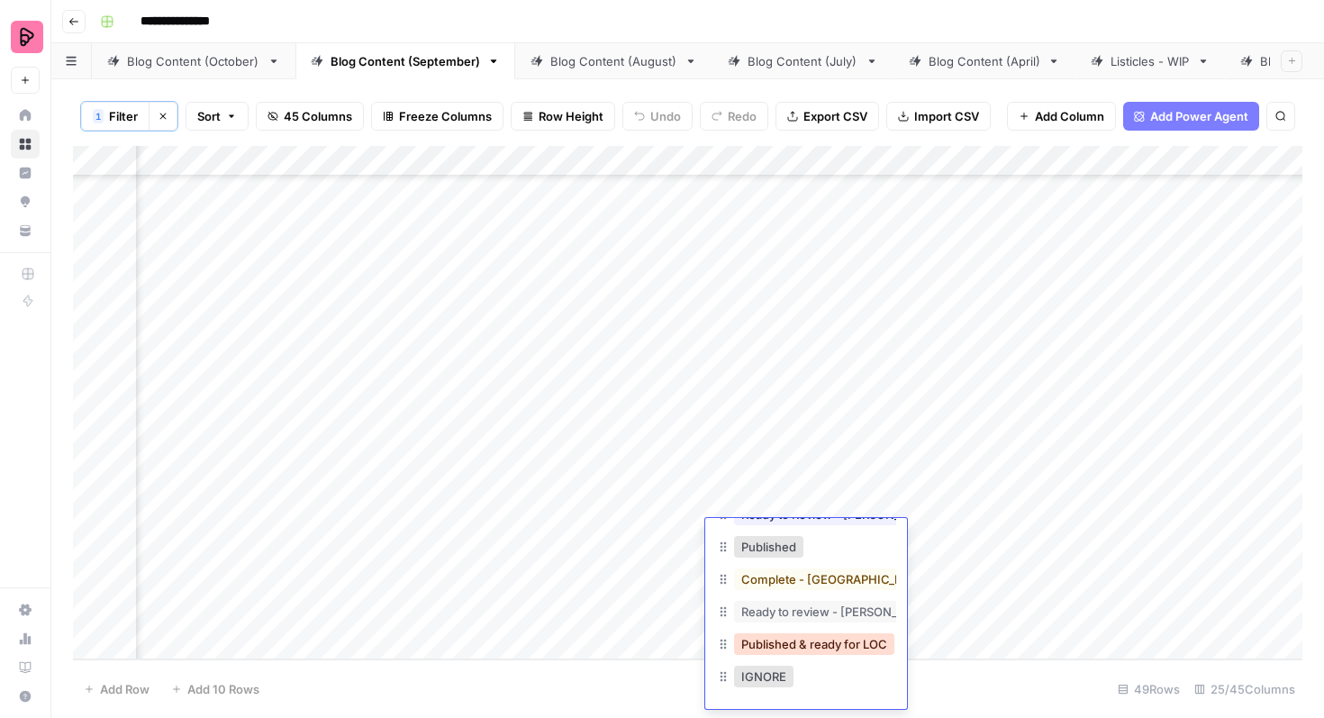
click at [804, 645] on button "Published & ready for LOC" at bounding box center [814, 644] width 160 height 22
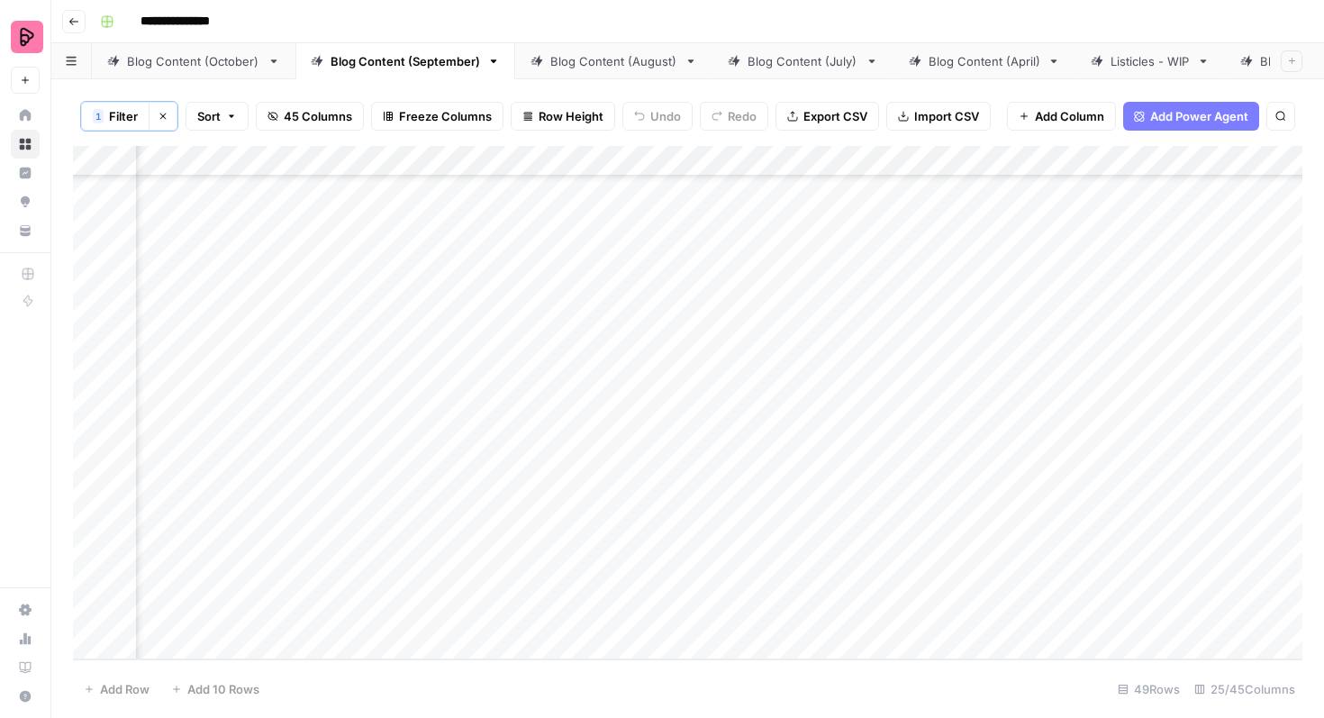
click at [805, 588] on div "Add Column" at bounding box center [687, 402] width 1229 height 513
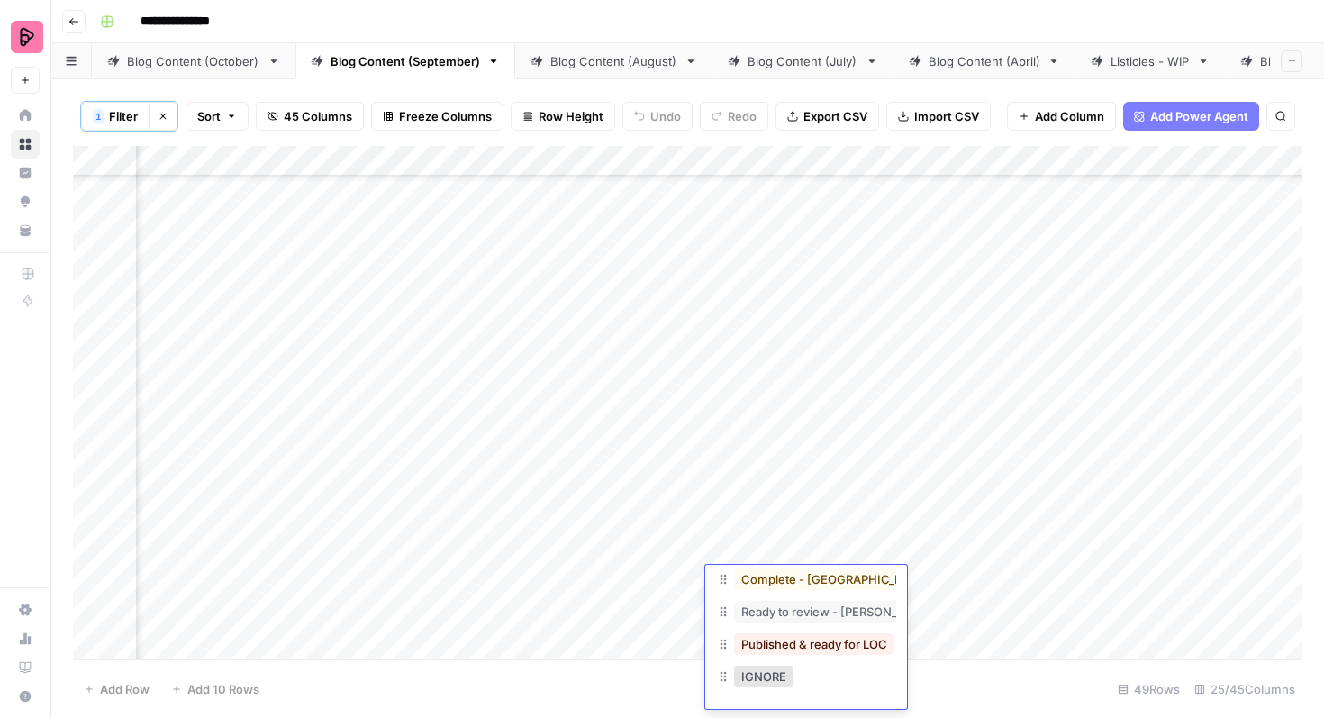
click at [807, 656] on div "Published & ready for LOC" at bounding box center [814, 643] width 168 height 25
click at [810, 642] on button "Published & ready for LOC" at bounding box center [814, 644] width 160 height 22
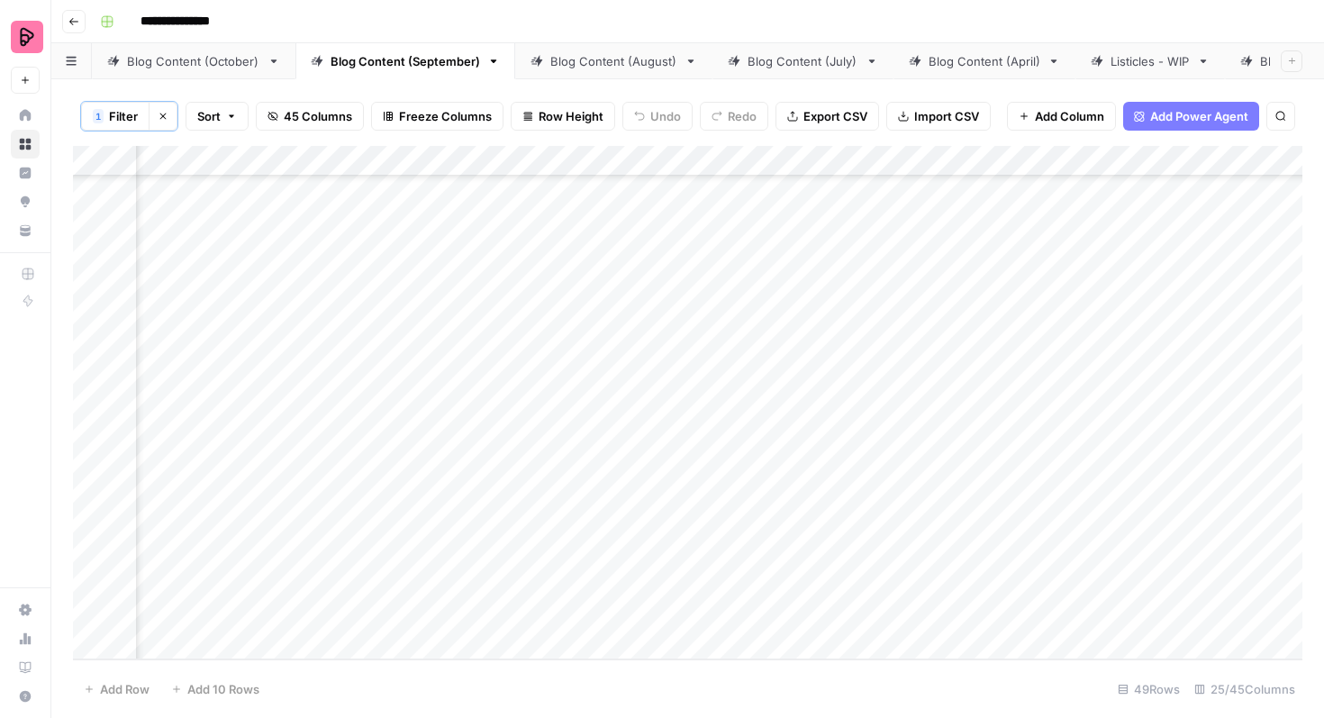
click at [796, 633] on div "Add Column" at bounding box center [687, 402] width 1229 height 513
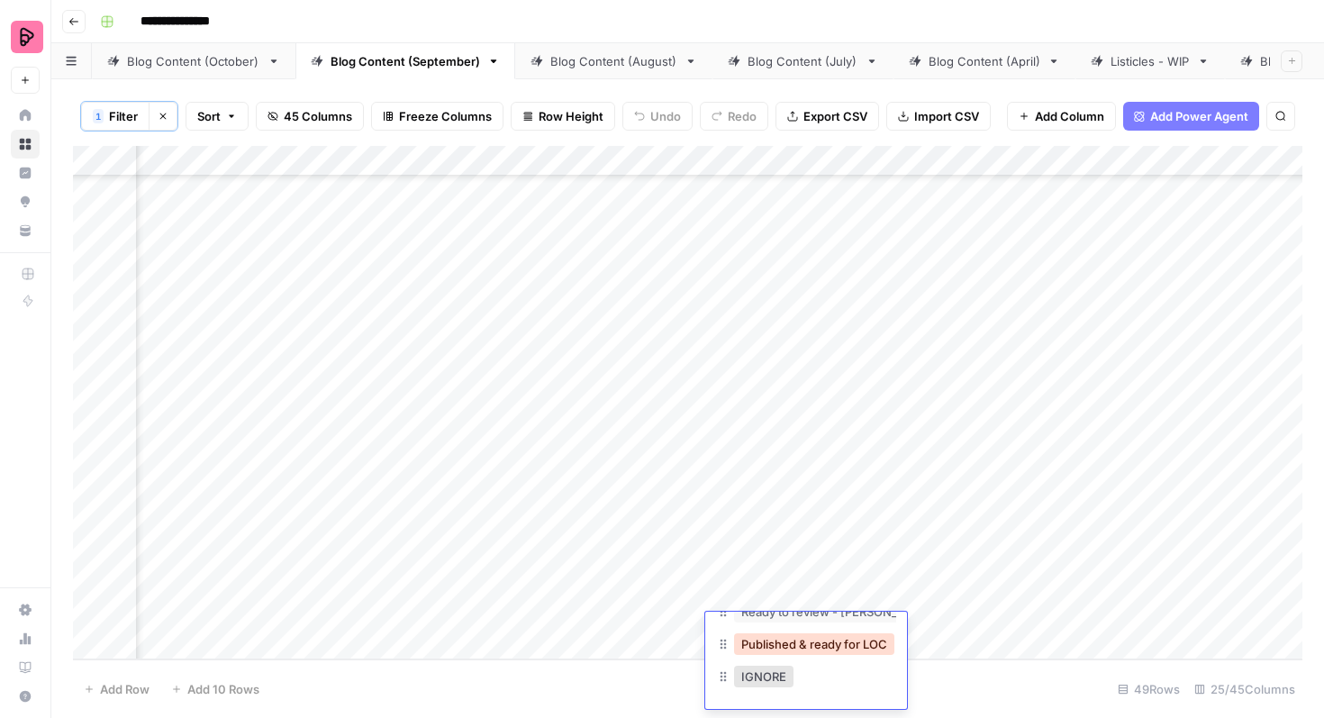
click at [812, 644] on button "Published & ready for LOC" at bounding box center [814, 644] width 160 height 22
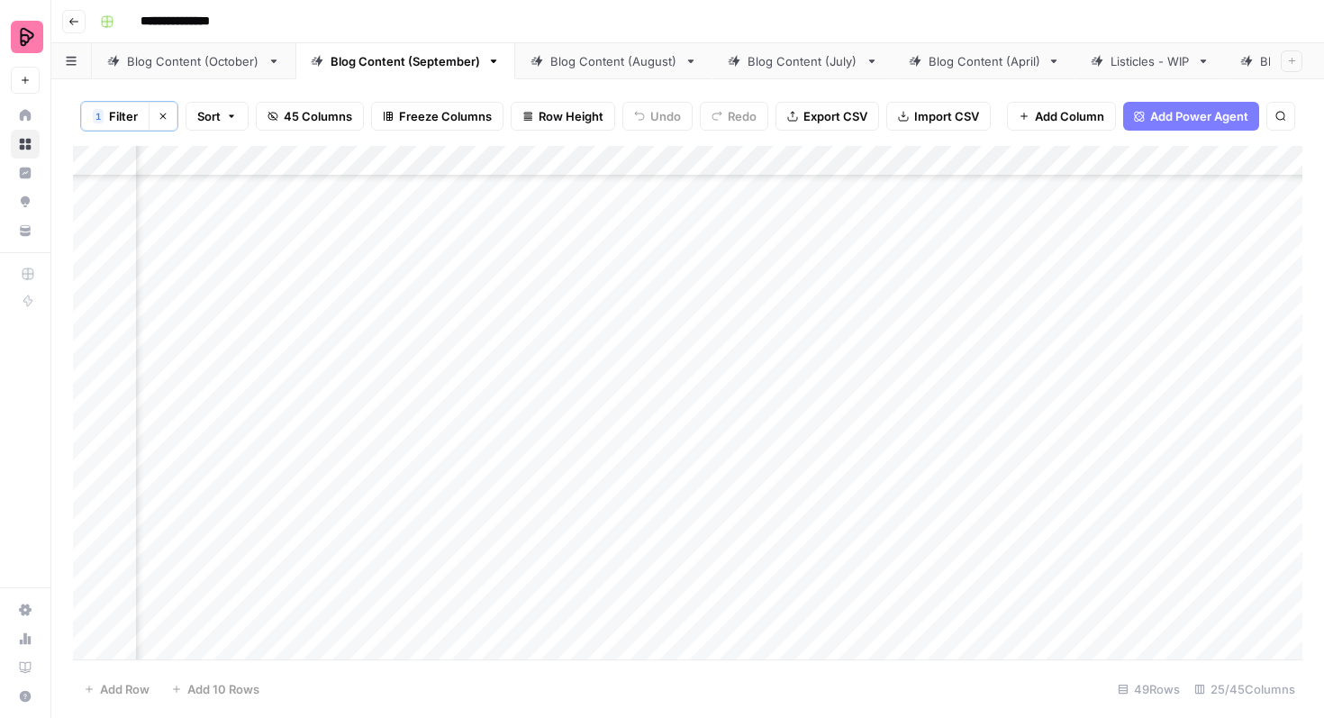
scroll to position [1810, 904]
